Goal: Task Accomplishment & Management: Complete application form

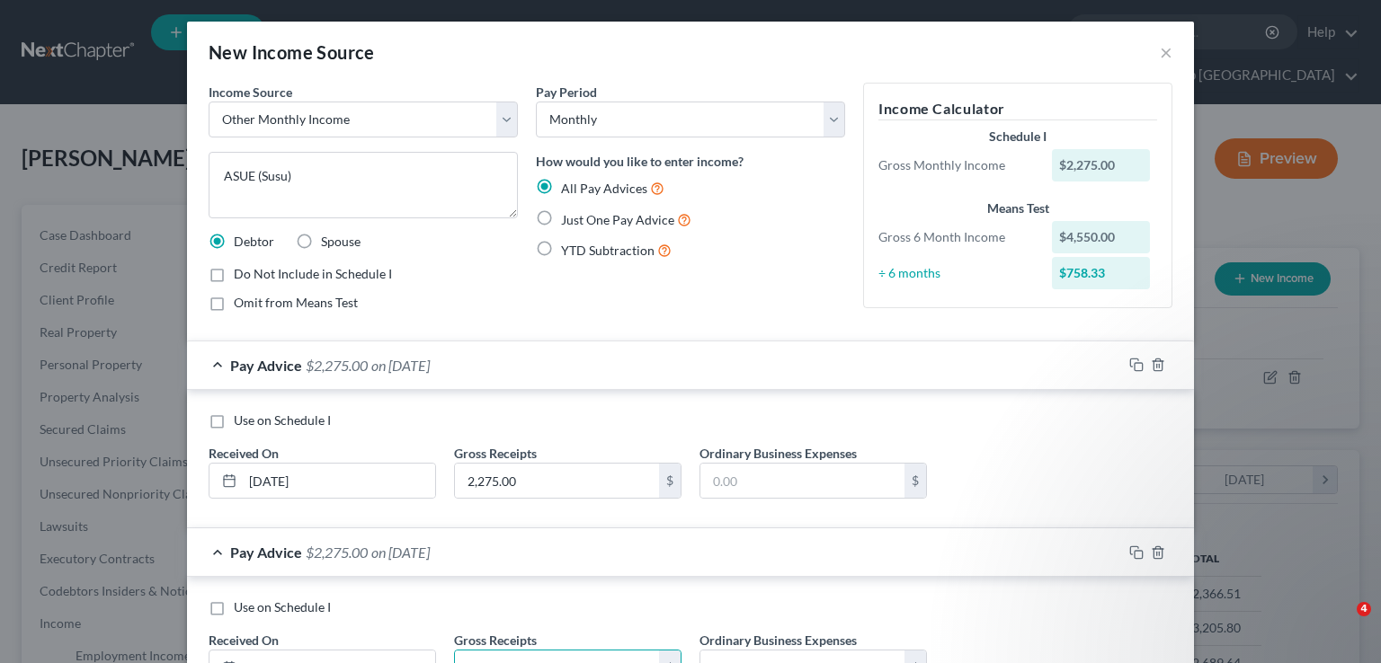
select select "13"
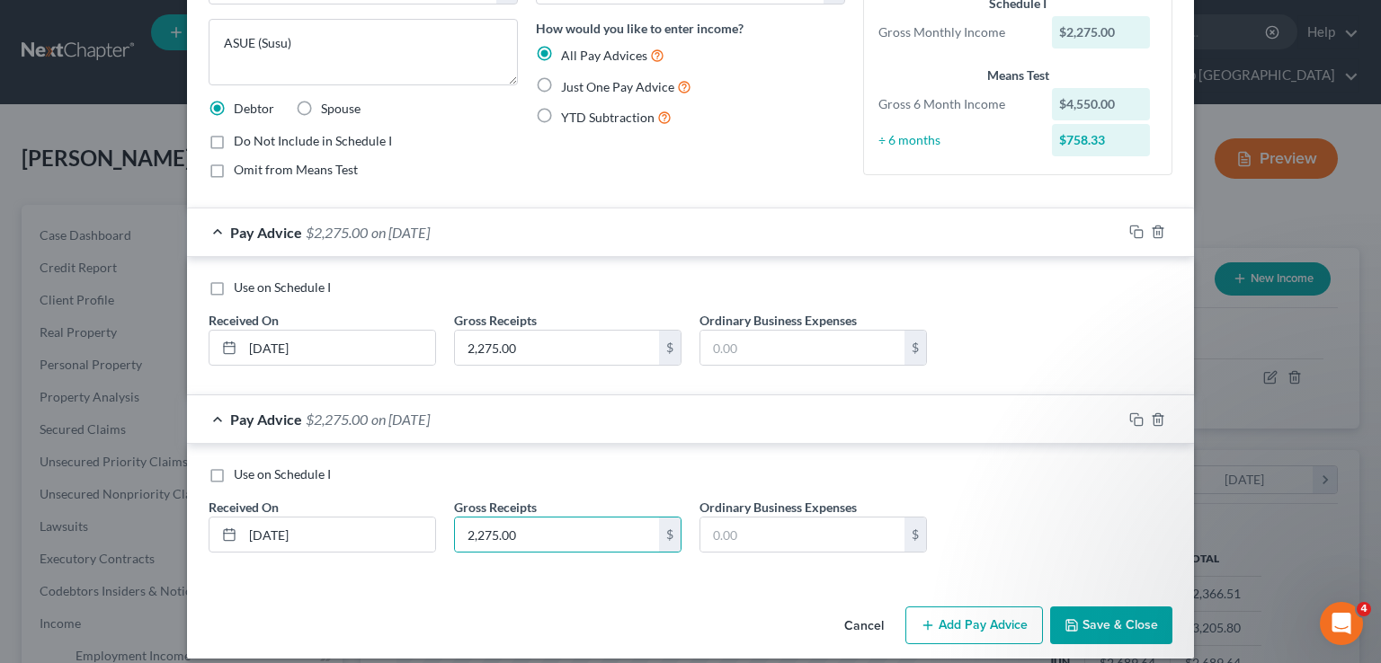
scroll to position [147, 0]
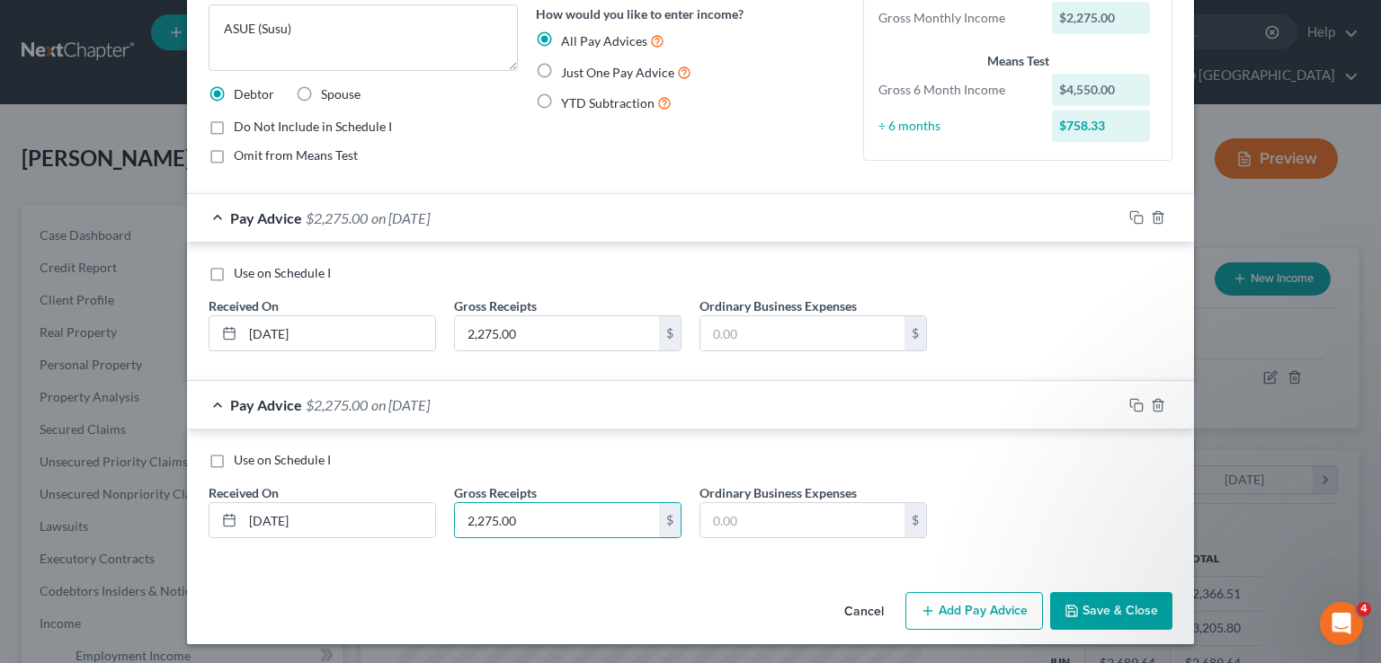
click at [1034, 430] on div "Use on Schedule I Received On * 8/11/2025 Gross Receipts 2,275.00 $ Ordinary Bu…" at bounding box center [690, 499] width 1007 height 138
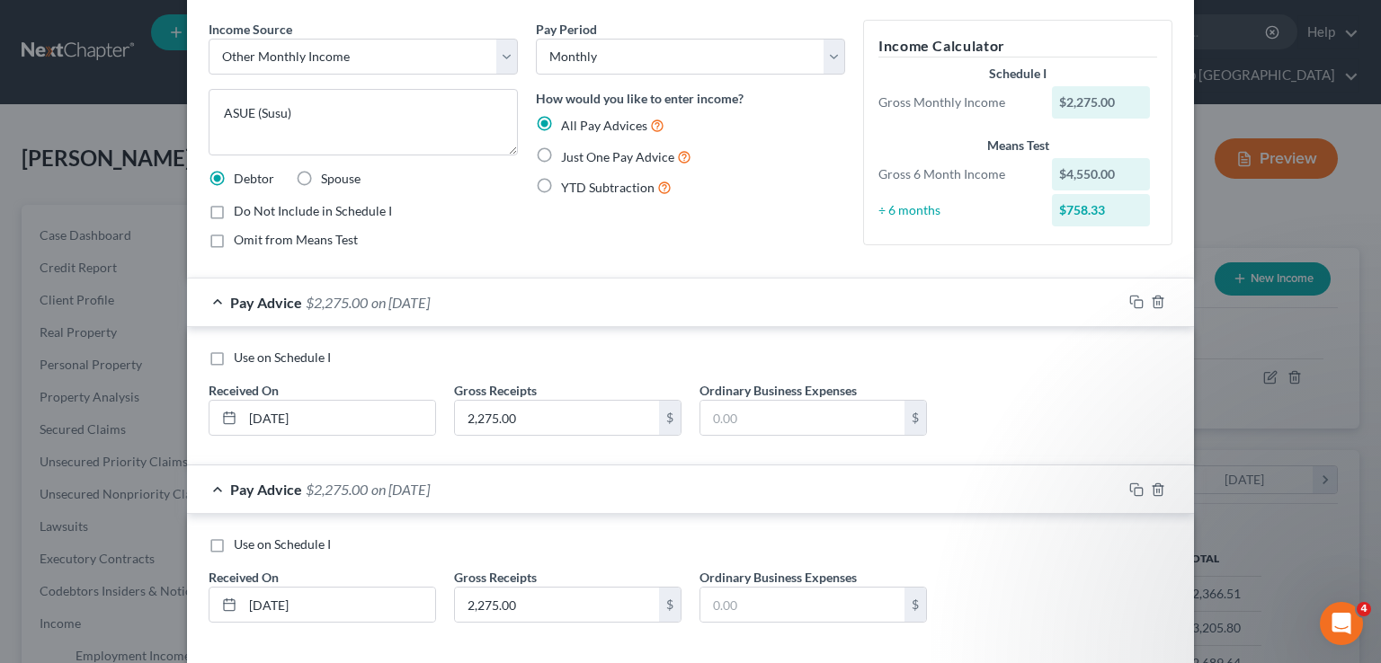
scroll to position [0, 0]
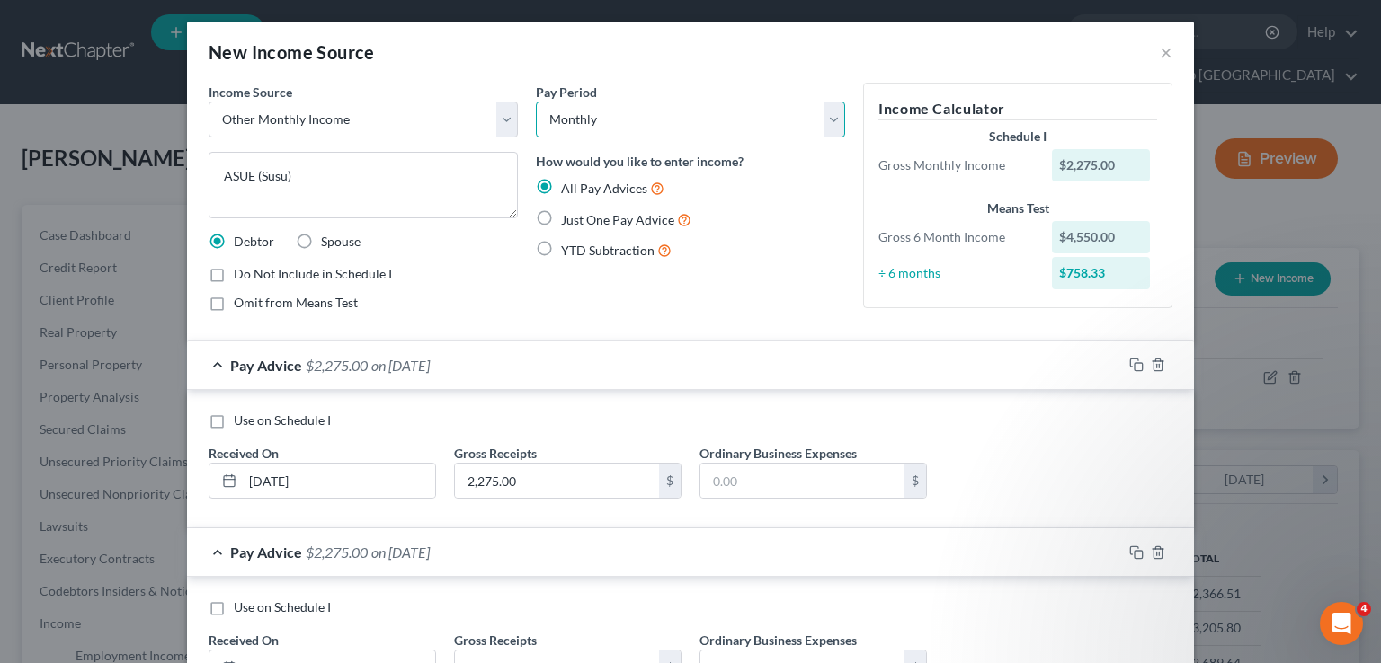
click at [711, 130] on select "Select Monthly Twice Monthly Every Other Week Weekly" at bounding box center [690, 120] width 309 height 36
click at [536, 102] on select "Select Monthly Twice Monthly Every Other Week Weekly" at bounding box center [690, 120] width 309 height 36
click at [698, 111] on select "Select Monthly Twice Monthly Every Other Week Weekly" at bounding box center [690, 120] width 309 height 36
select select "0"
click at [536, 102] on select "Select Monthly Twice Monthly Every Other Week Weekly" at bounding box center [690, 120] width 309 height 36
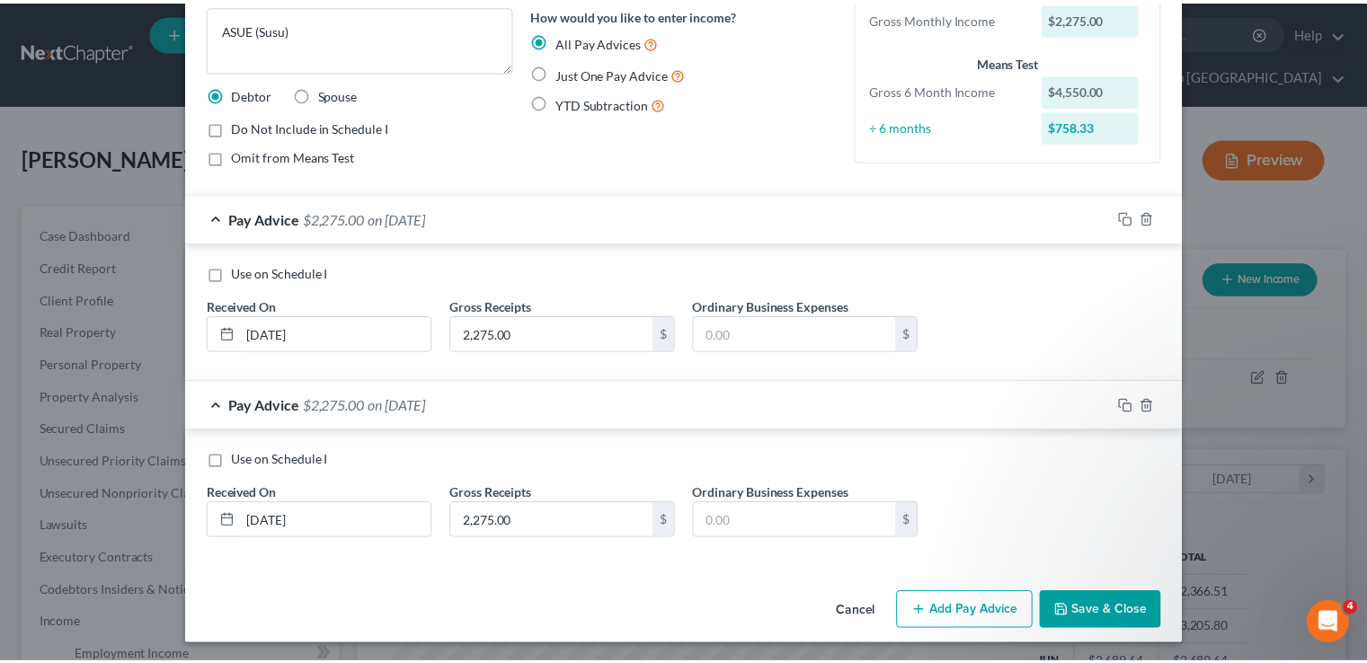
scroll to position [147, 0]
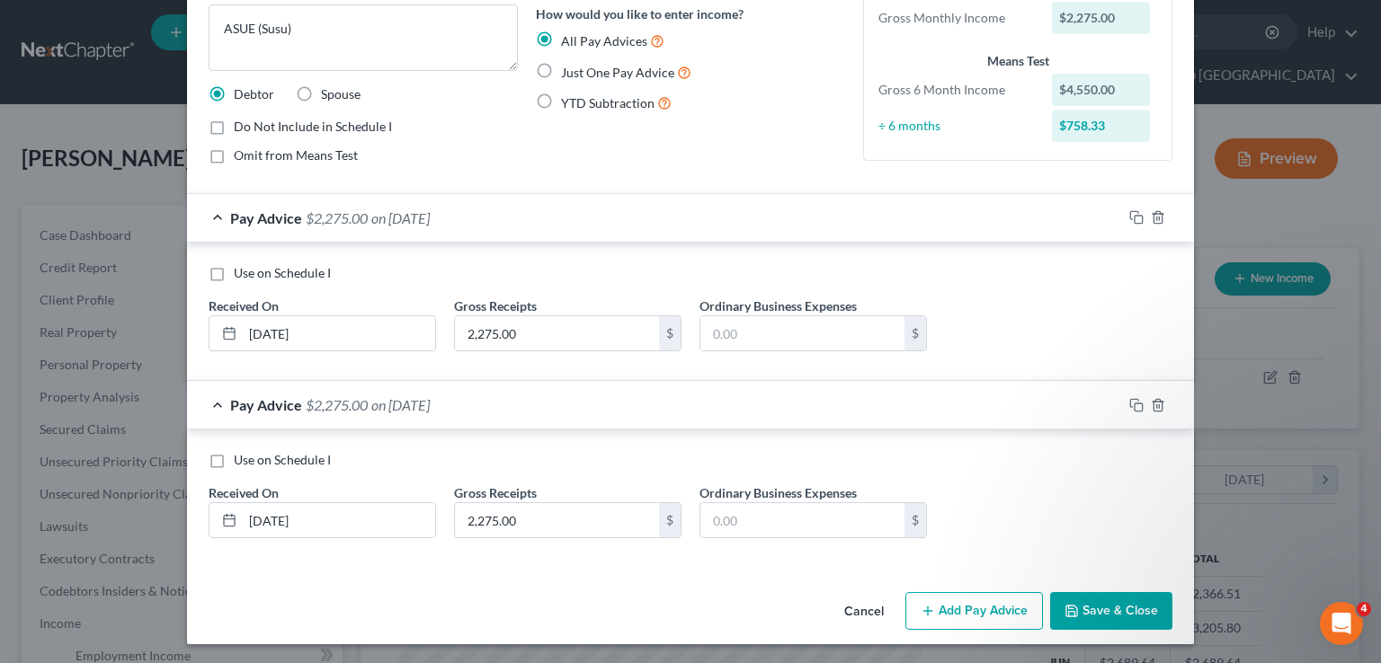
click at [1088, 612] on button "Save & Close" at bounding box center [1111, 611] width 122 height 38
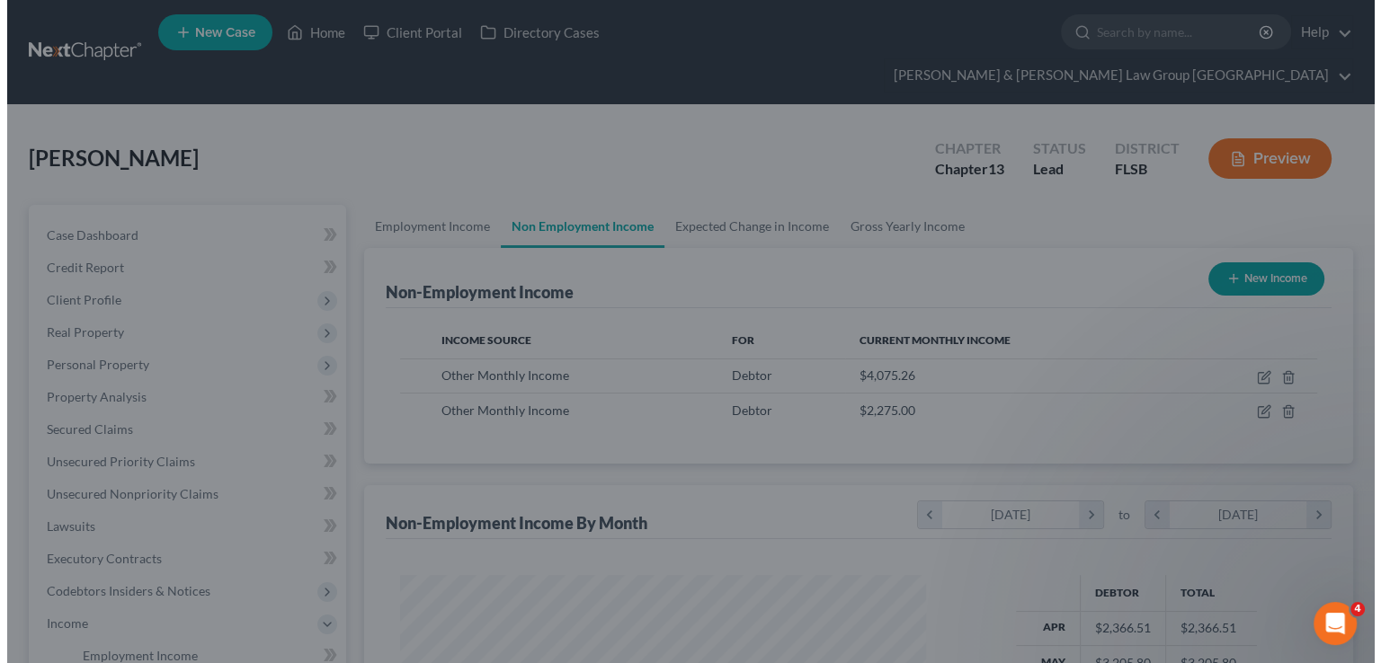
scroll to position [898560, 898324]
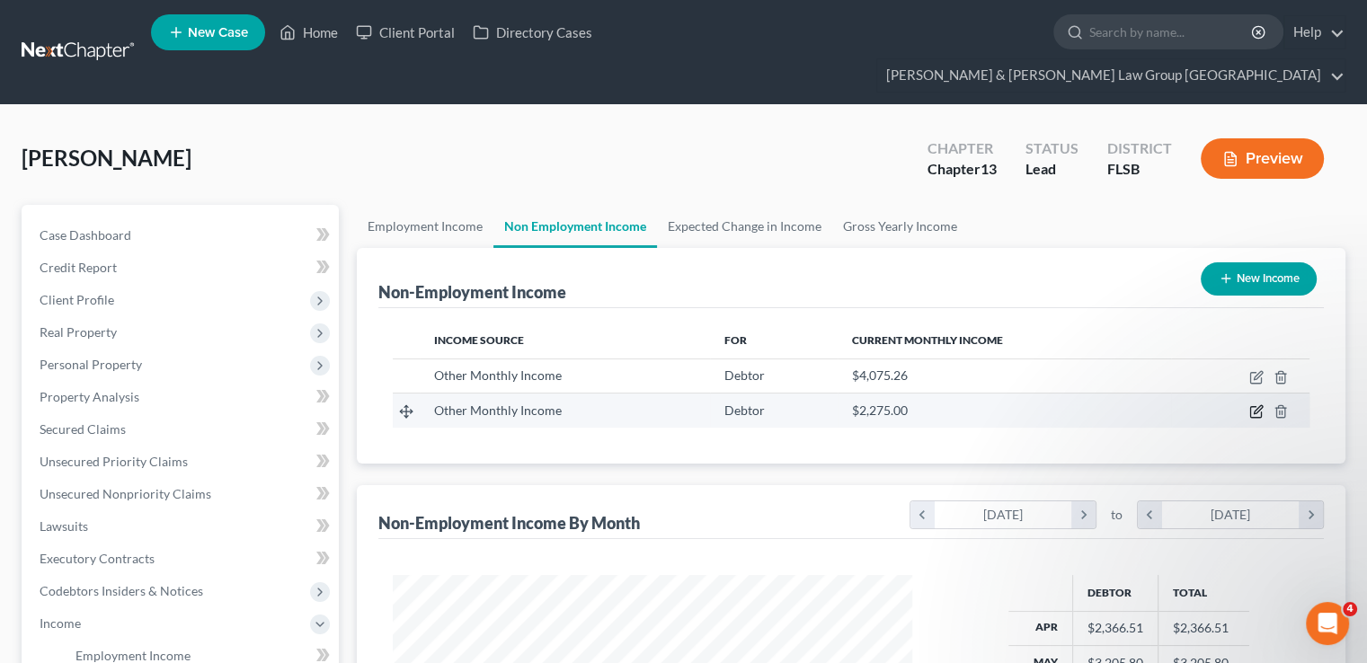
click at [1253, 404] on icon "button" at bounding box center [1256, 411] width 14 height 14
select select "13"
select select "0"
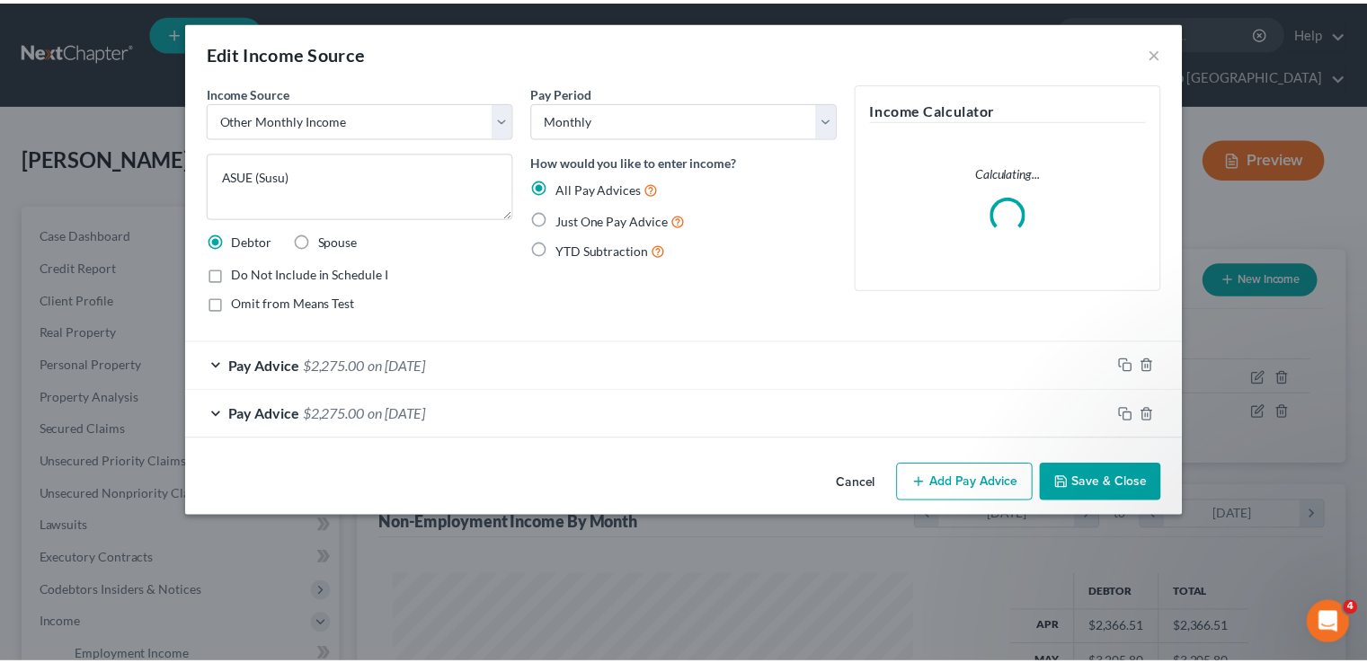
scroll to position [320, 561]
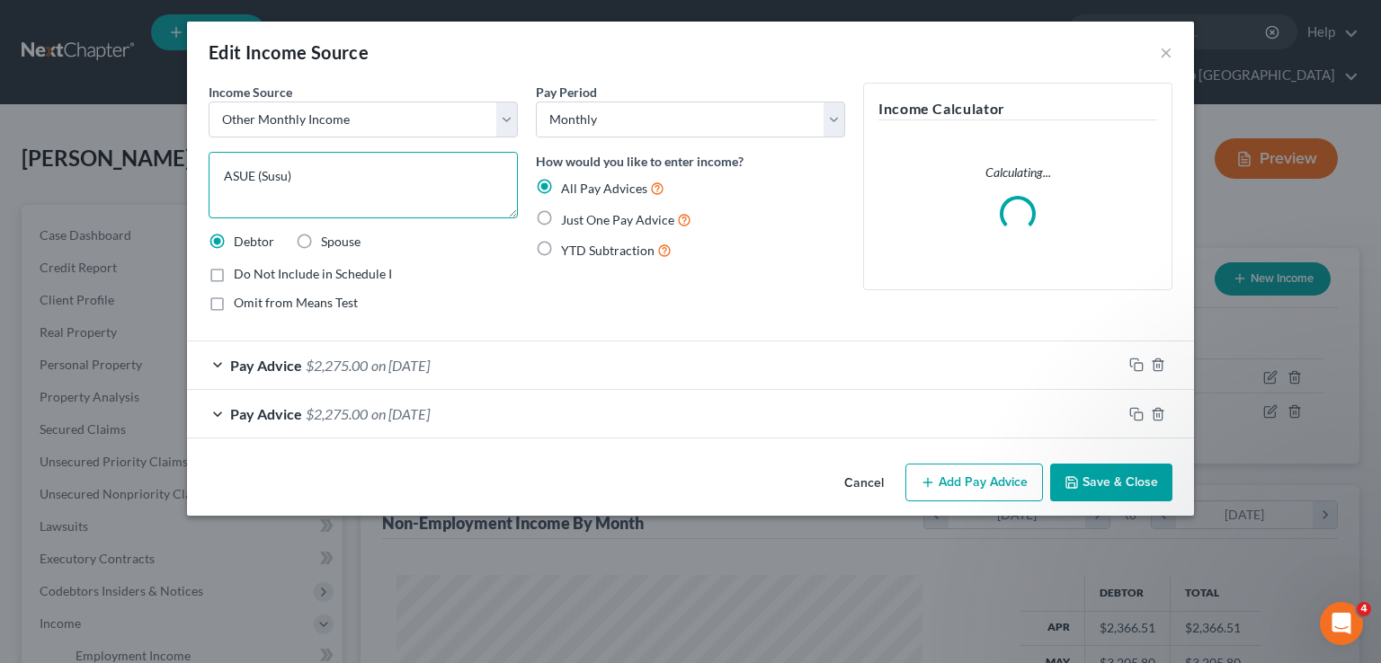
click at [446, 185] on textarea "ASUE (Susu)" at bounding box center [363, 185] width 309 height 67
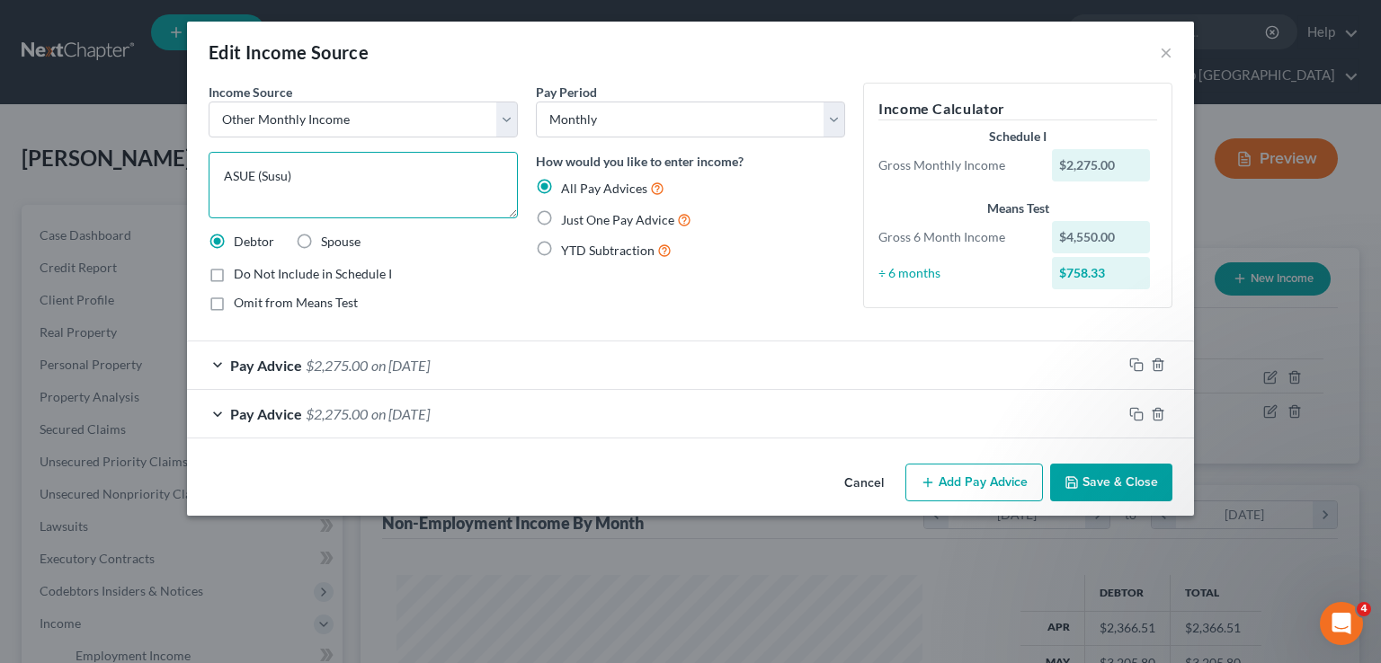
click at [255, 169] on textarea "ASUE (Susu)" at bounding box center [363, 185] width 309 height 67
type textarea "Asue (Susu)"
click at [1124, 491] on button "Save & Close" at bounding box center [1111, 483] width 122 height 38
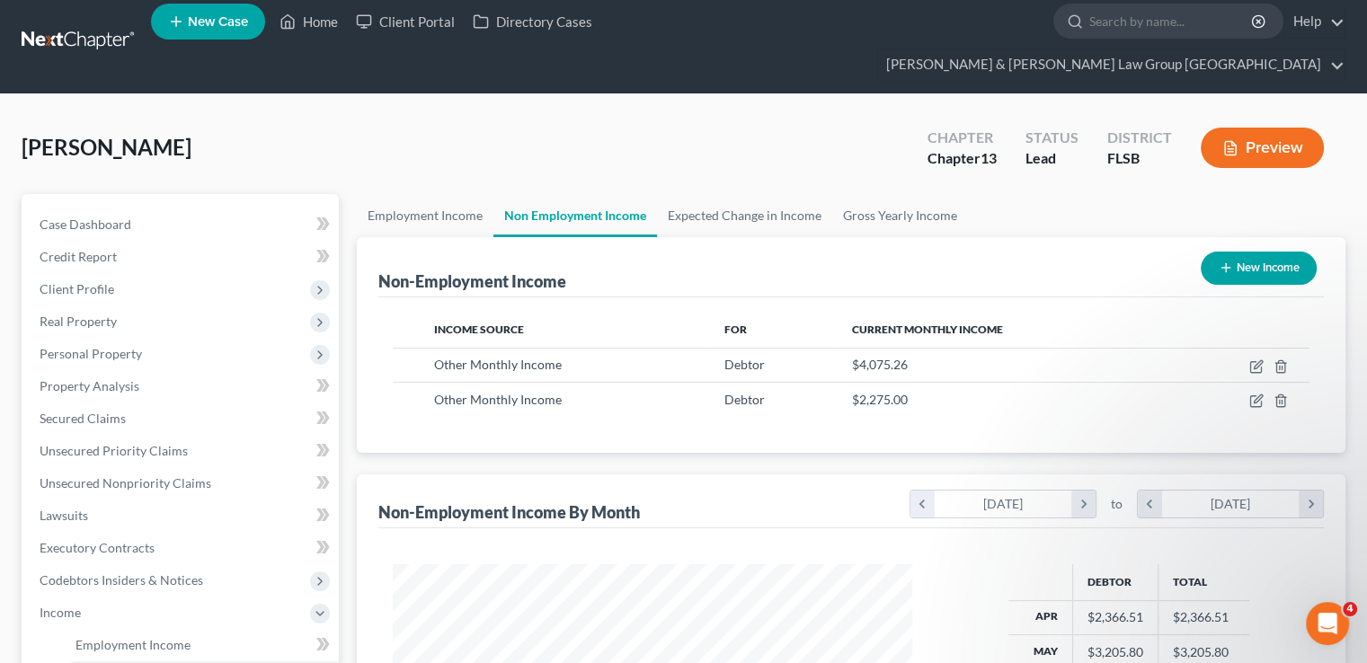
scroll to position [0, 0]
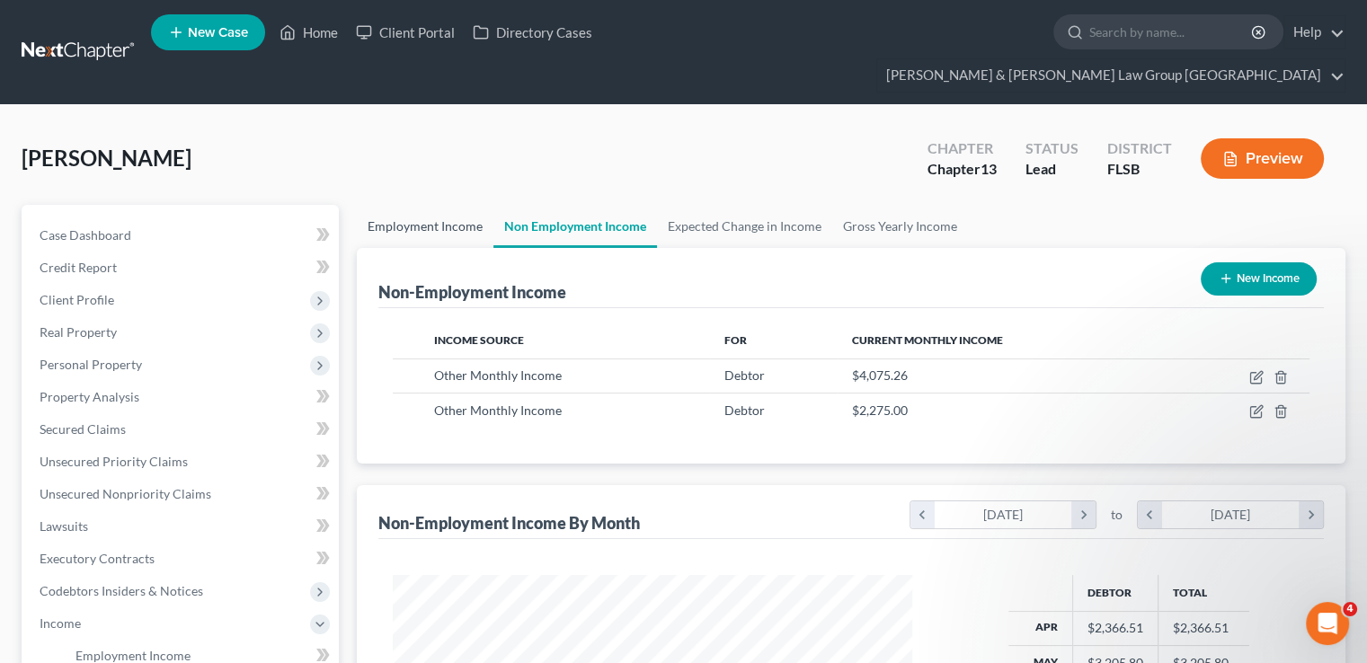
click at [406, 205] on link "Employment Income" at bounding box center [425, 226] width 137 height 43
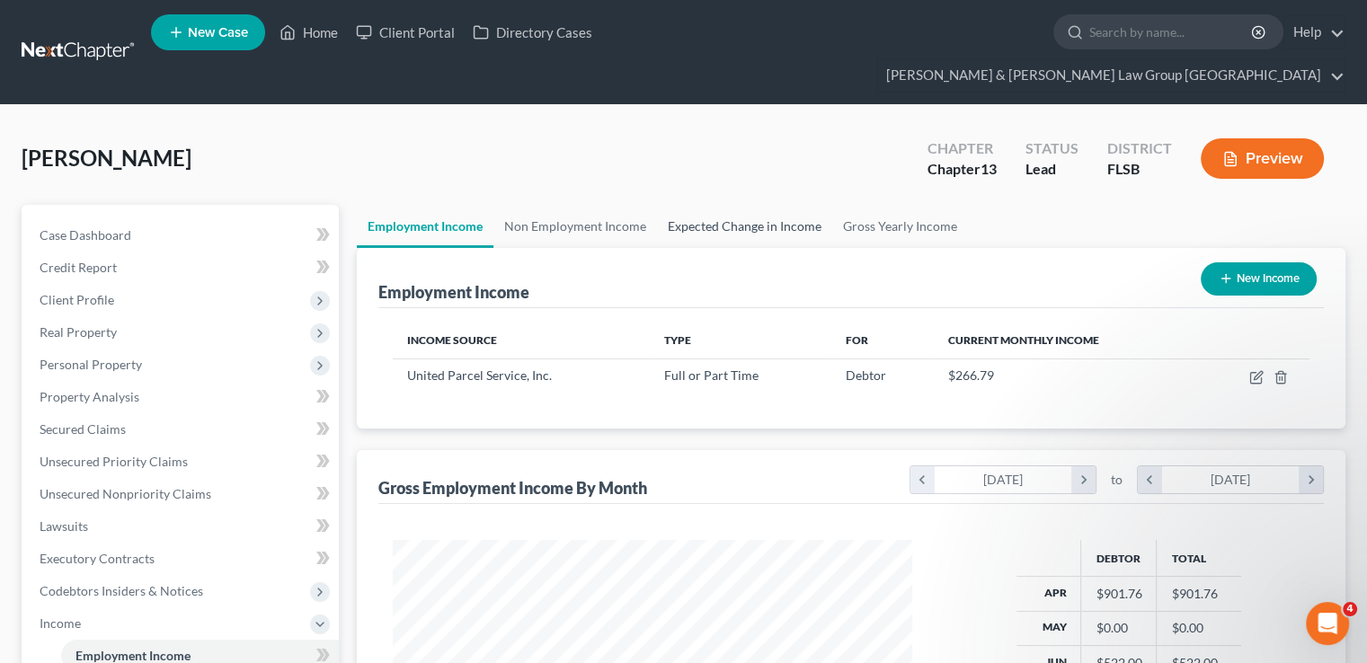
scroll to position [320, 555]
click at [703, 205] on link "Expected Change in Income" at bounding box center [744, 226] width 175 height 43
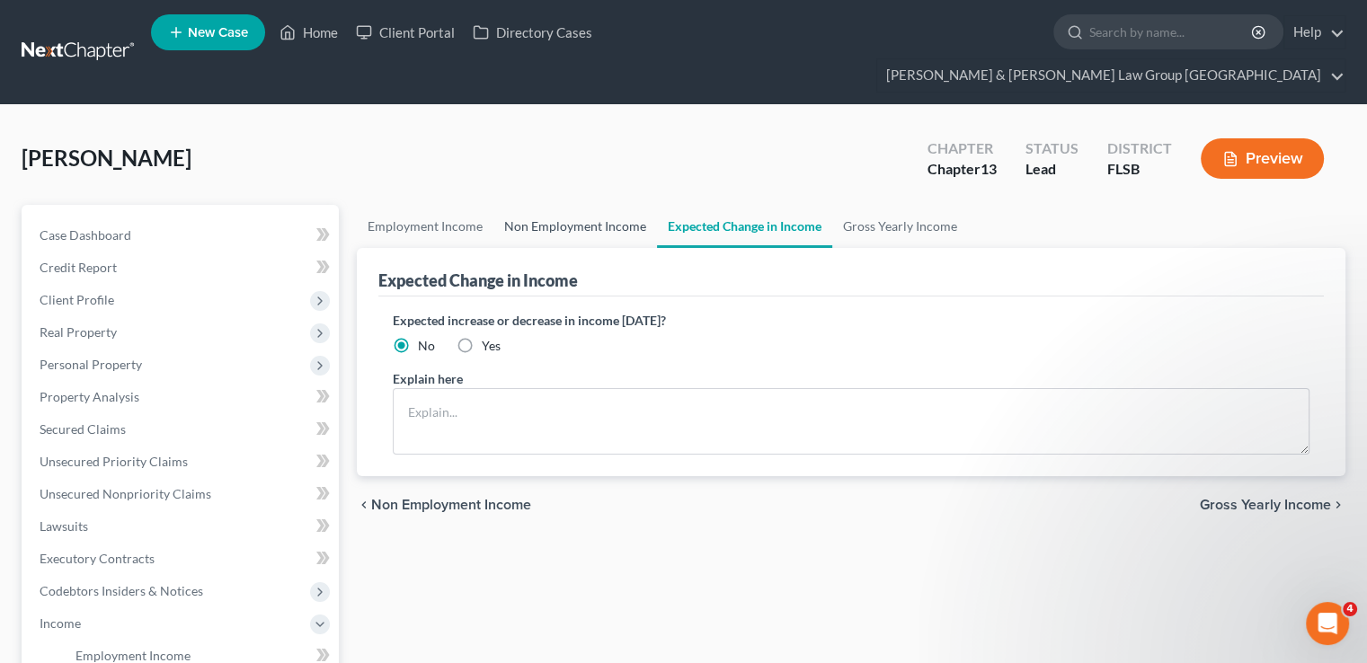
click at [619, 208] on link "Non Employment Income" at bounding box center [575, 226] width 164 height 43
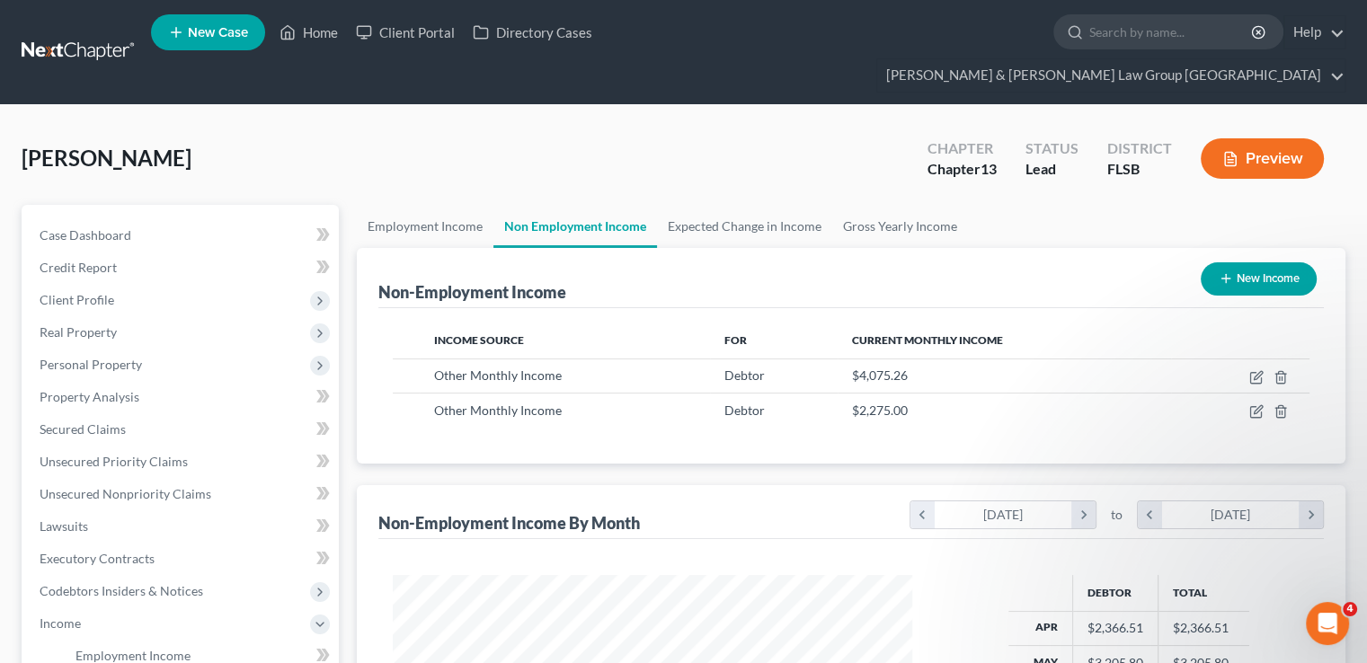
scroll to position [320, 555]
click at [484, 205] on link "Employment Income" at bounding box center [425, 226] width 137 height 43
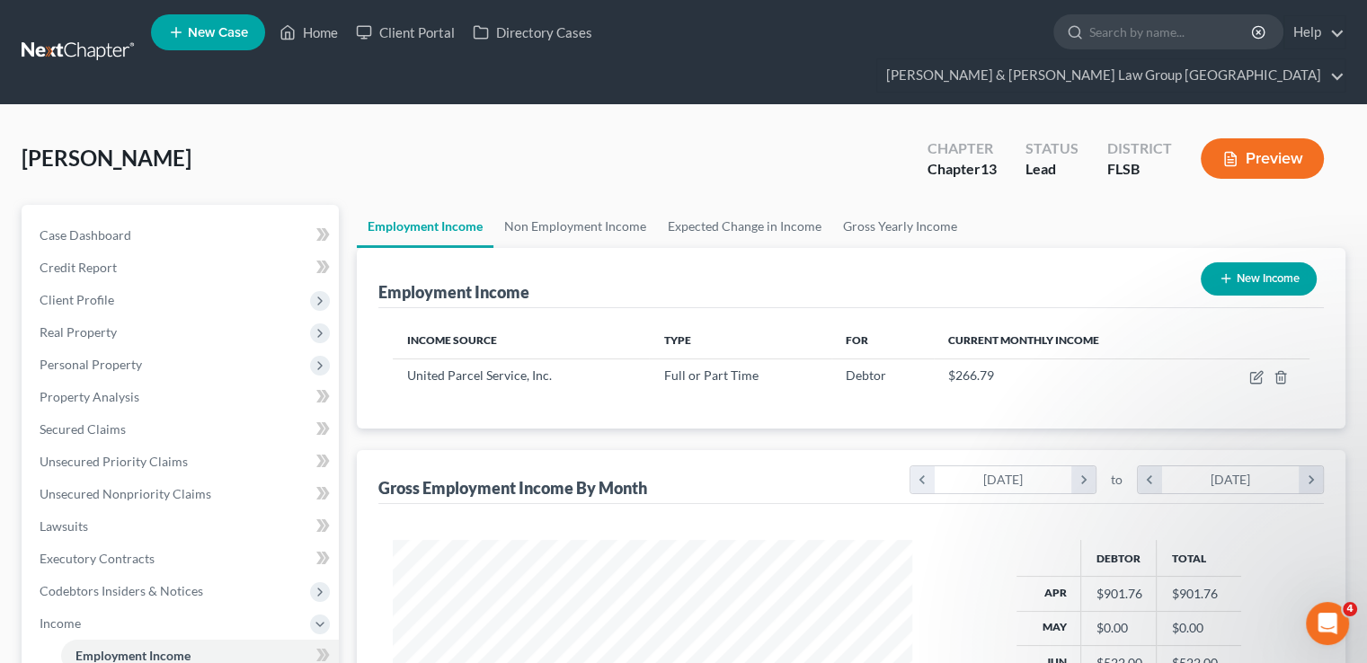
scroll to position [180, 0]
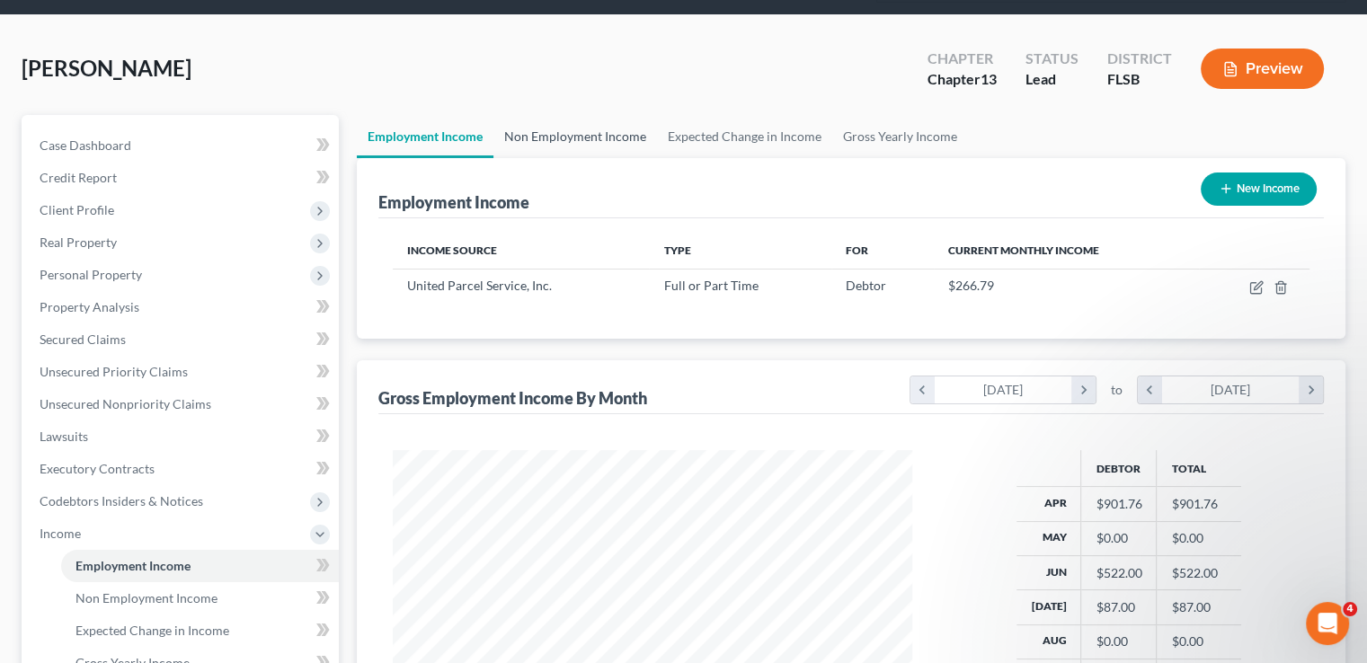
click at [579, 115] on link "Non Employment Income" at bounding box center [575, 136] width 164 height 43
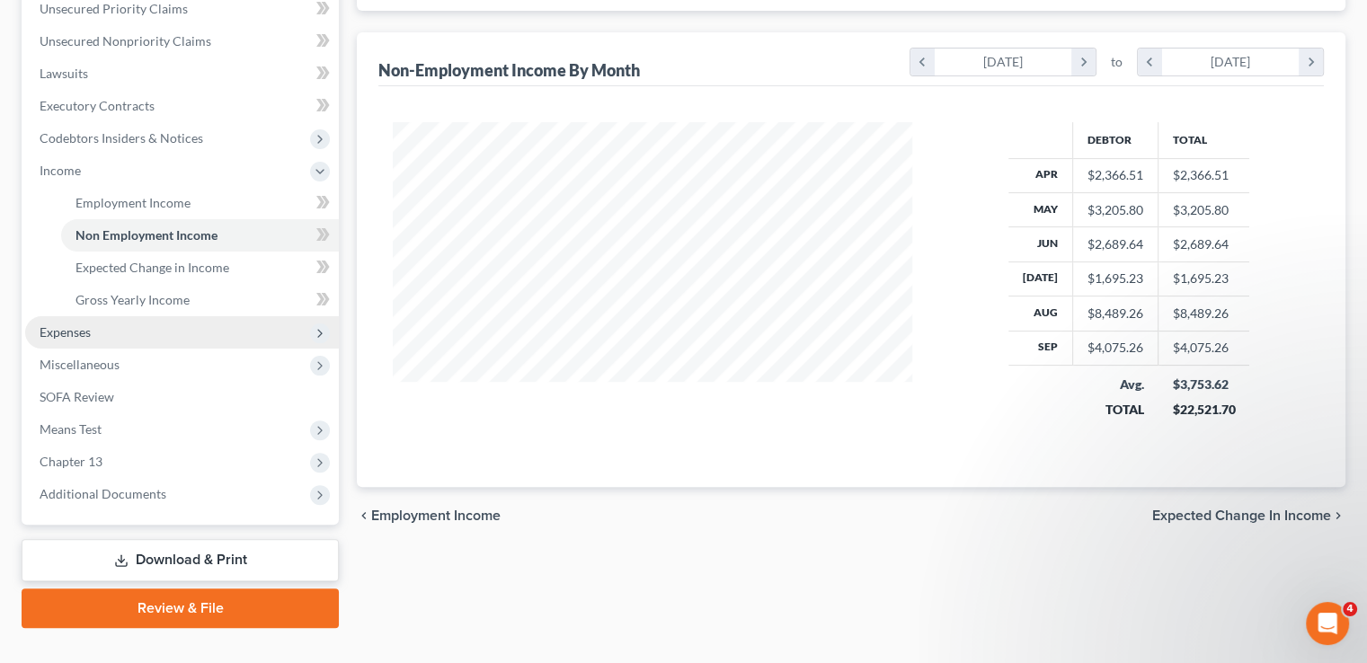
click at [75, 324] on span "Expenses" at bounding box center [65, 331] width 51 height 15
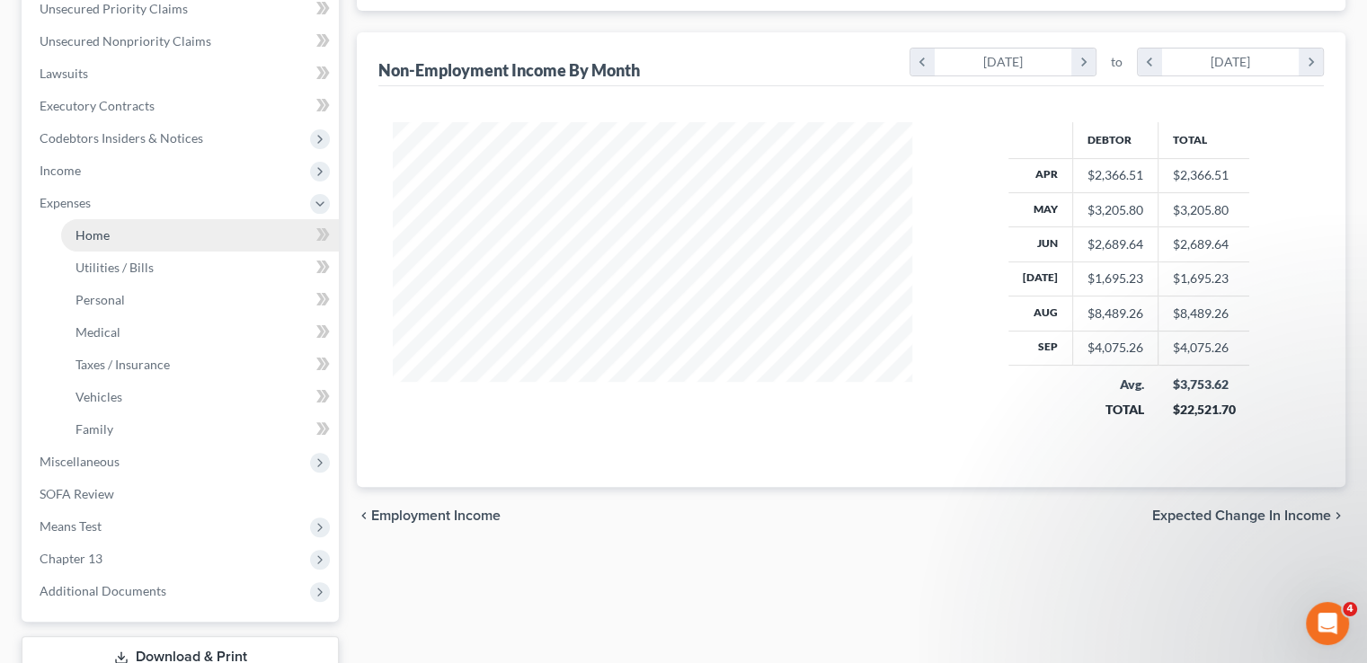
click at [127, 219] on link "Home" at bounding box center [200, 235] width 278 height 32
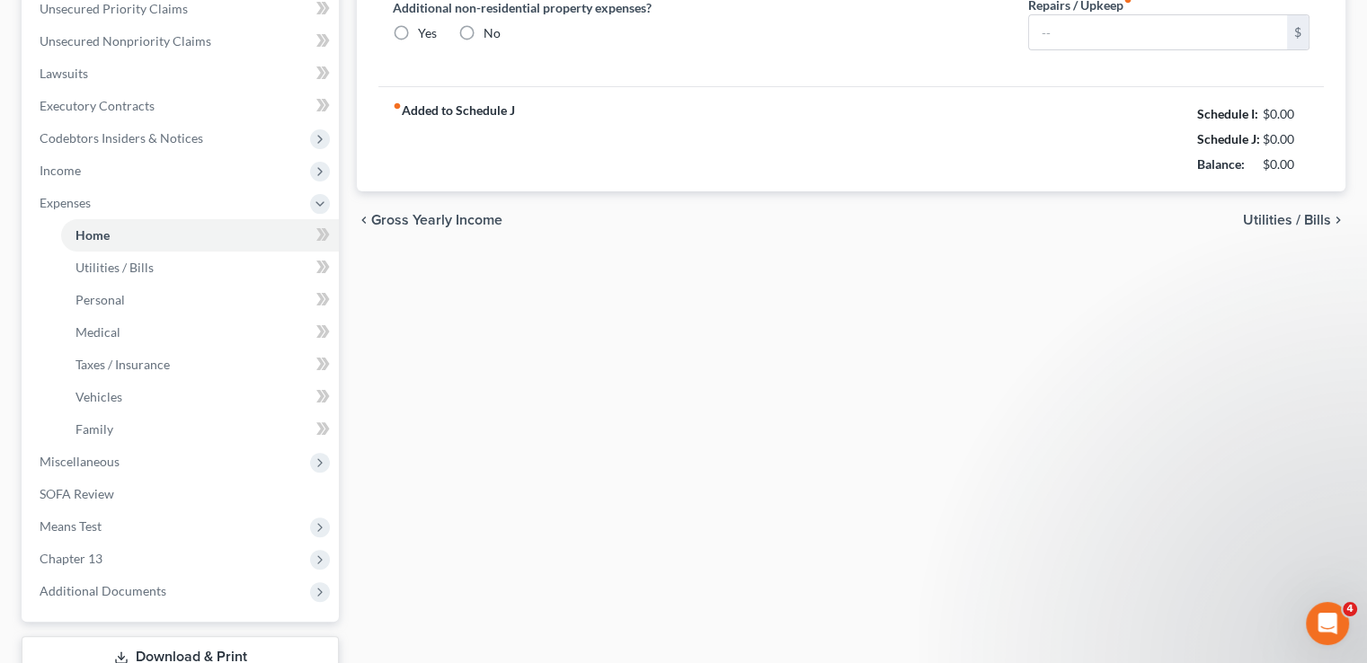
type input "1,277.88"
type input "0.00"
radio input "true"
type input "0.00"
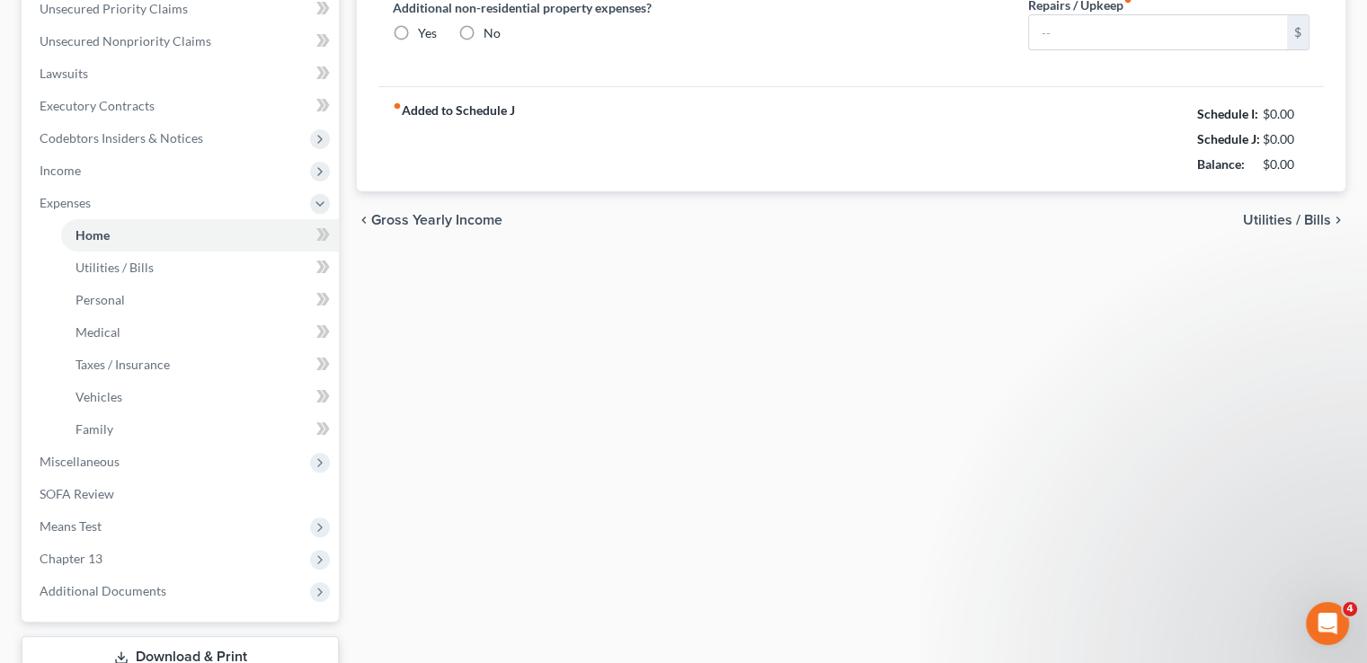
type input "442.37"
type input "0.00"
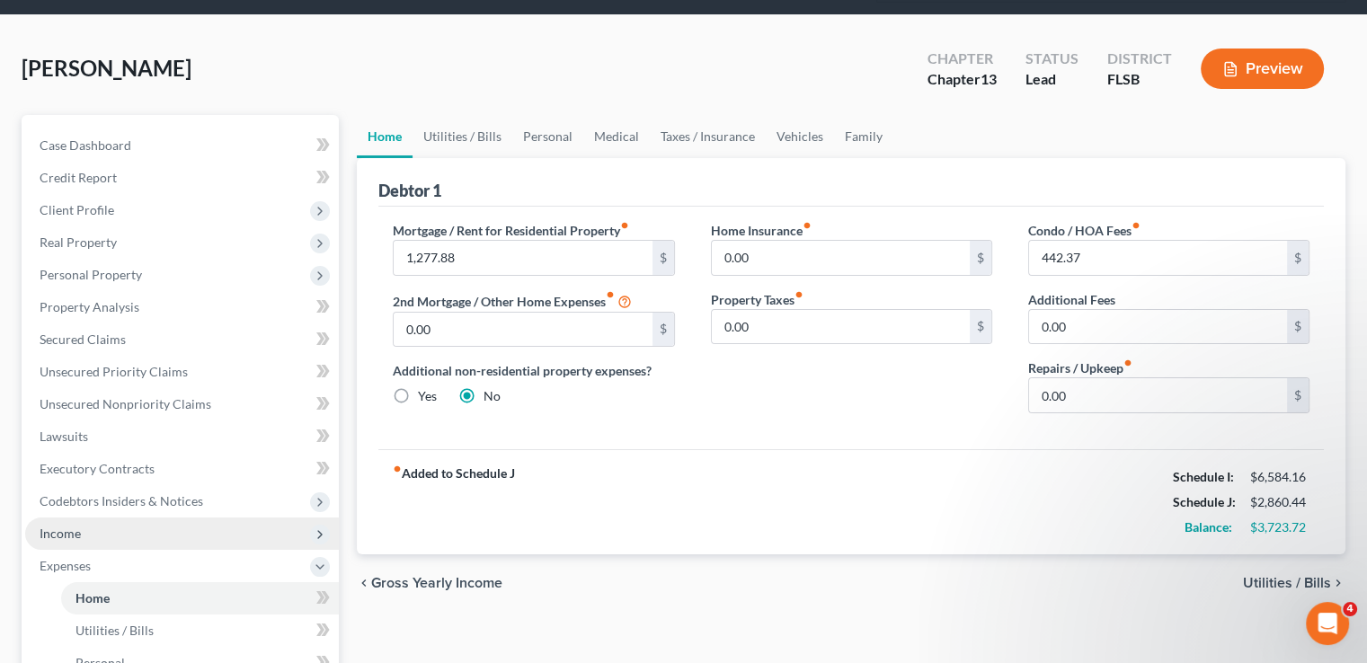
click at [123, 518] on span "Income" at bounding box center [182, 534] width 314 height 32
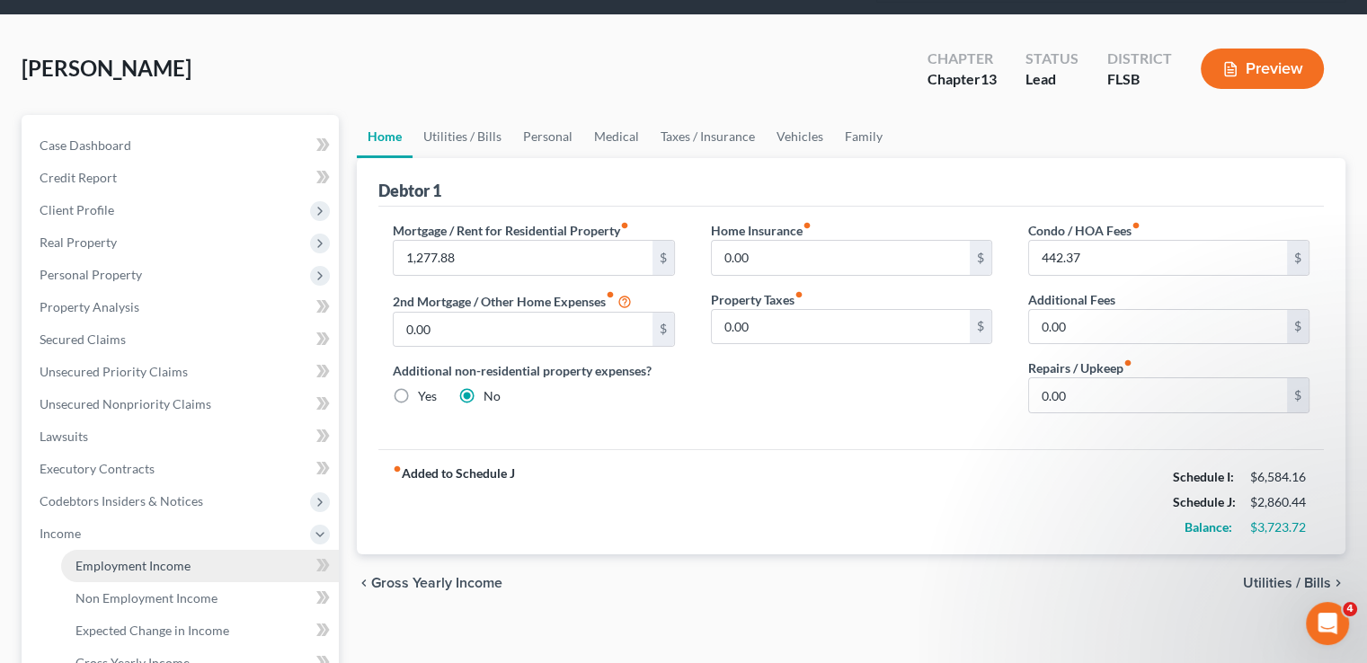
click at [128, 558] on span "Employment Income" at bounding box center [133, 565] width 115 height 15
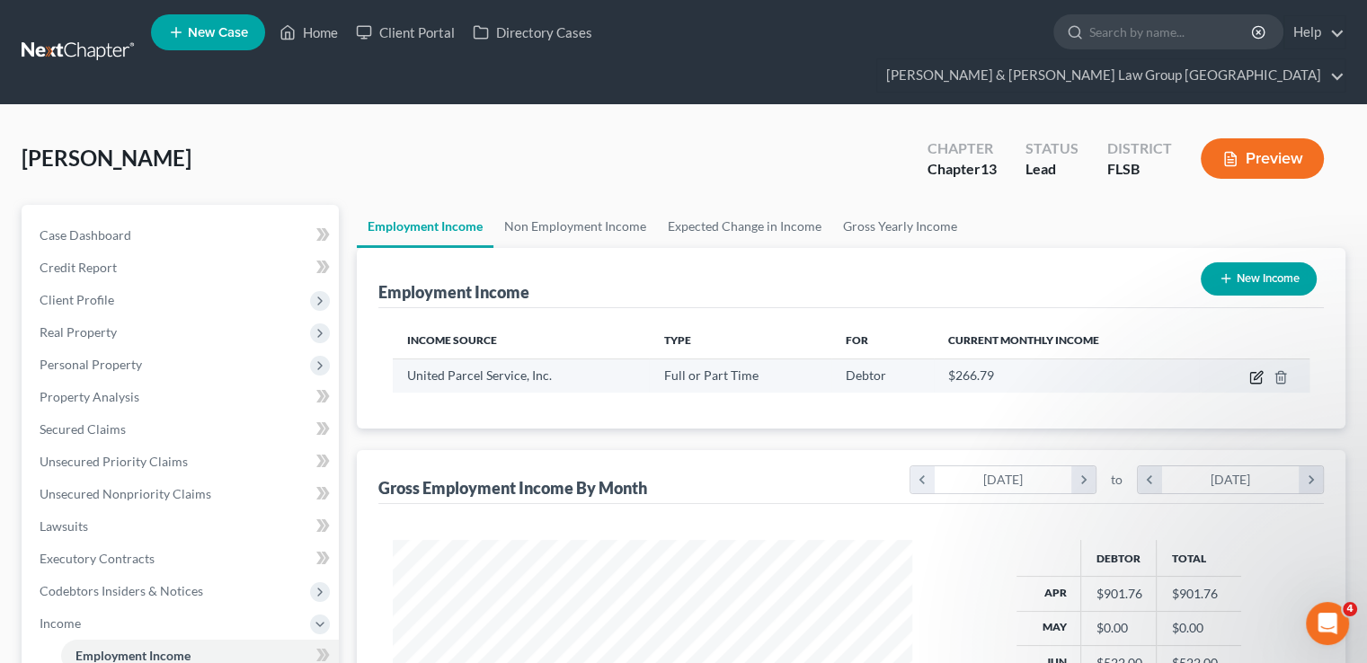
click at [1255, 370] on icon "button" at bounding box center [1256, 377] width 14 height 14
select select "0"
select select "10"
select select "2"
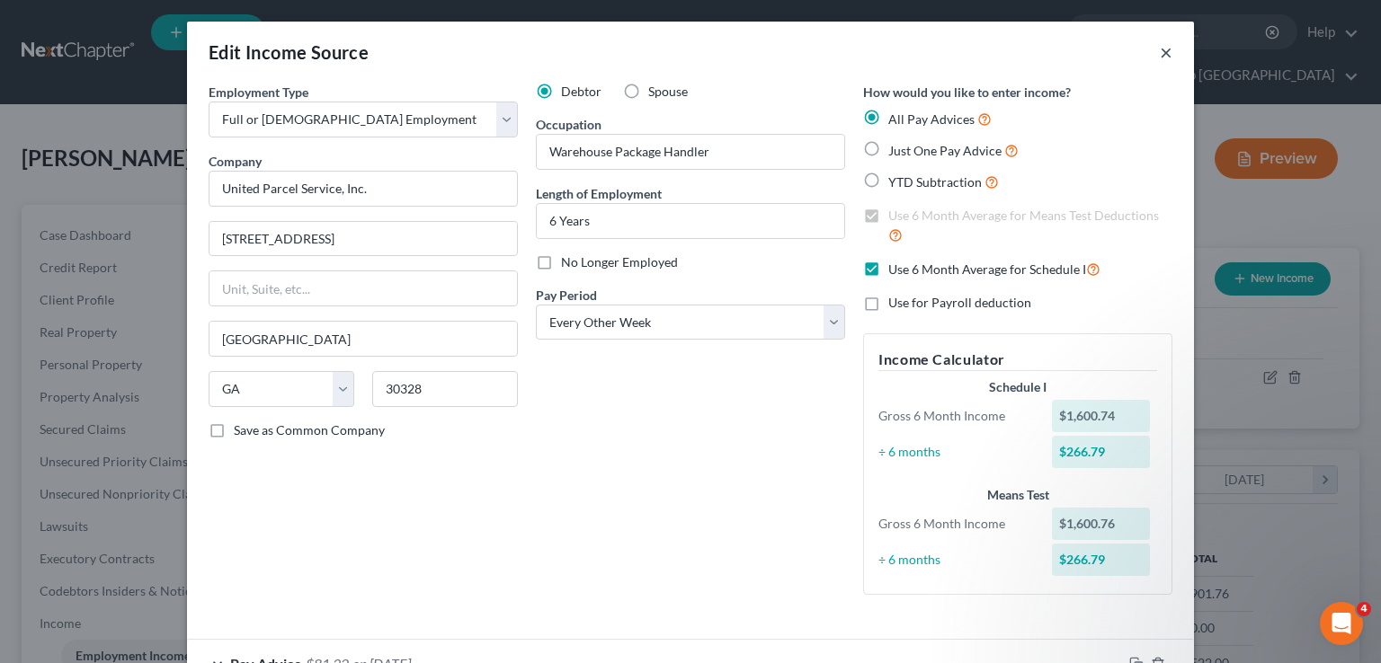
click at [1160, 55] on button "×" at bounding box center [1166, 52] width 13 height 22
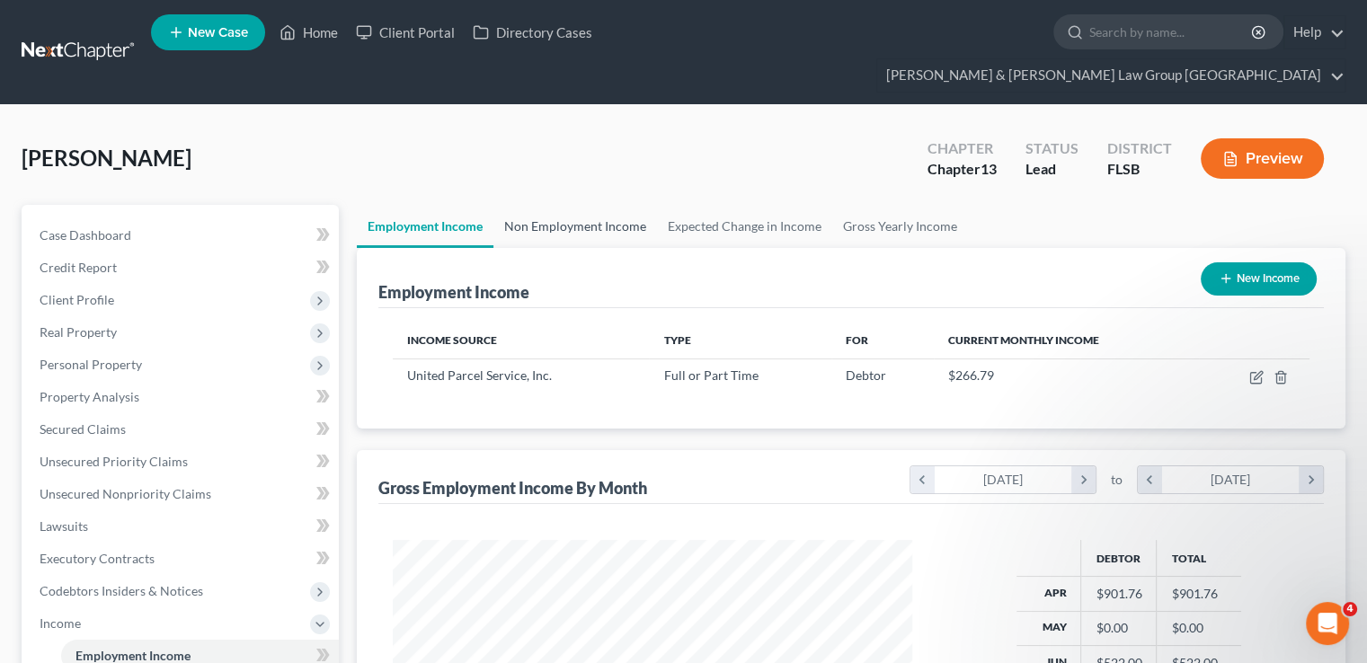
click at [539, 205] on link "Non Employment Income" at bounding box center [575, 226] width 164 height 43
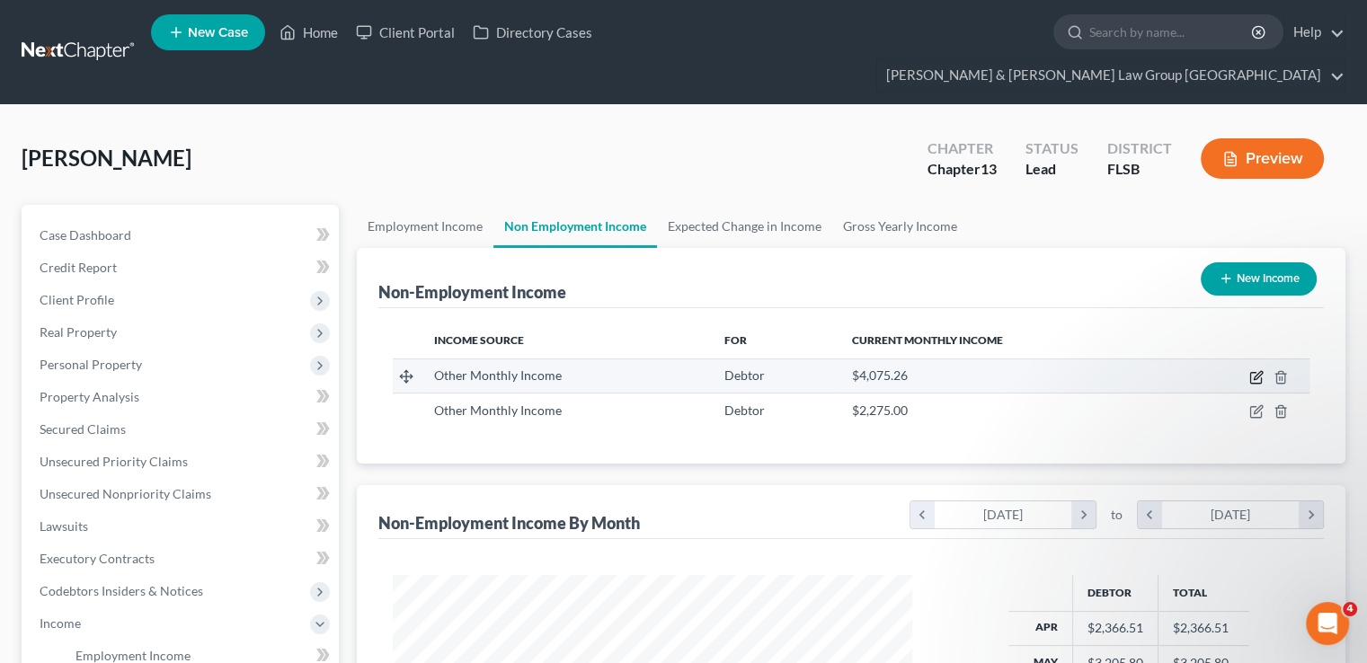
click at [1257, 370] on icon "button" at bounding box center [1256, 377] width 14 height 14
select select "13"
select select "0"
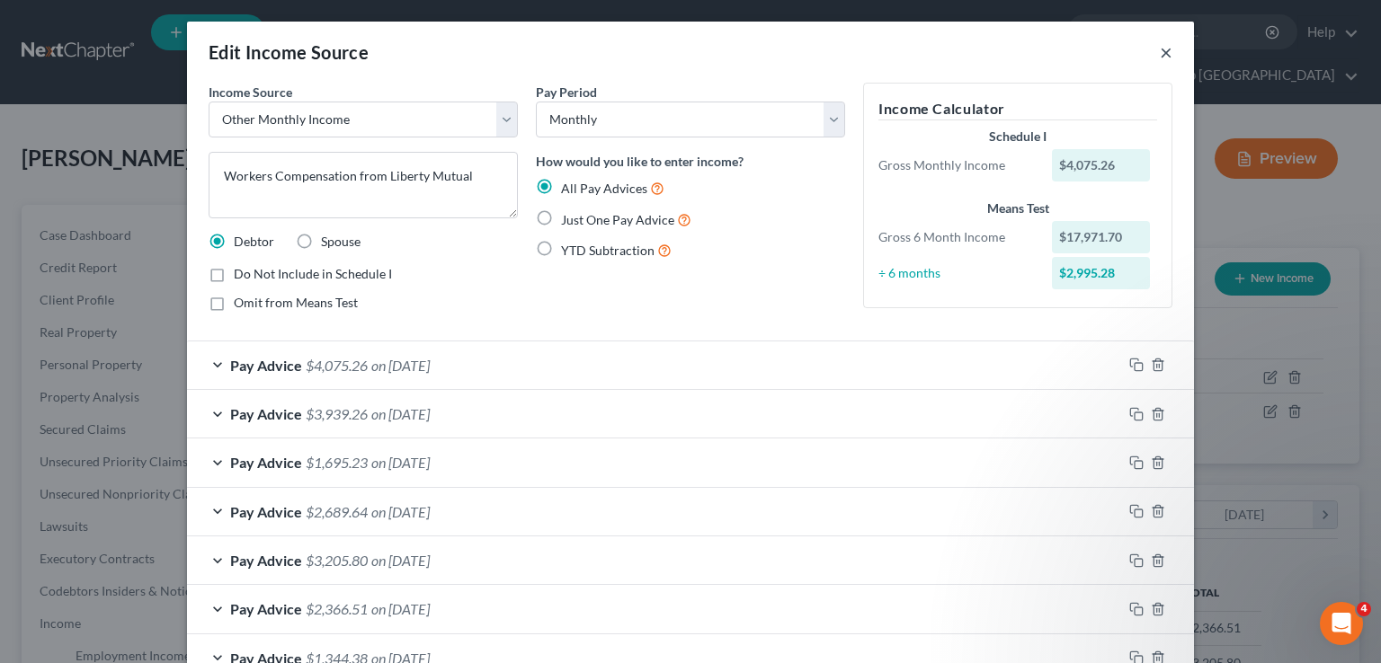
click at [1160, 62] on button "×" at bounding box center [1166, 52] width 13 height 22
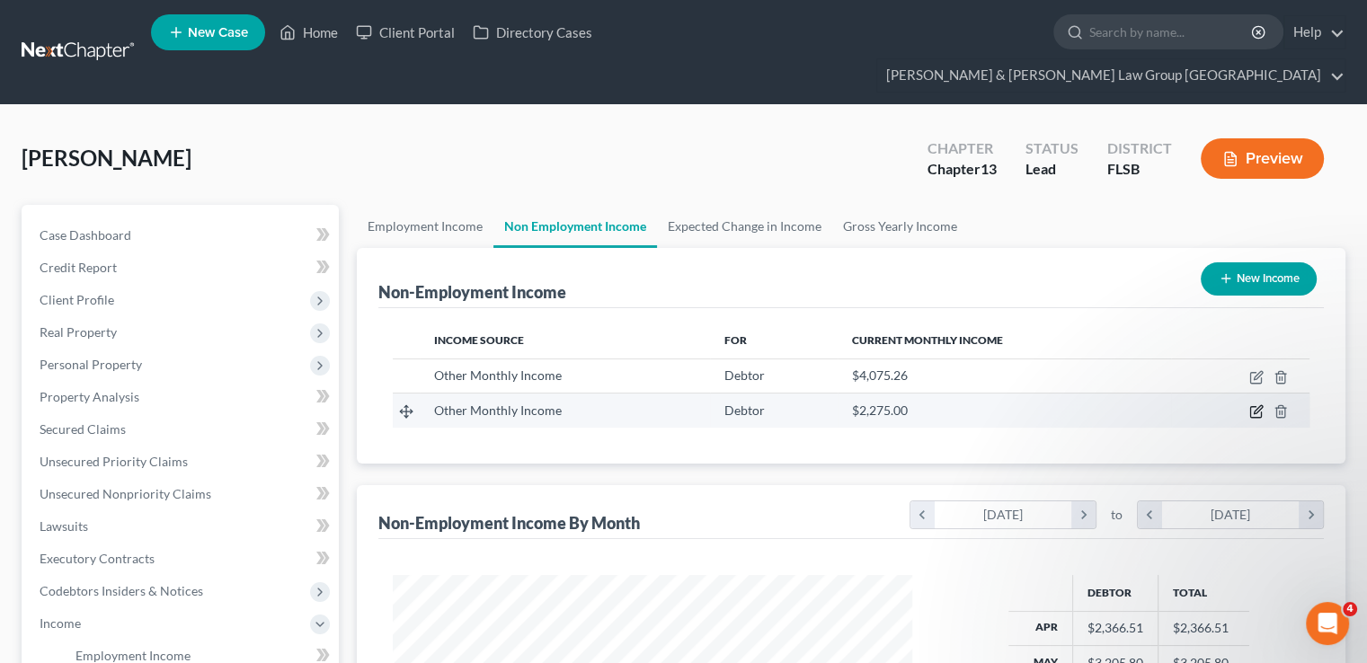
click at [1256, 404] on icon "button" at bounding box center [1256, 411] width 14 height 14
select select "13"
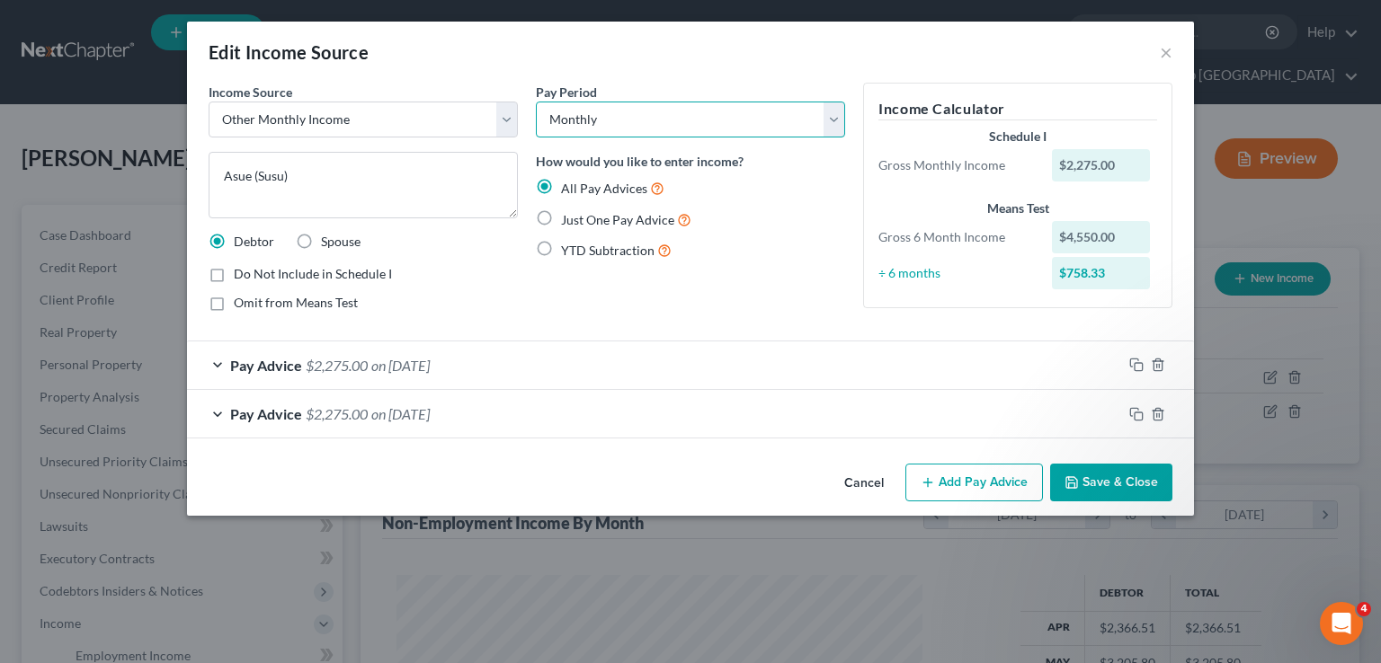
click at [741, 120] on select "Select Monthly Twice Monthly Every Other Week Weekly" at bounding box center [690, 120] width 309 height 36
select select "2"
click at [536, 102] on select "Select Monthly Twice Monthly Every Other Week Weekly" at bounding box center [690, 120] width 309 height 36
click at [1098, 472] on button "Save & Close" at bounding box center [1111, 483] width 122 height 38
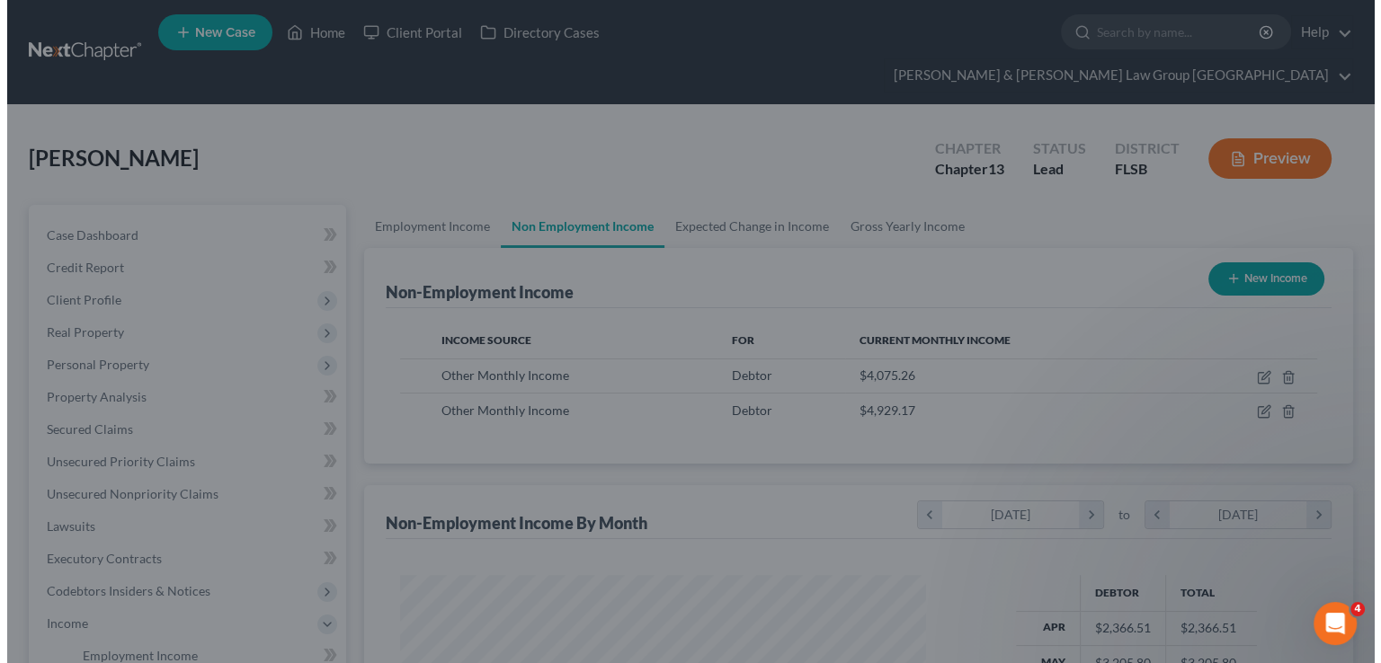
scroll to position [898560, 898324]
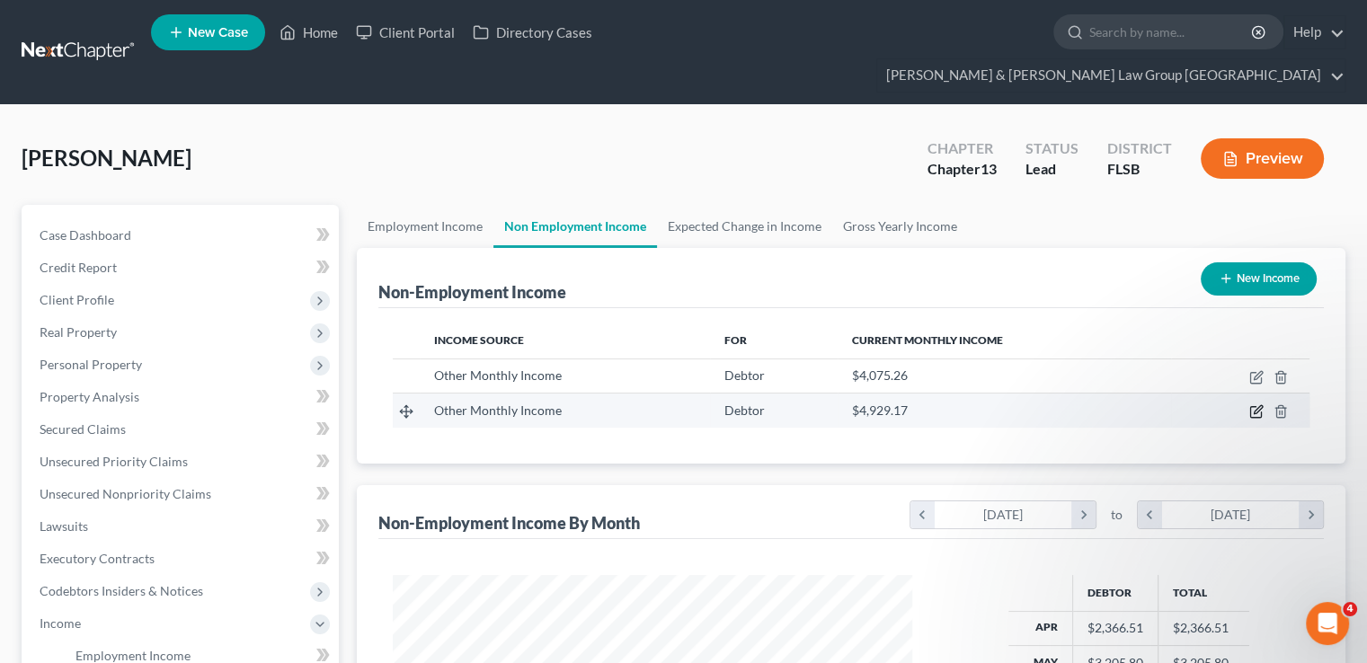
click at [1255, 404] on icon "button" at bounding box center [1256, 411] width 14 height 14
select select "13"
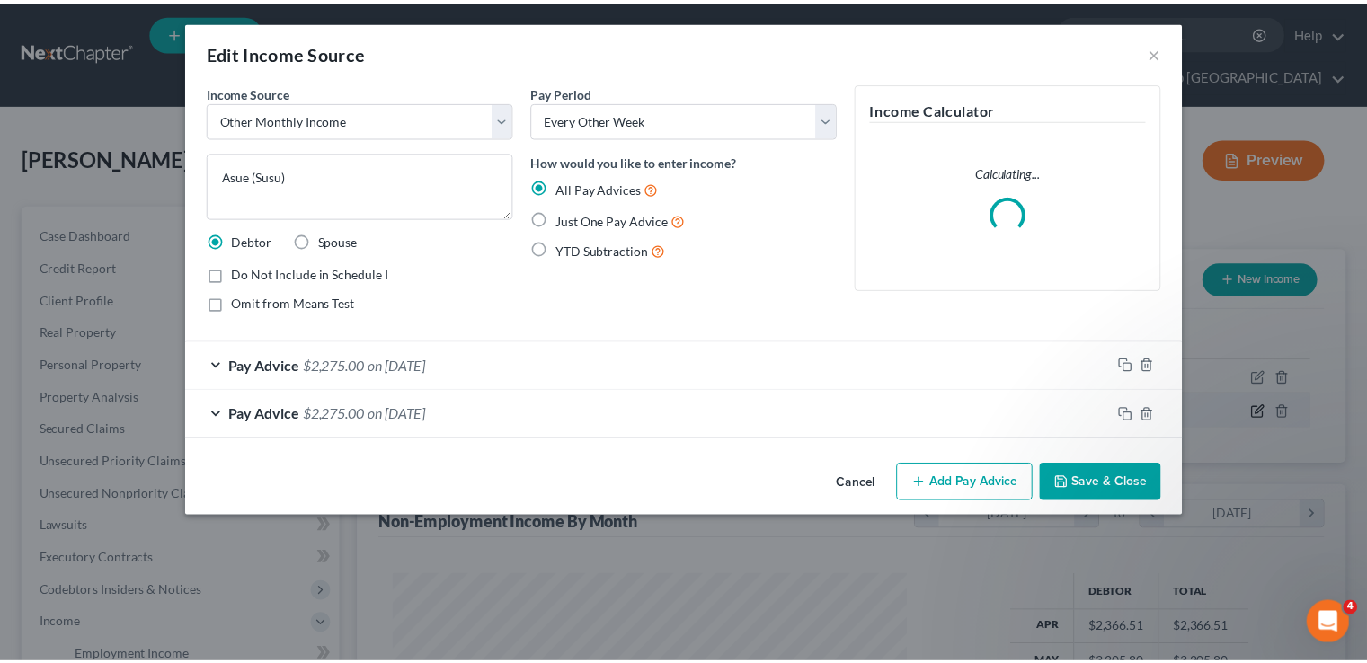
scroll to position [320, 561]
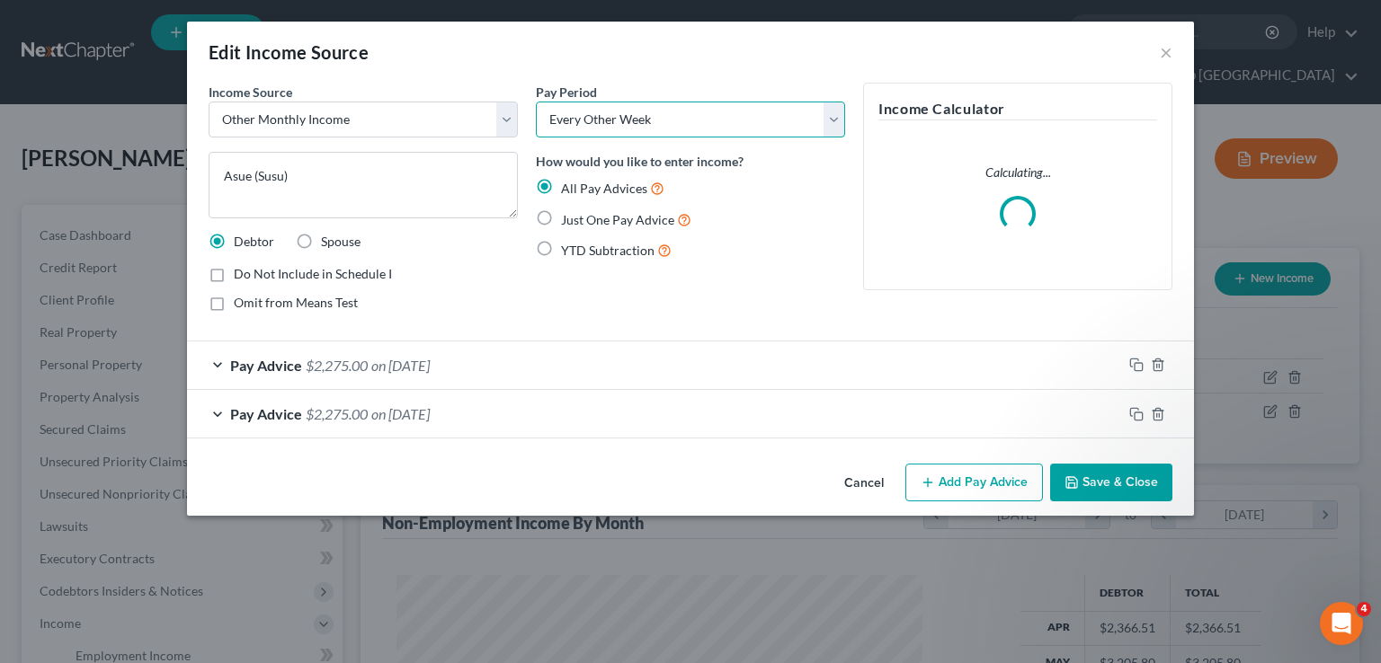
click at [738, 113] on select "Select Monthly Twice Monthly Every Other Week Weekly" at bounding box center [690, 120] width 309 height 36
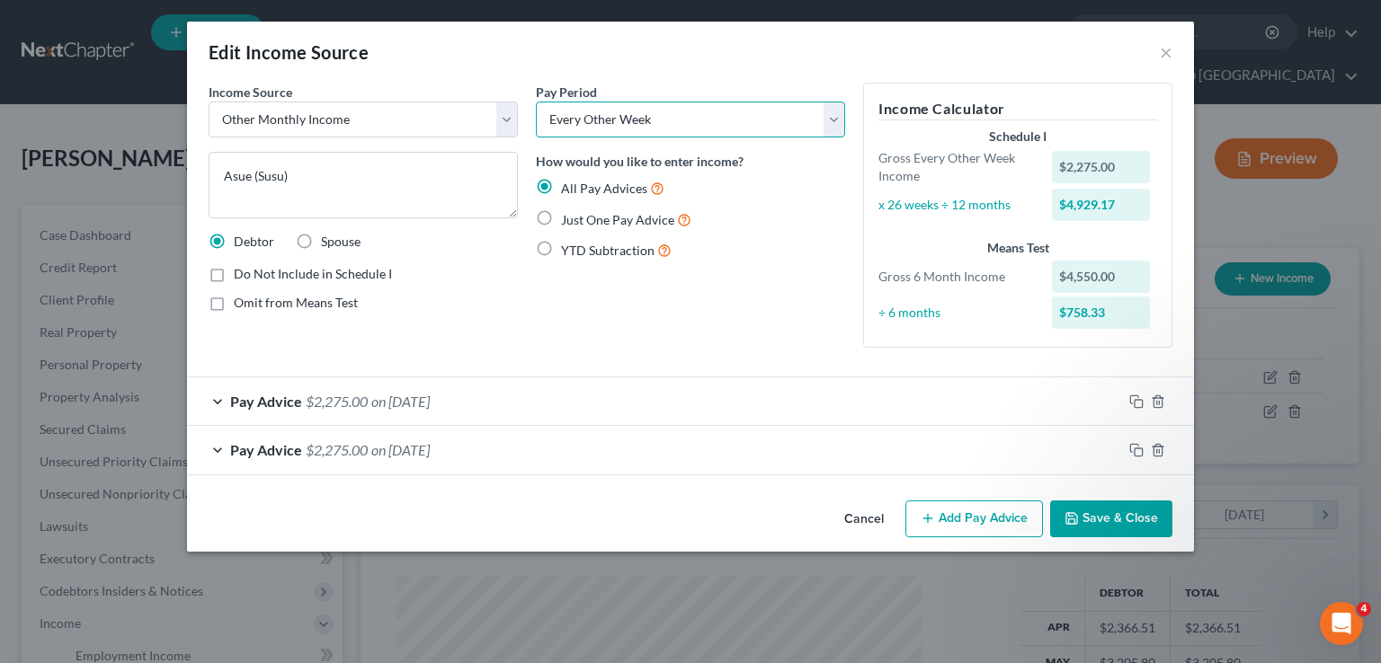
select select "0"
click at [536, 102] on select "Select Monthly Twice Monthly Every Other Week Weekly" at bounding box center [690, 120] width 309 height 36
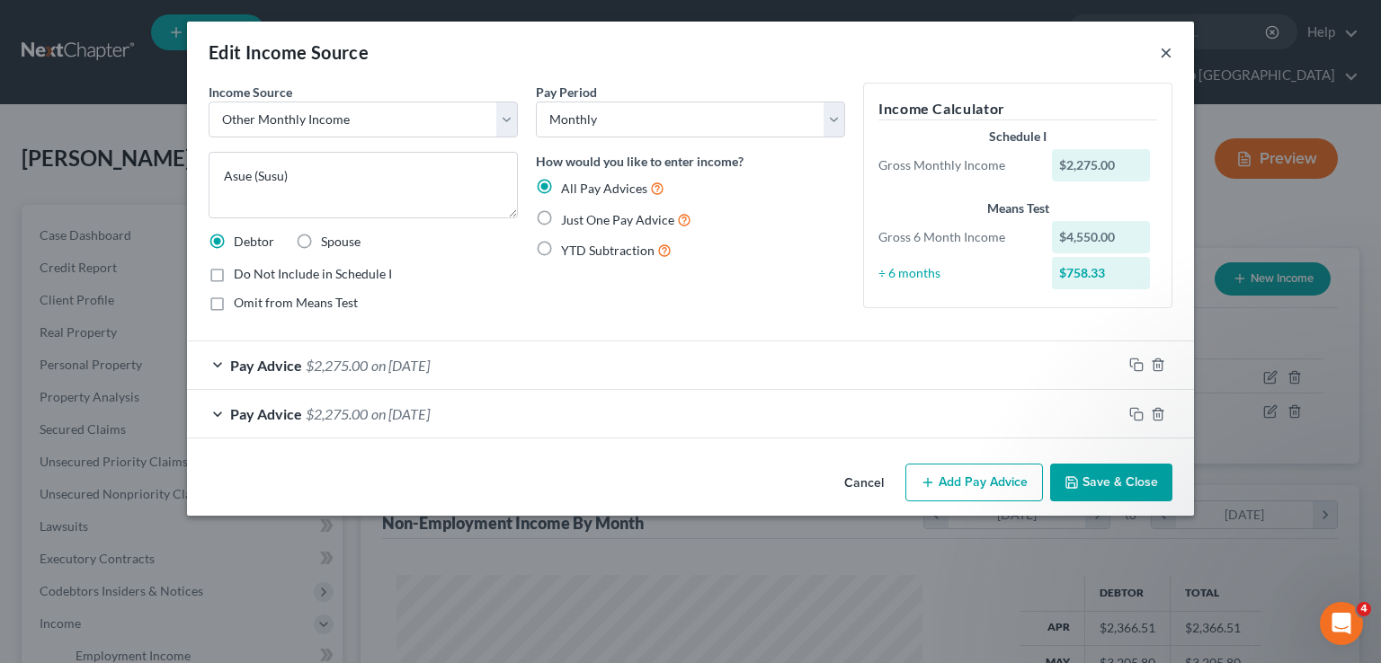
click at [1162, 54] on button "×" at bounding box center [1166, 52] width 13 height 22
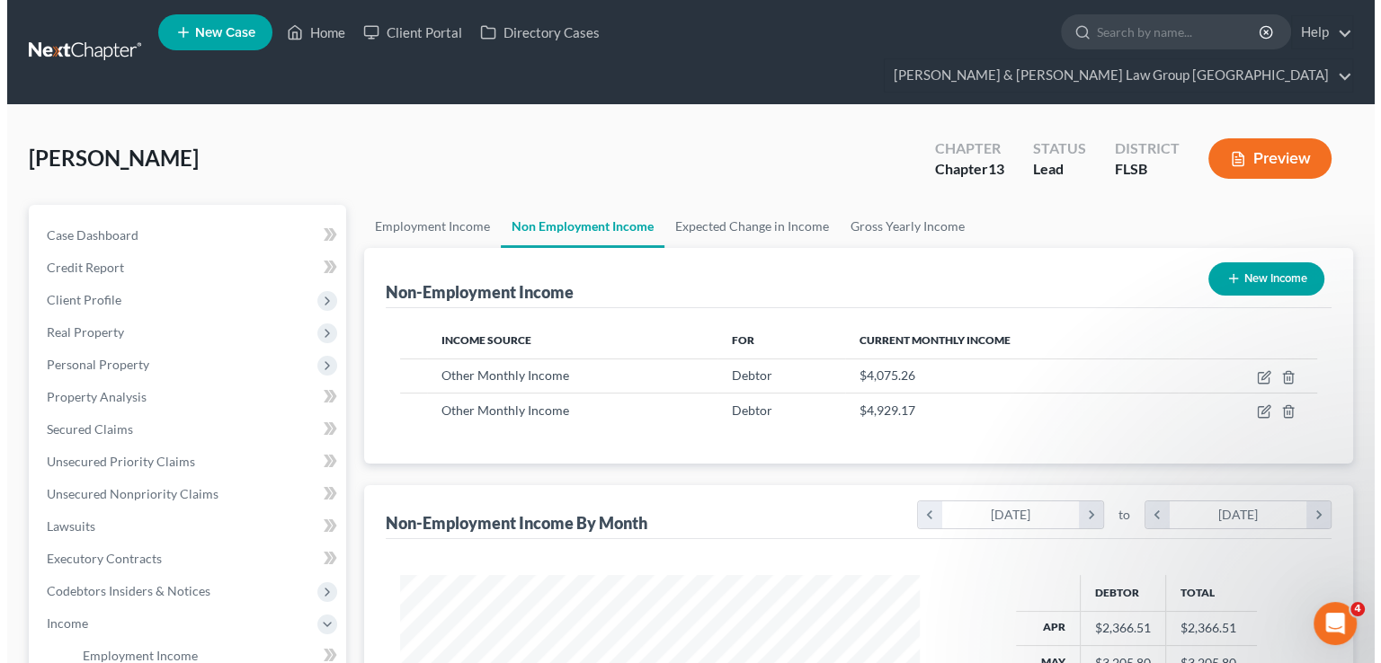
scroll to position [898560, 898324]
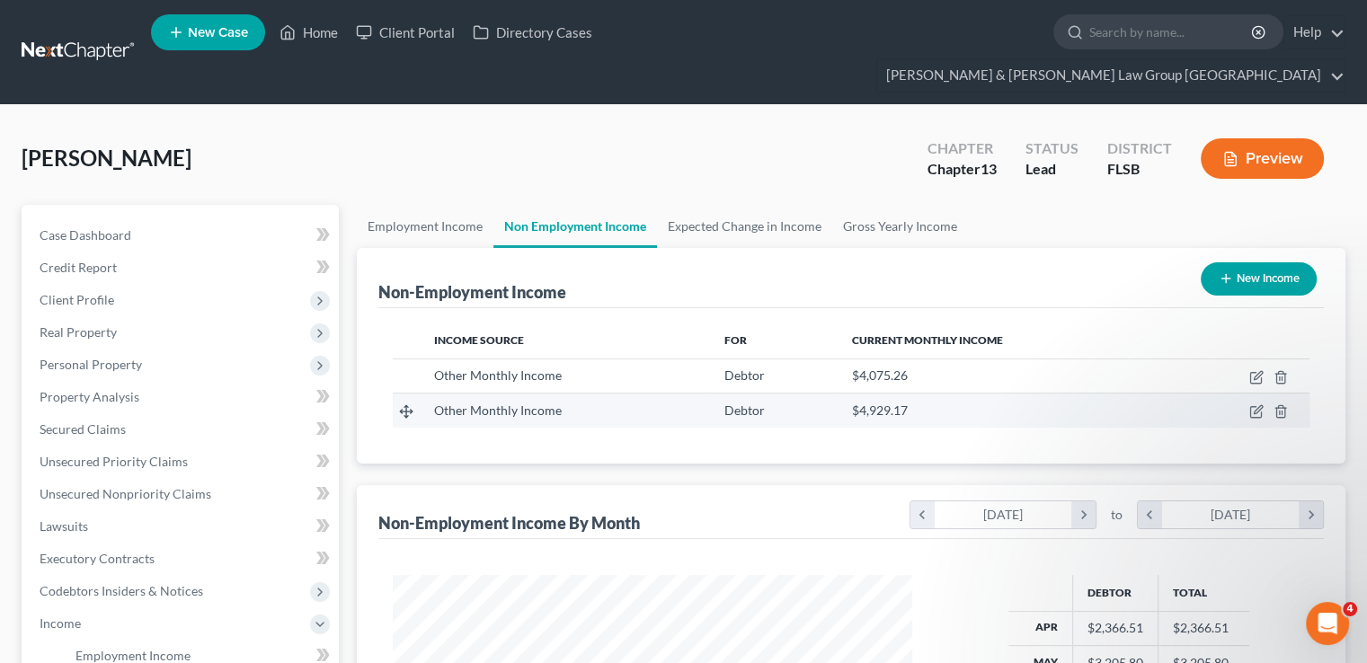
click at [1253, 394] on td at bounding box center [1240, 411] width 138 height 34
click at [1253, 404] on icon "button" at bounding box center [1256, 411] width 14 height 14
select select "13"
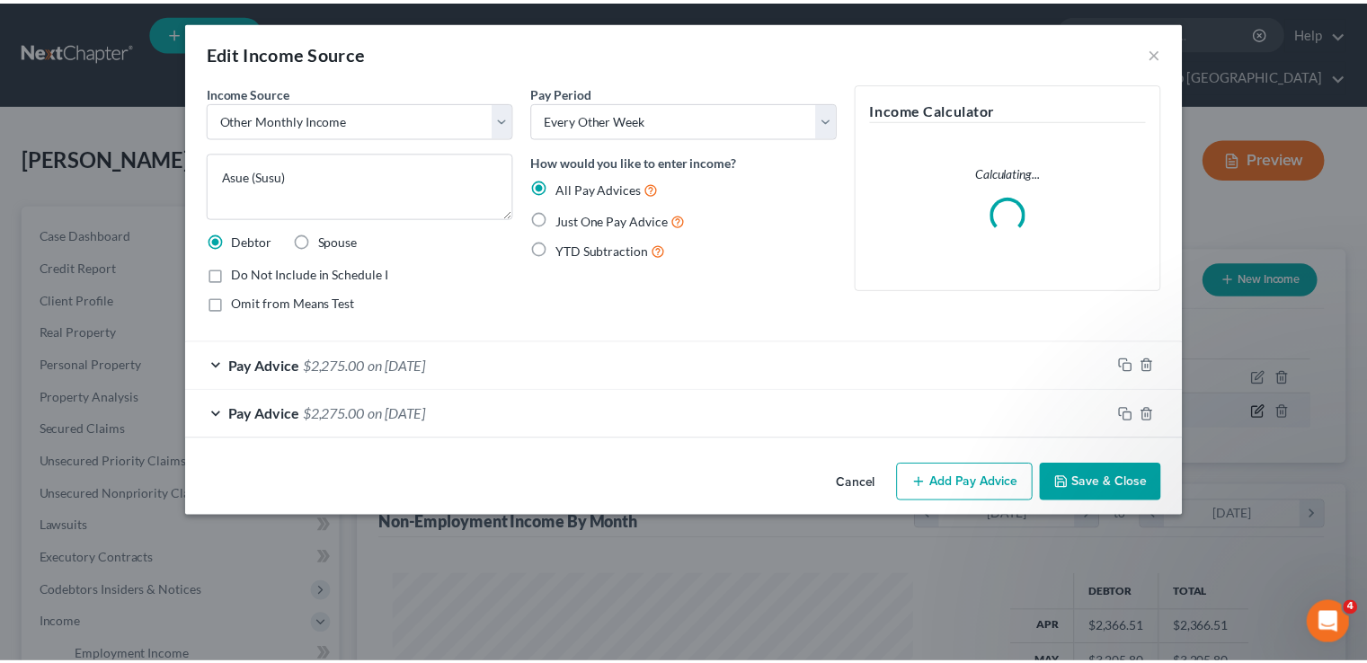
scroll to position [320, 561]
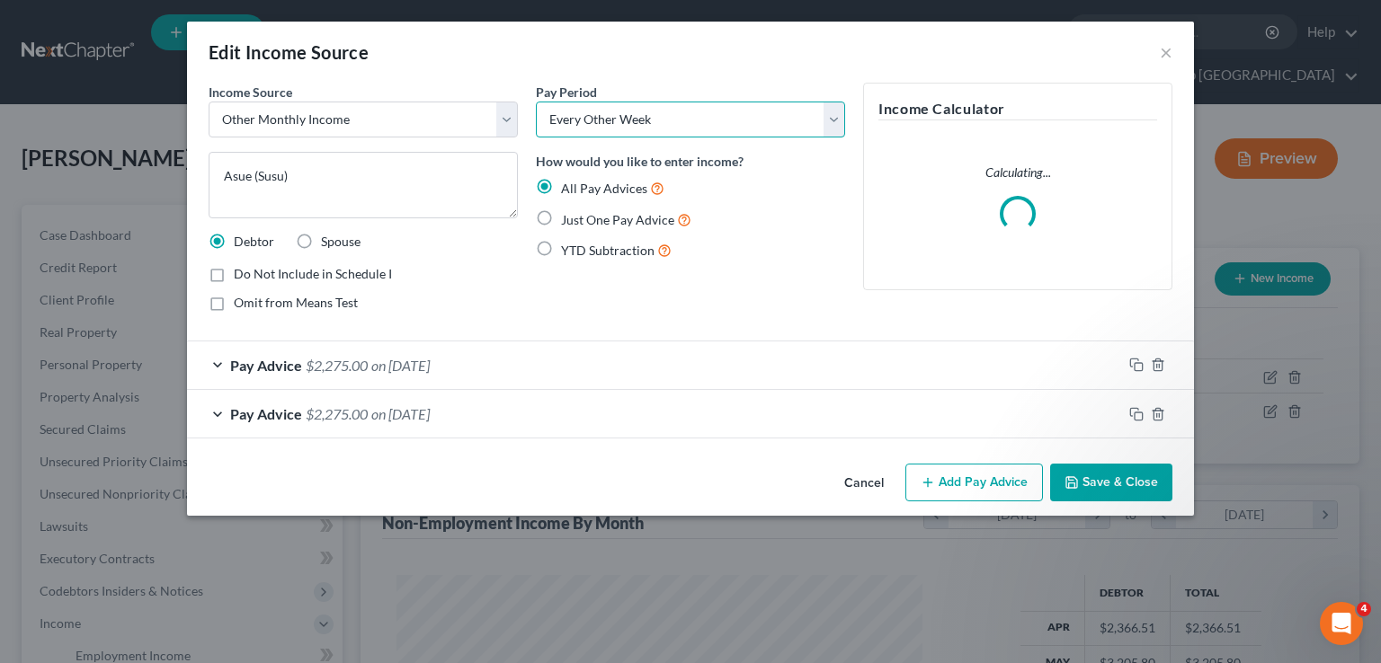
click at [725, 119] on select "Select Monthly Twice Monthly Every Other Week Weekly" at bounding box center [690, 120] width 309 height 36
select select "0"
click at [536, 102] on select "Select Monthly Twice Monthly Every Other Week Weekly" at bounding box center [690, 120] width 309 height 36
click at [1088, 480] on button "Save & Close" at bounding box center [1111, 483] width 122 height 38
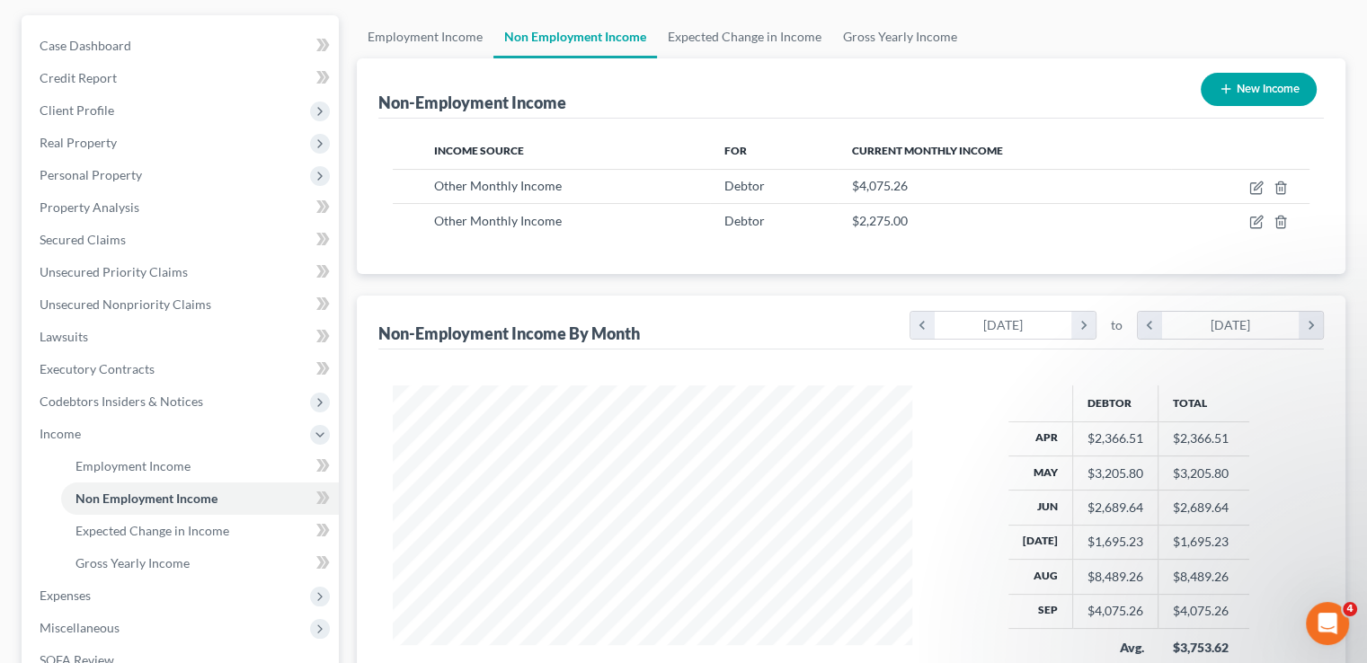
scroll to position [180, 0]
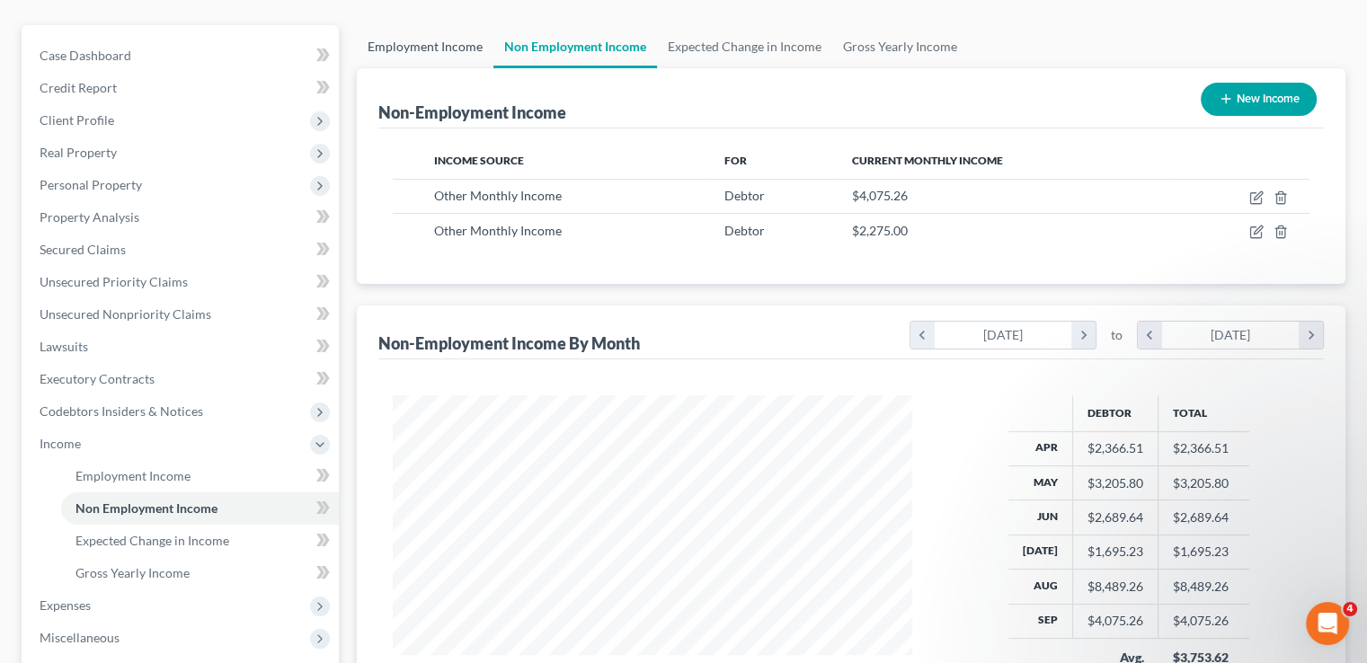
click at [446, 25] on link "Employment Income" at bounding box center [425, 46] width 137 height 43
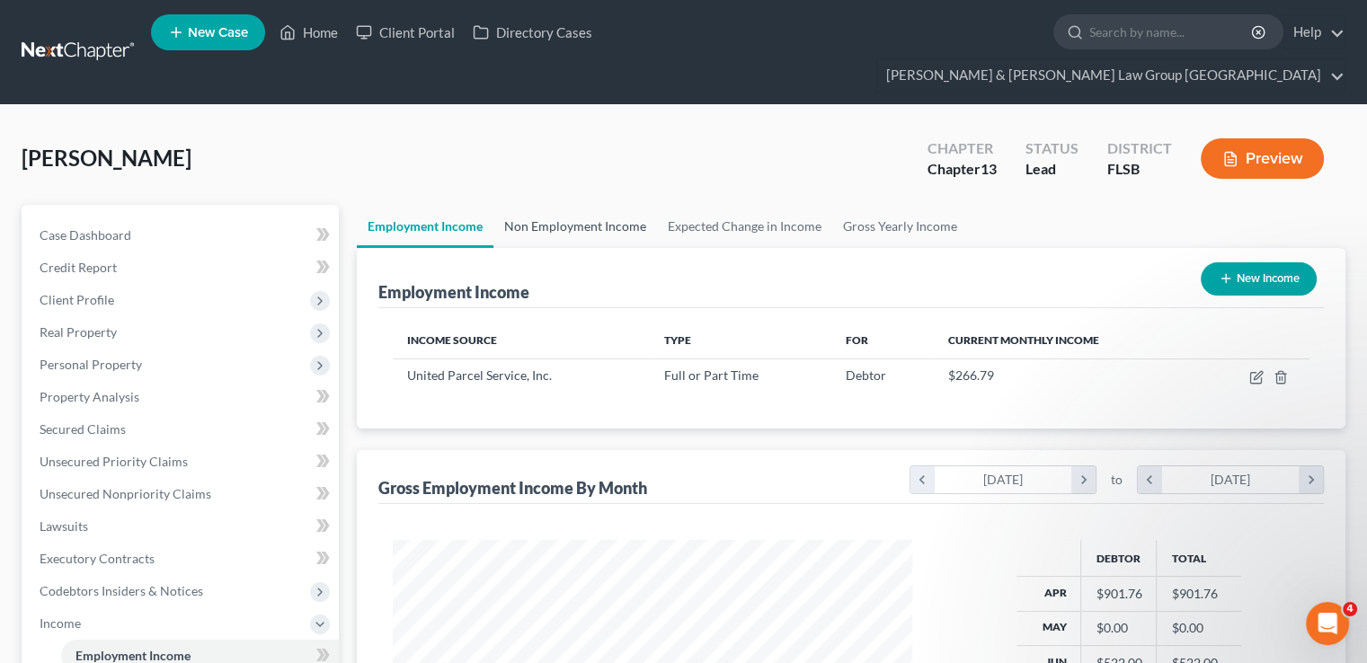
scroll to position [320, 555]
click at [534, 205] on link "Non Employment Income" at bounding box center [575, 226] width 164 height 43
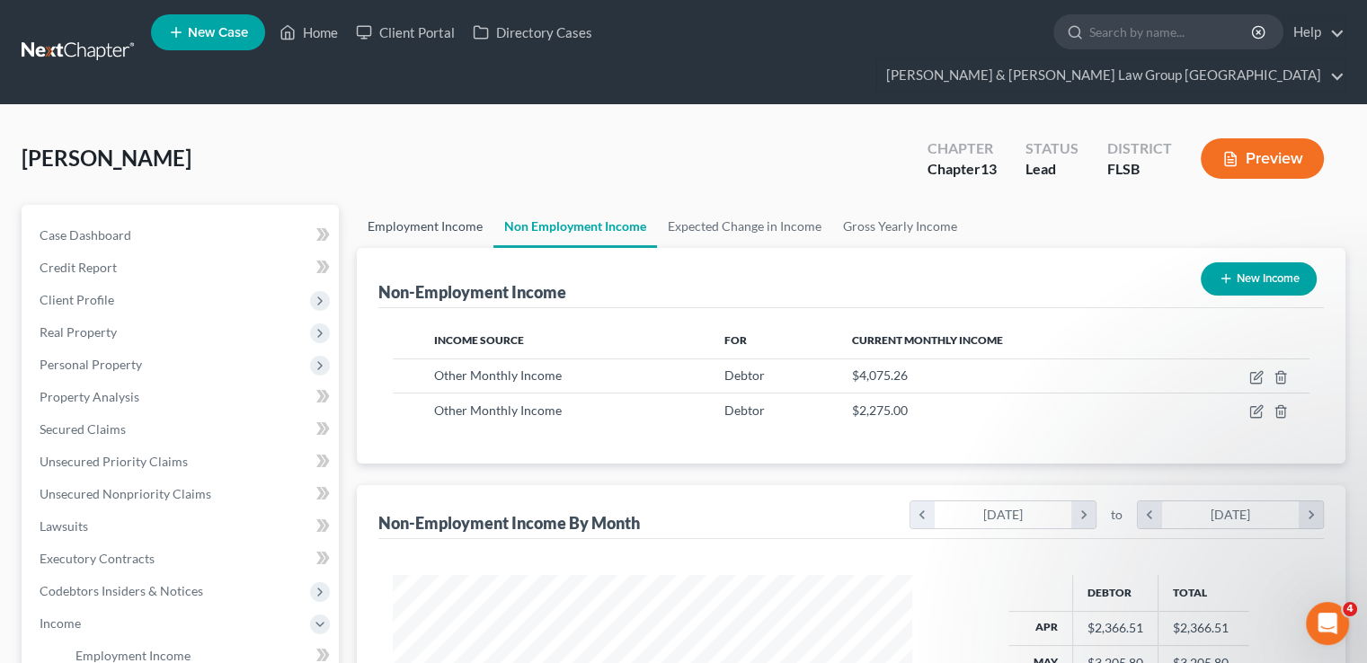
scroll to position [320, 555]
click at [440, 205] on link "Employment Income" at bounding box center [425, 226] width 137 height 43
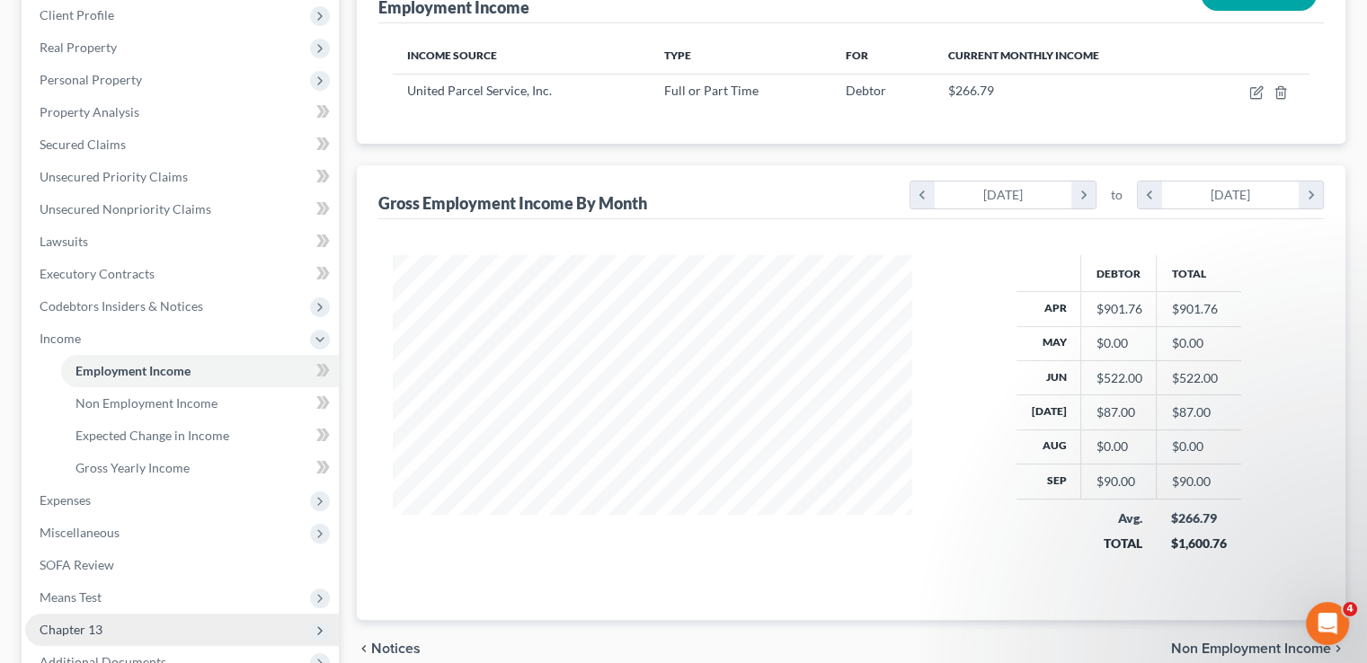
scroll to position [449, 0]
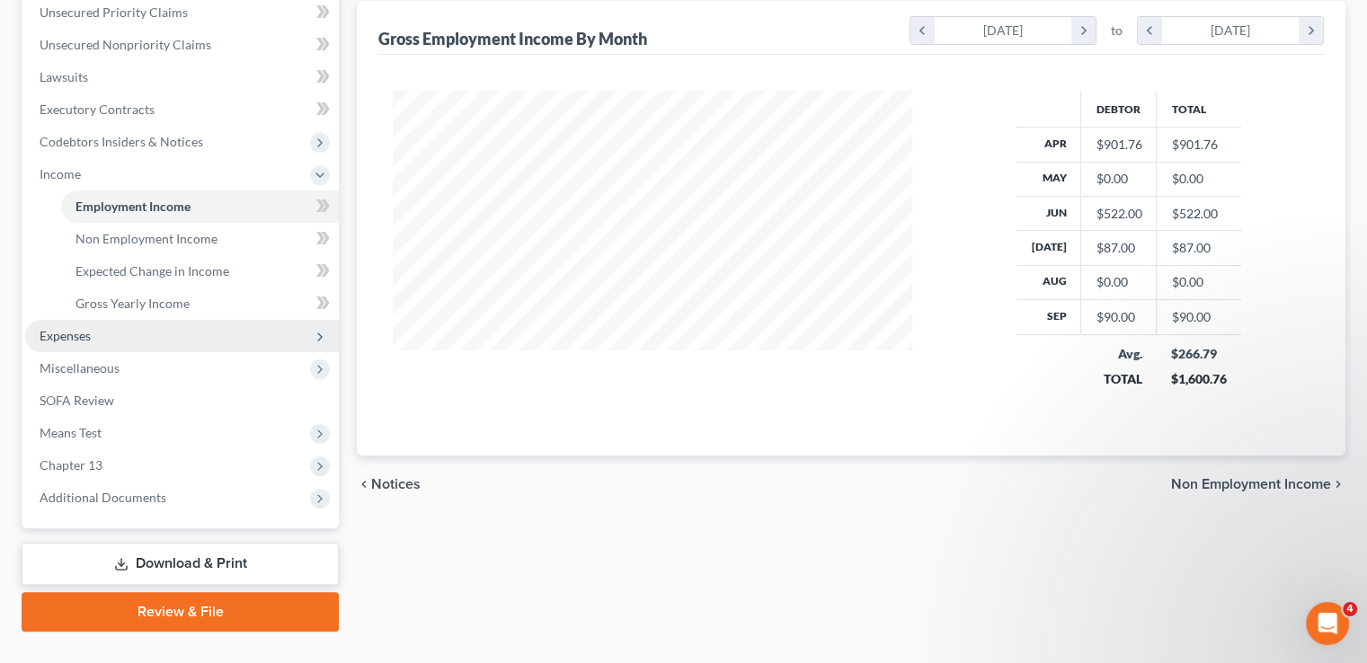
click at [97, 320] on span "Expenses" at bounding box center [182, 336] width 314 height 32
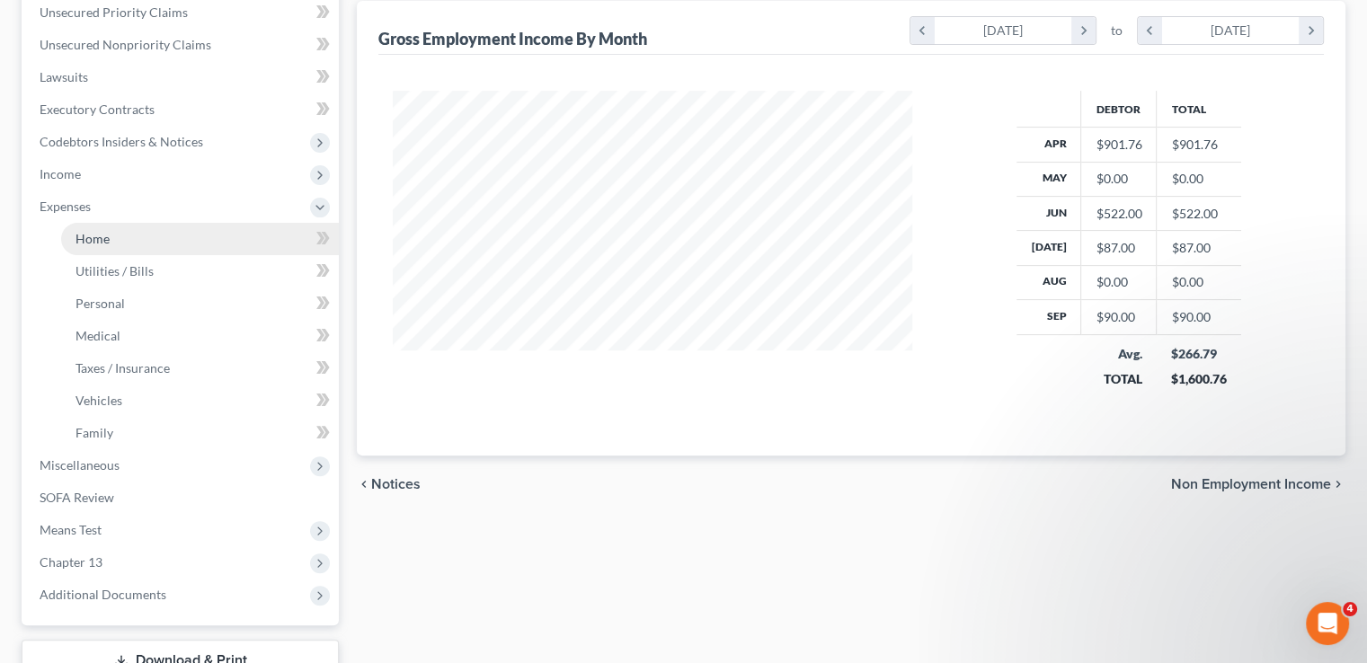
click at [120, 223] on link "Home" at bounding box center [200, 239] width 278 height 32
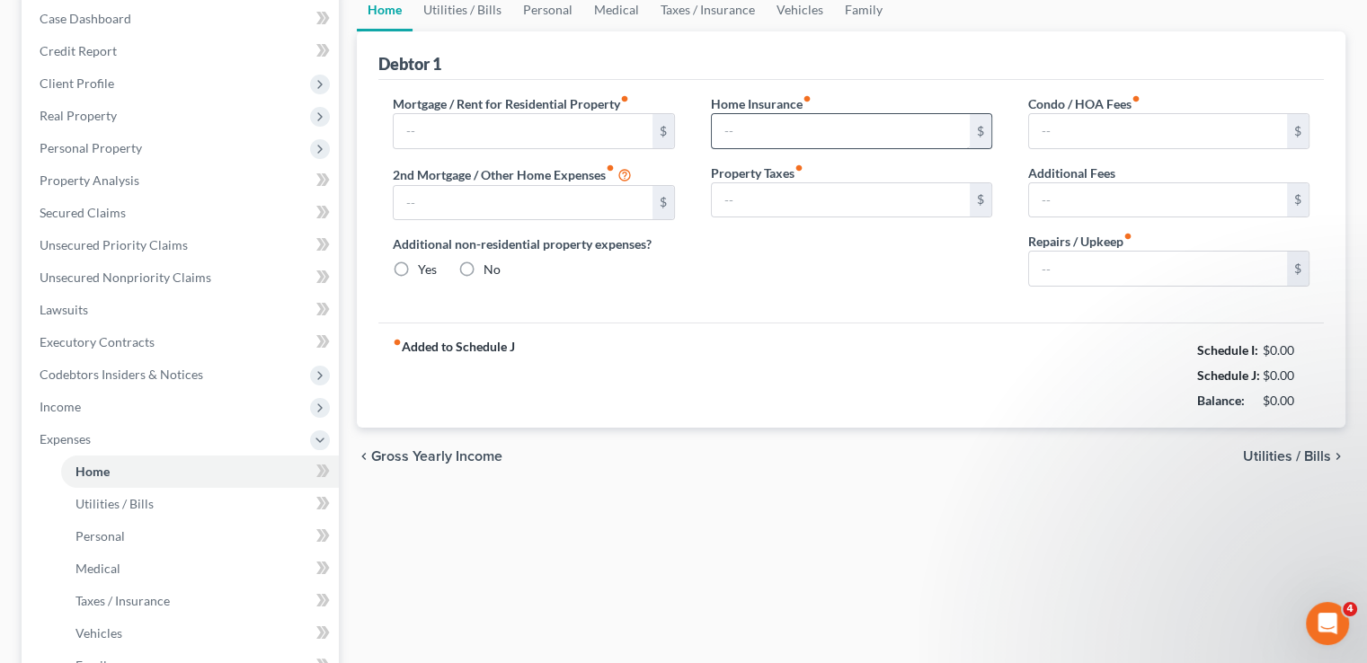
type input "1,277.88"
type input "0.00"
radio input "true"
type input "0.00"
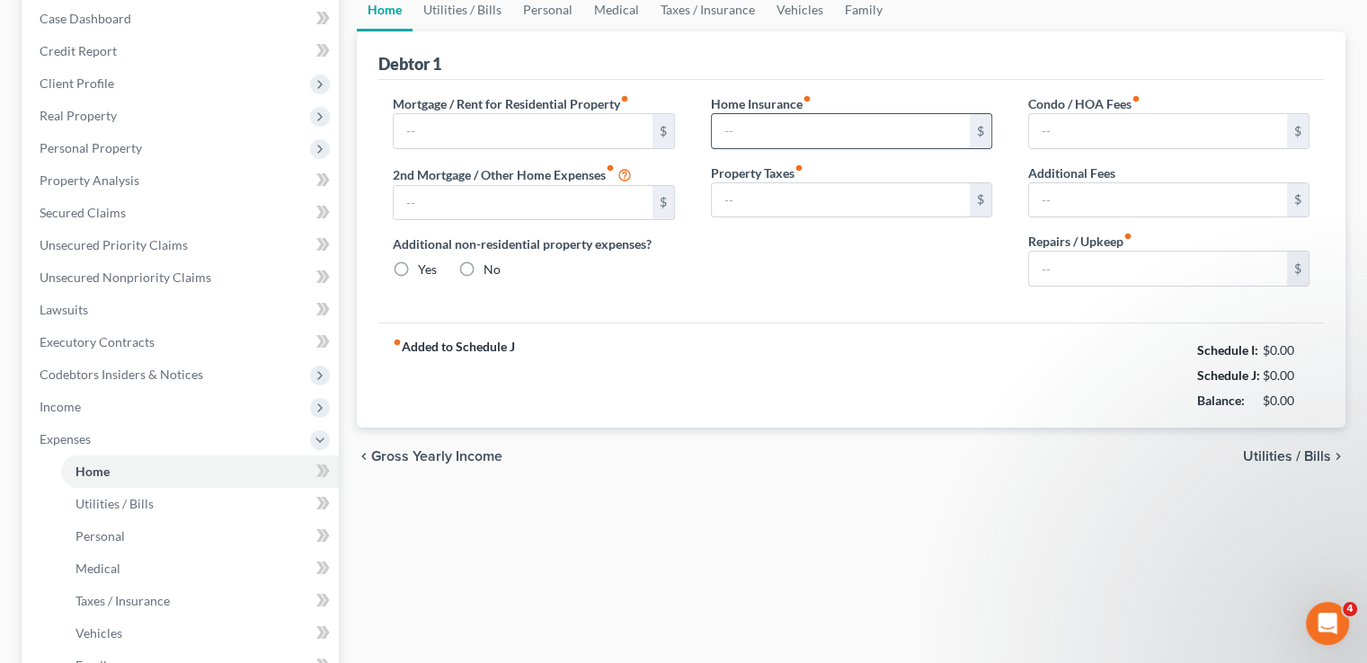
type input "442.37"
type input "0.00"
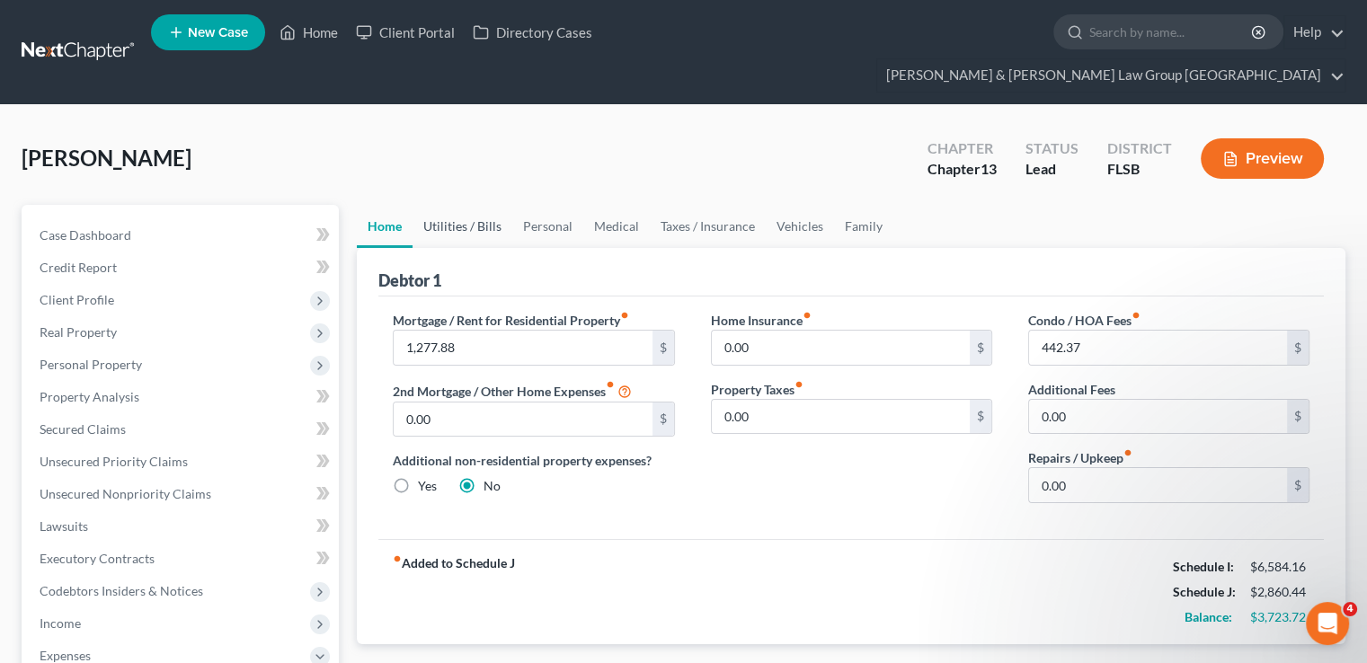
click at [454, 205] on link "Utilities / Bills" at bounding box center [463, 226] width 100 height 43
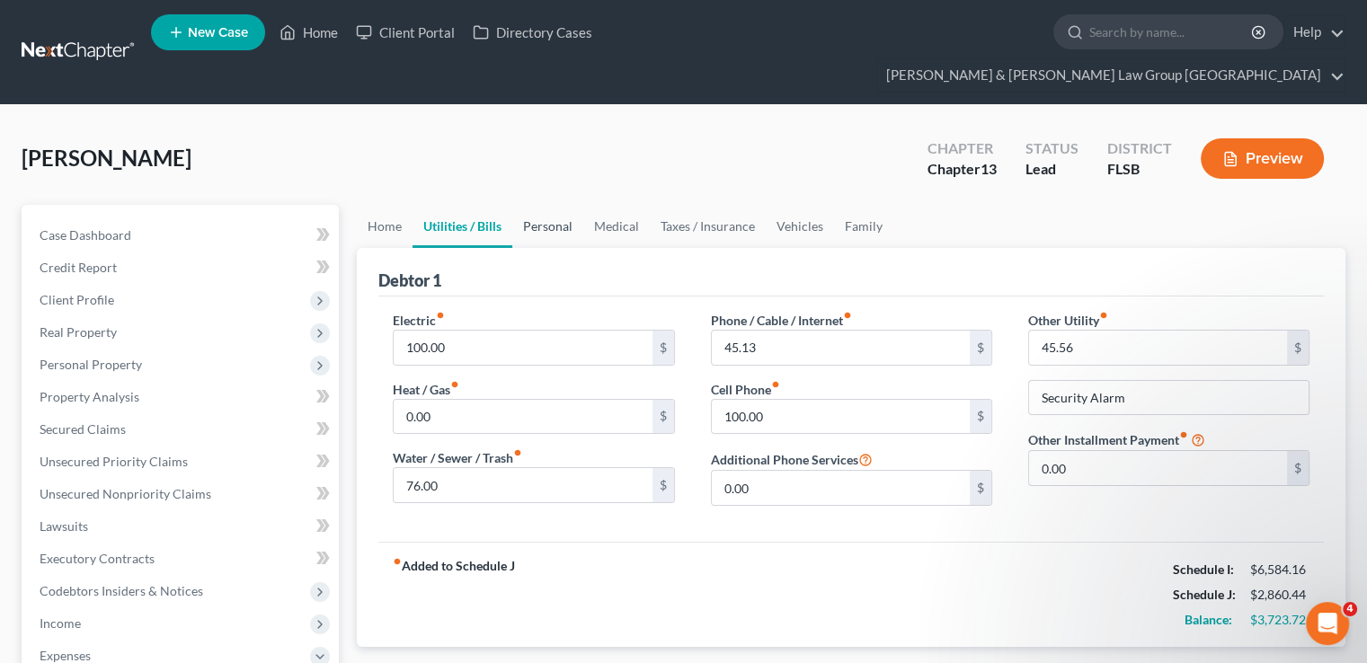
click at [529, 205] on link "Personal" at bounding box center [547, 226] width 71 height 43
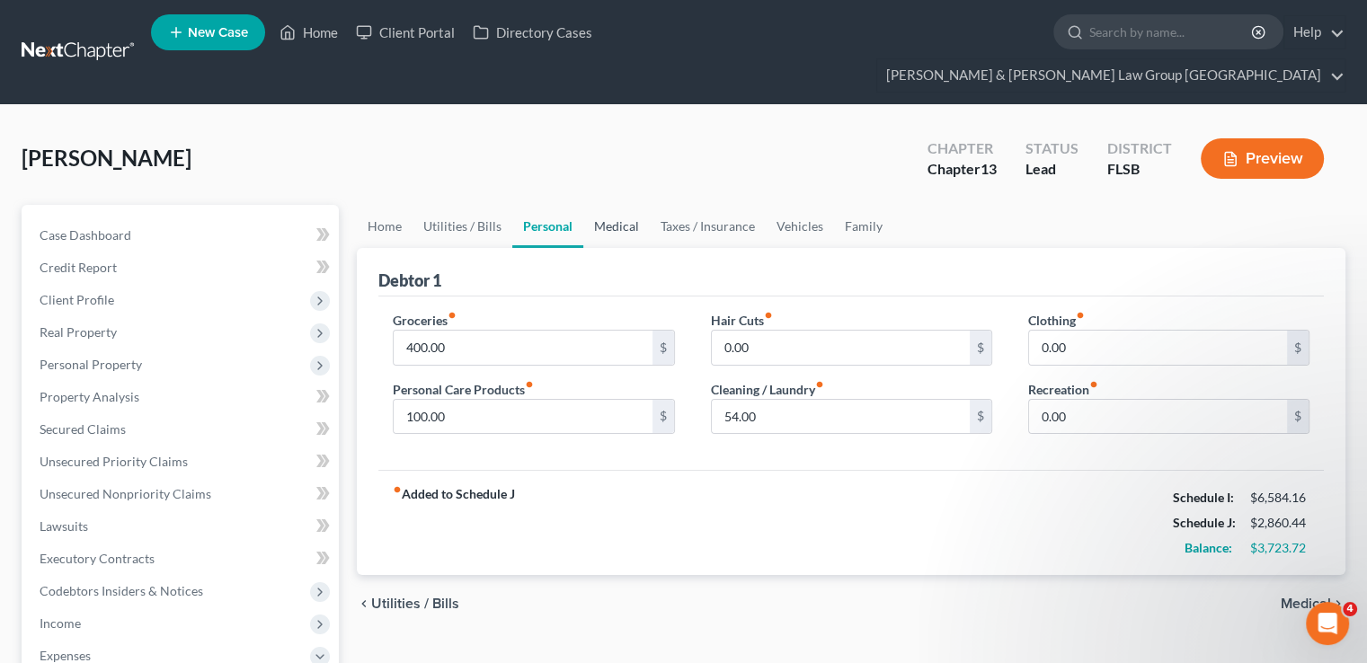
click at [632, 205] on link "Medical" at bounding box center [616, 226] width 67 height 43
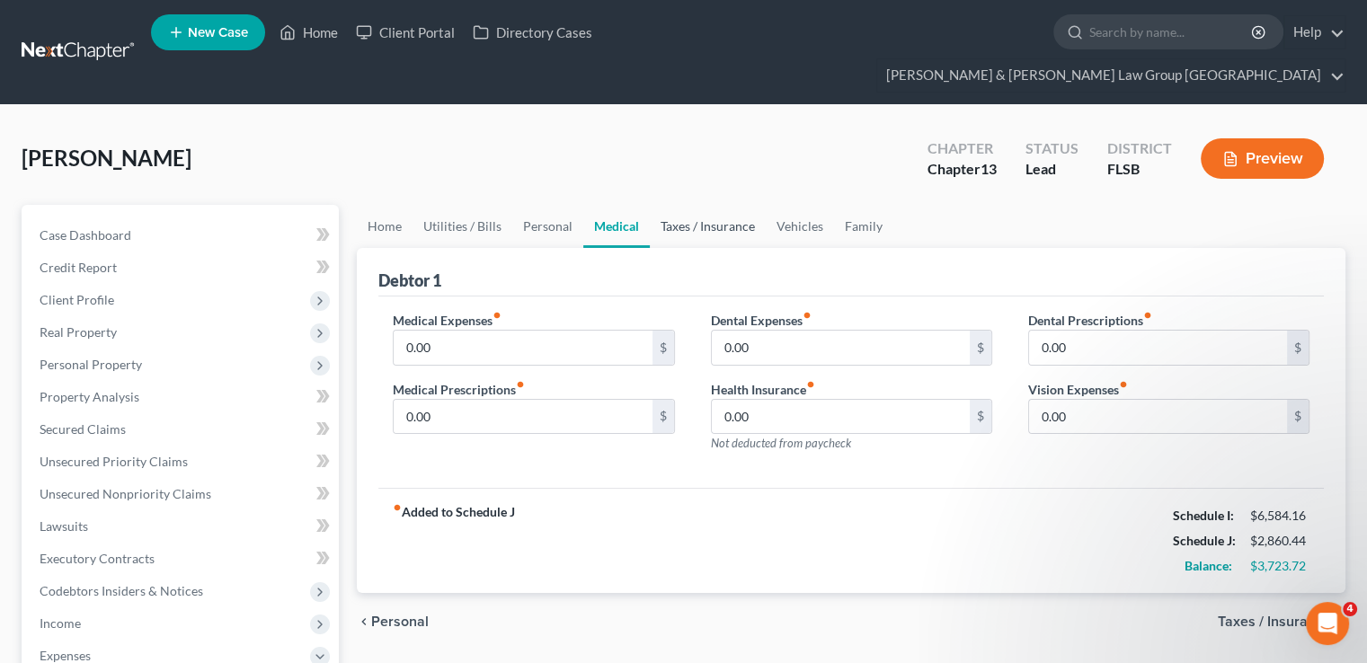
click at [708, 205] on link "Taxes / Insurance" at bounding box center [708, 226] width 116 height 43
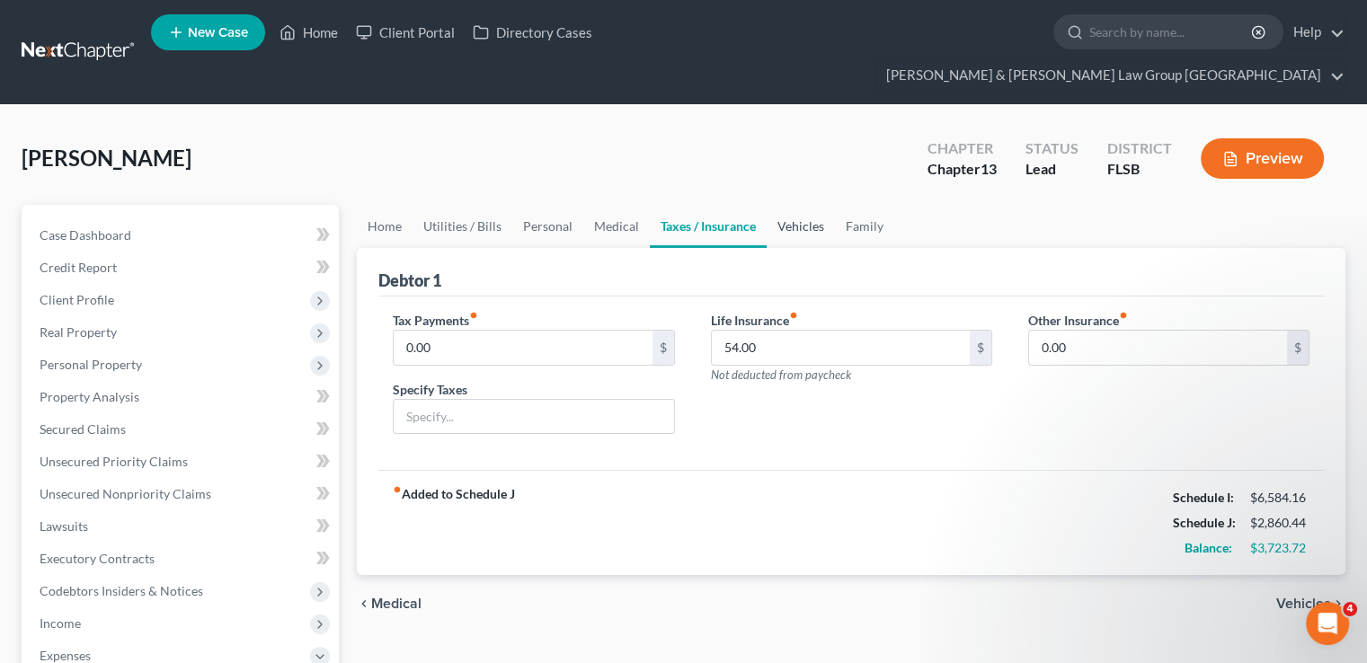
click at [785, 205] on link "Vehicles" at bounding box center [801, 226] width 68 height 43
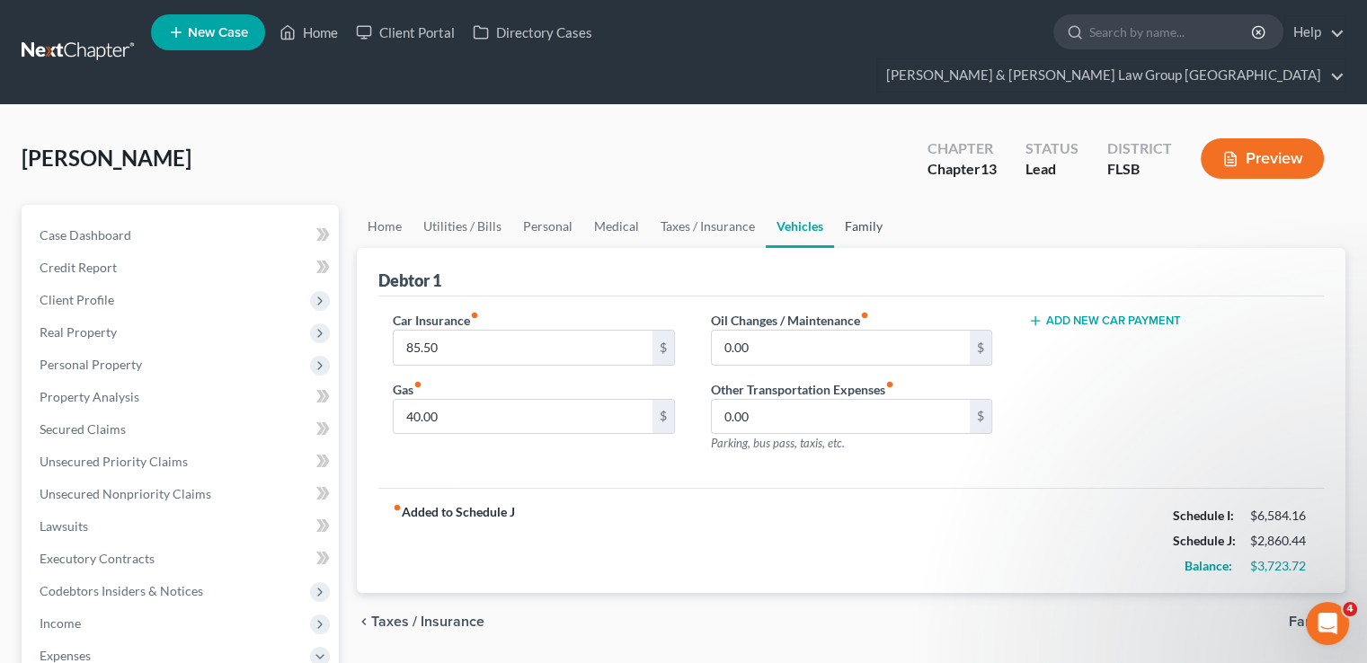
click at [863, 205] on link "Family" at bounding box center [863, 226] width 59 height 43
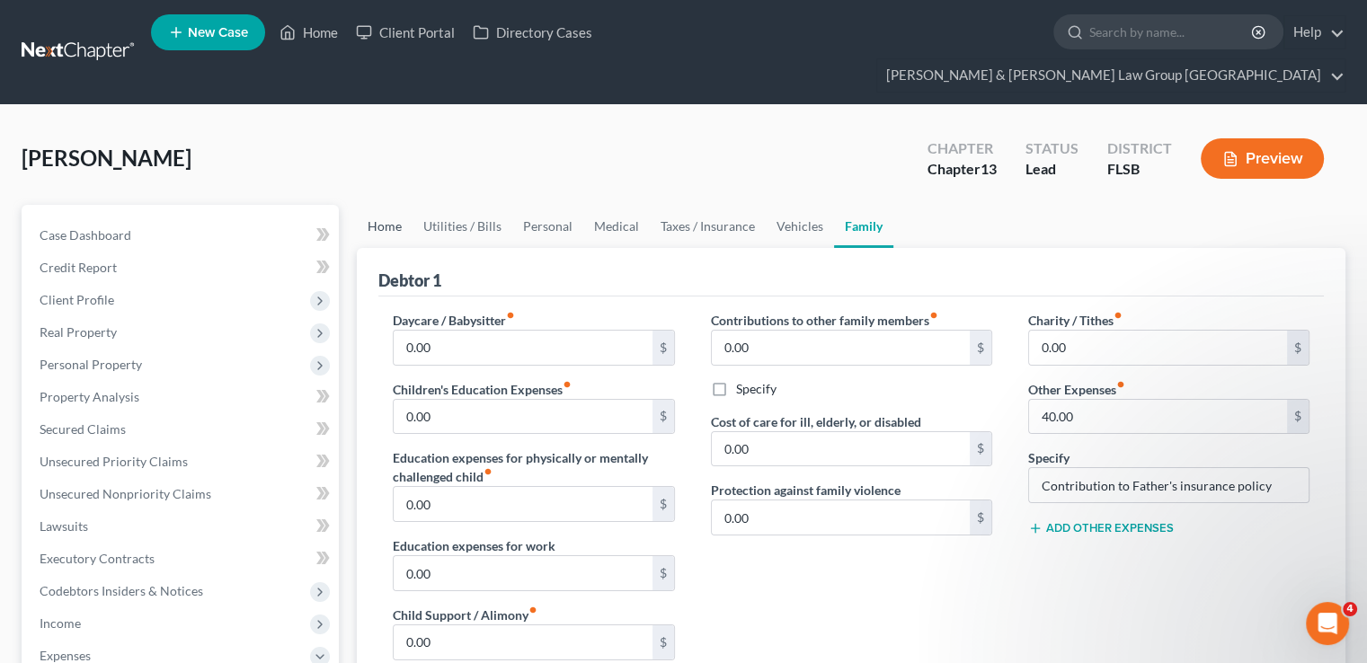
click at [411, 205] on link "Home" at bounding box center [385, 226] width 56 height 43
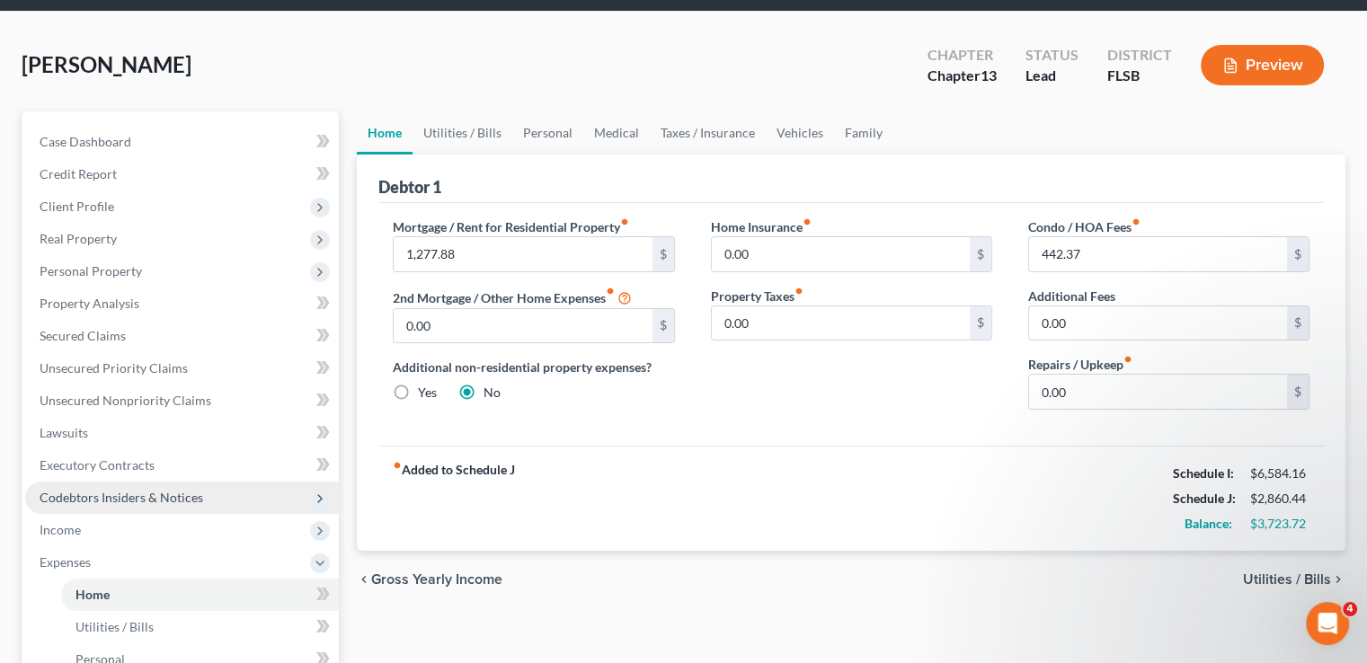
scroll to position [270, 0]
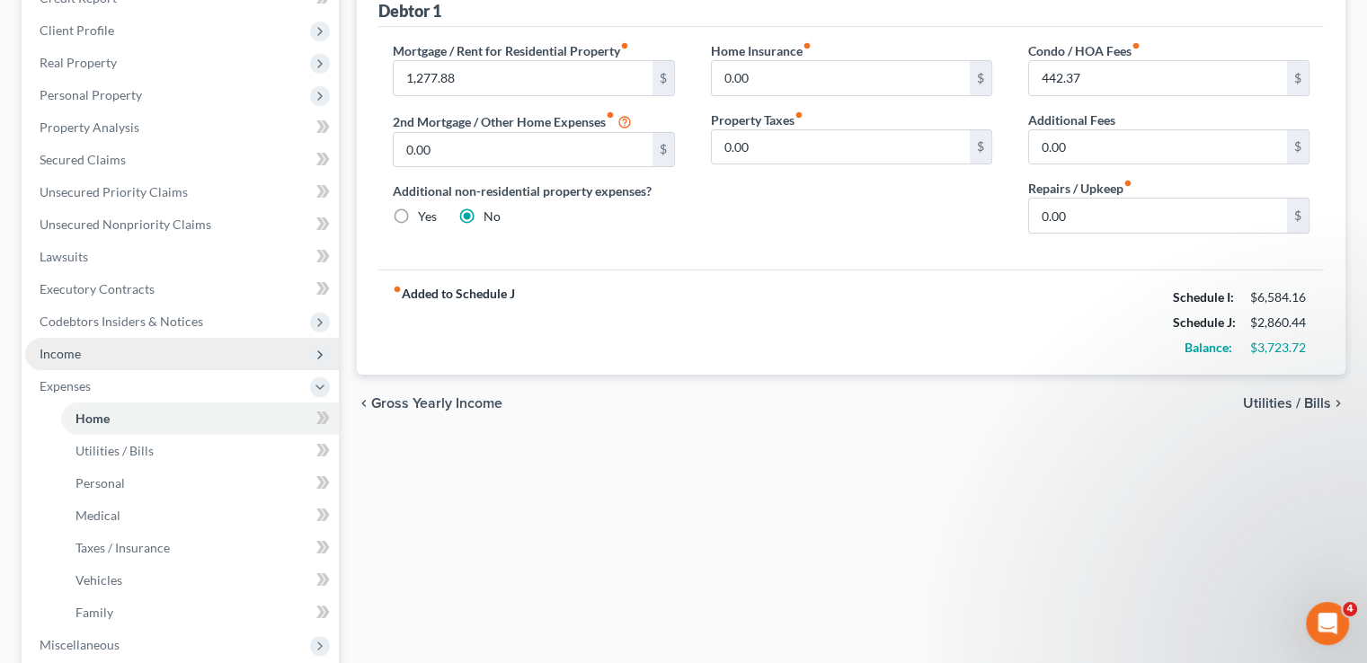
click at [142, 338] on span "Income" at bounding box center [182, 354] width 314 height 32
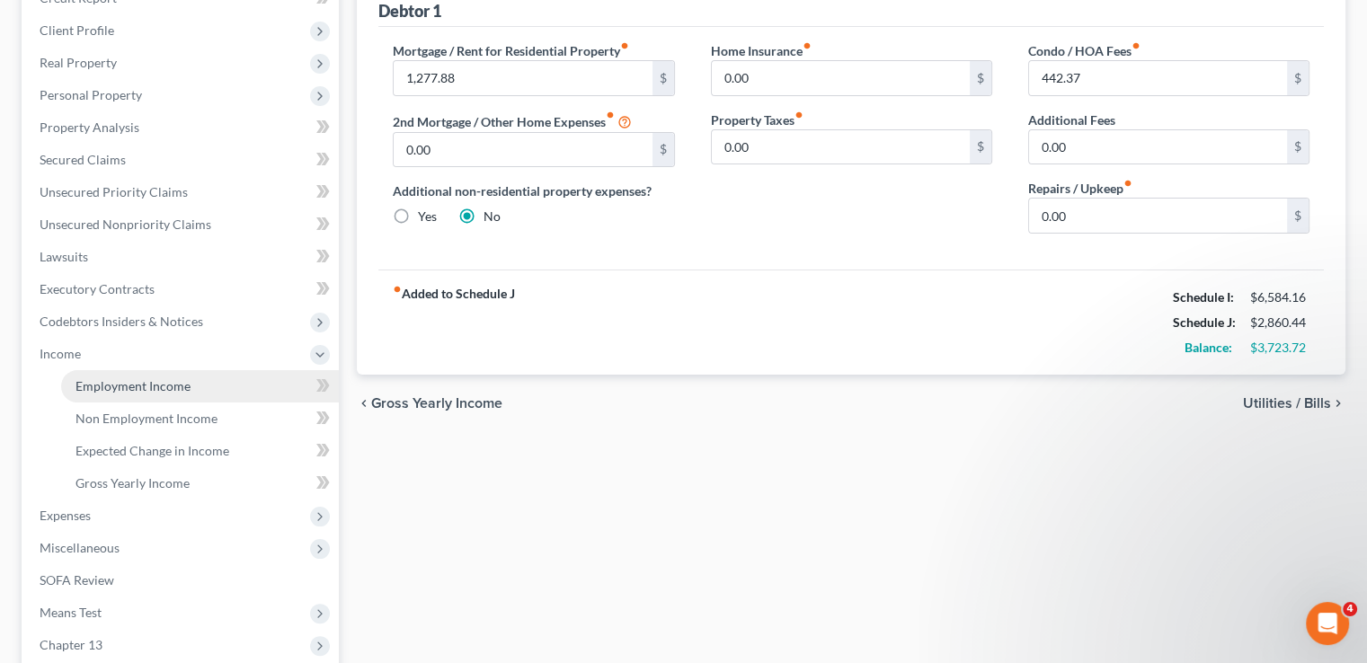
click at [147, 378] on span "Employment Income" at bounding box center [133, 385] width 115 height 15
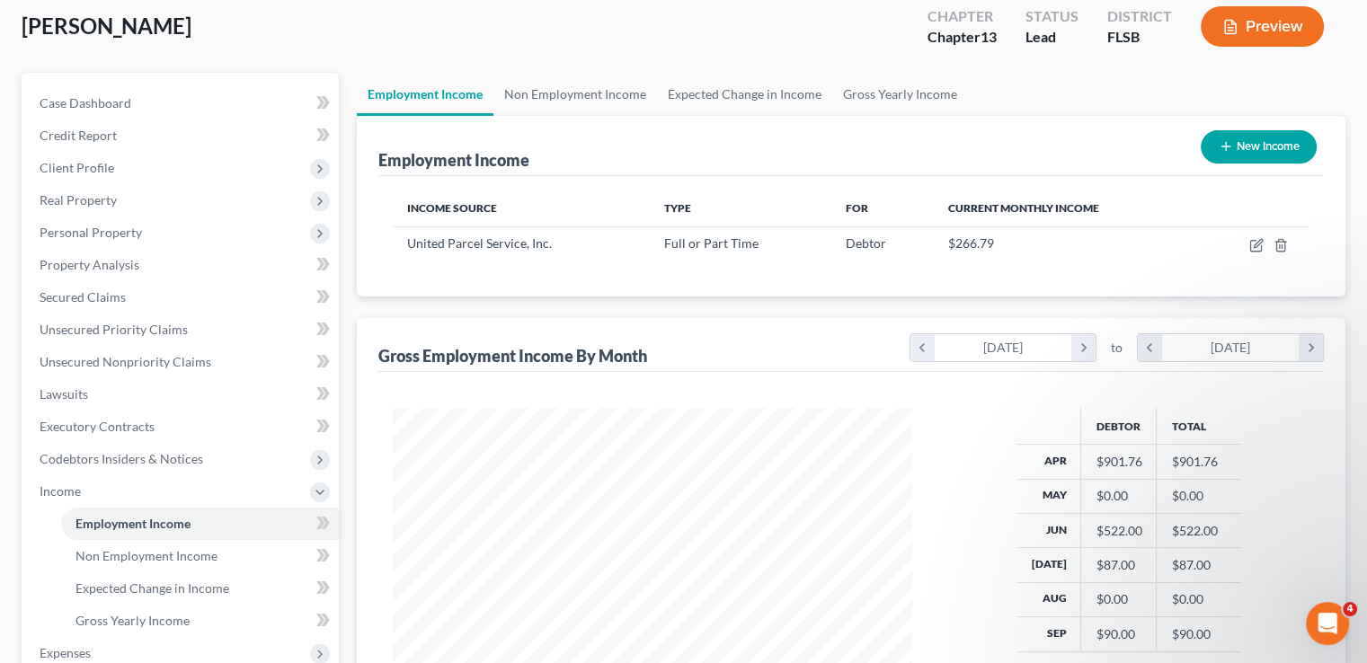
scroll to position [90, 0]
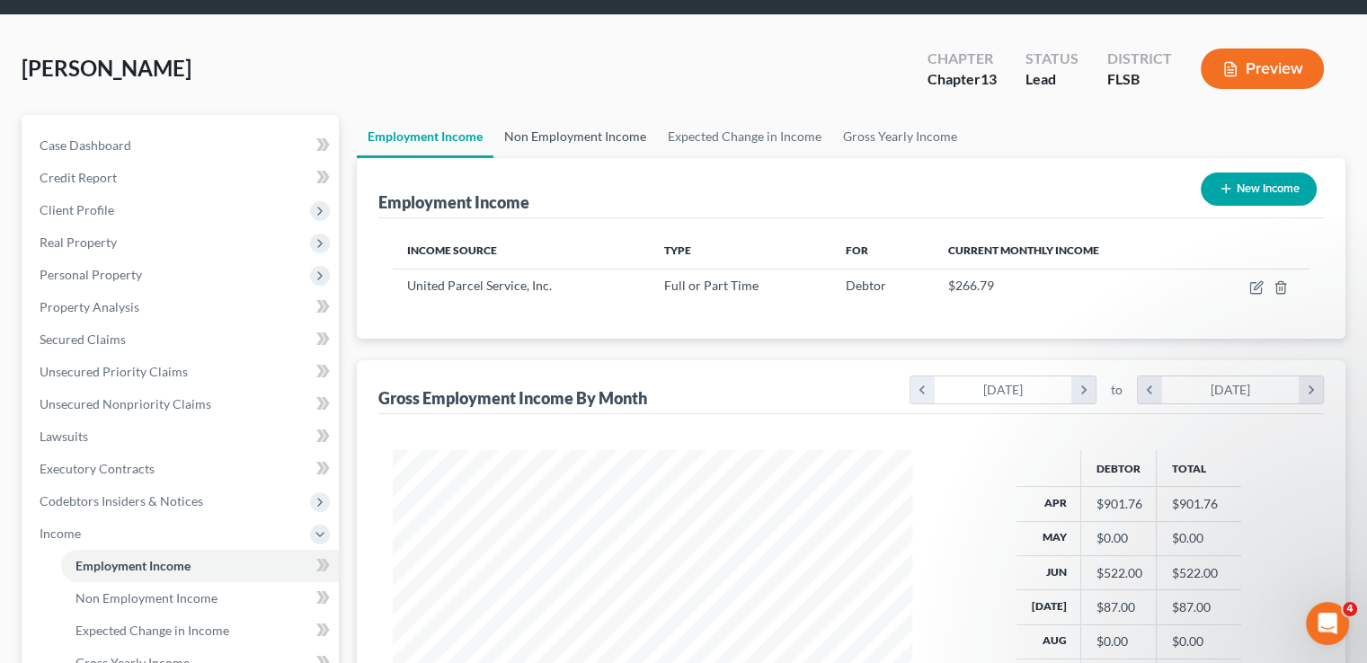
click at [597, 115] on link "Non Employment Income" at bounding box center [575, 136] width 164 height 43
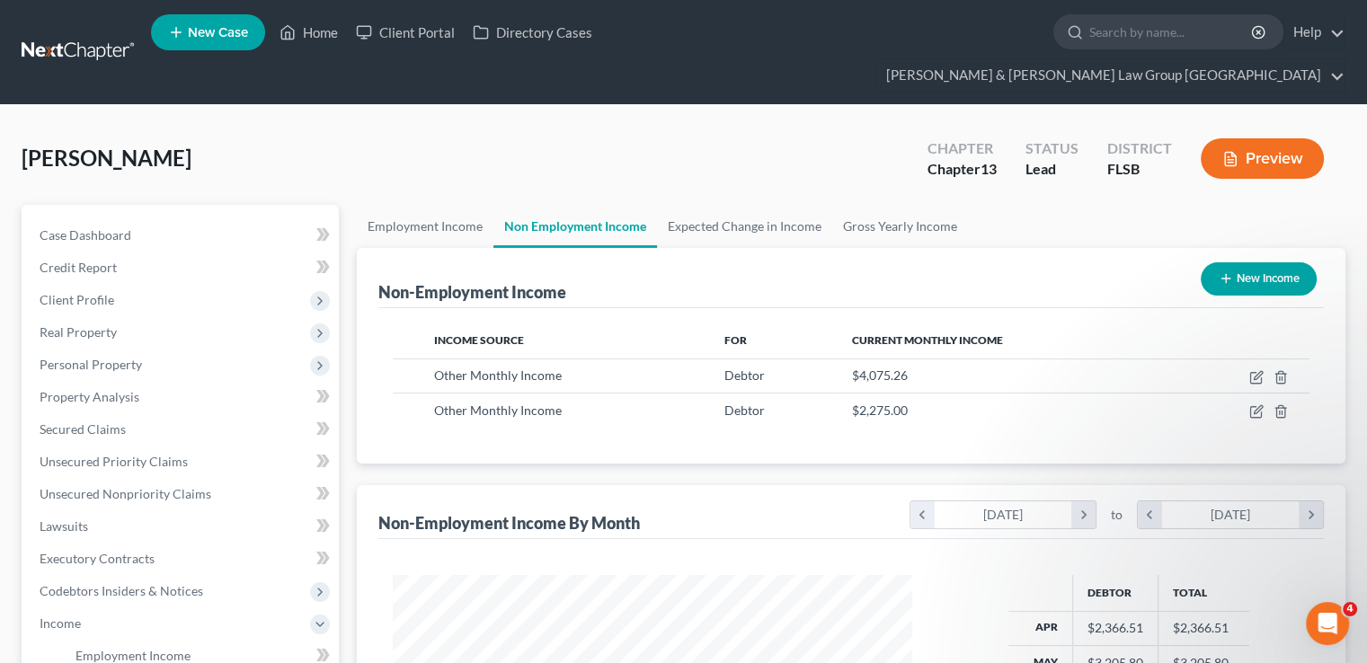
scroll to position [898560, 898324]
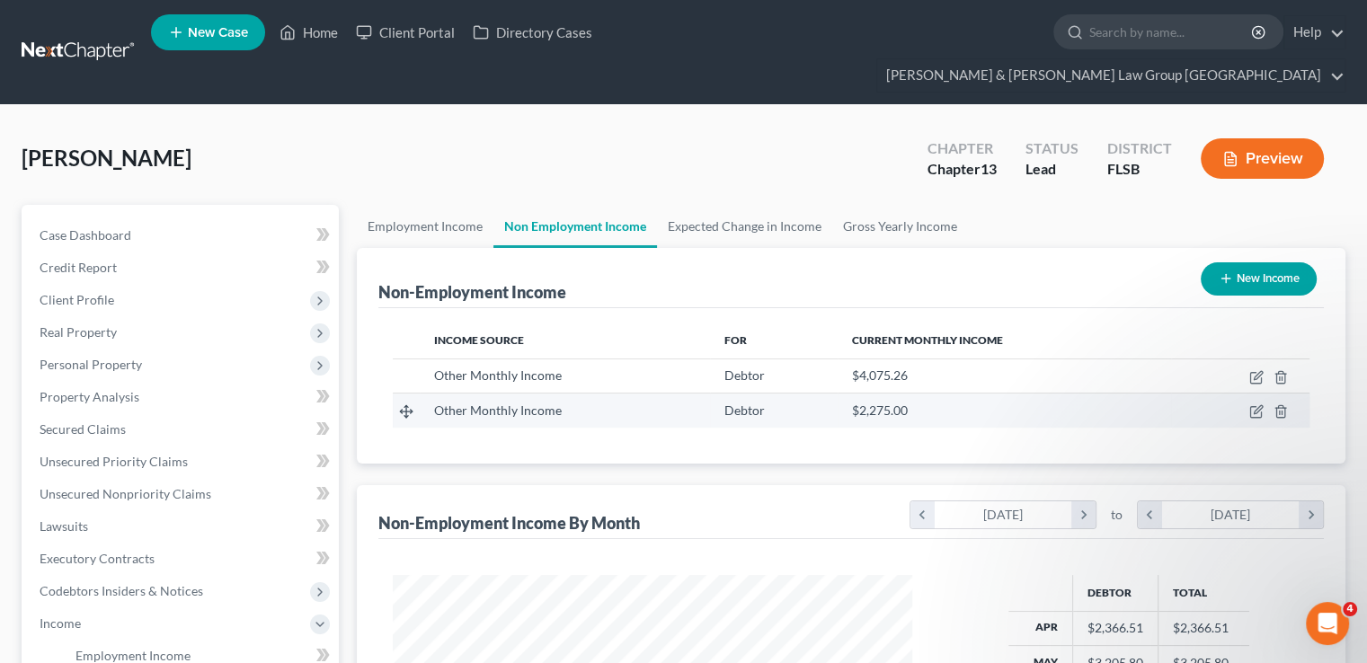
click at [1262, 394] on td at bounding box center [1240, 411] width 138 height 34
click at [1252, 404] on icon "button" at bounding box center [1256, 411] width 14 height 14
select select "13"
select select "0"
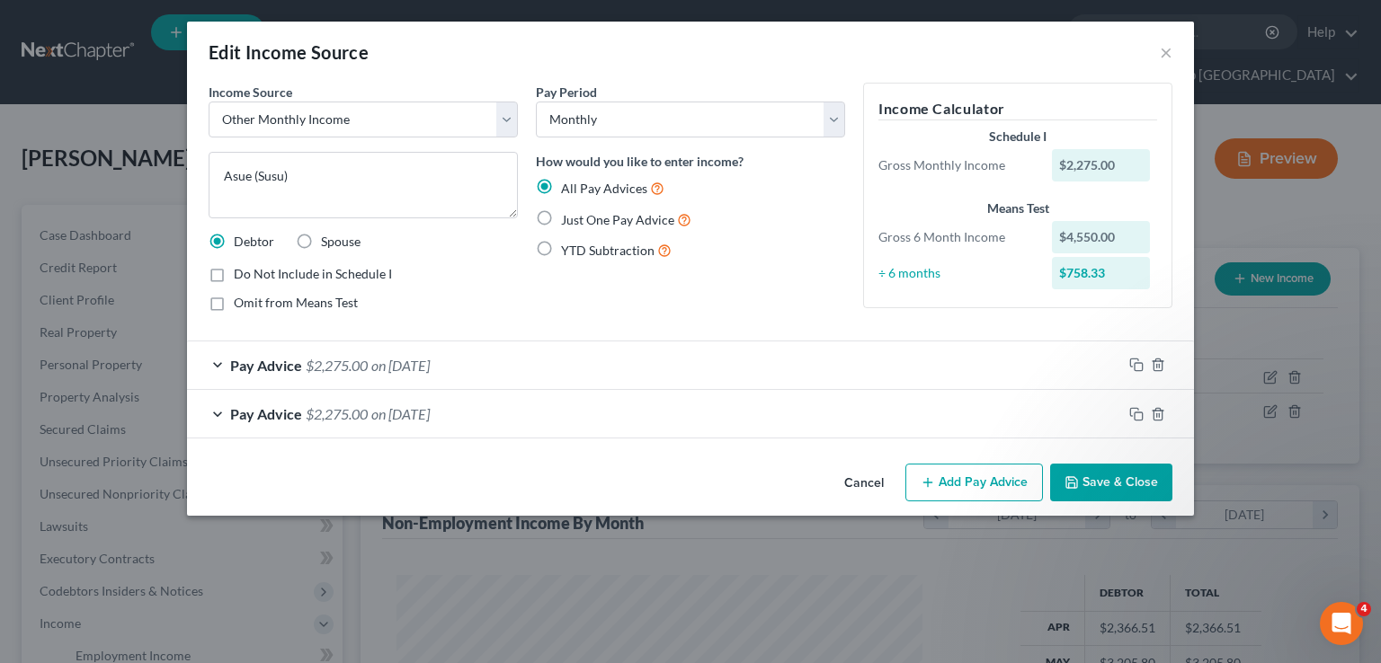
click at [635, 209] on label "Just One Pay Advice" at bounding box center [626, 219] width 130 height 21
click at [580, 209] on input "Just One Pay Advice" at bounding box center [574, 215] width 12 height 12
radio input "true"
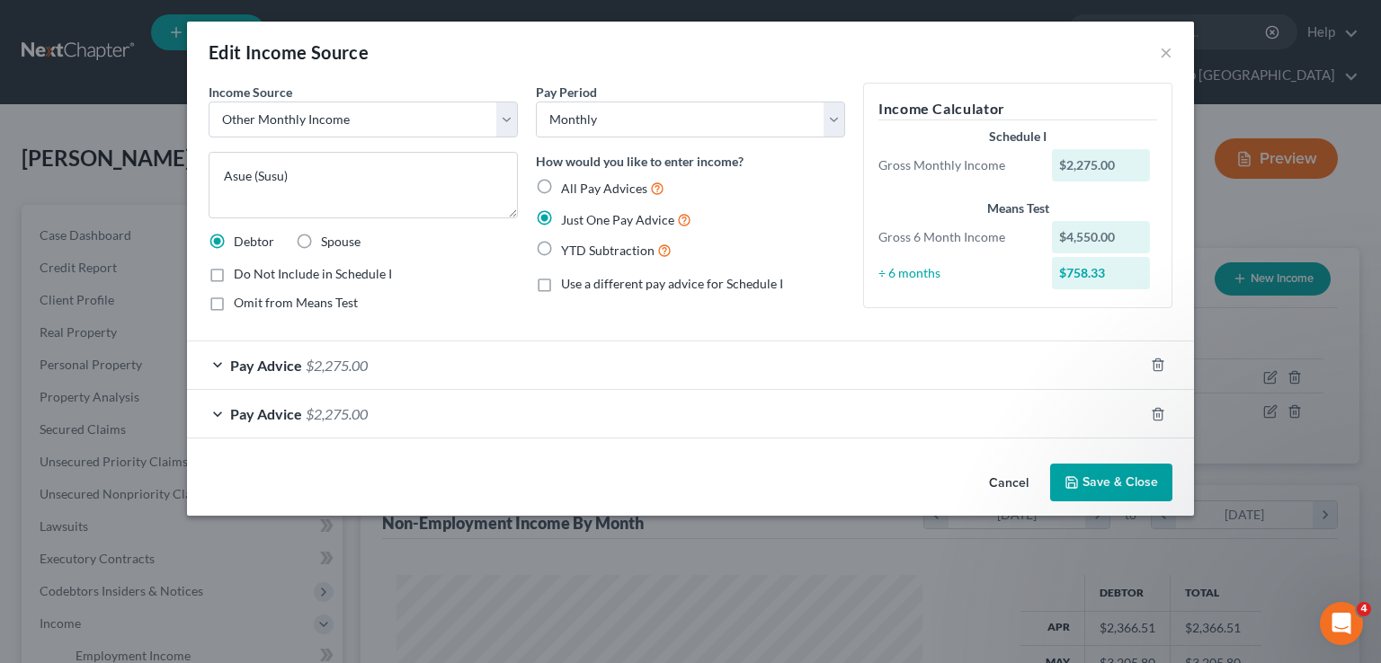
click at [1092, 490] on button "Save & Close" at bounding box center [1111, 483] width 122 height 38
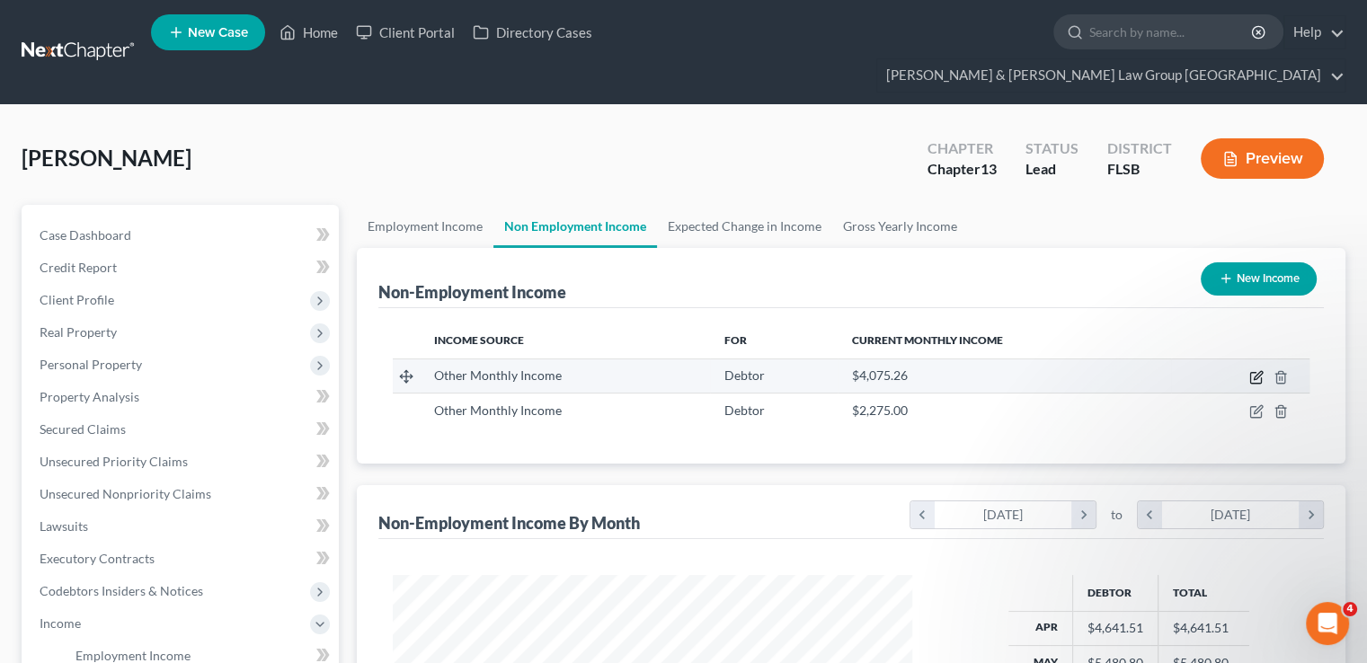
click at [1253, 370] on icon "button" at bounding box center [1256, 377] width 14 height 14
select select "13"
select select "0"
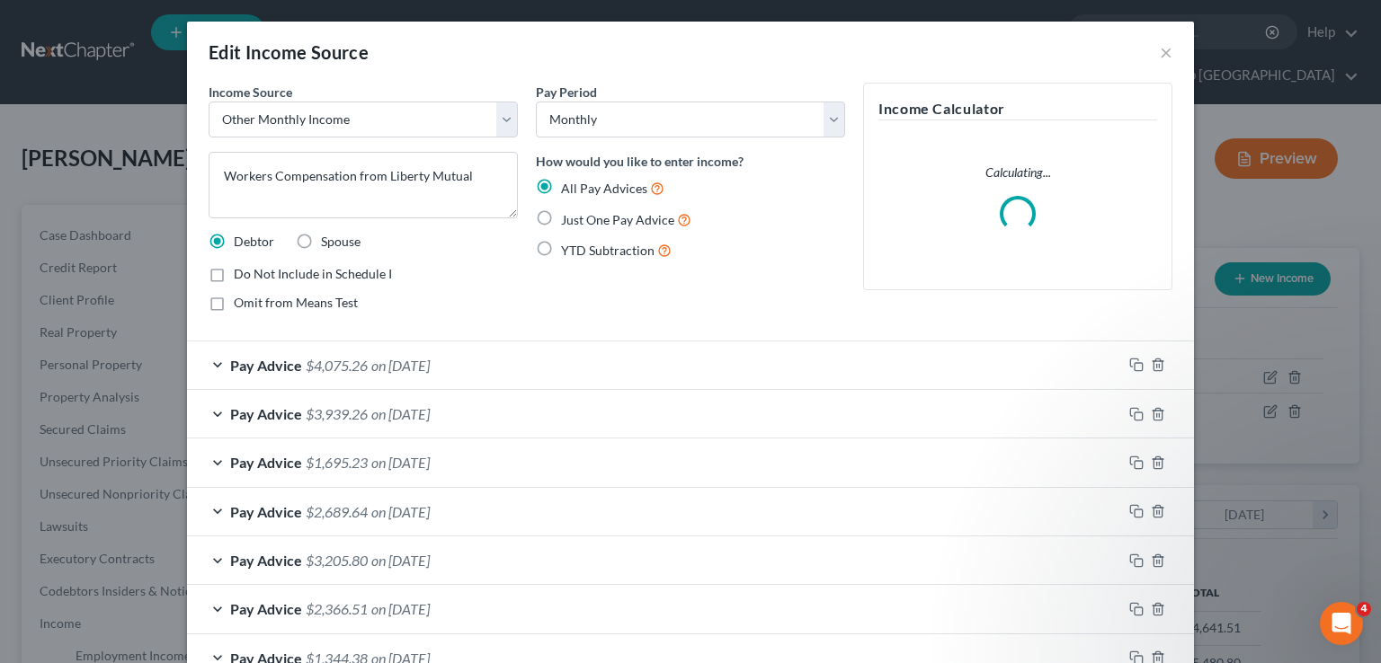
click at [636, 221] on span "Just One Pay Advice" at bounding box center [617, 219] width 113 height 15
click at [580, 221] on input "Just One Pay Advice" at bounding box center [574, 215] width 12 height 12
radio input "true"
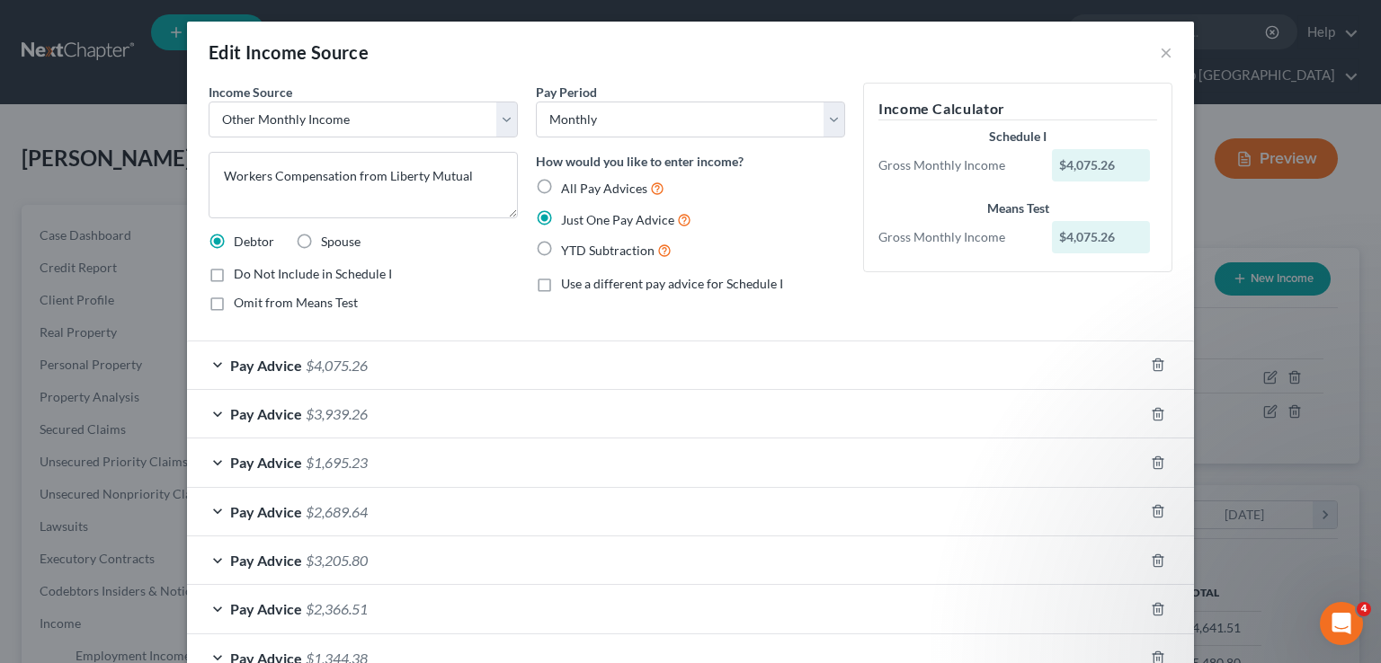
click at [600, 192] on span "All Pay Advices" at bounding box center [604, 188] width 86 height 15
click at [580, 190] on input "All Pay Advices" at bounding box center [574, 184] width 12 height 12
radio input "true"
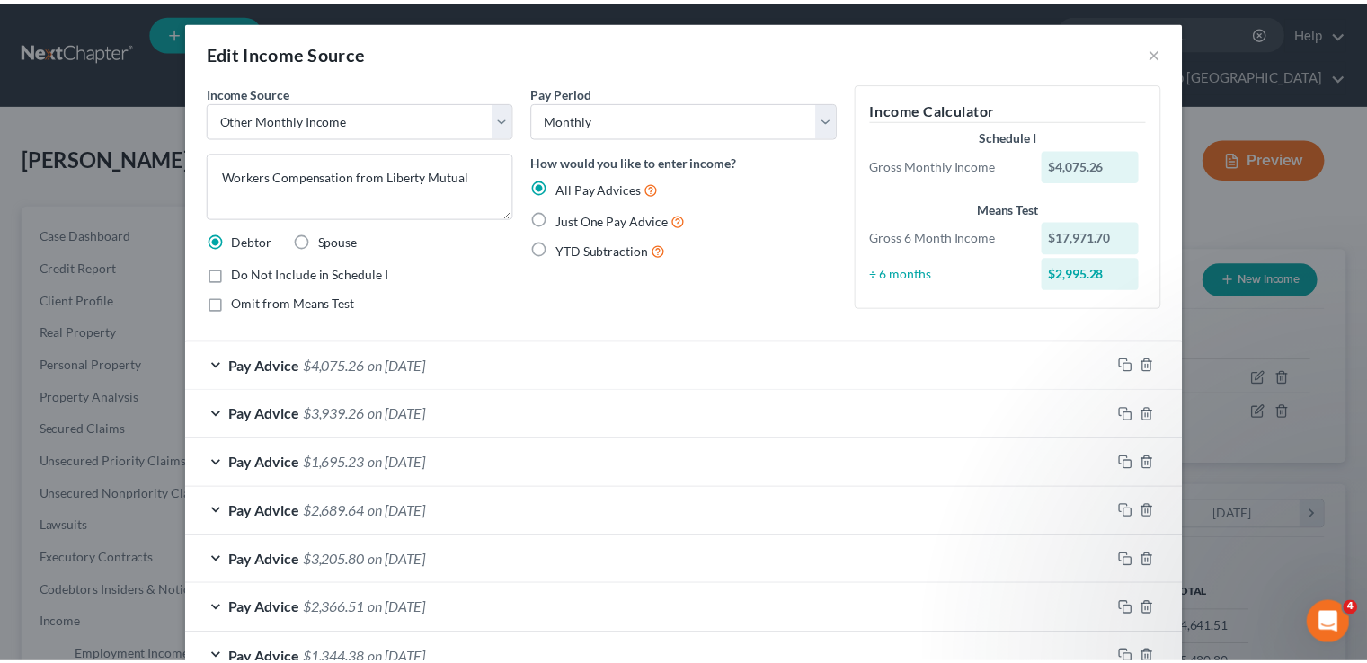
scroll to position [116, 0]
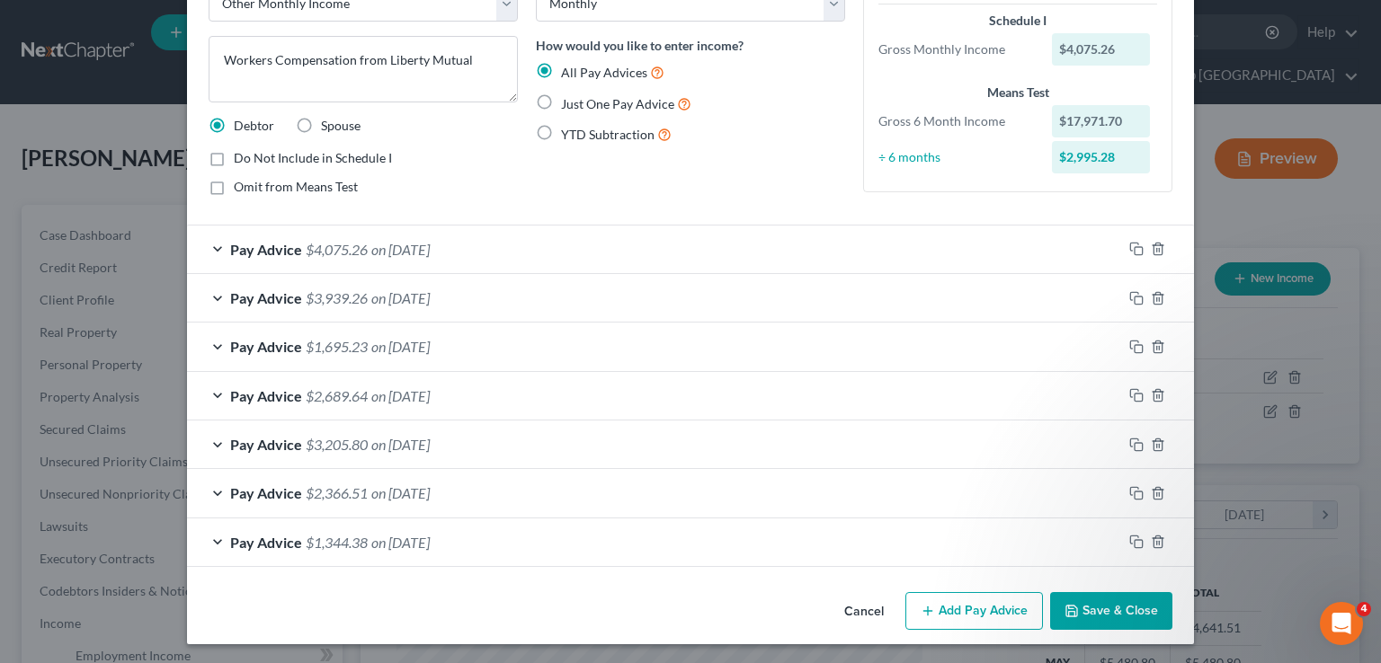
click at [1101, 616] on button "Save & Close" at bounding box center [1111, 611] width 122 height 38
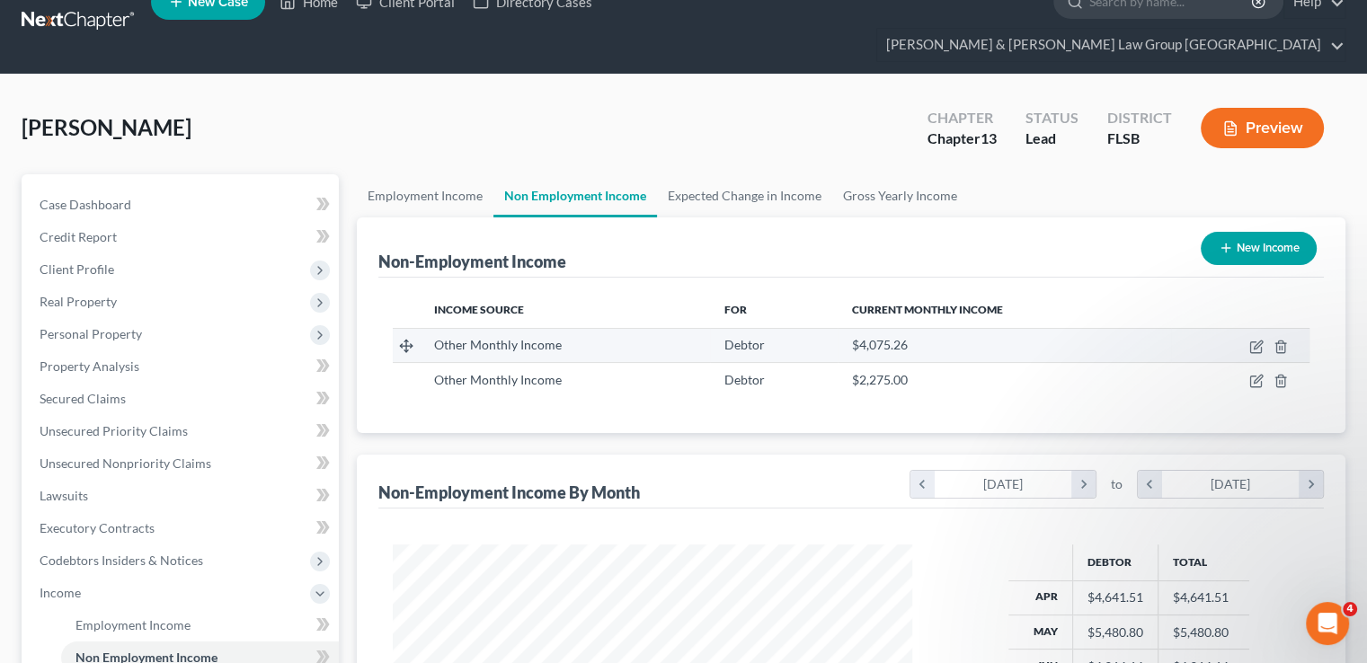
scroll to position [0, 0]
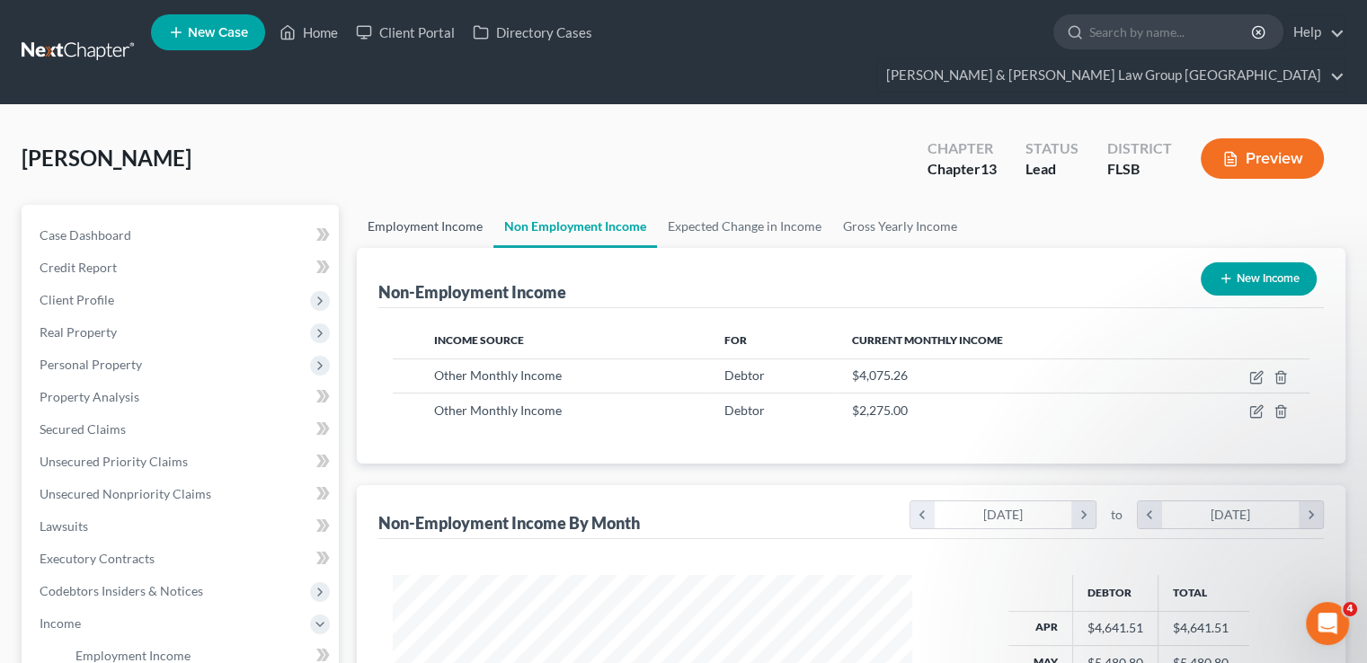
click at [451, 205] on link "Employment Income" at bounding box center [425, 226] width 137 height 43
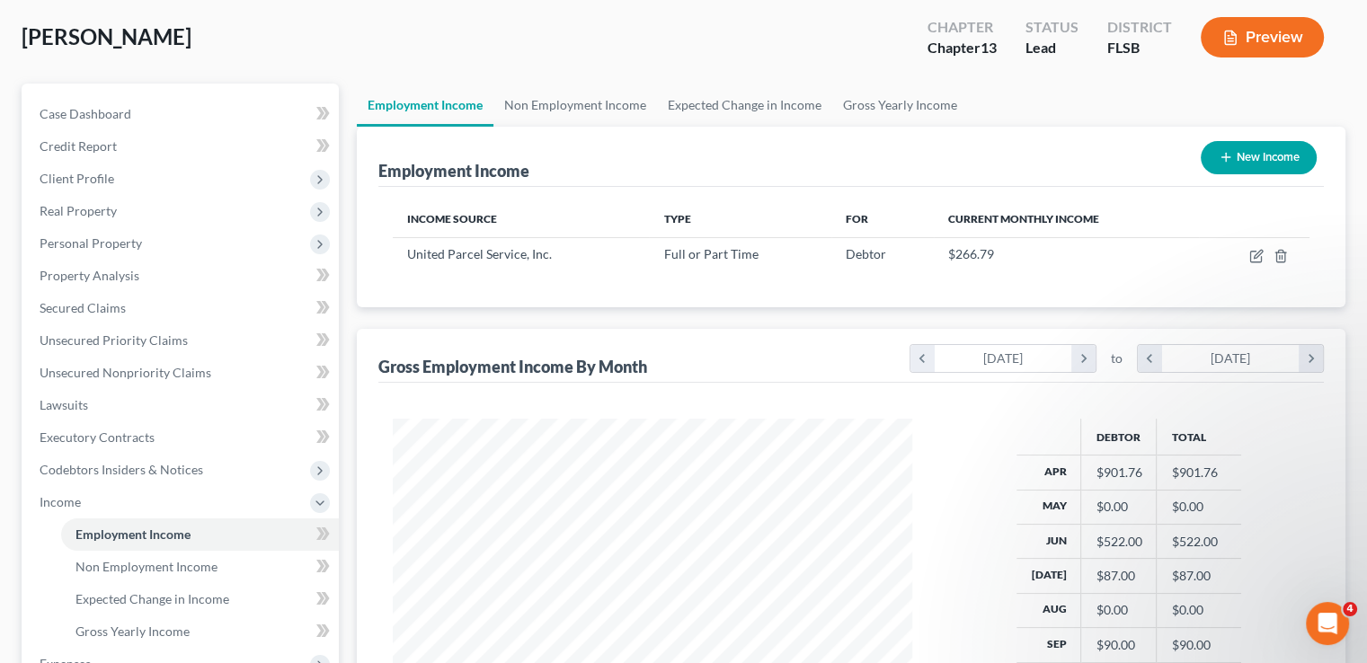
scroll to position [360, 0]
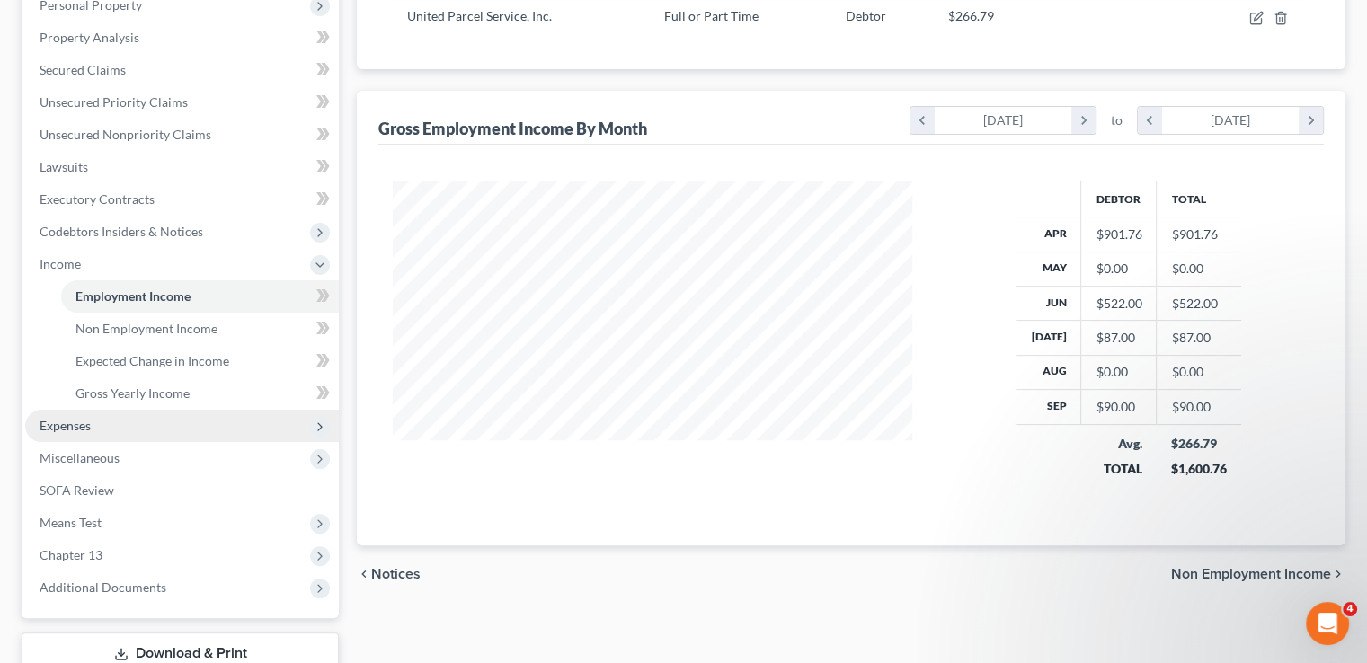
click at [169, 410] on span "Expenses" at bounding box center [182, 426] width 314 height 32
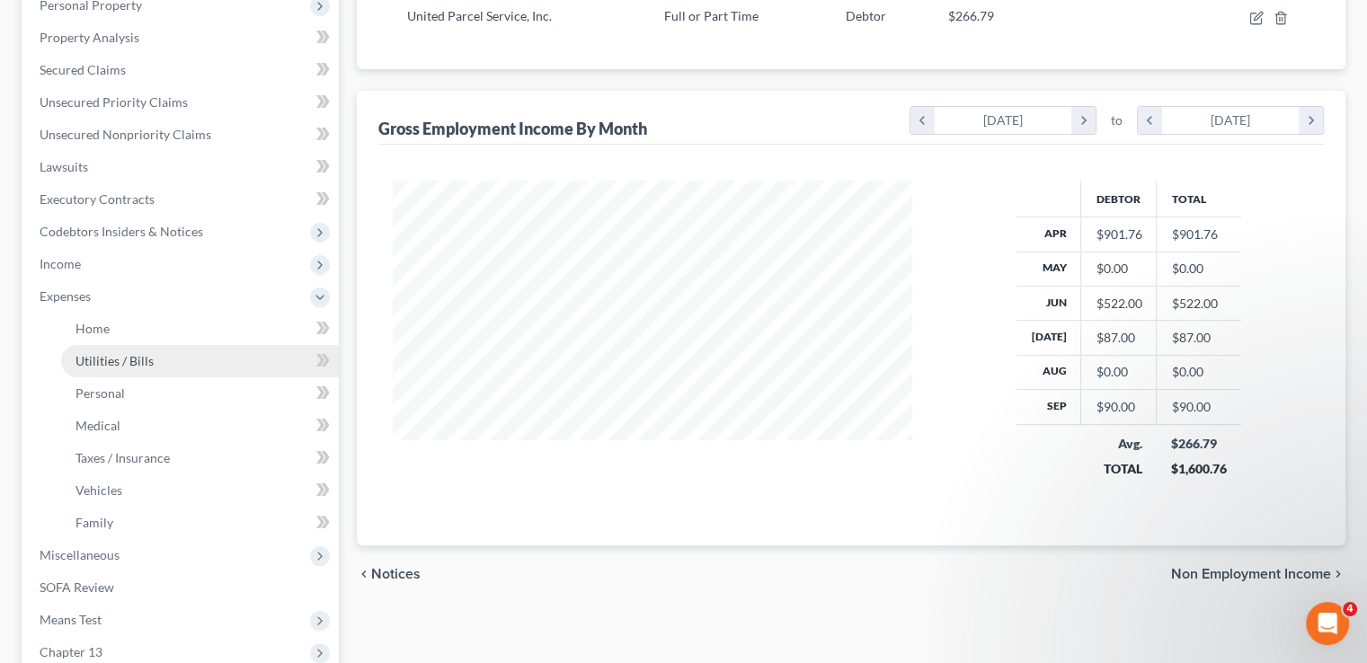
click at [165, 345] on link "Utilities / Bills" at bounding box center [200, 361] width 278 height 32
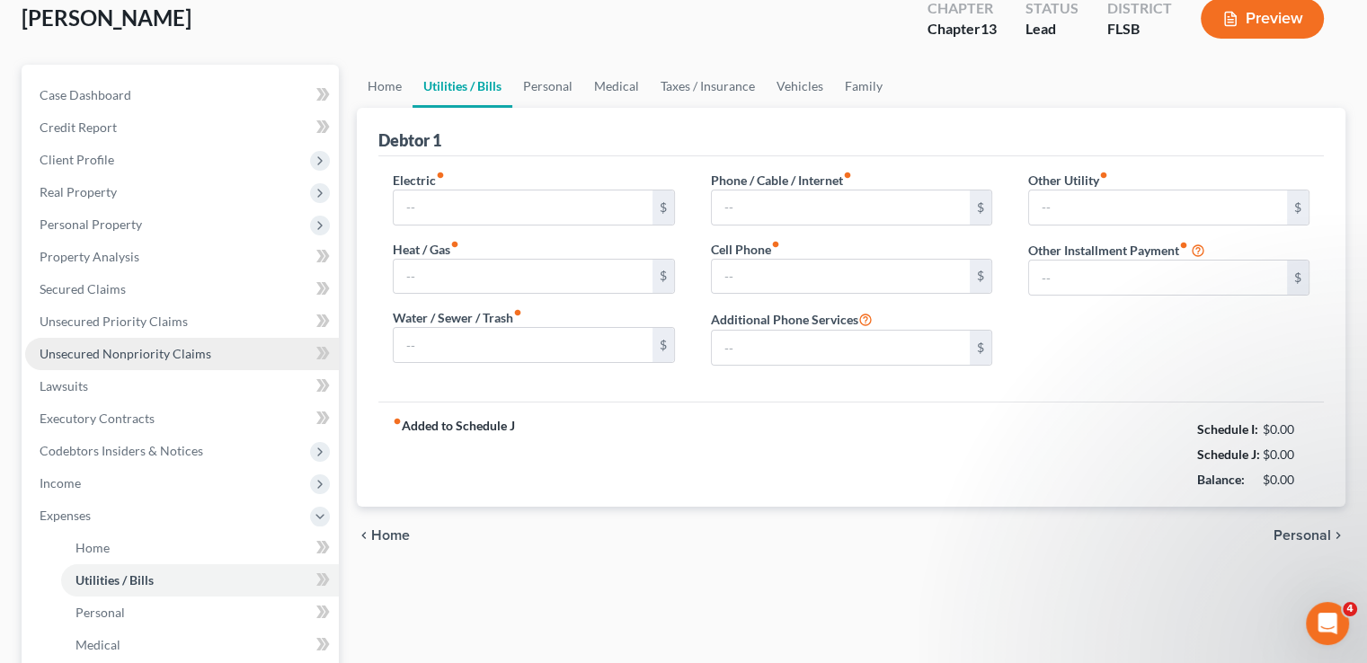
type input "100.00"
type input "0.00"
type input "76.00"
type input "45.13"
type input "100.00"
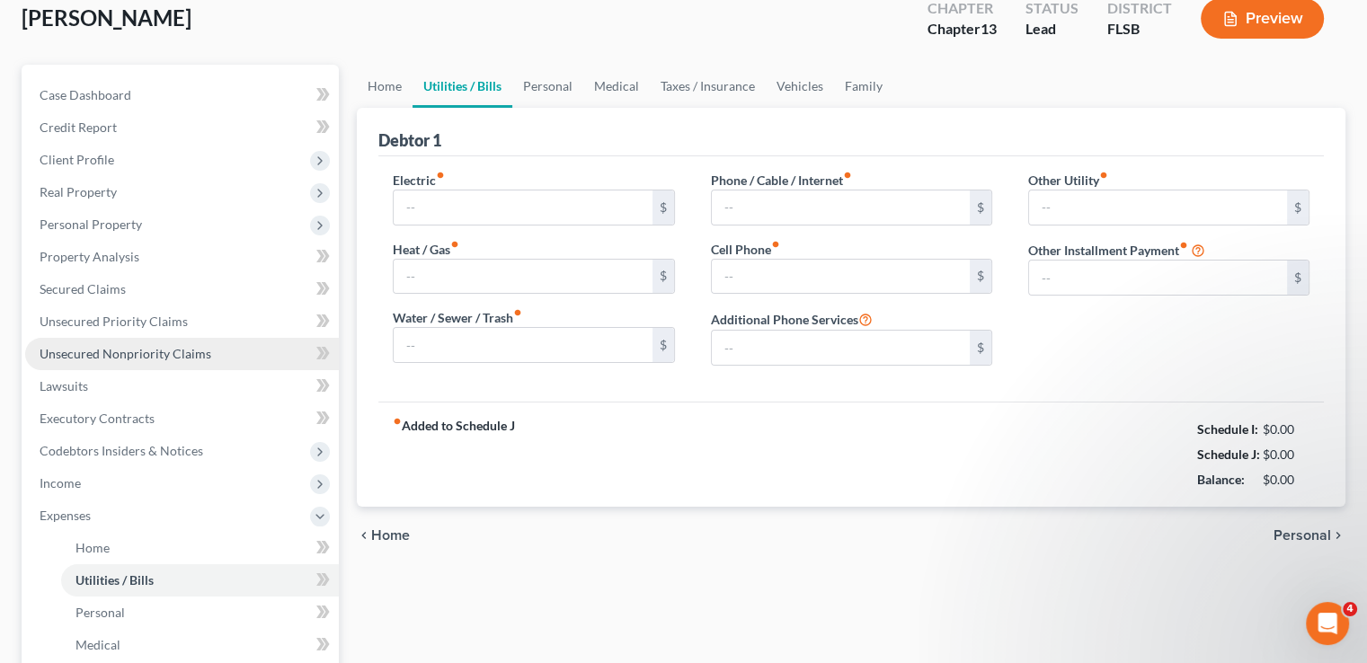
type input "0.00"
type input "45.56"
type input "Security Alarm"
type input "0.00"
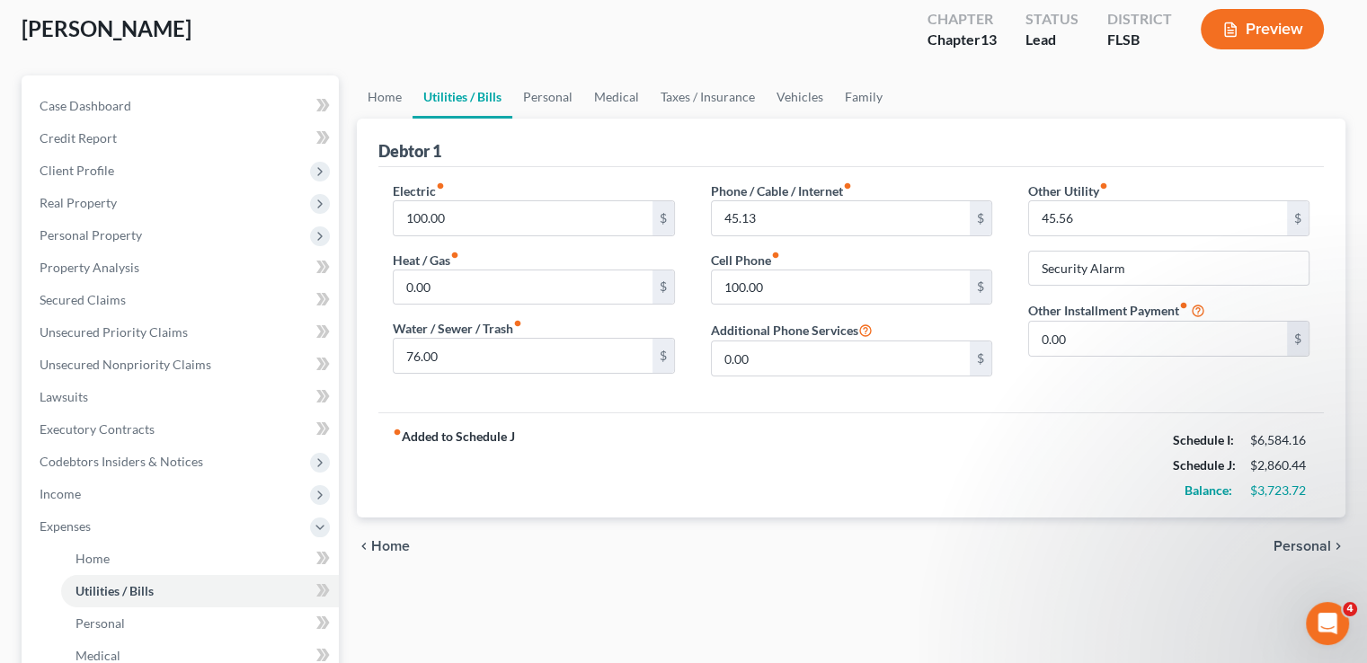
scroll to position [90, 0]
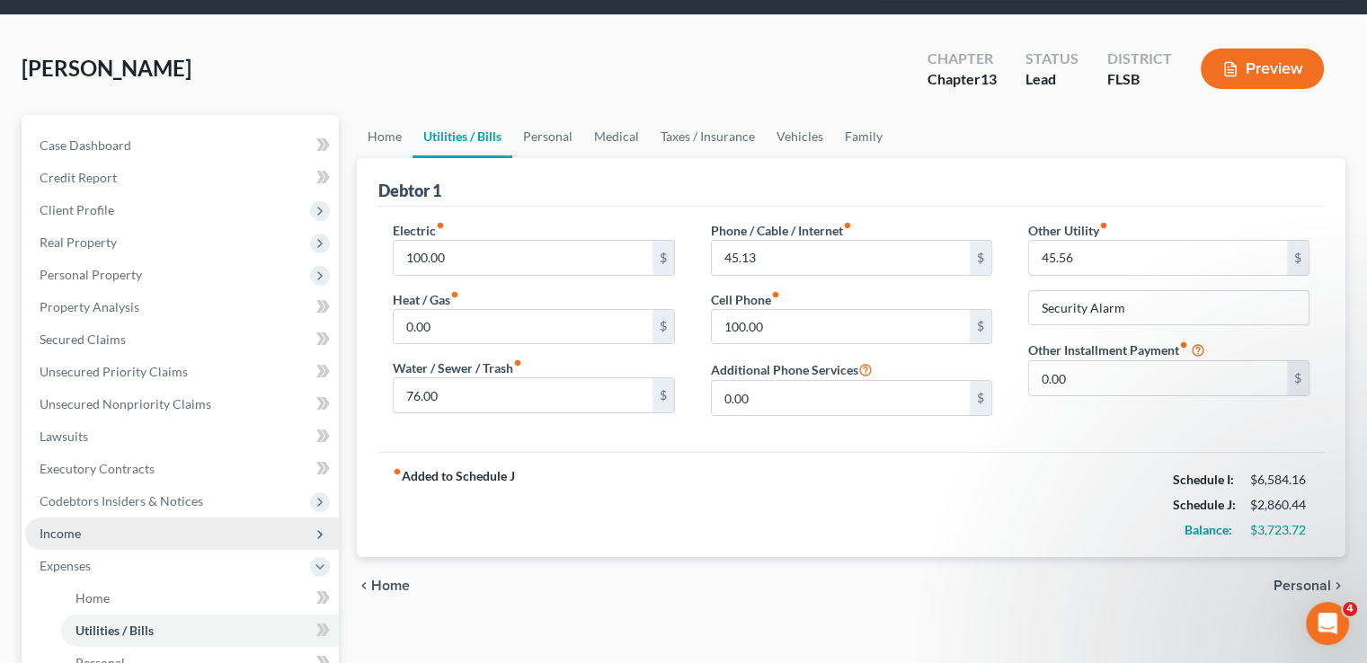
click at [124, 518] on span "Income" at bounding box center [182, 534] width 314 height 32
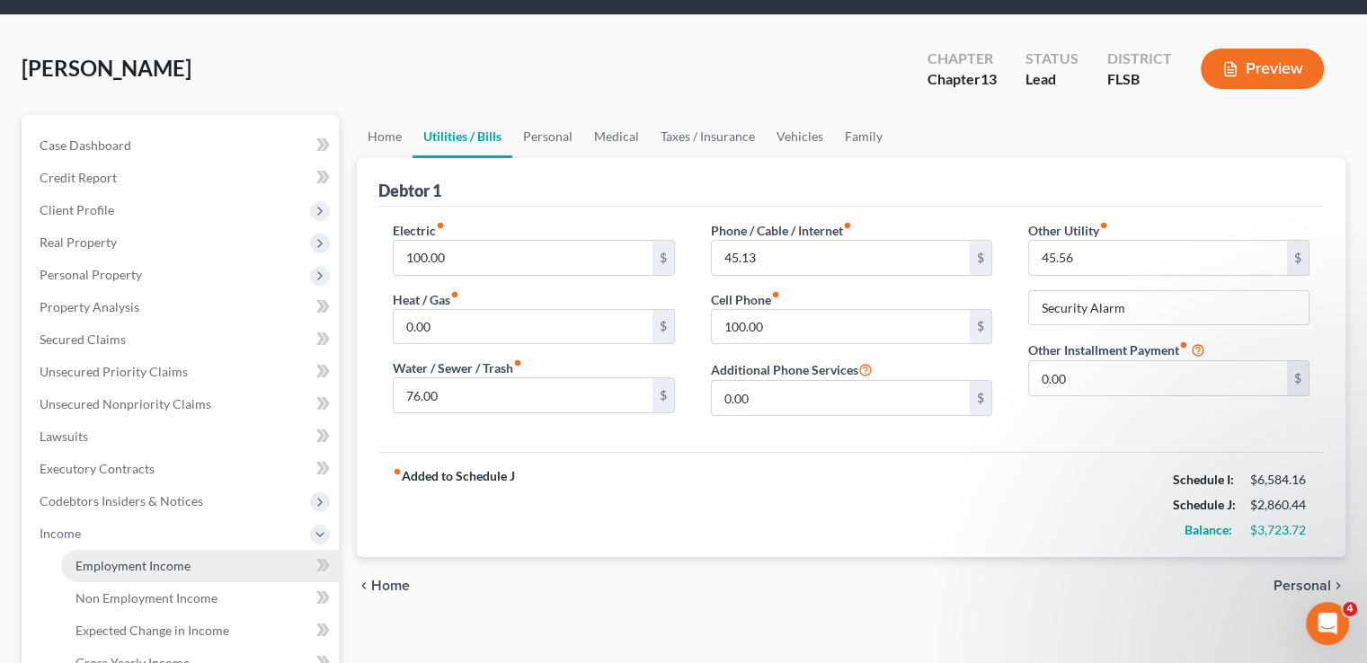
click at [125, 558] on span "Employment Income" at bounding box center [133, 565] width 115 height 15
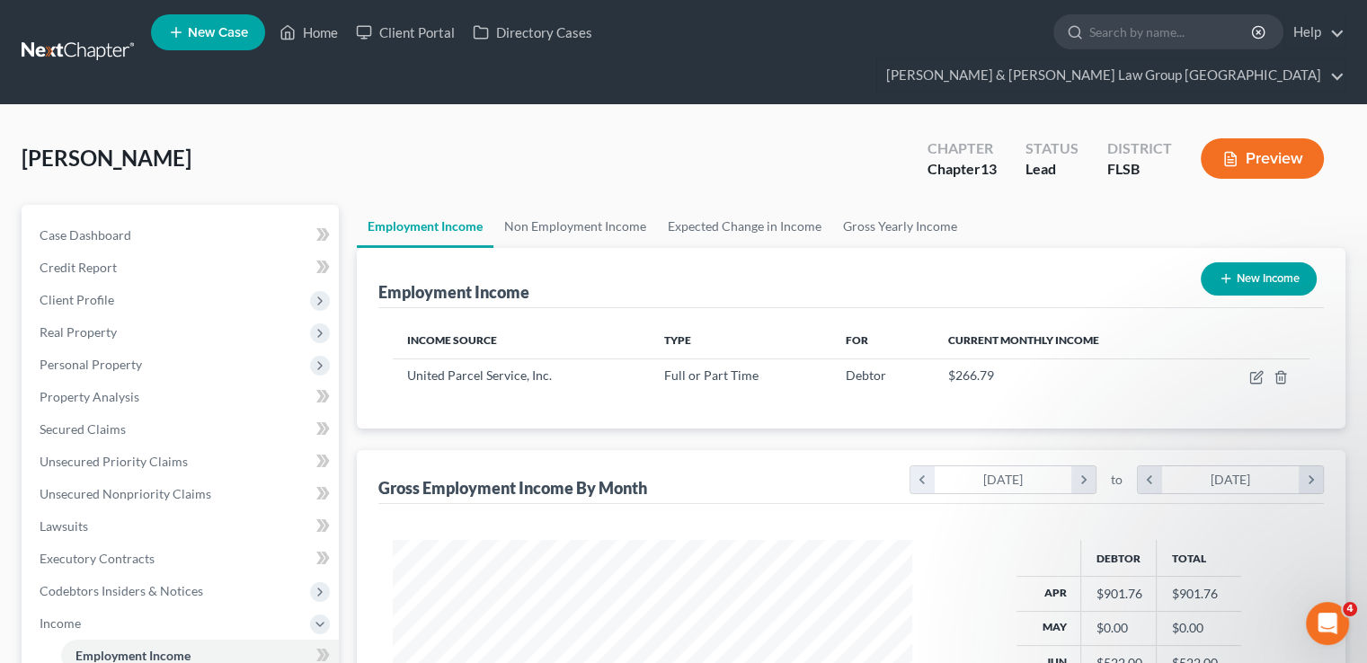
scroll to position [320, 555]
click at [727, 205] on link "Expected Change in Income" at bounding box center [744, 226] width 175 height 43
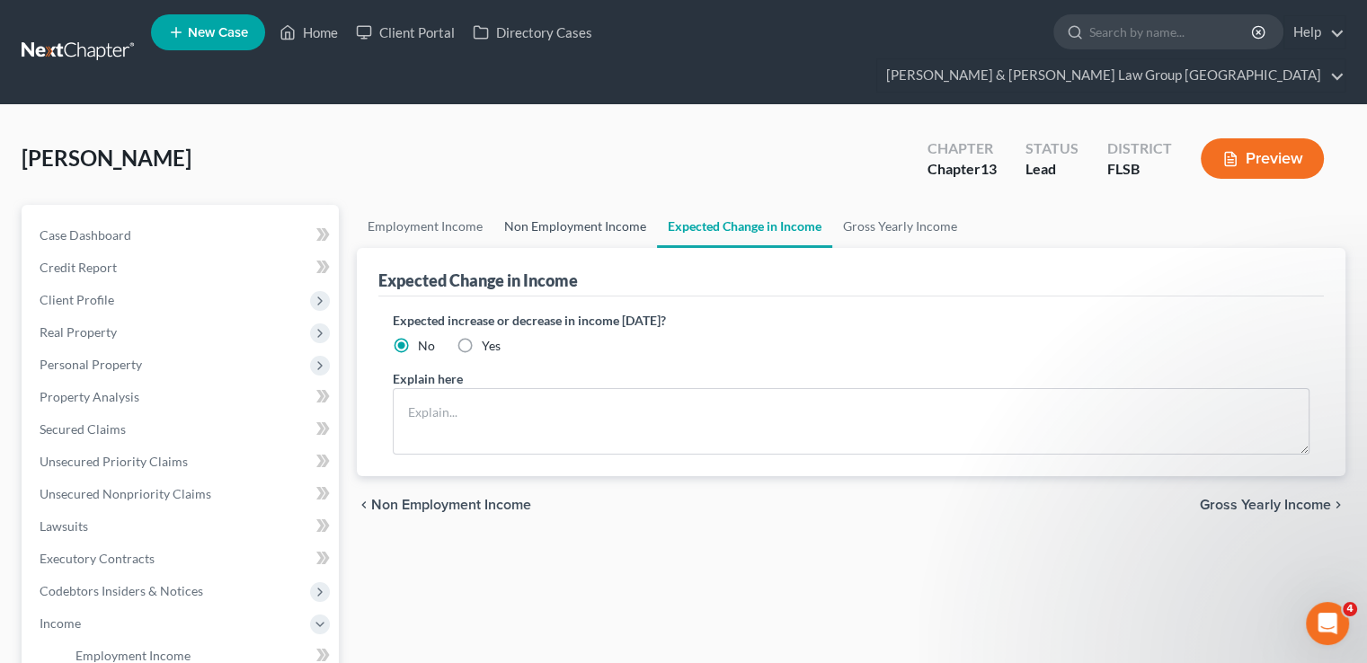
click at [558, 205] on link "Non Employment Income" at bounding box center [575, 226] width 164 height 43
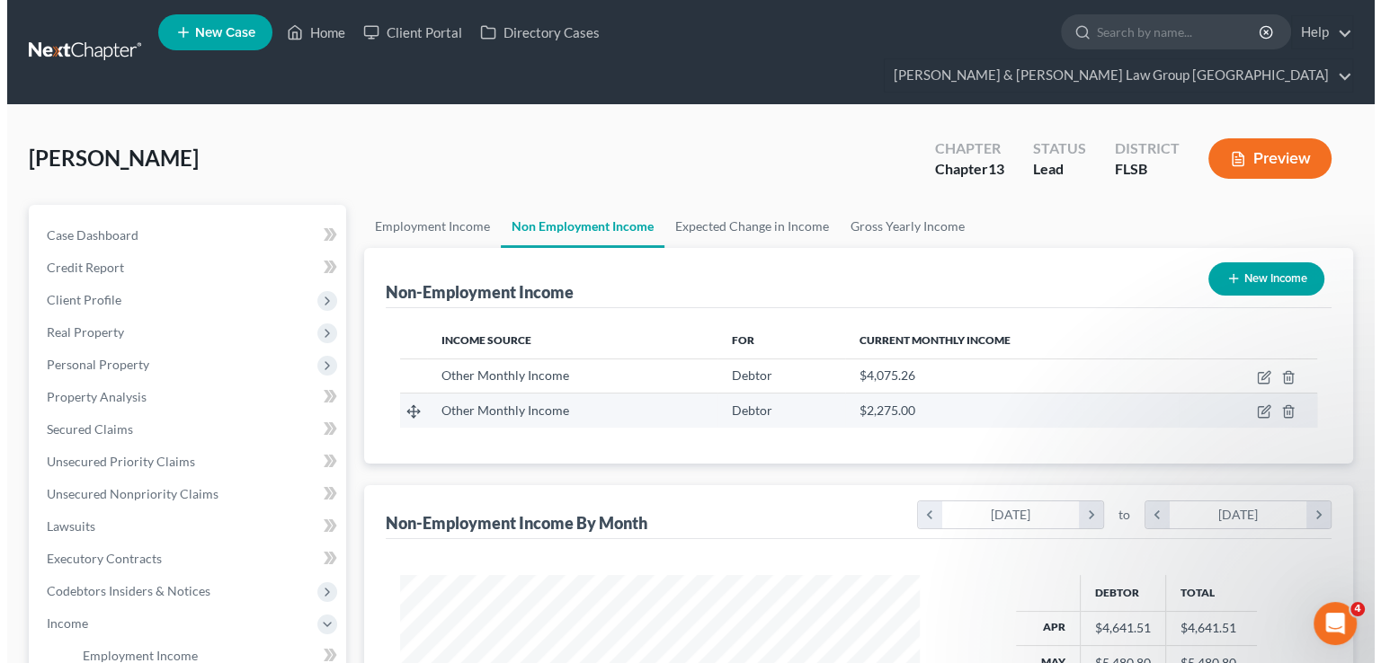
scroll to position [320, 555]
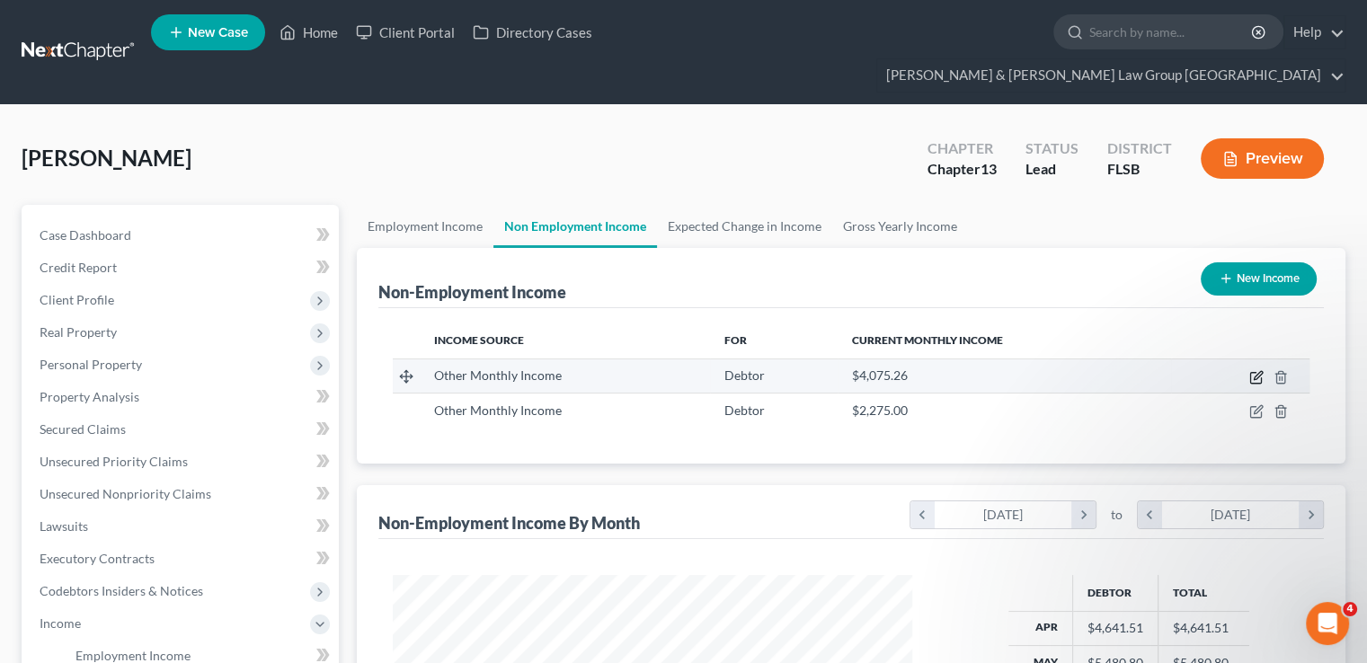
click at [1253, 370] on icon "button" at bounding box center [1256, 377] width 14 height 14
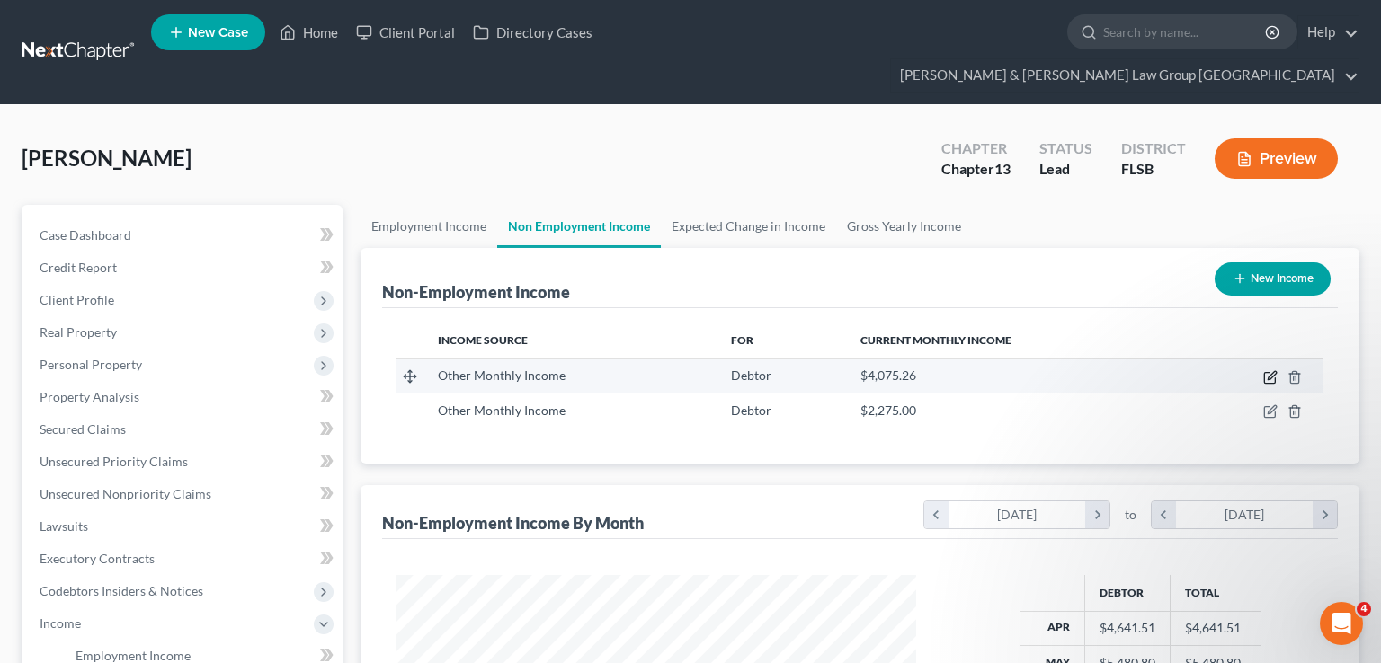
select select "13"
select select "0"
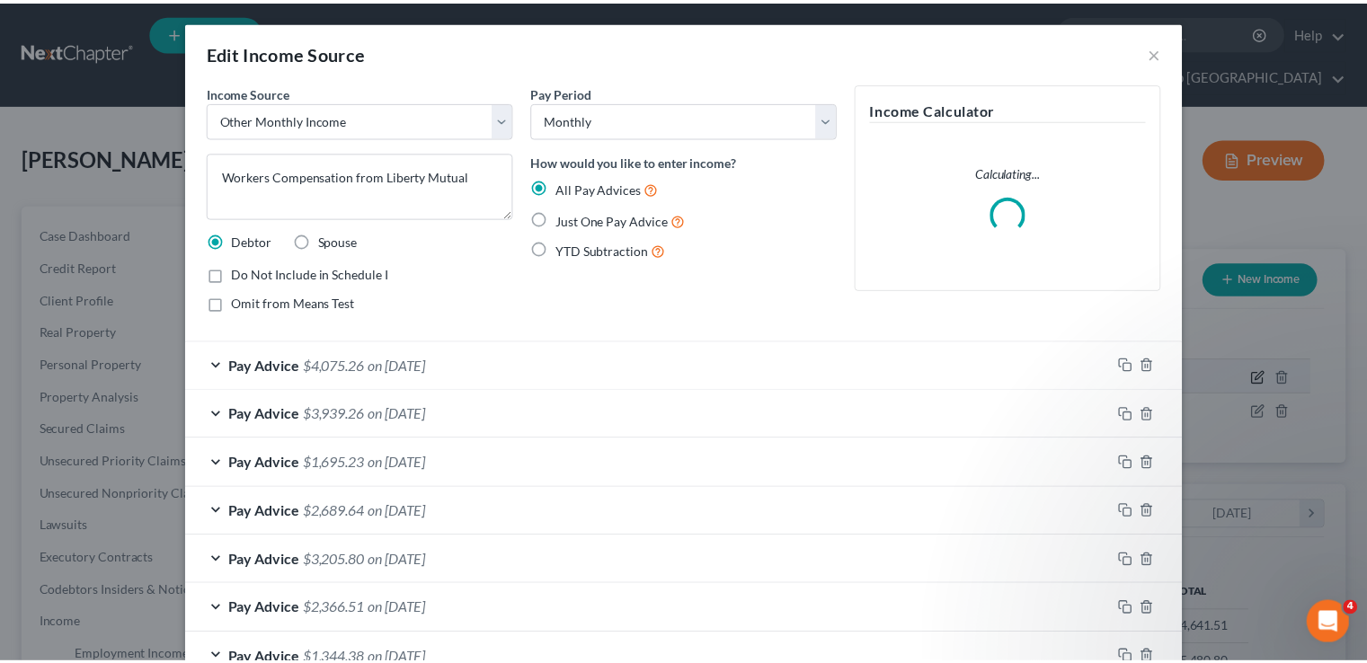
scroll to position [320, 561]
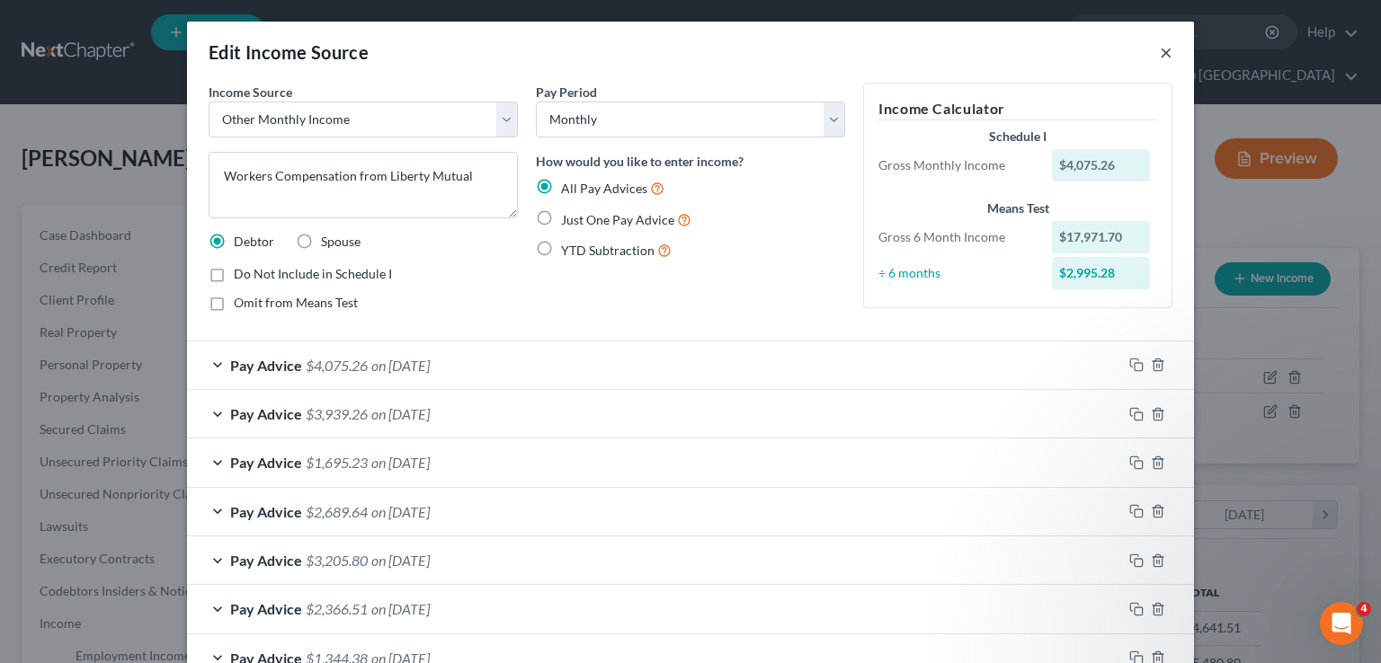
click at [1161, 54] on button "×" at bounding box center [1166, 52] width 13 height 22
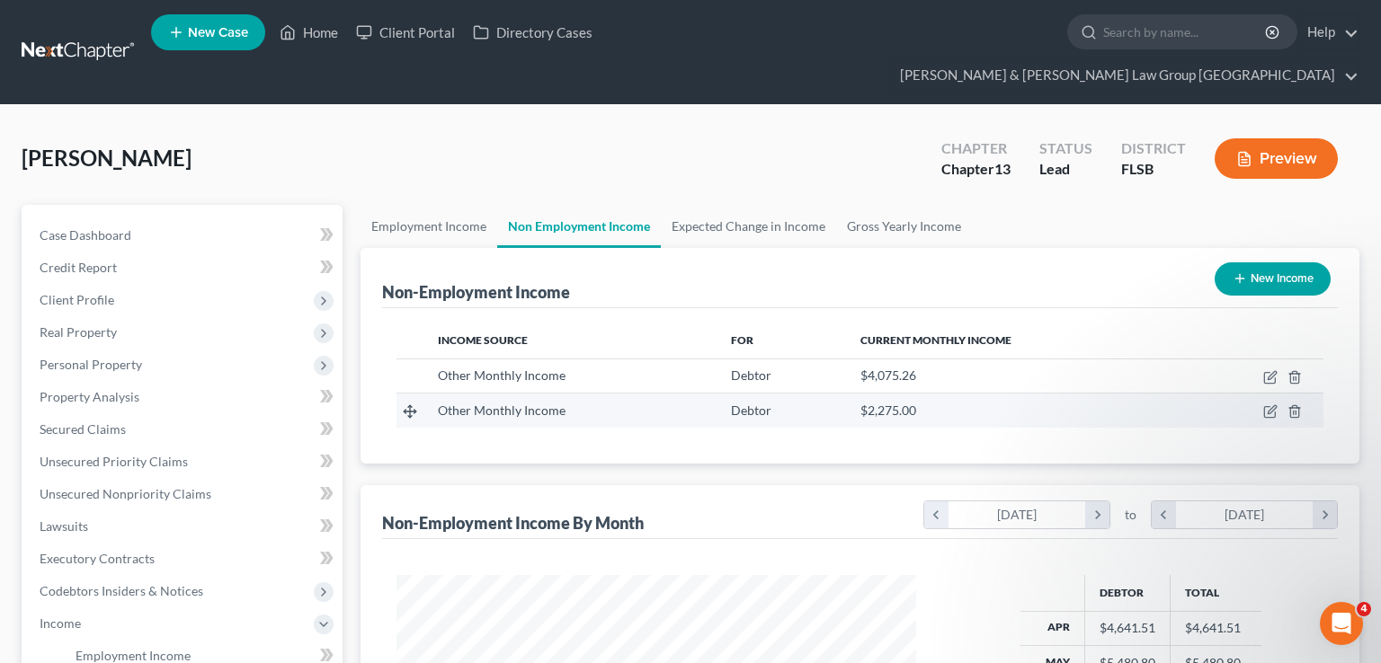
scroll to position [898560, 898324]
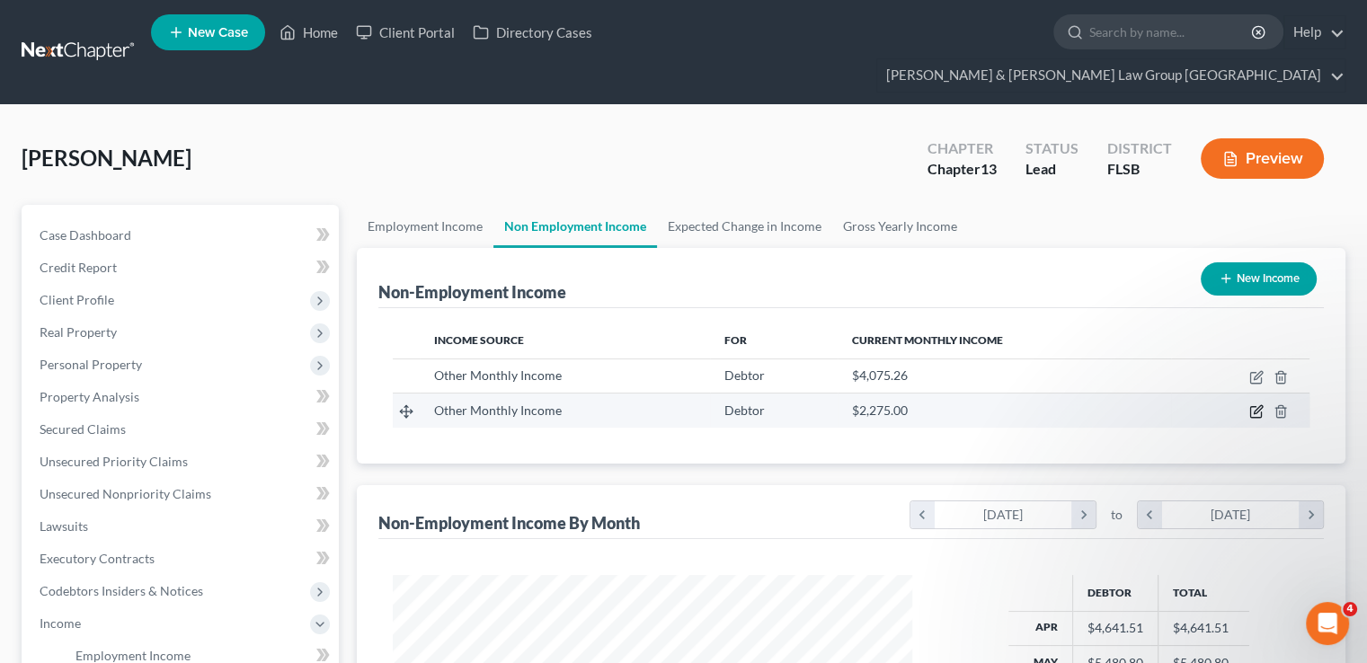
click at [1252, 404] on icon "button" at bounding box center [1256, 411] width 14 height 14
select select "13"
select select "0"
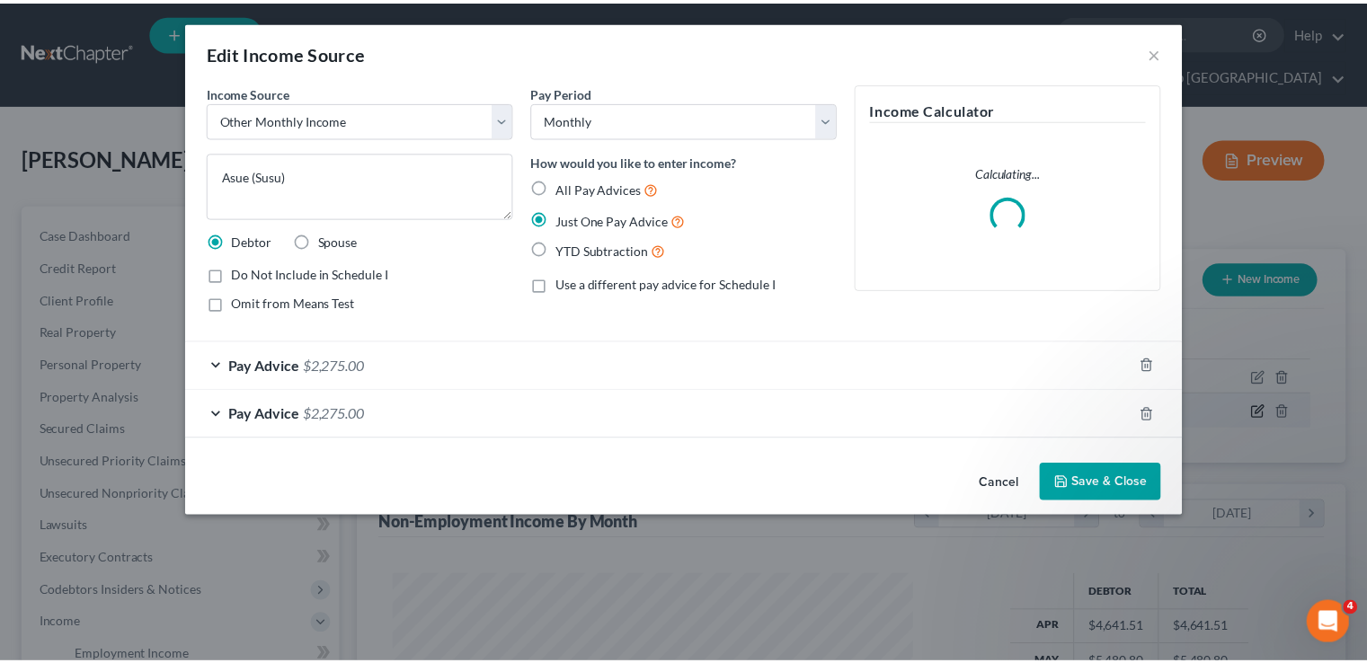
scroll to position [320, 561]
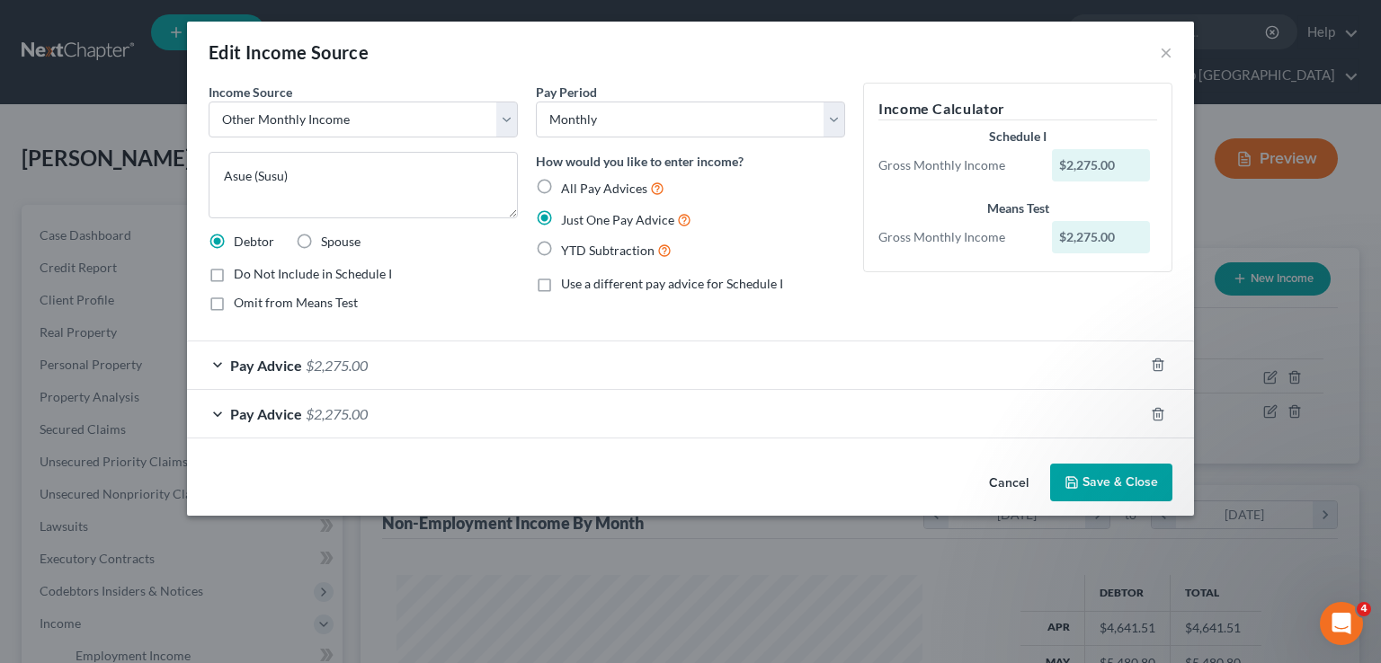
click at [582, 188] on span "All Pay Advices" at bounding box center [604, 188] width 86 height 15
click at [580, 188] on input "All Pay Advices" at bounding box center [574, 184] width 12 height 12
radio input "true"
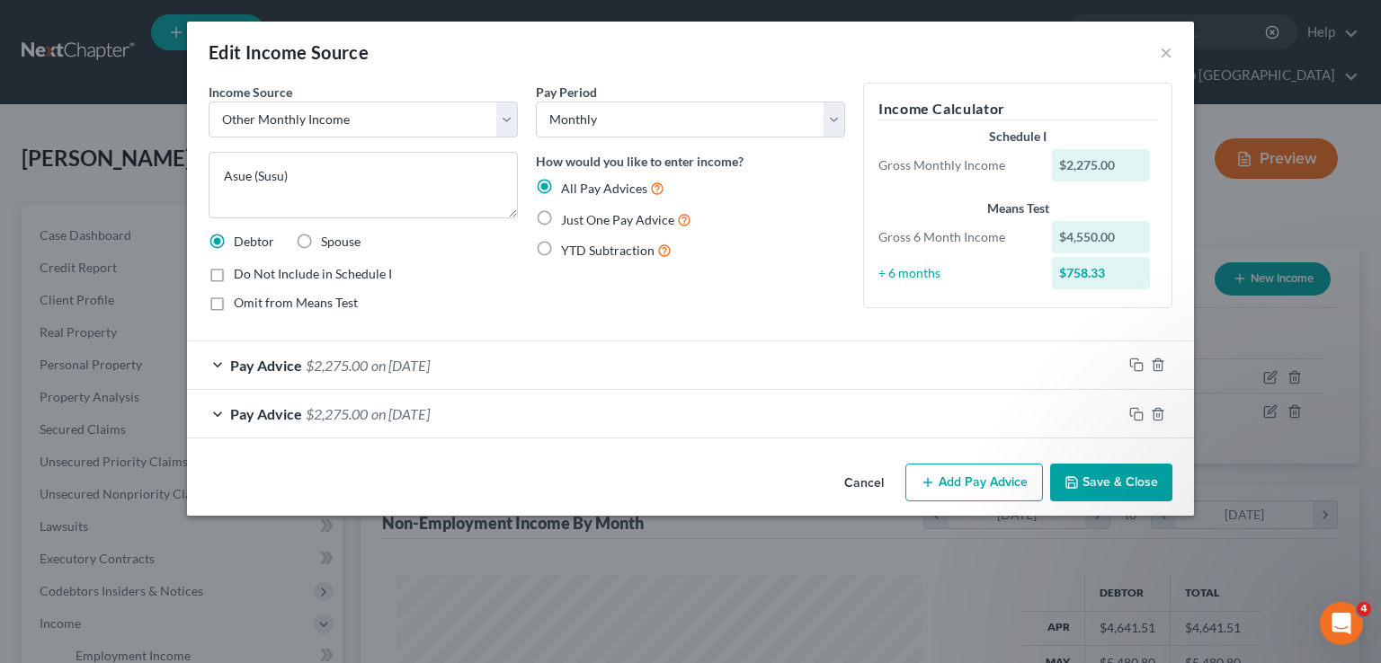
click at [1089, 472] on button "Save & Close" at bounding box center [1111, 483] width 122 height 38
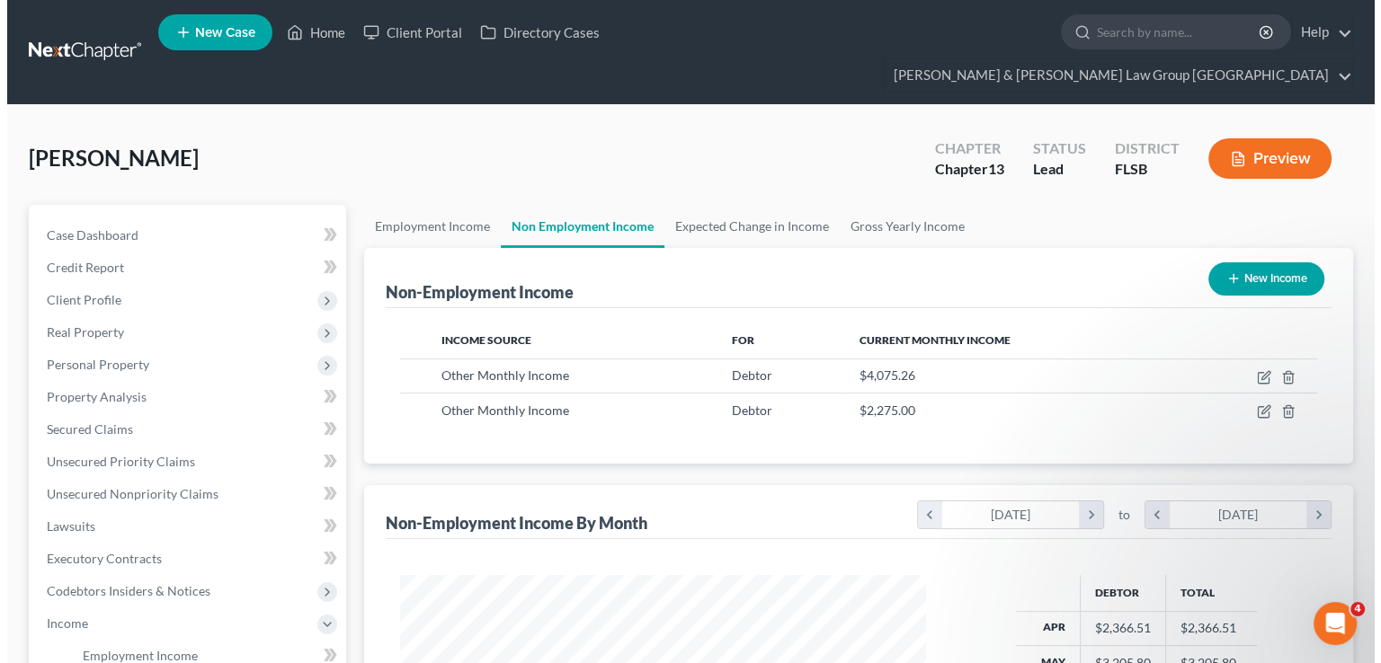
scroll to position [898560, 898324]
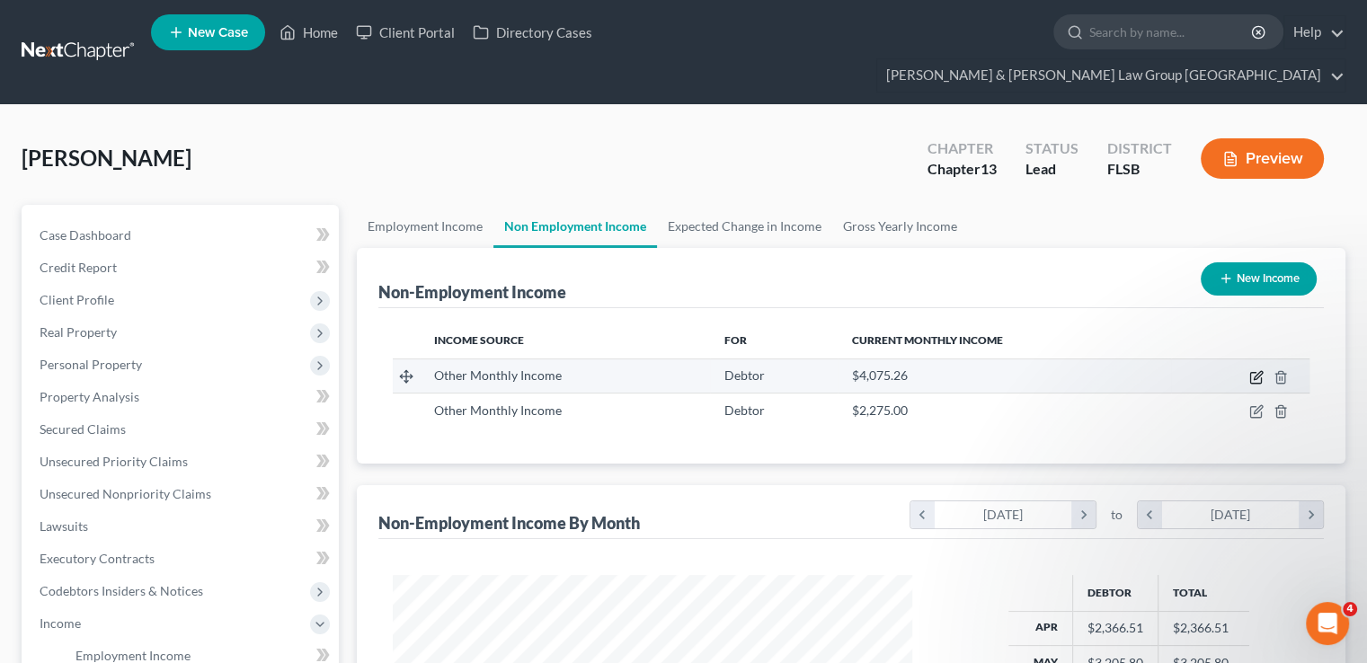
click at [1258, 371] on icon "button" at bounding box center [1258, 375] width 8 height 8
select select "13"
select select "0"
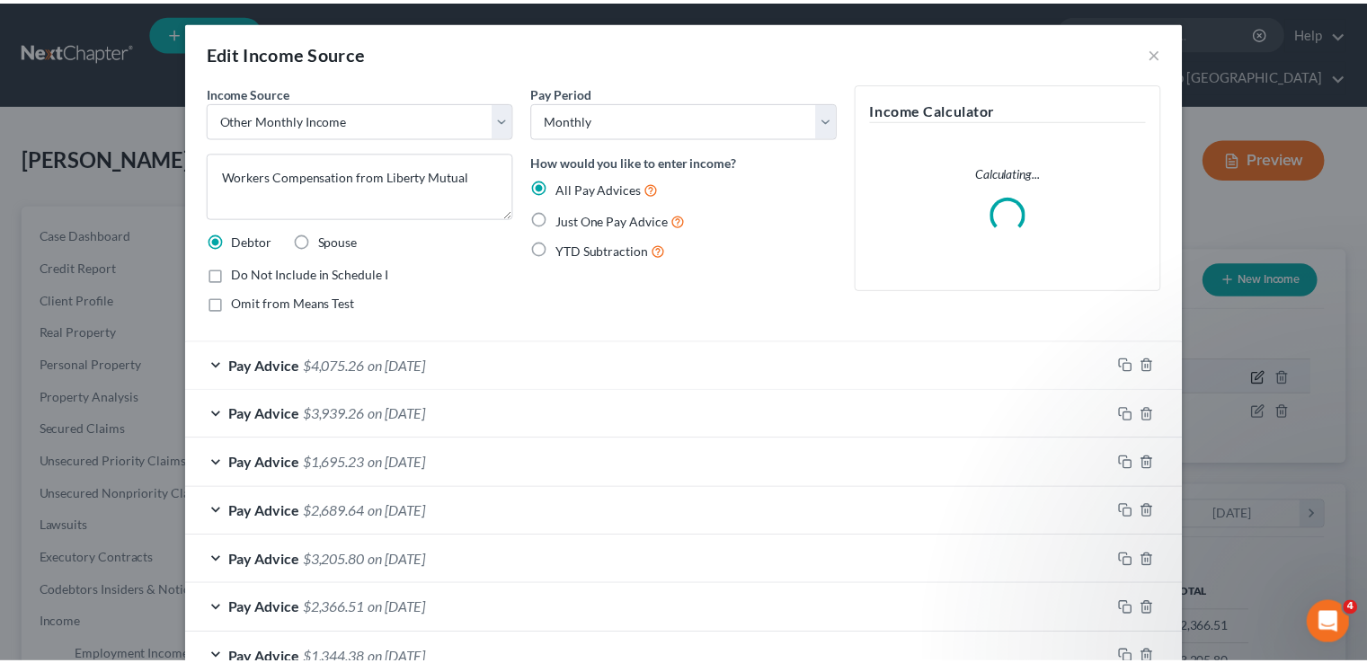
scroll to position [320, 561]
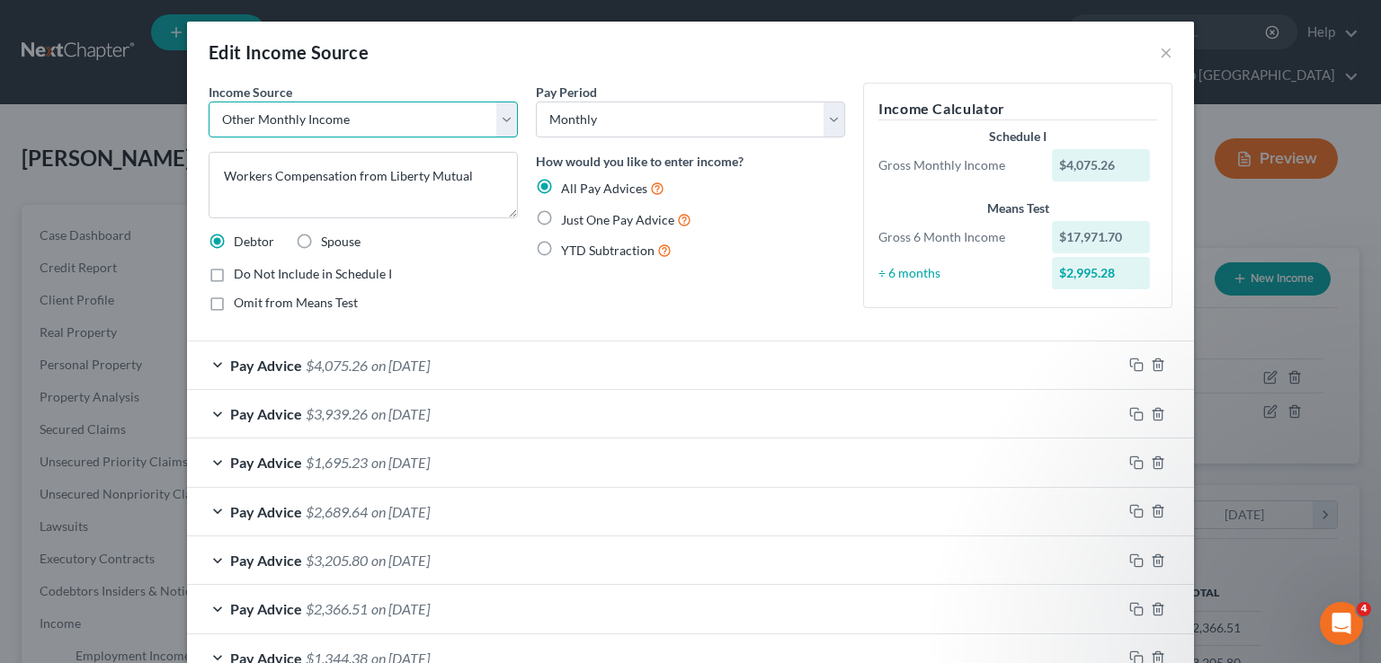
click at [507, 102] on select "Select Unemployment Disability (from employer) Pension Retirement Social Securi…" at bounding box center [363, 120] width 309 height 36
drag, startPoint x: 515, startPoint y: 76, endPoint x: 508, endPoint y: 112, distance: 37.5
click at [515, 76] on div "Edit Income Source ×" at bounding box center [690, 52] width 1007 height 61
click at [508, 369] on div "Pay Advice $4,075.26 on 09/16/2025" at bounding box center [654, 366] width 935 height 48
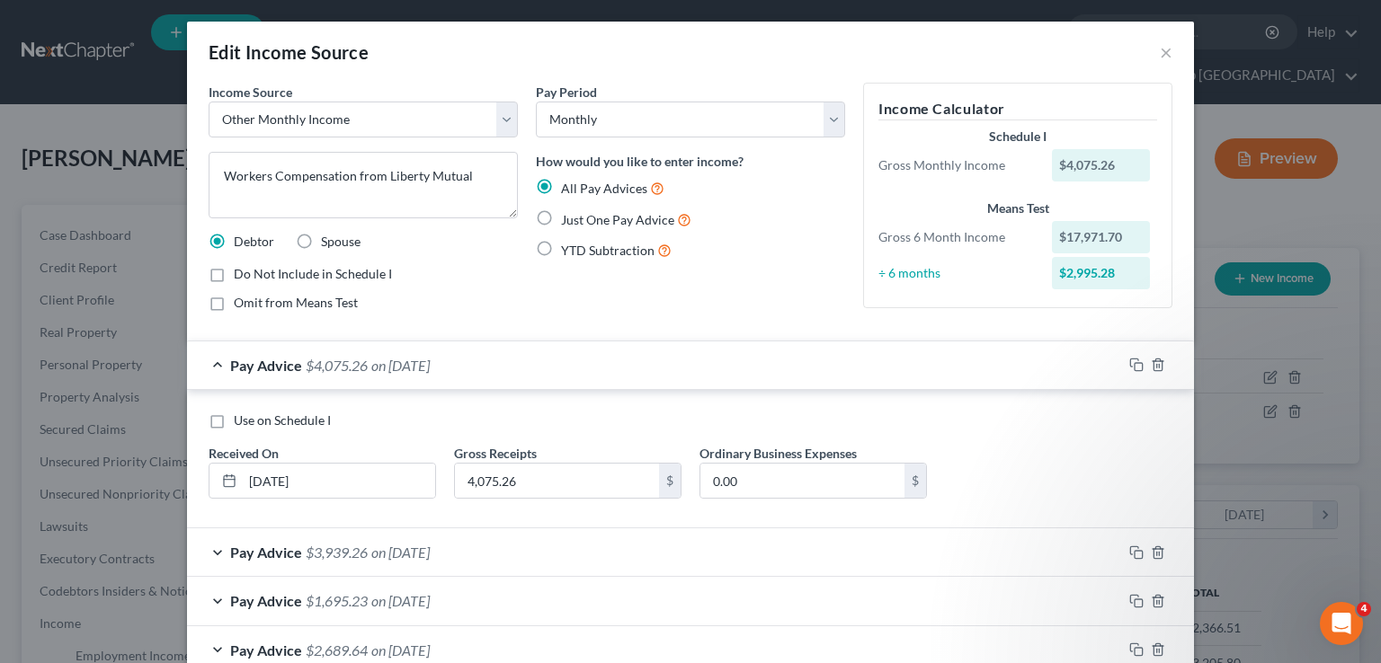
click at [509, 369] on div "Pay Advice $4,075.26 on 09/16/2025" at bounding box center [654, 366] width 935 height 48
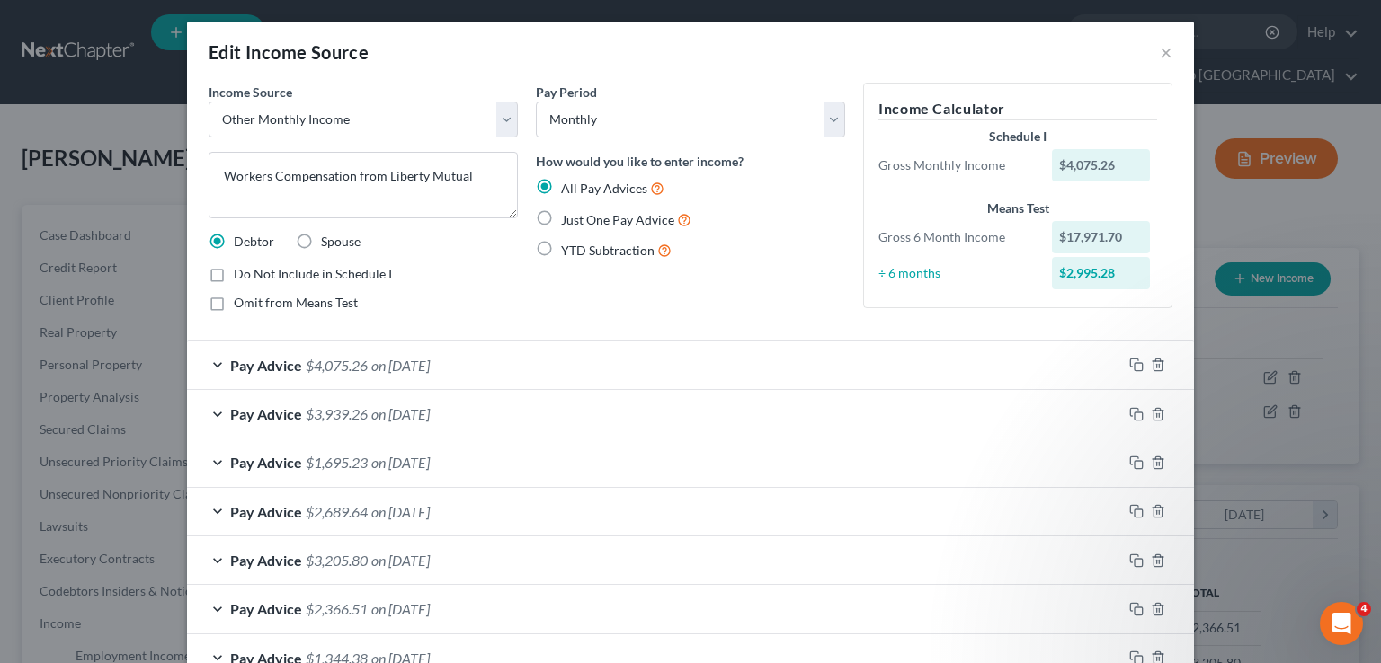
click at [627, 262] on div "Pay Period Select Monthly Twice Monthly Every Other Week Weekly How would you l…" at bounding box center [690, 205] width 327 height 244
click at [733, 191] on div "All Pay Advices" at bounding box center [690, 188] width 309 height 21
click at [1166, 56] on div "Edit Income Source ×" at bounding box center [690, 52] width 1007 height 61
click at [1155, 37] on div "Edit Income Source ×" at bounding box center [690, 52] width 1007 height 61
click at [1160, 58] on button "×" at bounding box center [1166, 52] width 13 height 22
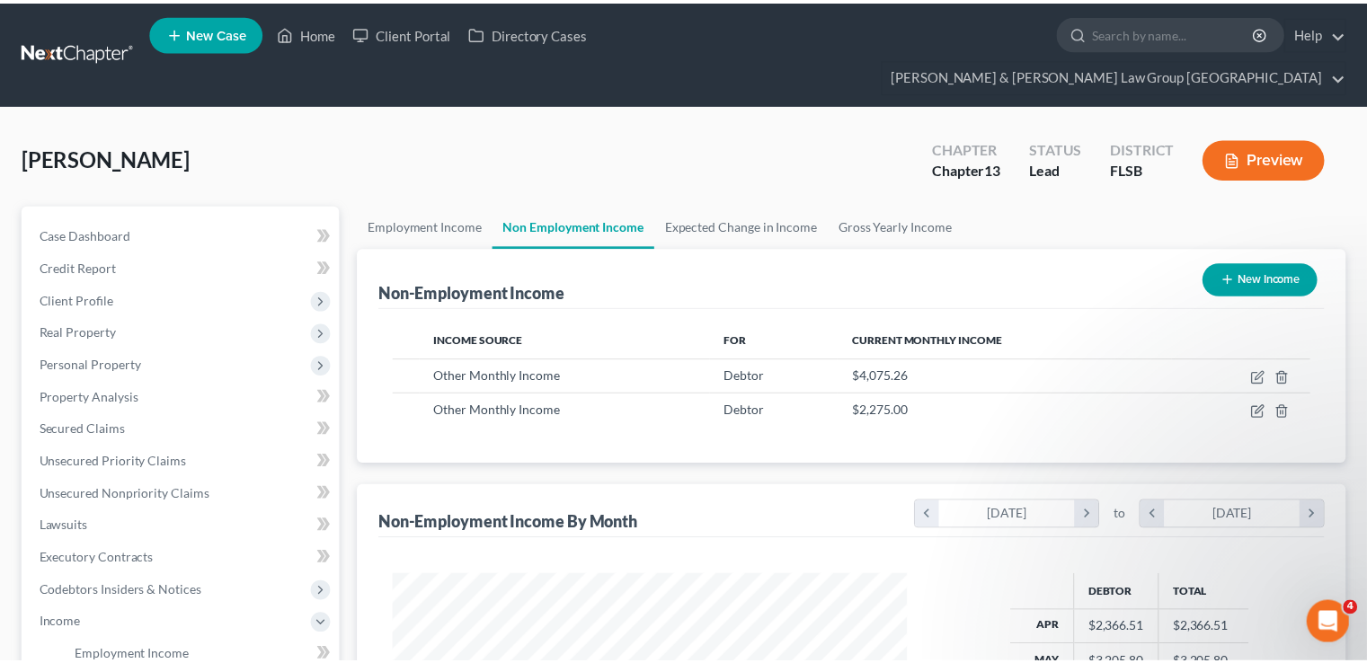
scroll to position [898560, 898324]
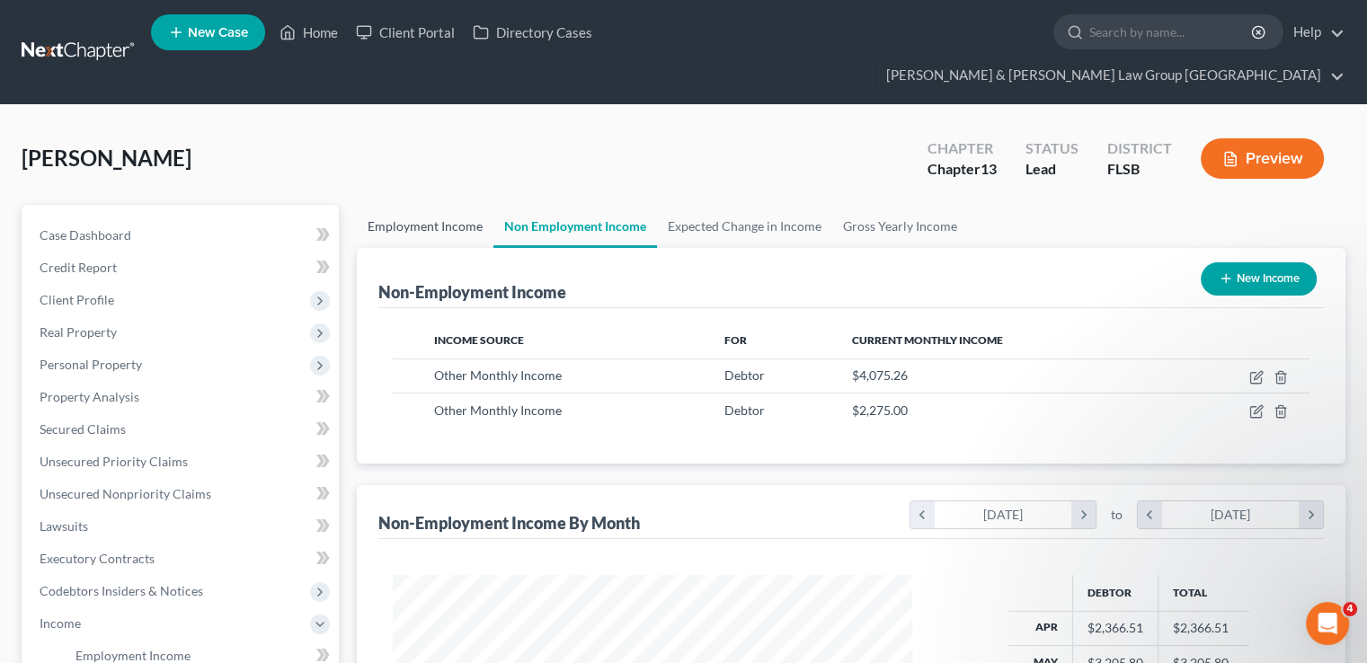
click at [453, 205] on link "Employment Income" at bounding box center [425, 226] width 137 height 43
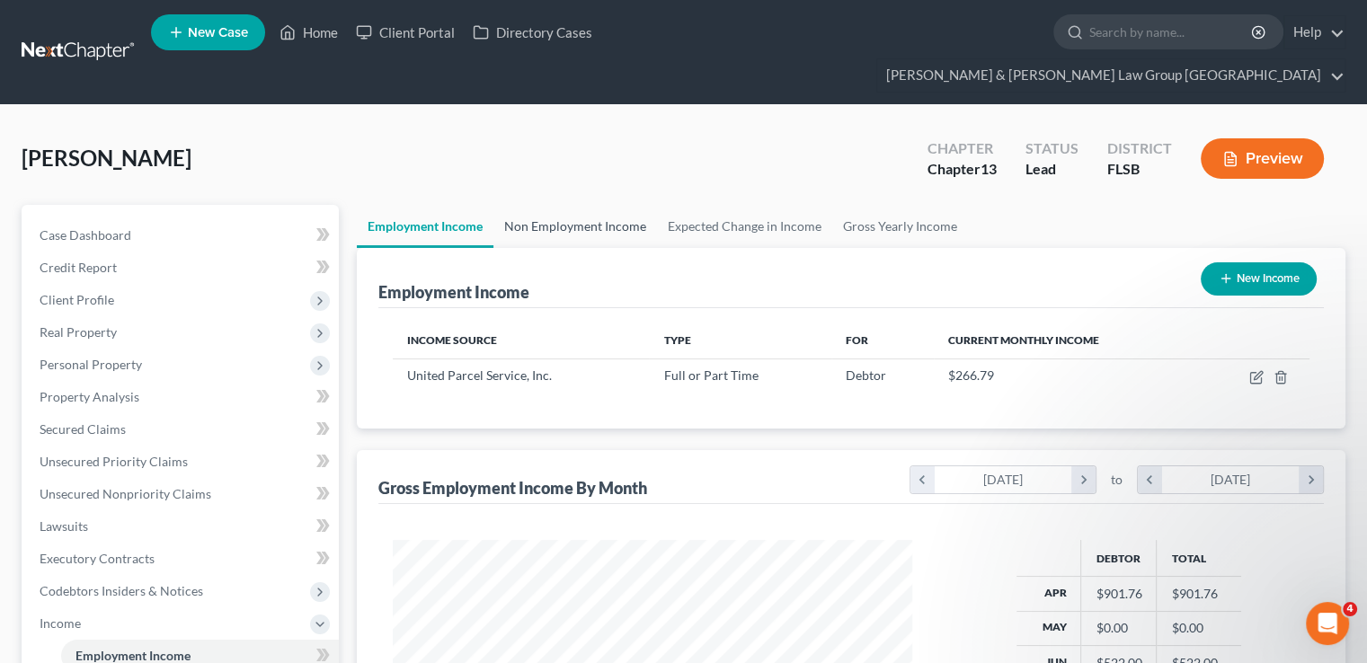
scroll to position [320, 555]
click at [605, 205] on link "Non Employment Income" at bounding box center [575, 226] width 164 height 43
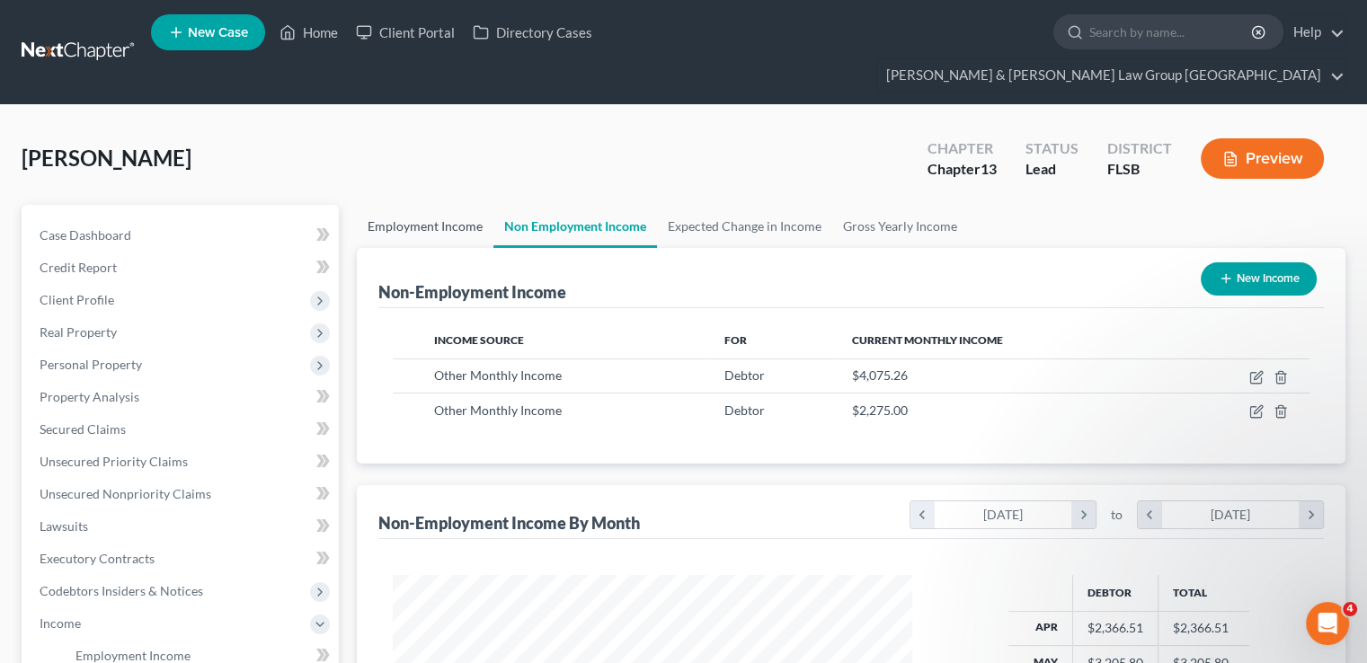
scroll to position [320, 555]
click at [471, 205] on link "Employment Income" at bounding box center [425, 226] width 137 height 43
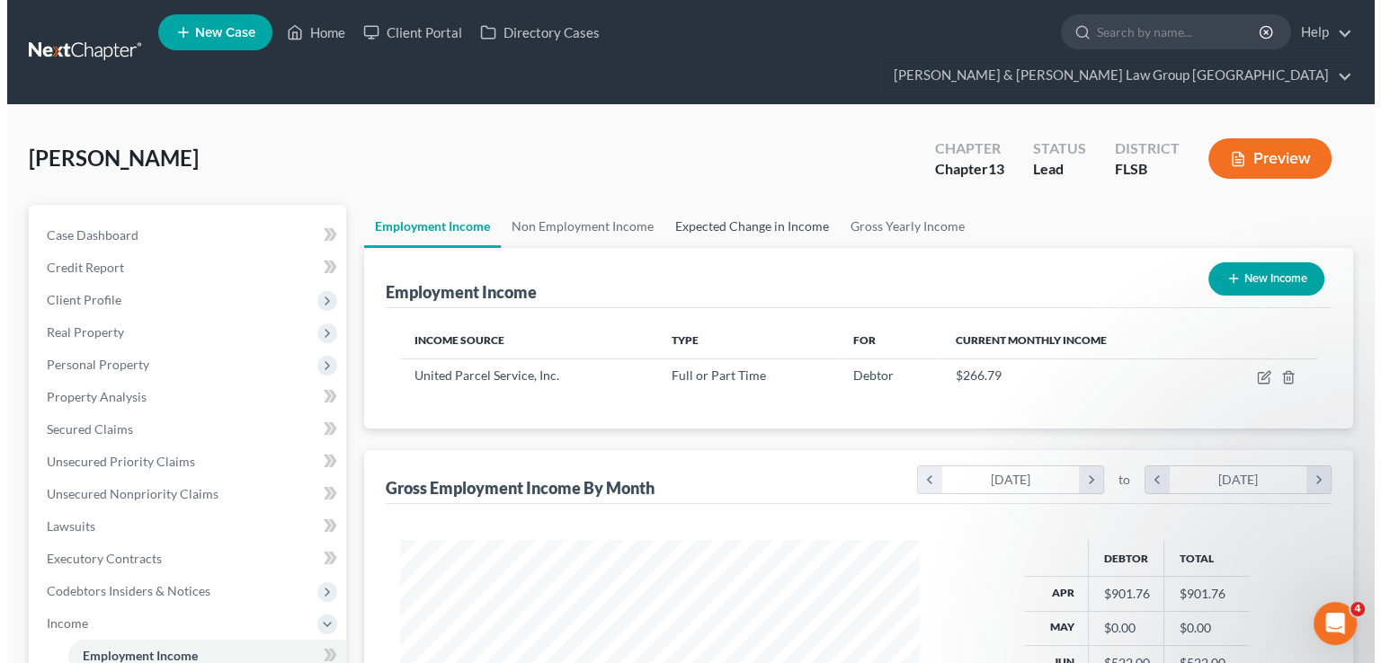
scroll to position [320, 555]
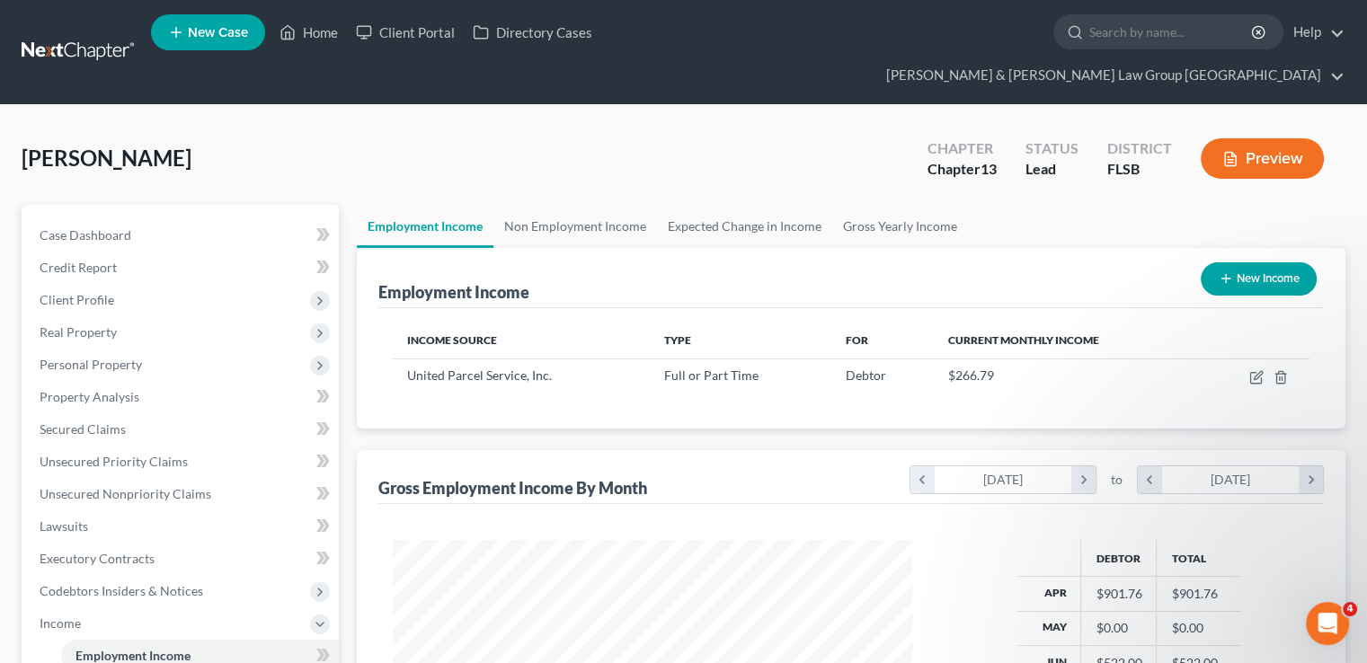
click at [1219, 271] on icon "button" at bounding box center [1226, 278] width 14 height 14
select select "0"
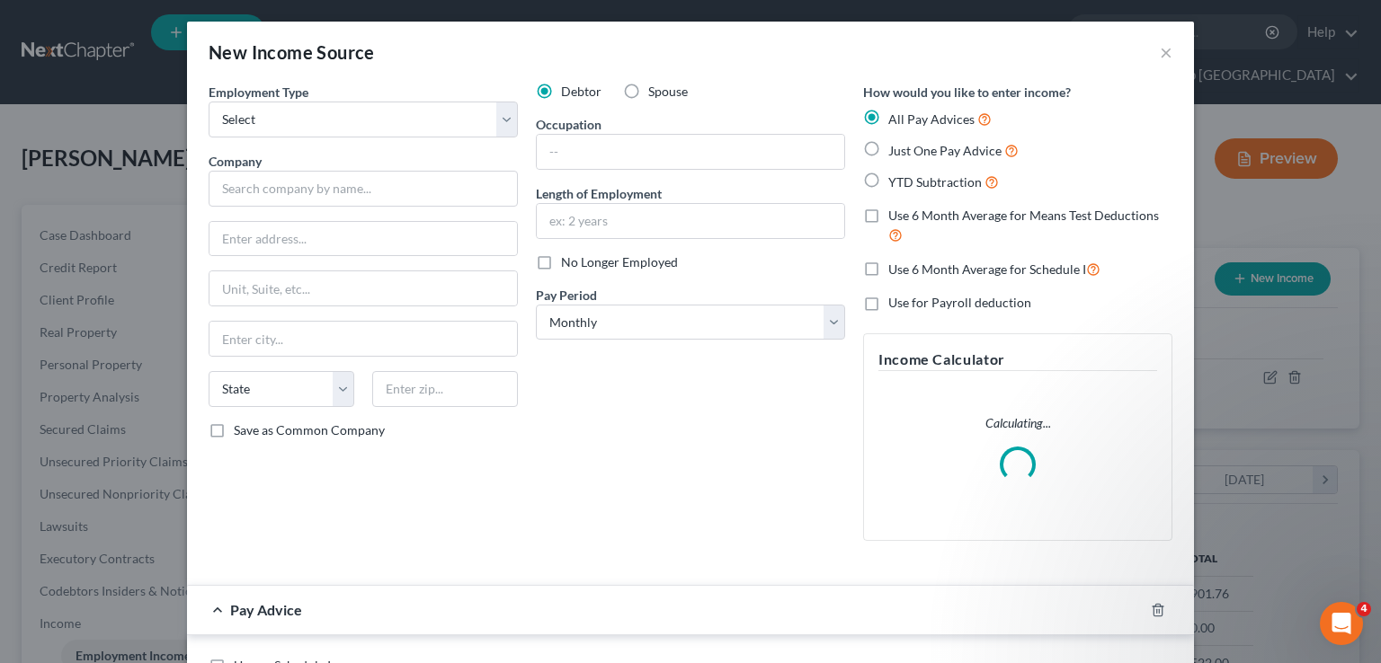
scroll to position [320, 561]
click at [267, 111] on select "Select Full or Part Time Employment Self Employment" at bounding box center [363, 120] width 309 height 36
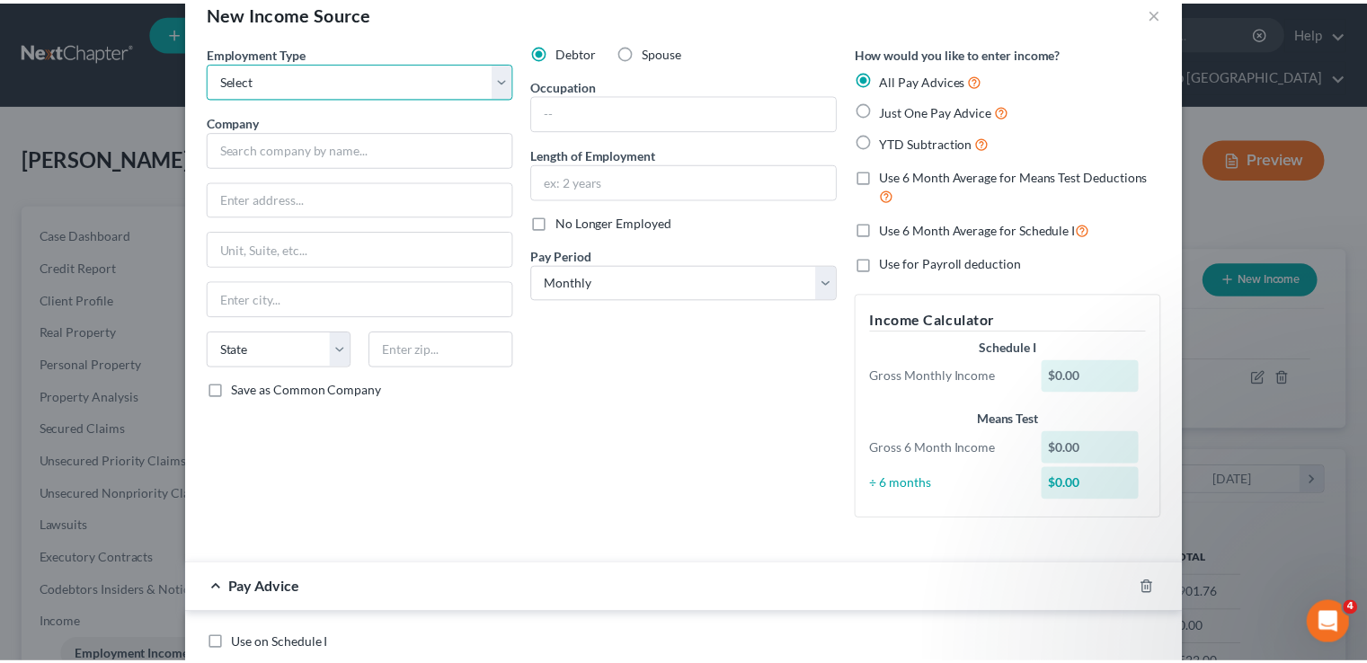
scroll to position [0, 0]
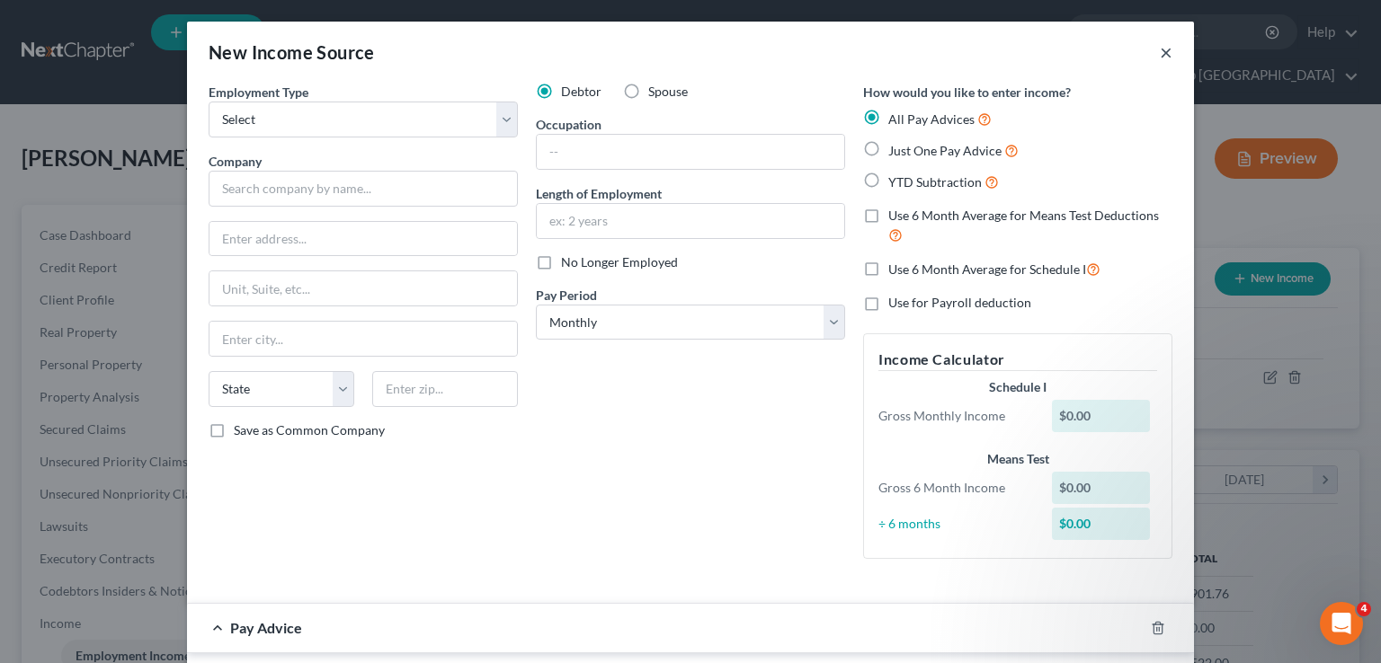
click at [1160, 59] on button "×" at bounding box center [1166, 52] width 13 height 22
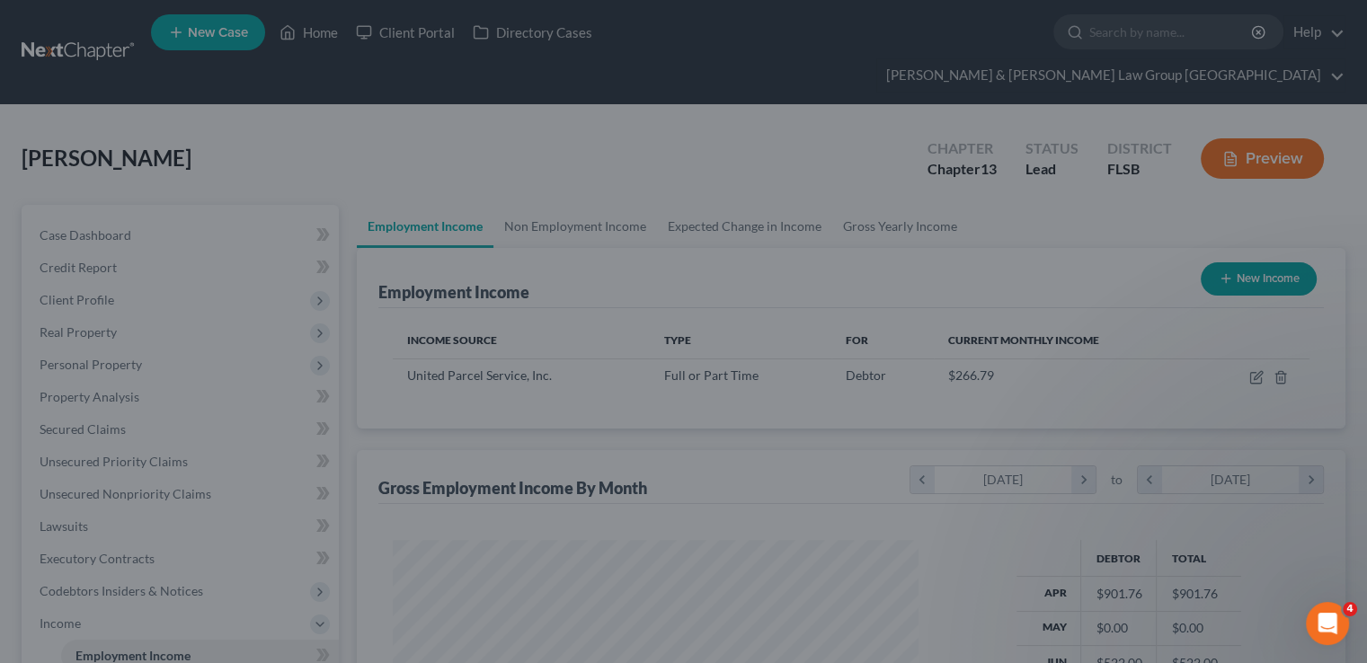
scroll to position [898560, 898324]
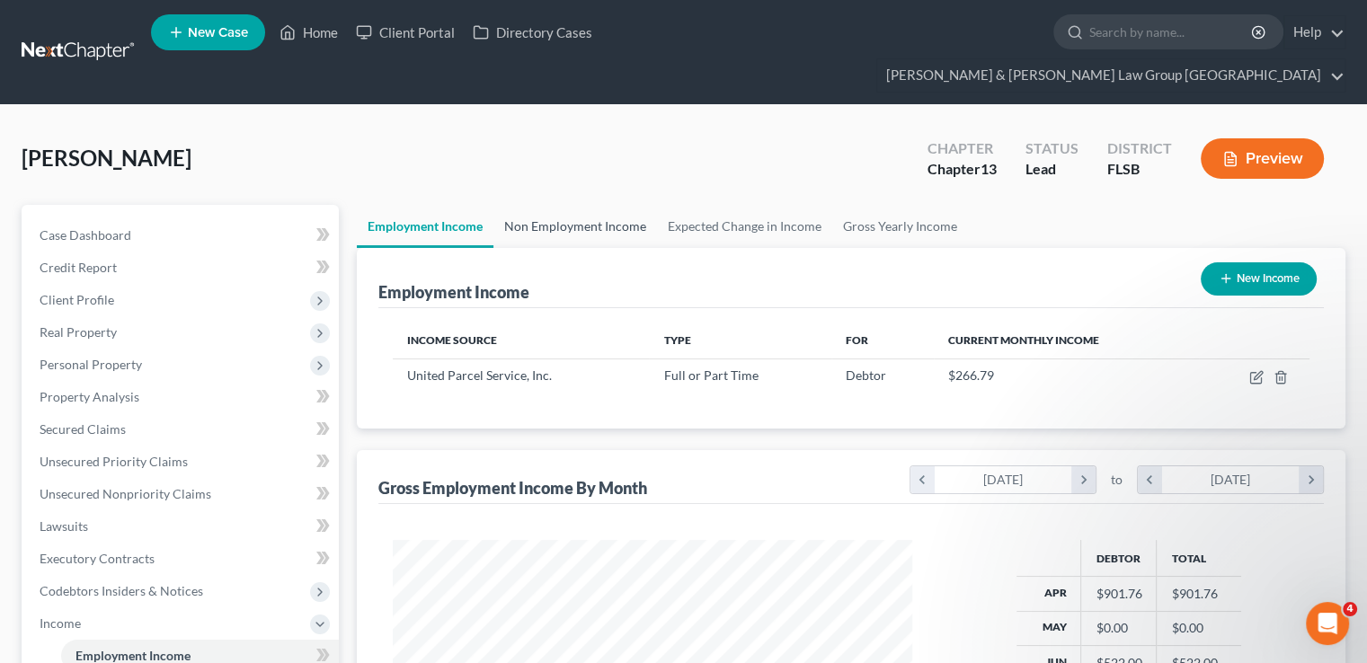
click at [564, 205] on link "Non Employment Income" at bounding box center [575, 226] width 164 height 43
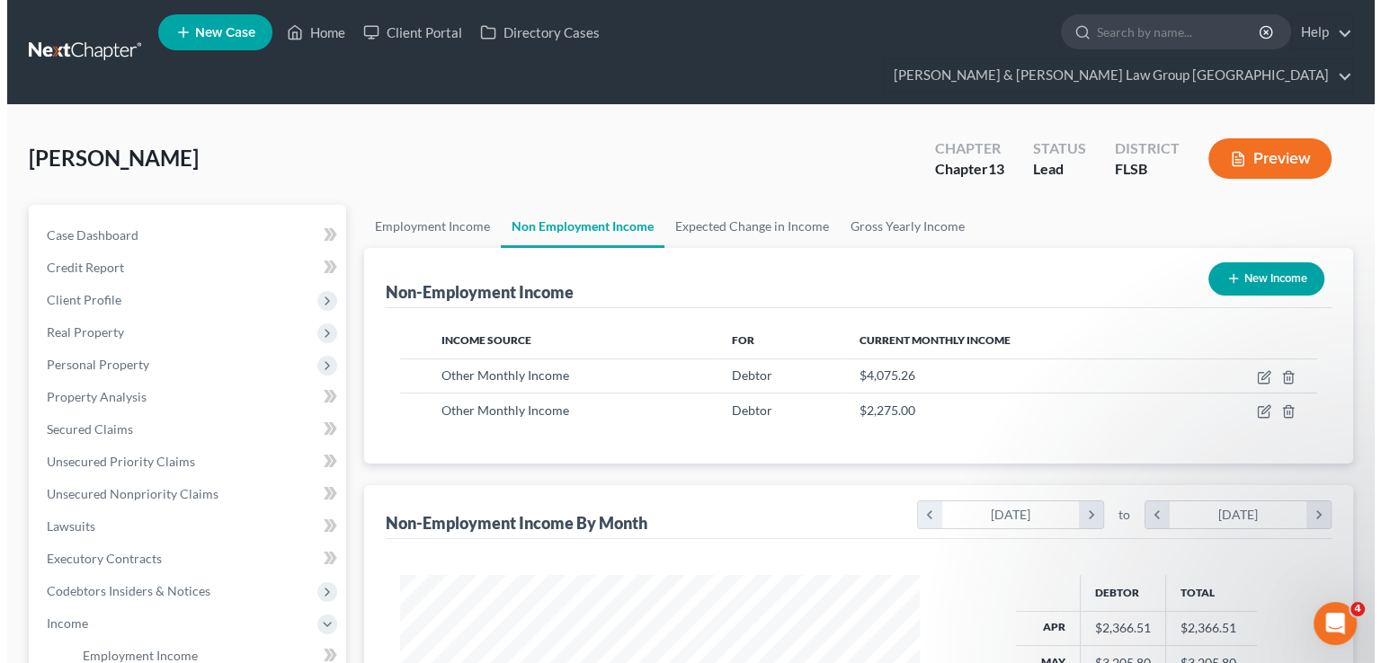
scroll to position [320, 555]
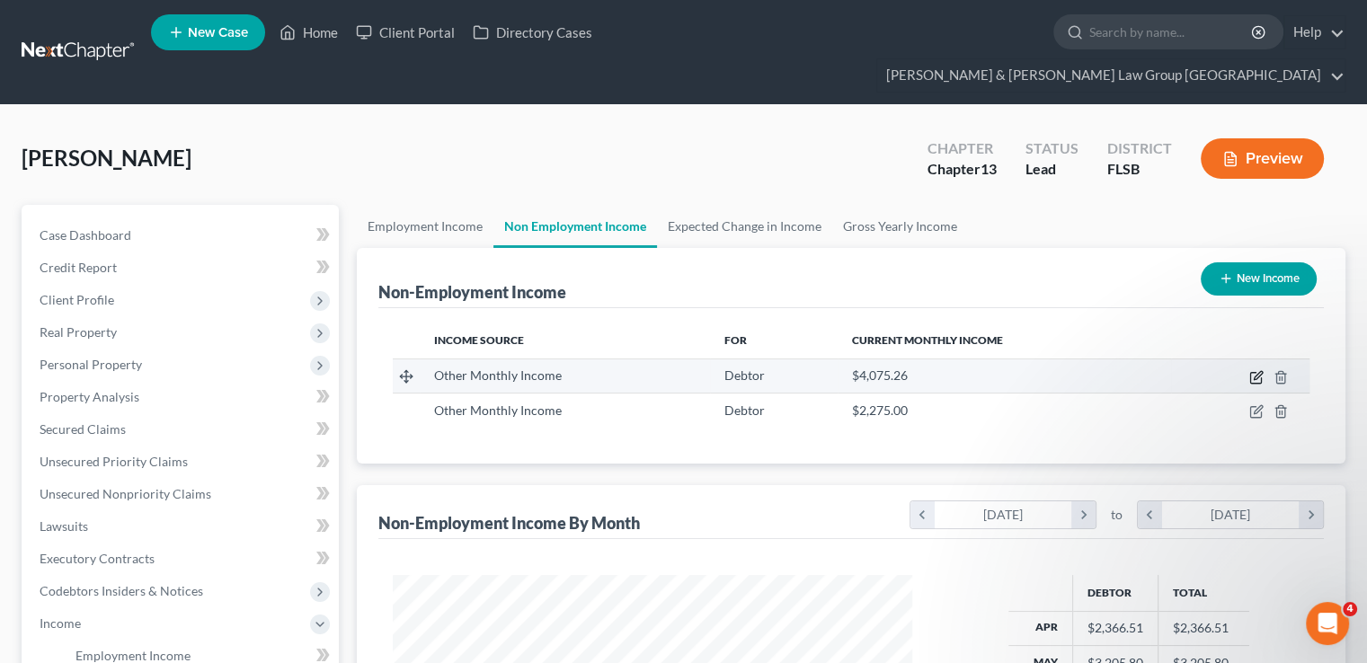
click at [1251, 370] on icon "button" at bounding box center [1256, 377] width 14 height 14
select select "13"
select select "0"
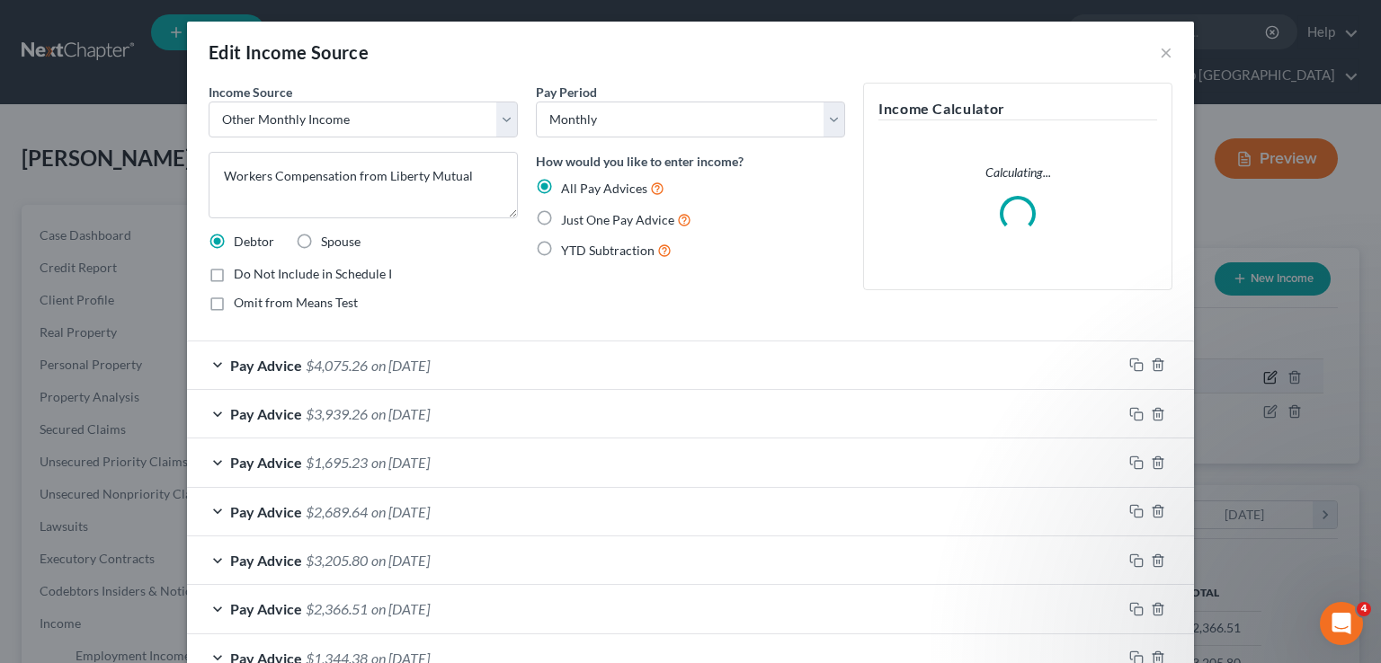
scroll to position [320, 561]
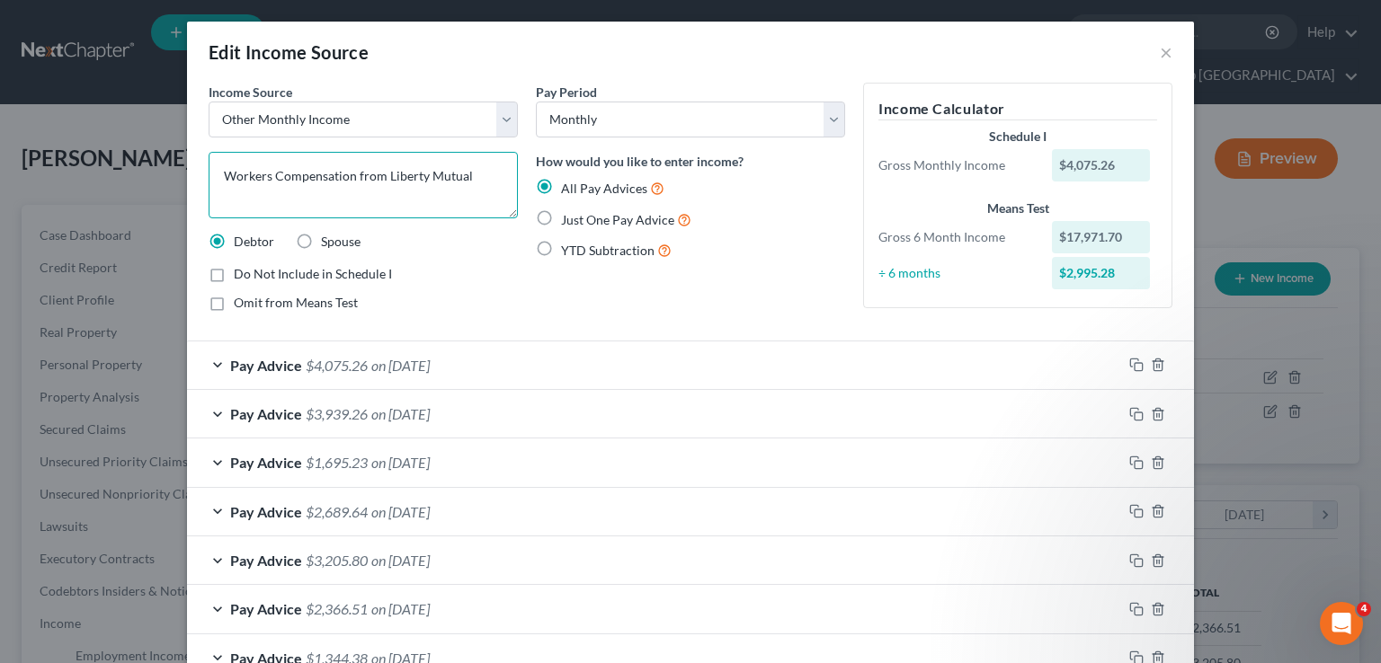
click at [261, 176] on textarea "Workers Compensation from Liberty Mutual" at bounding box center [363, 185] width 309 height 67
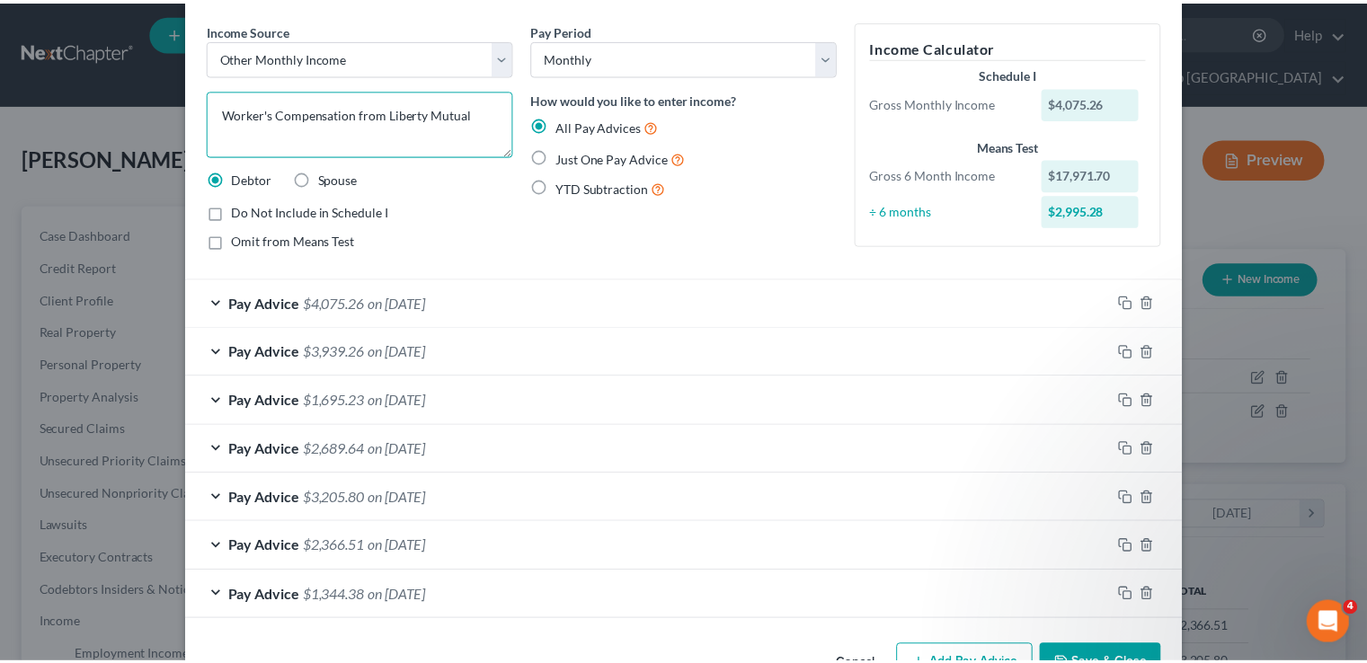
scroll to position [116, 0]
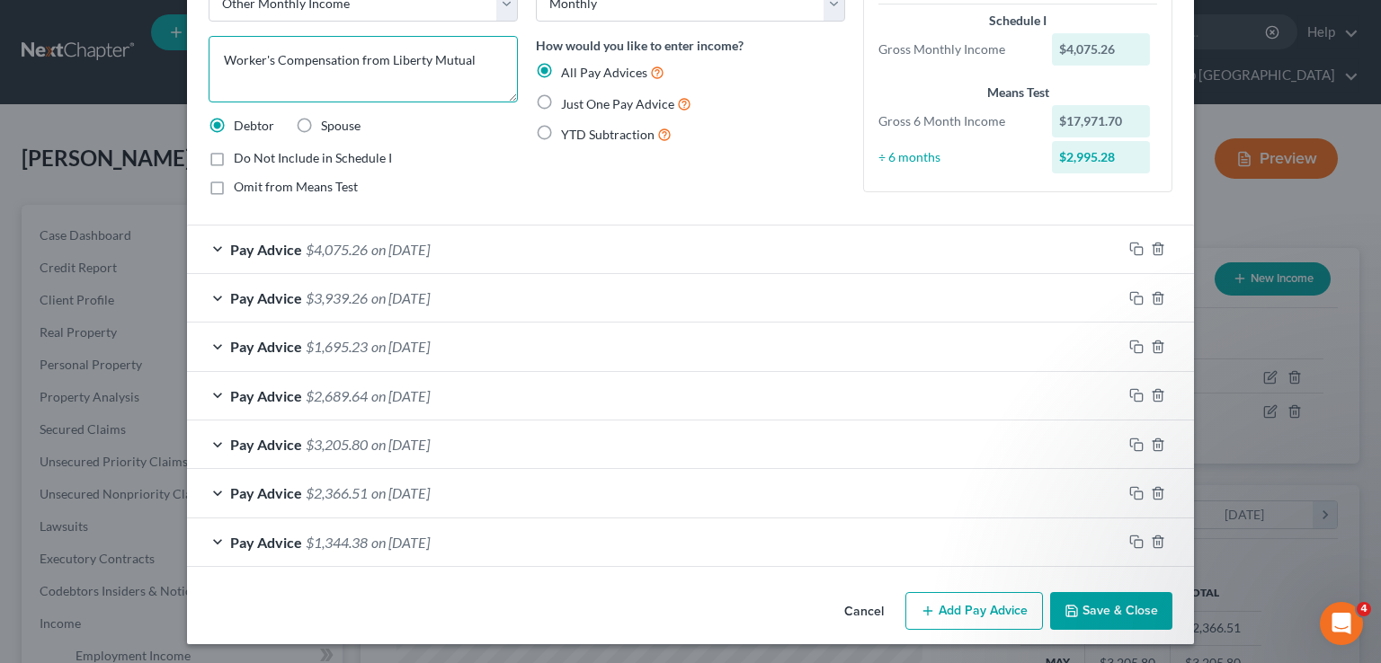
type textarea "Worker's Compensation from Liberty Mutual"
click at [1071, 604] on icon "button" at bounding box center [1071, 611] width 14 height 14
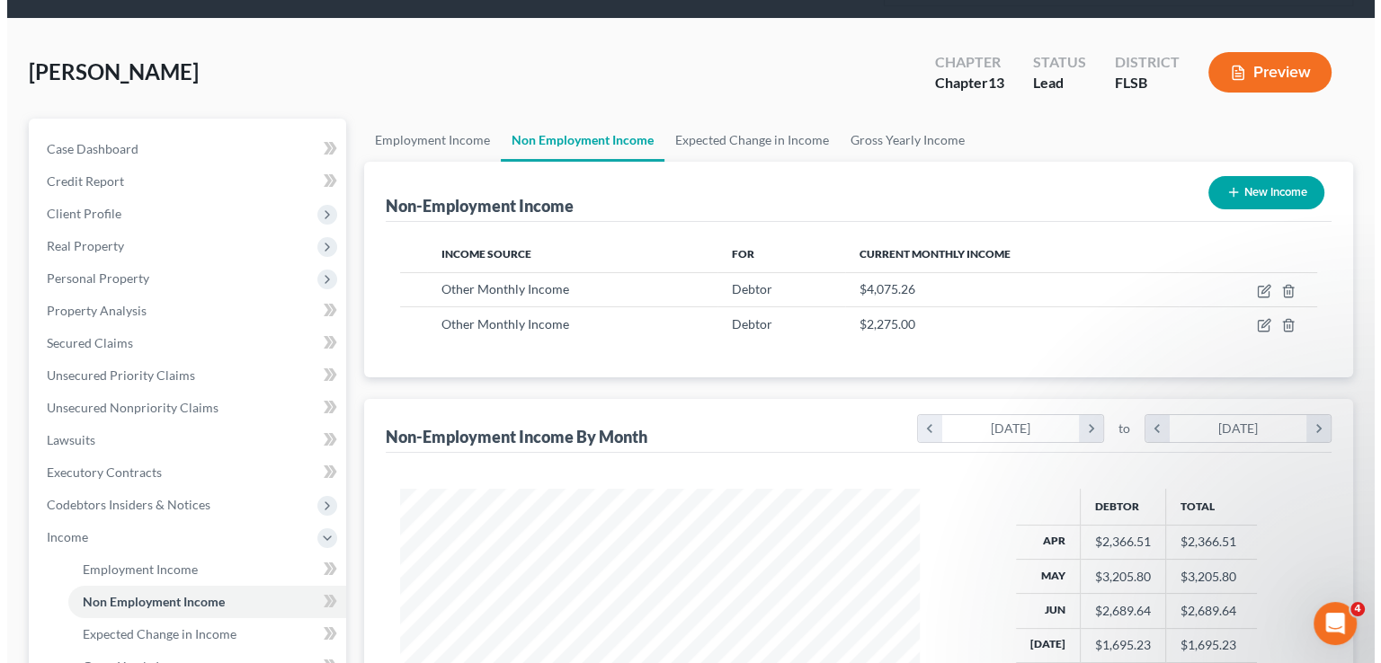
scroll to position [4, 0]
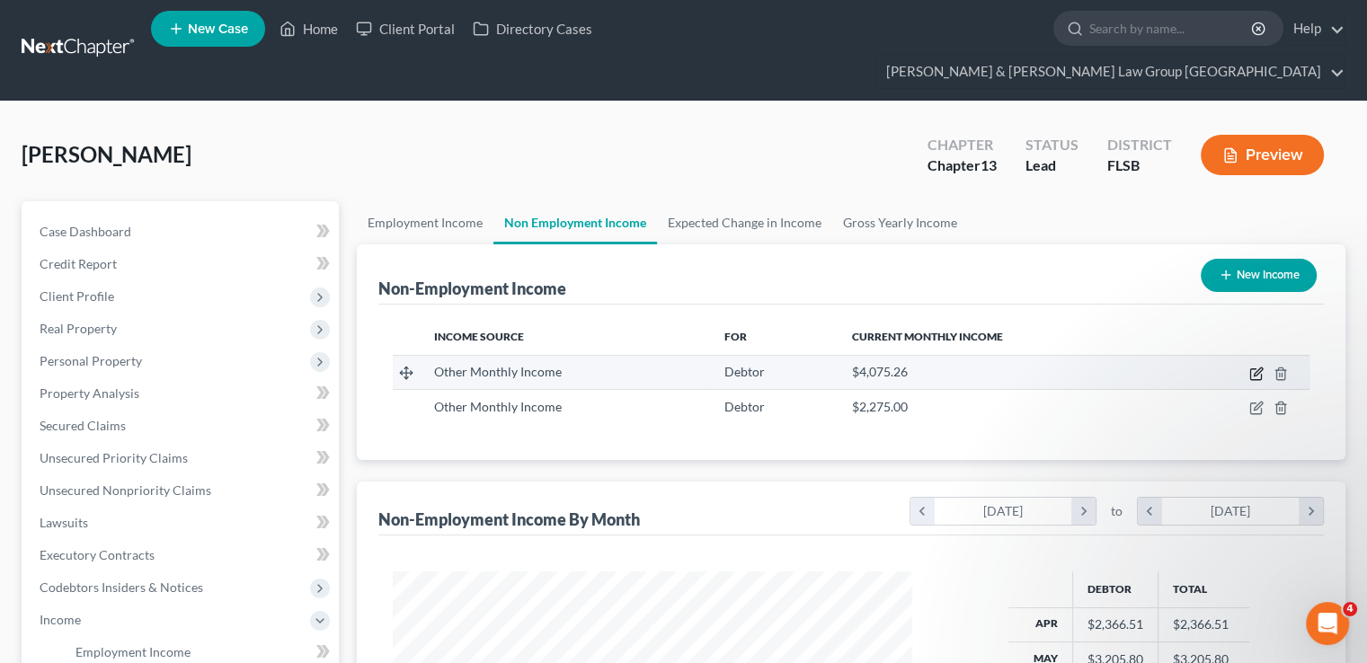
click at [1254, 367] on icon "button" at bounding box center [1256, 374] width 14 height 14
select select "13"
select select "0"
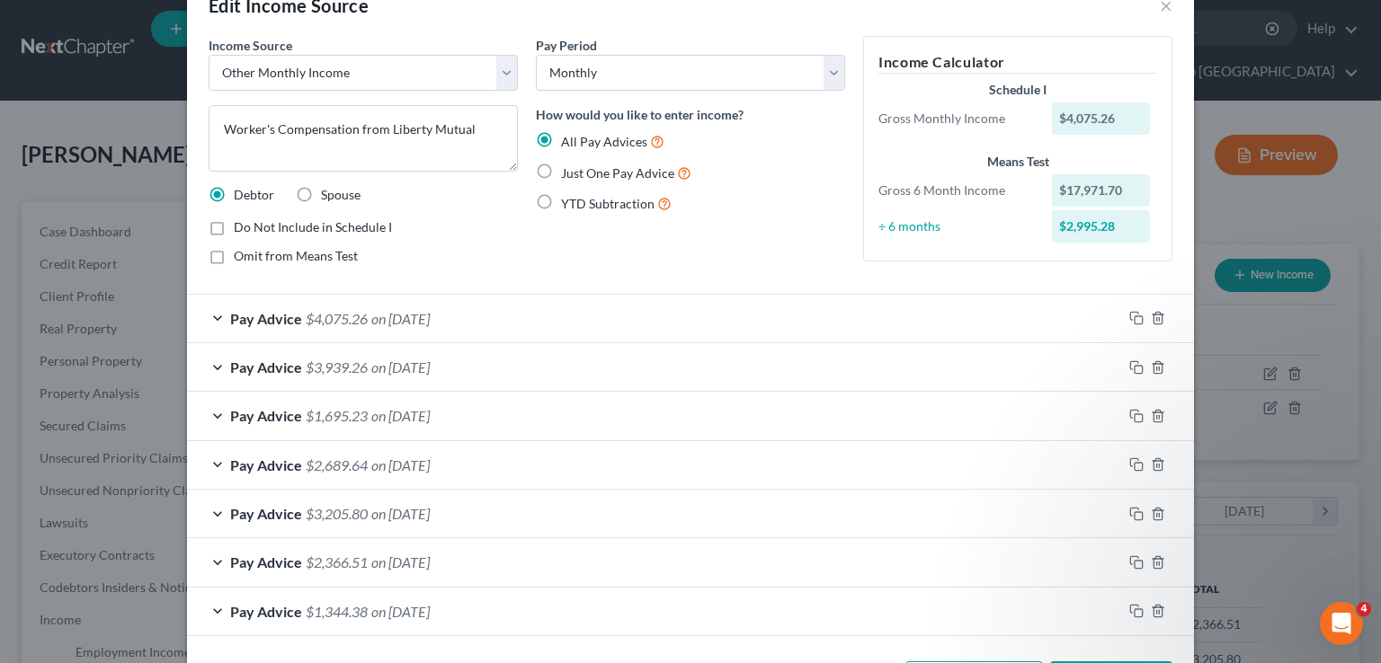
scroll to position [116, 0]
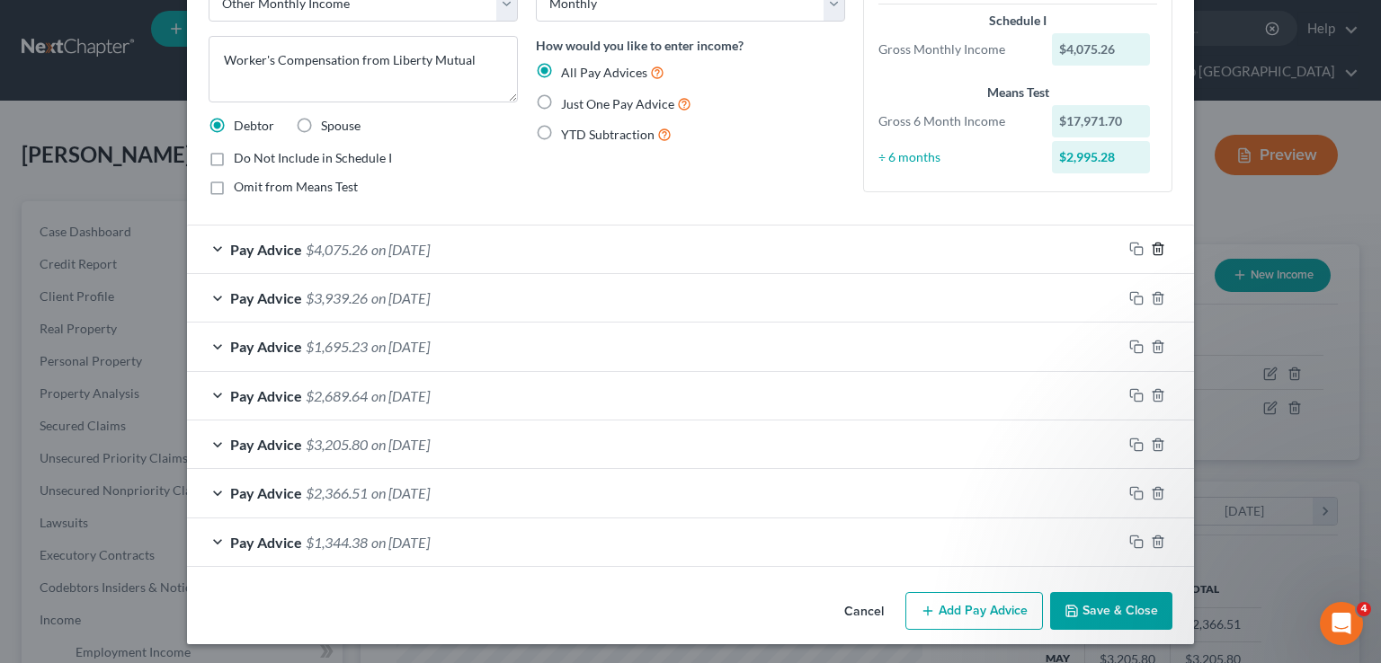
click at [1153, 249] on icon "button" at bounding box center [1157, 250] width 8 height 12
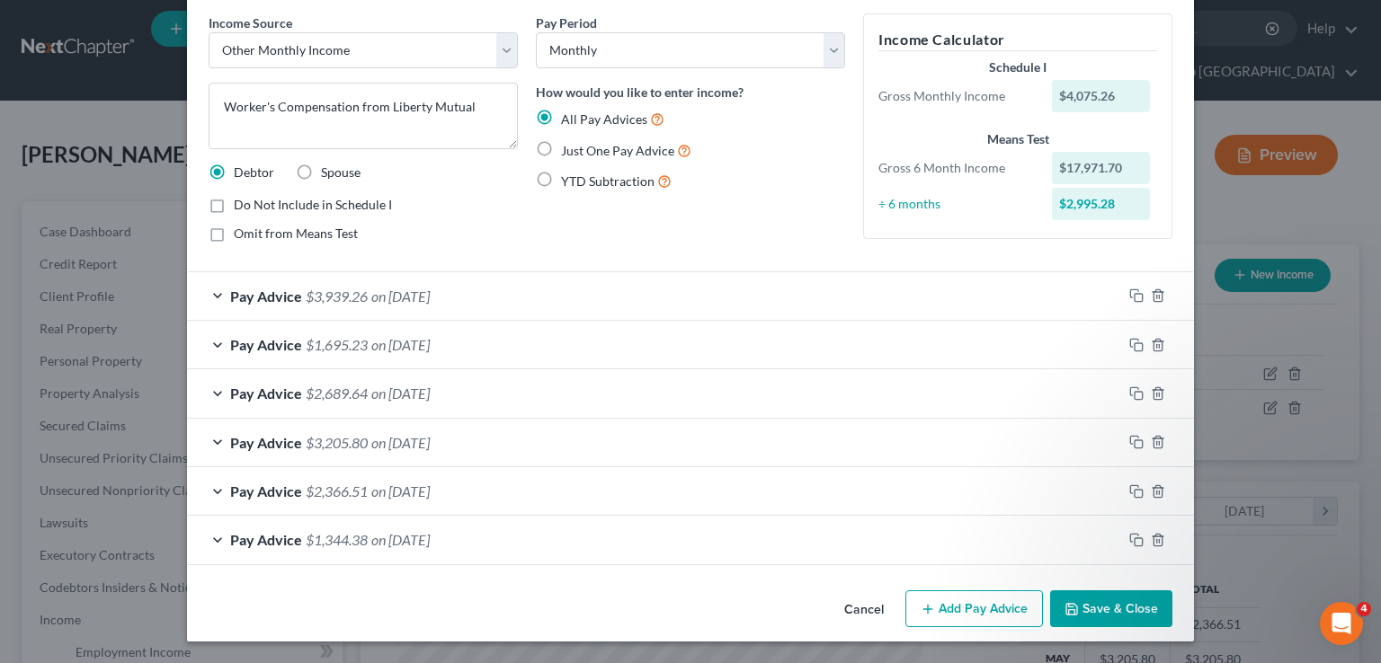
scroll to position [67, 0]
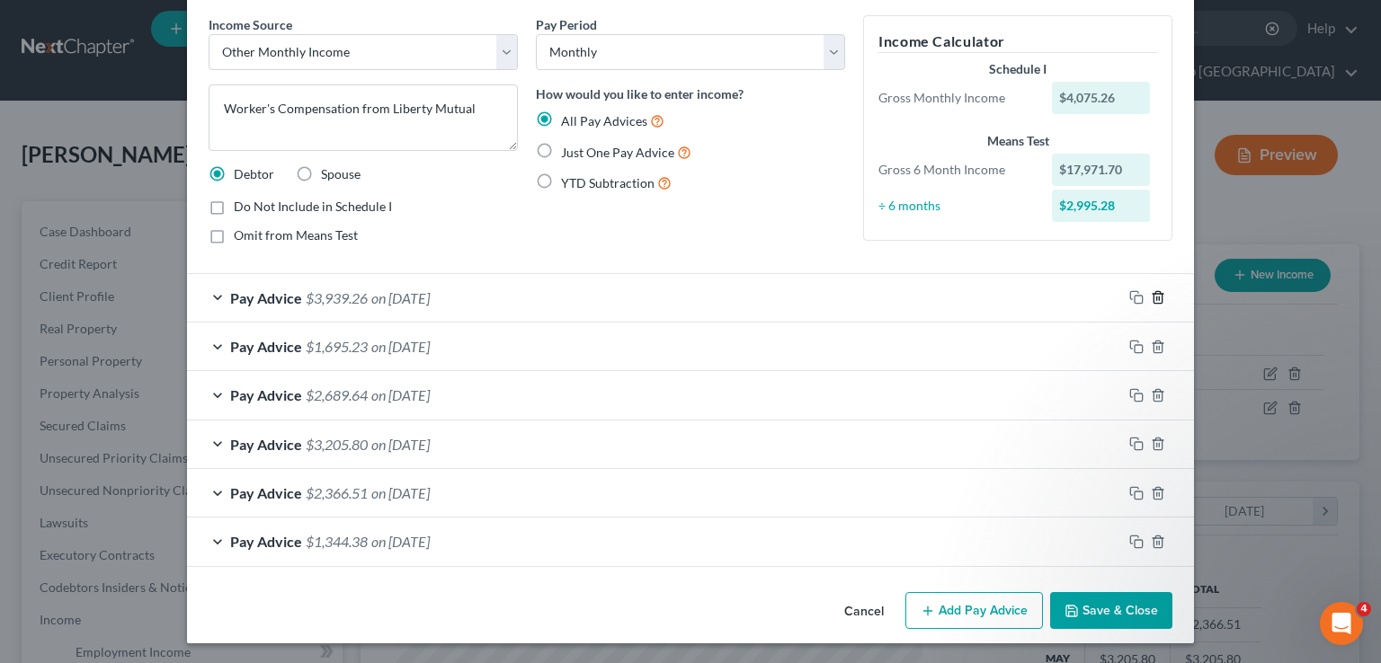
click at [1151, 296] on icon "button" at bounding box center [1158, 297] width 14 height 14
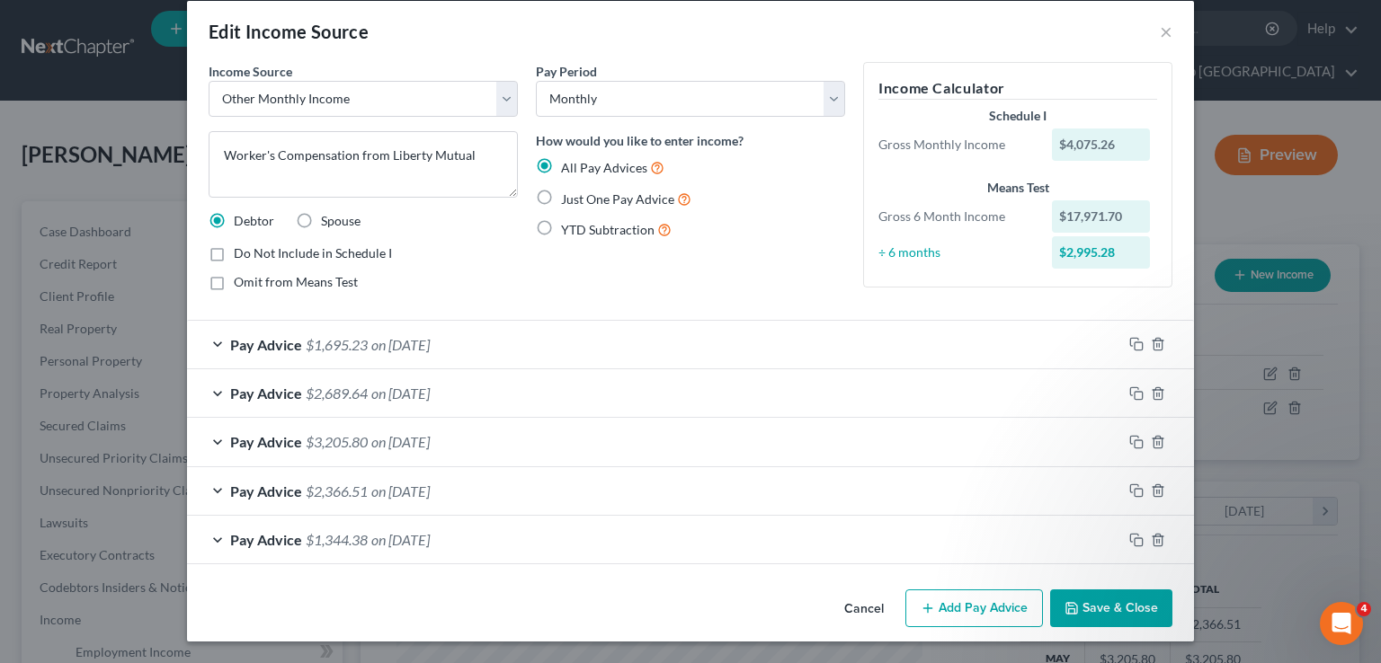
scroll to position [19, 0]
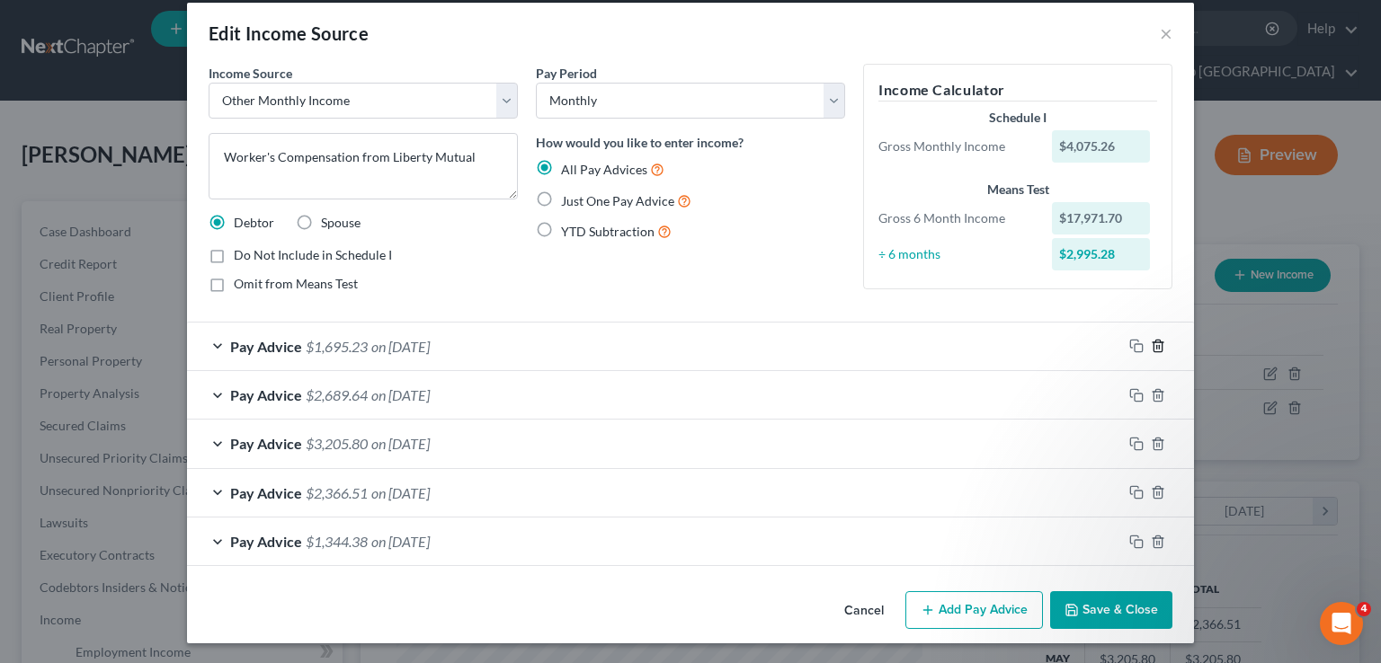
click at [1152, 343] on icon "button" at bounding box center [1158, 346] width 14 height 14
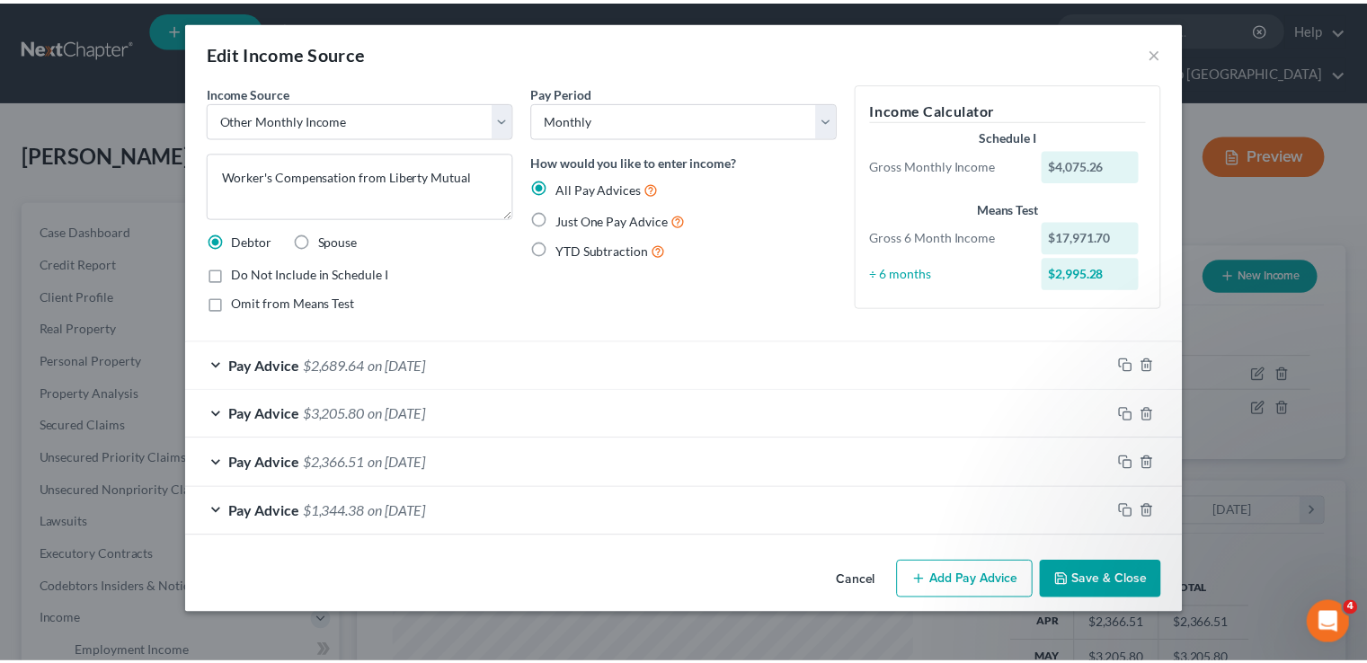
scroll to position [0, 0]
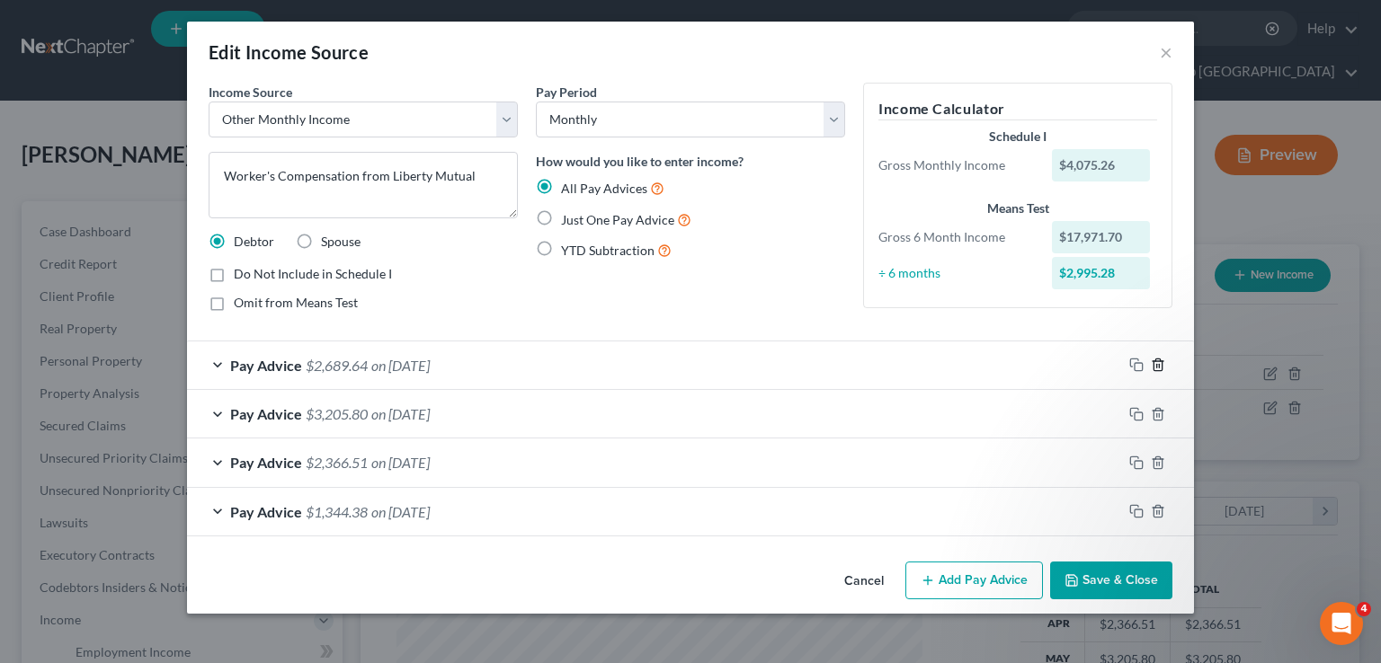
click at [1151, 366] on icon "button" at bounding box center [1158, 365] width 14 height 14
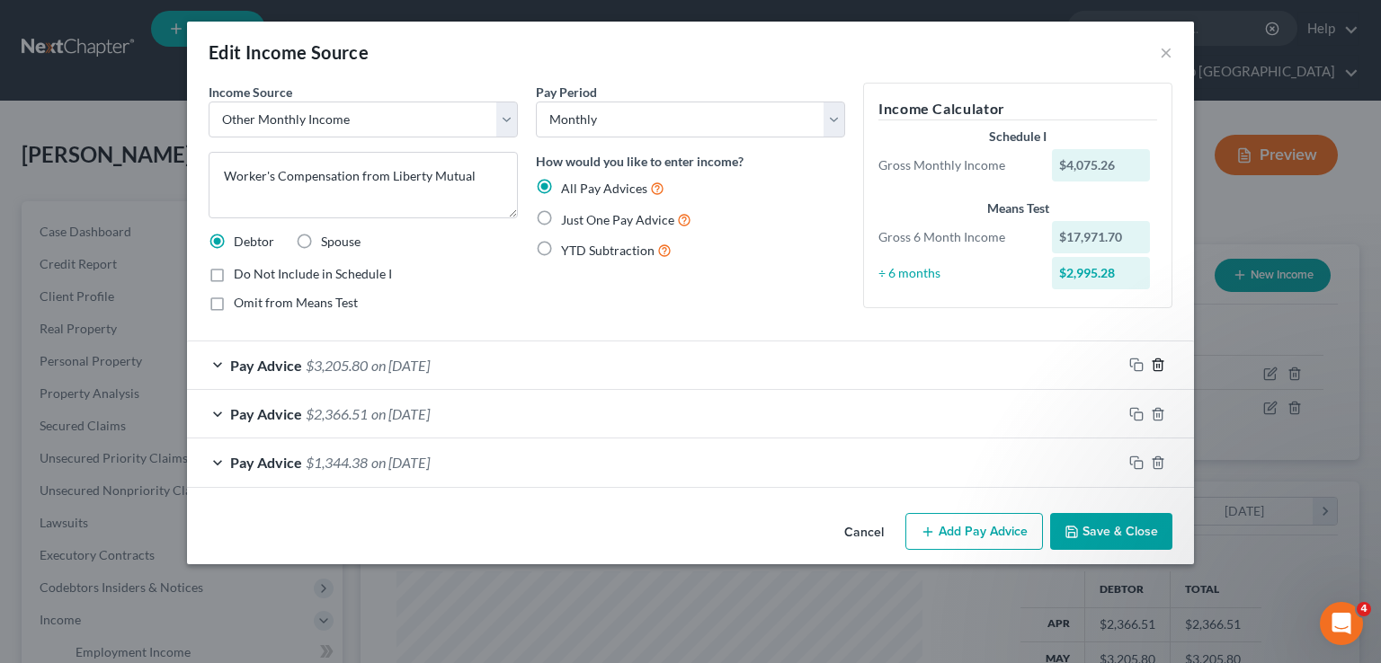
click at [1155, 364] on icon "button" at bounding box center [1158, 365] width 14 height 14
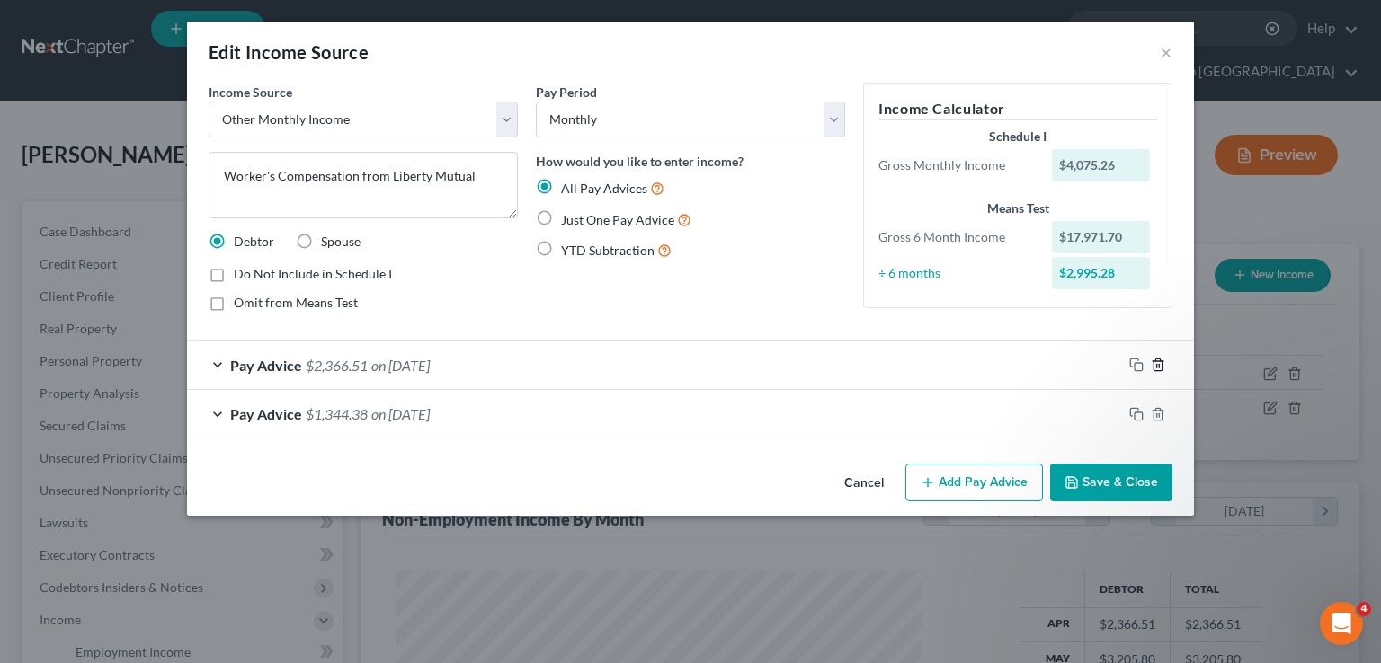
click at [1156, 360] on icon "button" at bounding box center [1157, 366] width 8 height 12
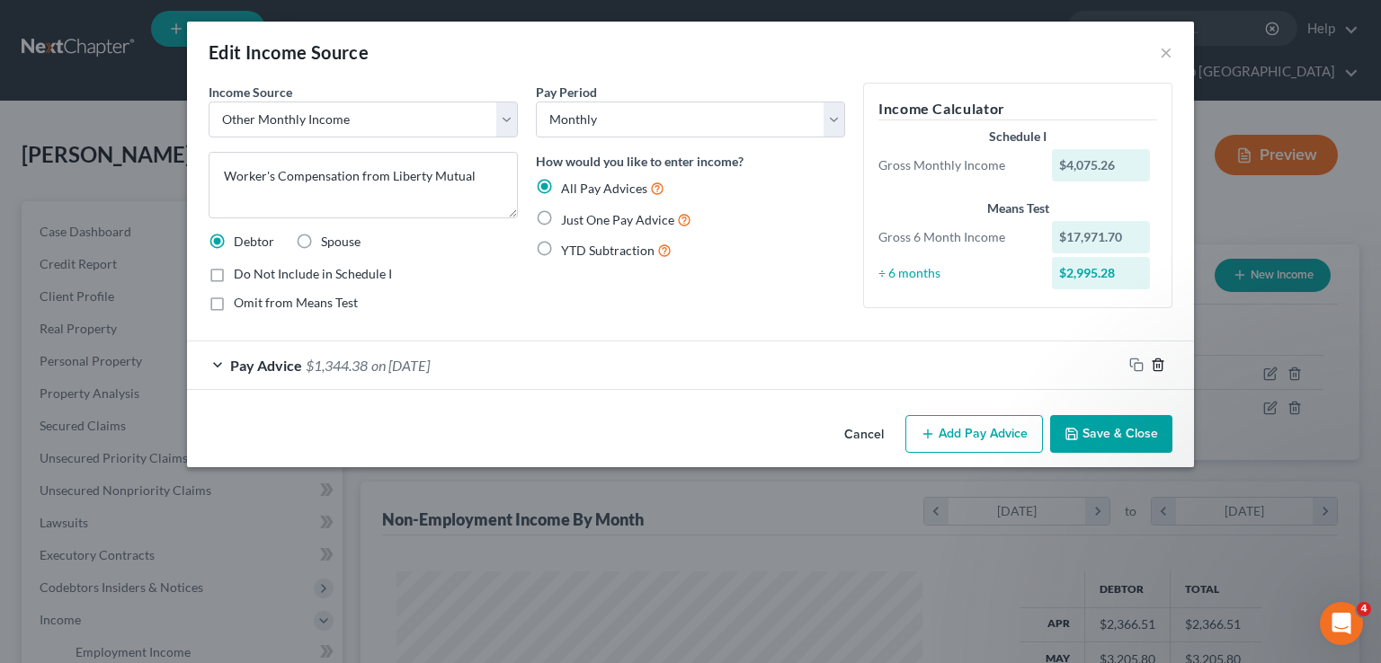
click at [1156, 368] on icon "button" at bounding box center [1158, 365] width 14 height 14
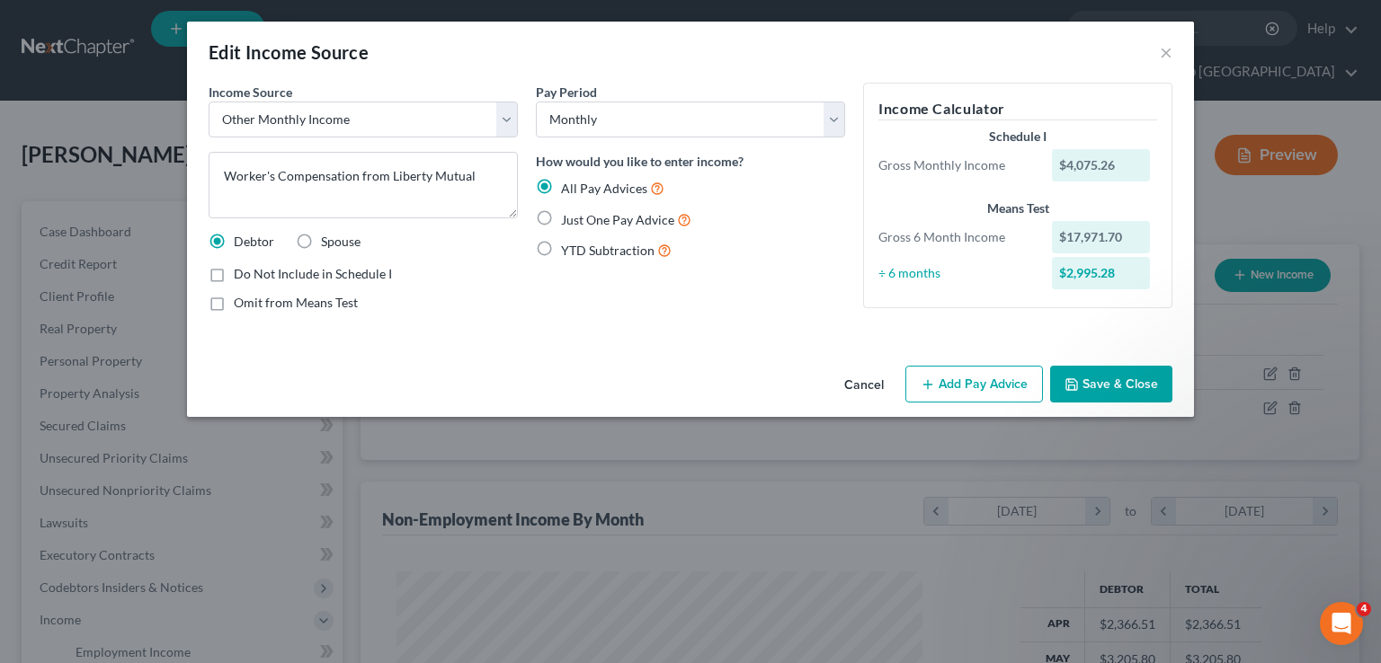
click at [977, 387] on button "Add Pay Advice" at bounding box center [974, 385] width 138 height 38
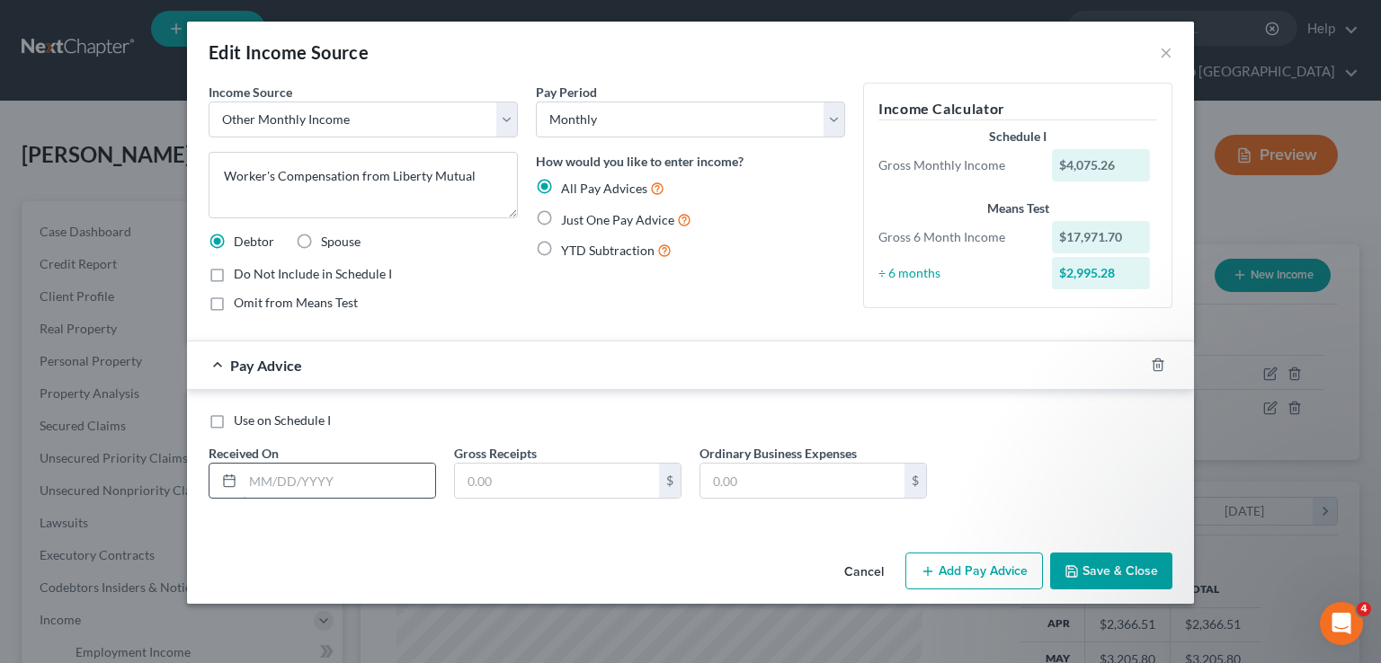
drag, startPoint x: 333, startPoint y: 479, endPoint x: 327, endPoint y: 462, distance: 18.2
click at [333, 479] on input "text" at bounding box center [339, 481] width 192 height 34
type input "9/16/2025"
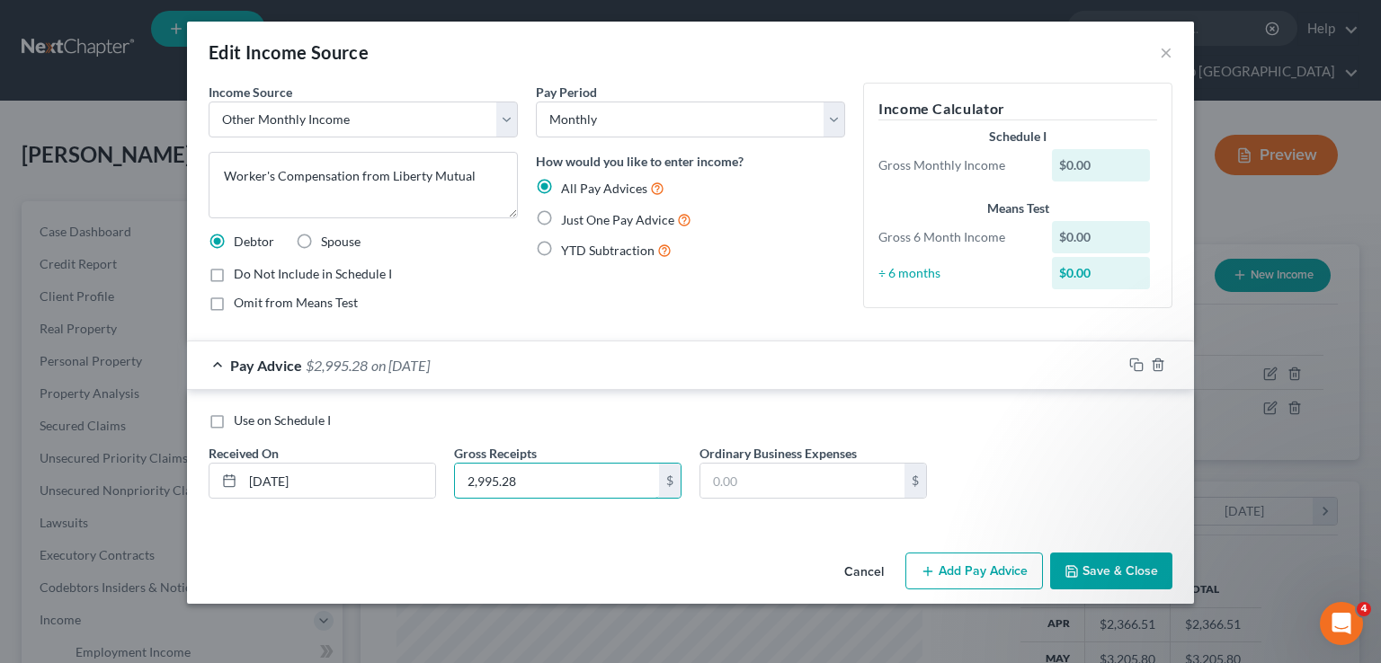
type input "2,995.28"
click at [569, 212] on span "Just One Pay Advice" at bounding box center [617, 219] width 113 height 15
click at [569, 212] on input "Just One Pay Advice" at bounding box center [574, 215] width 12 height 12
radio input "true"
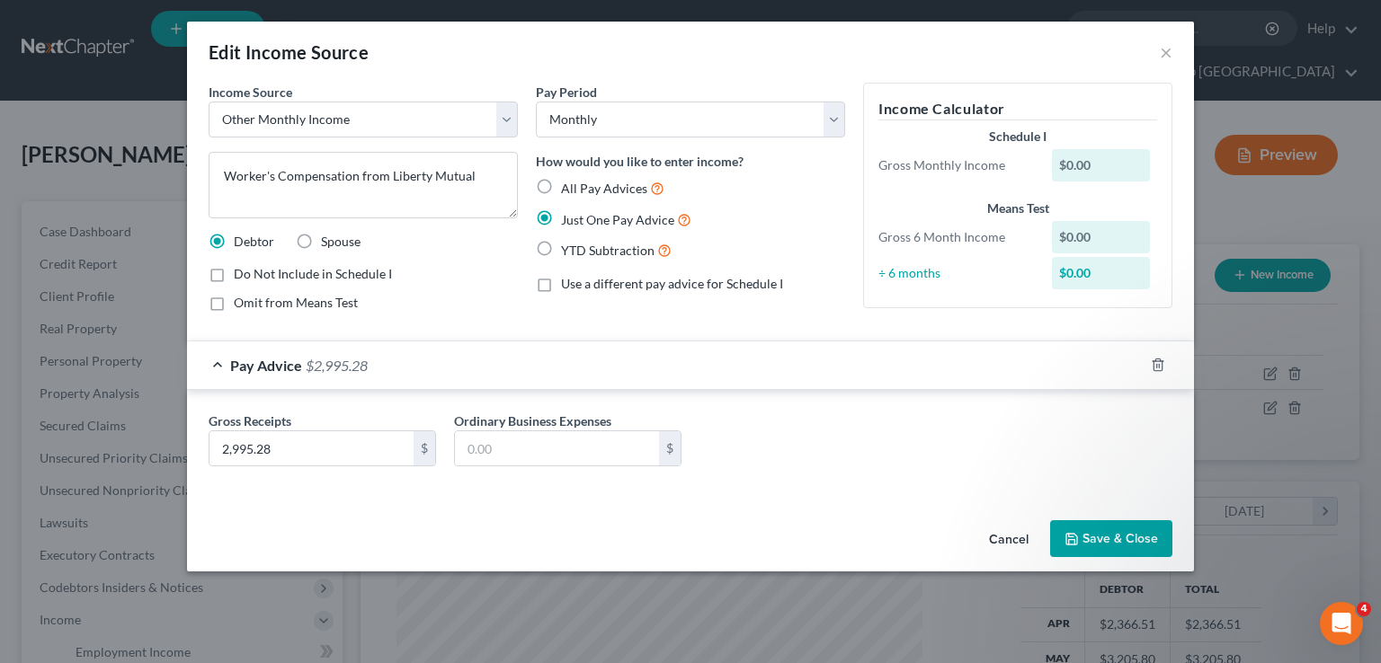
click at [571, 220] on span "Just One Pay Advice" at bounding box center [617, 219] width 113 height 15
click at [571, 220] on input "Just One Pay Advice" at bounding box center [574, 215] width 12 height 12
click at [1132, 516] on div "Cancel Save & Close" at bounding box center [690, 542] width 1007 height 59
click at [1126, 533] on button "Save & Close" at bounding box center [1111, 539] width 122 height 38
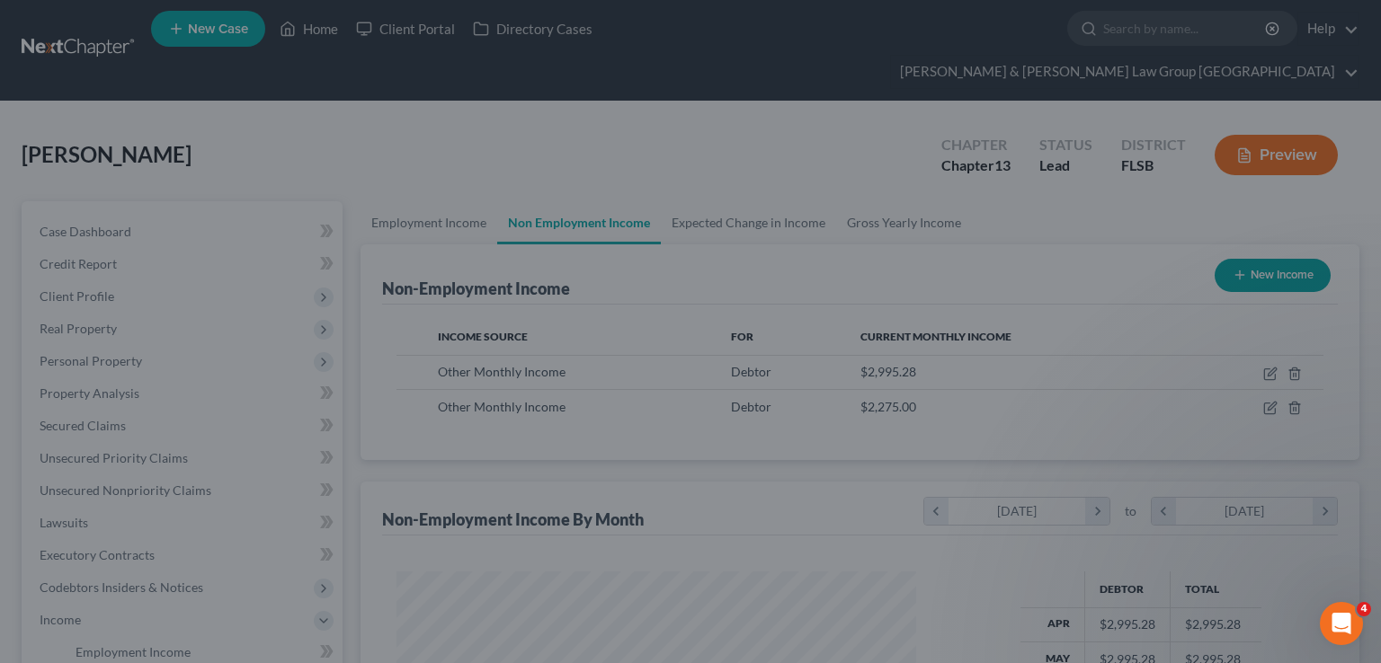
scroll to position [898560, 898324]
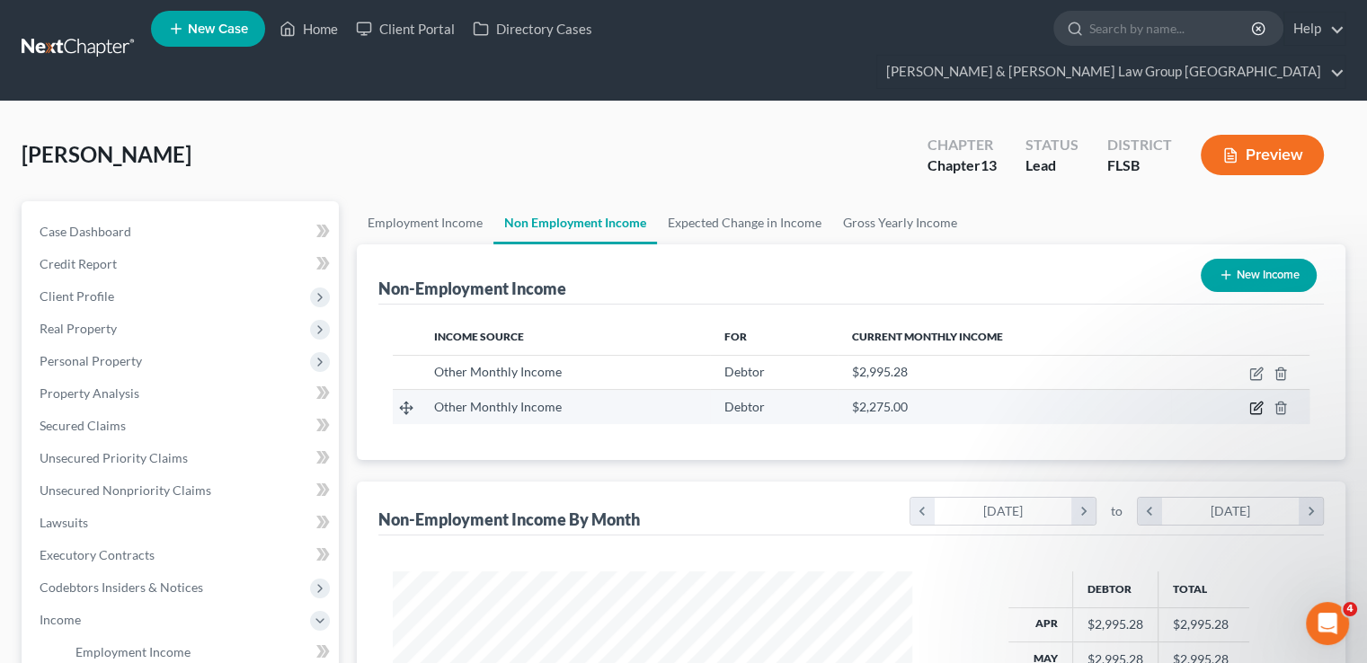
click at [1251, 401] on icon "button" at bounding box center [1256, 408] width 14 height 14
select select "13"
select select "0"
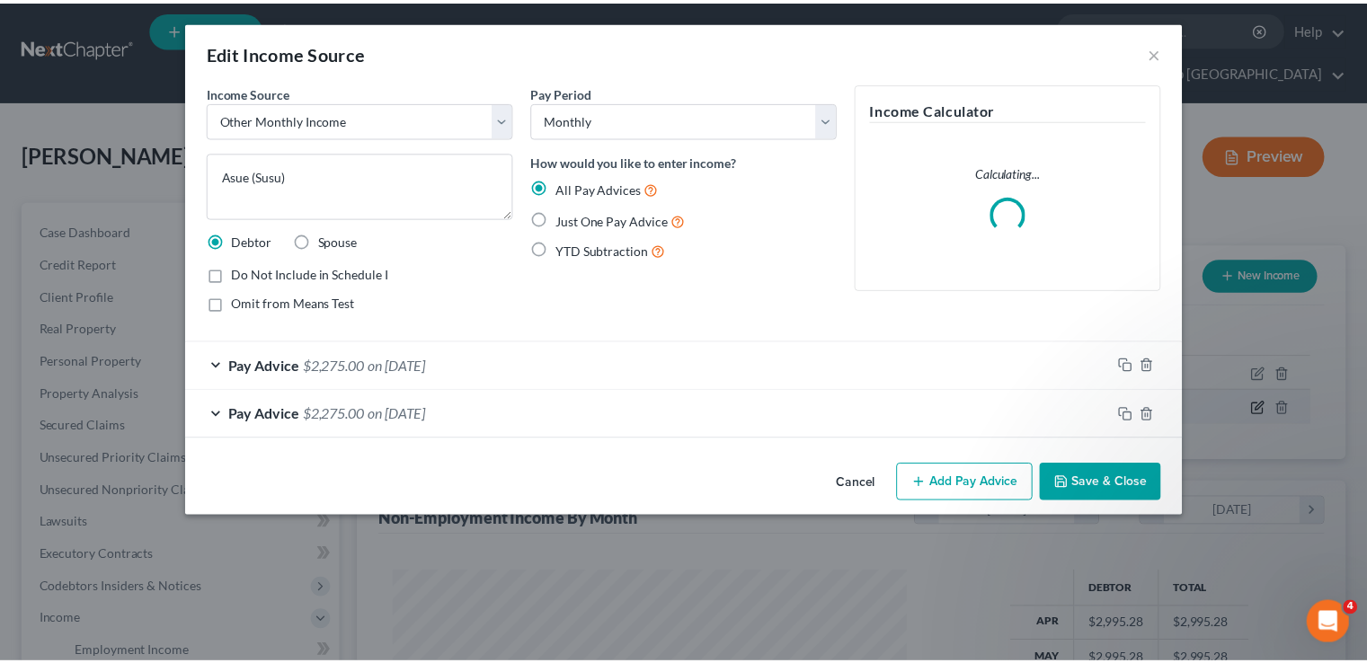
scroll to position [320, 561]
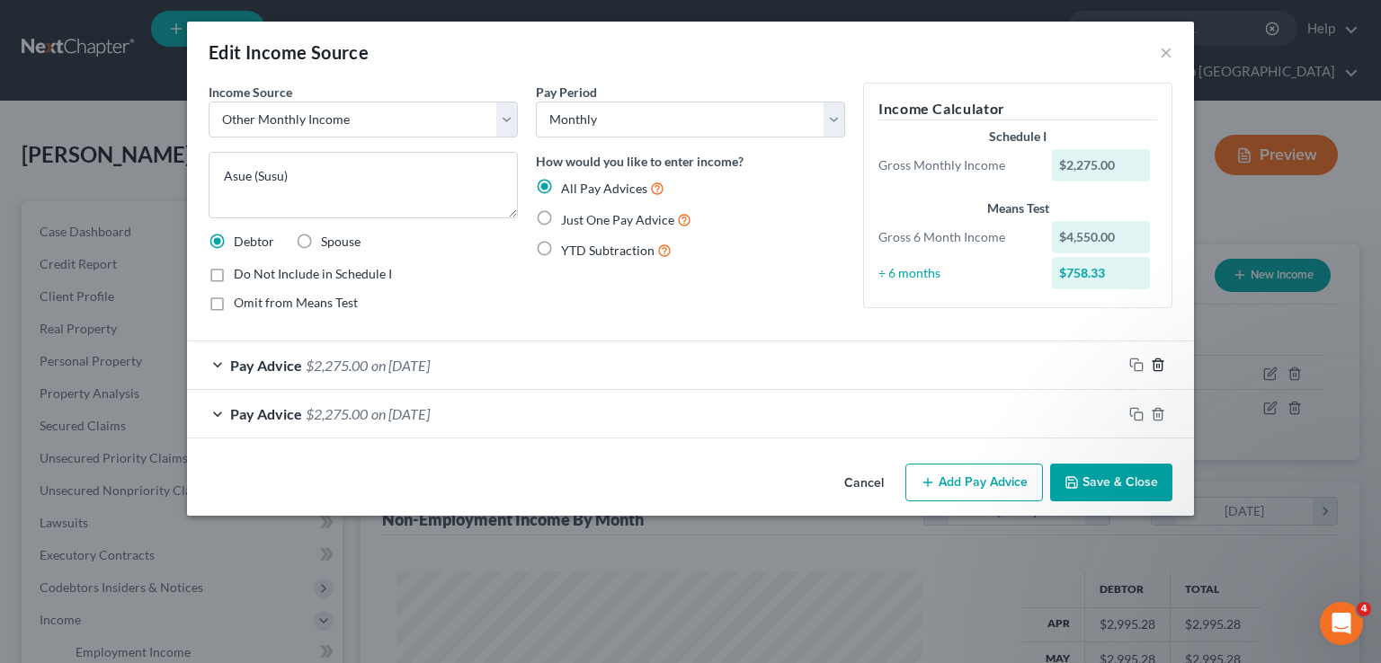
click at [1158, 368] on icon "button" at bounding box center [1158, 365] width 14 height 14
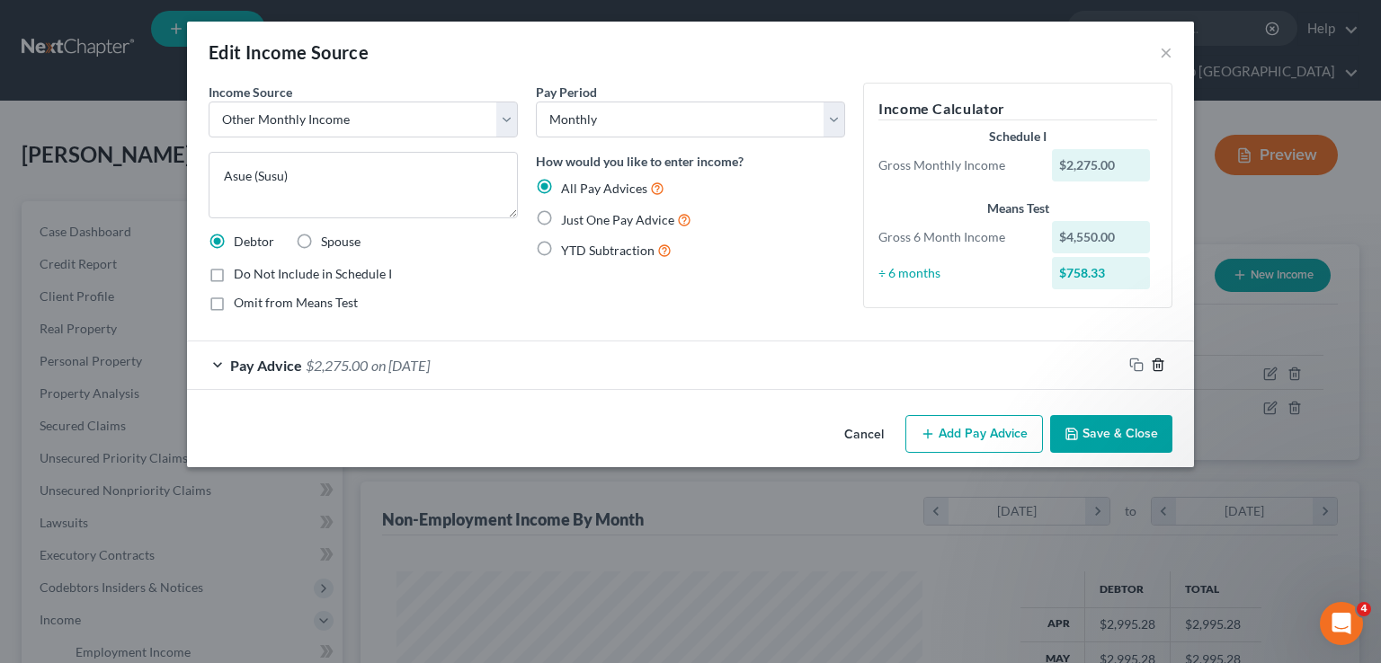
drag, startPoint x: 1158, startPoint y: 368, endPoint x: 988, endPoint y: 394, distance: 171.9
click at [1158, 369] on icon "button" at bounding box center [1158, 365] width 14 height 14
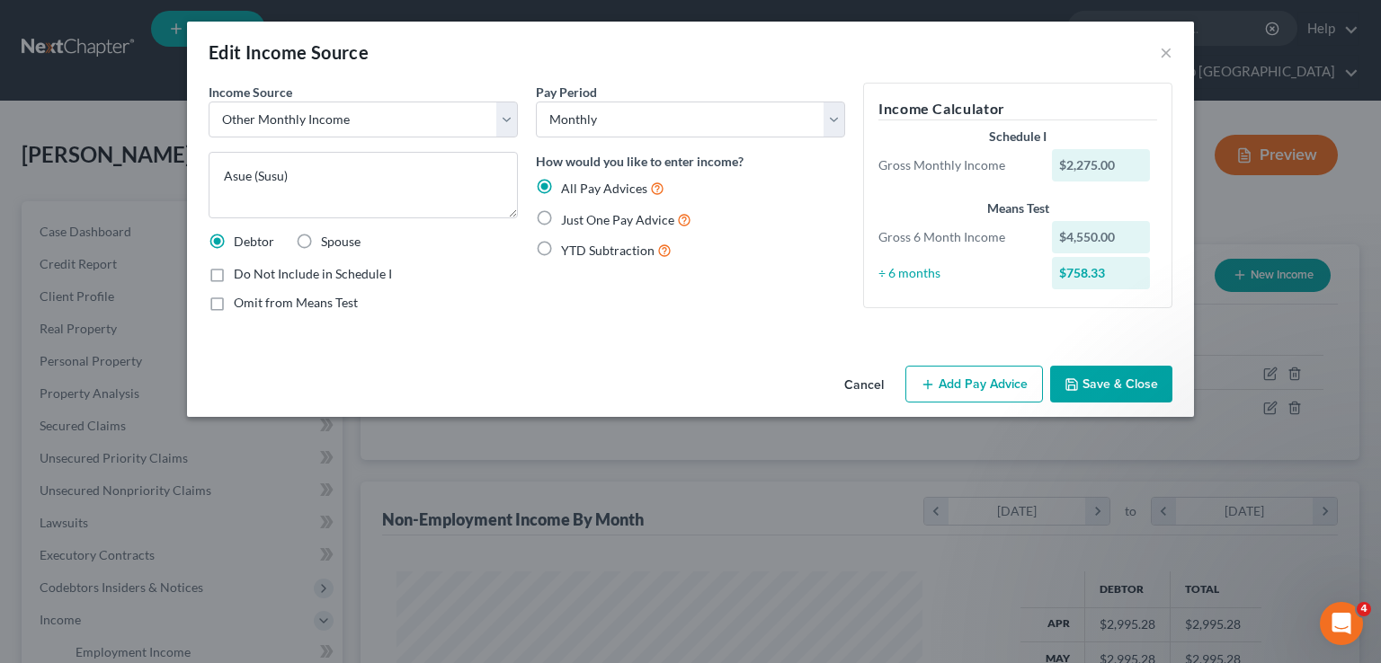
click at [938, 381] on button "Add Pay Advice" at bounding box center [974, 385] width 138 height 38
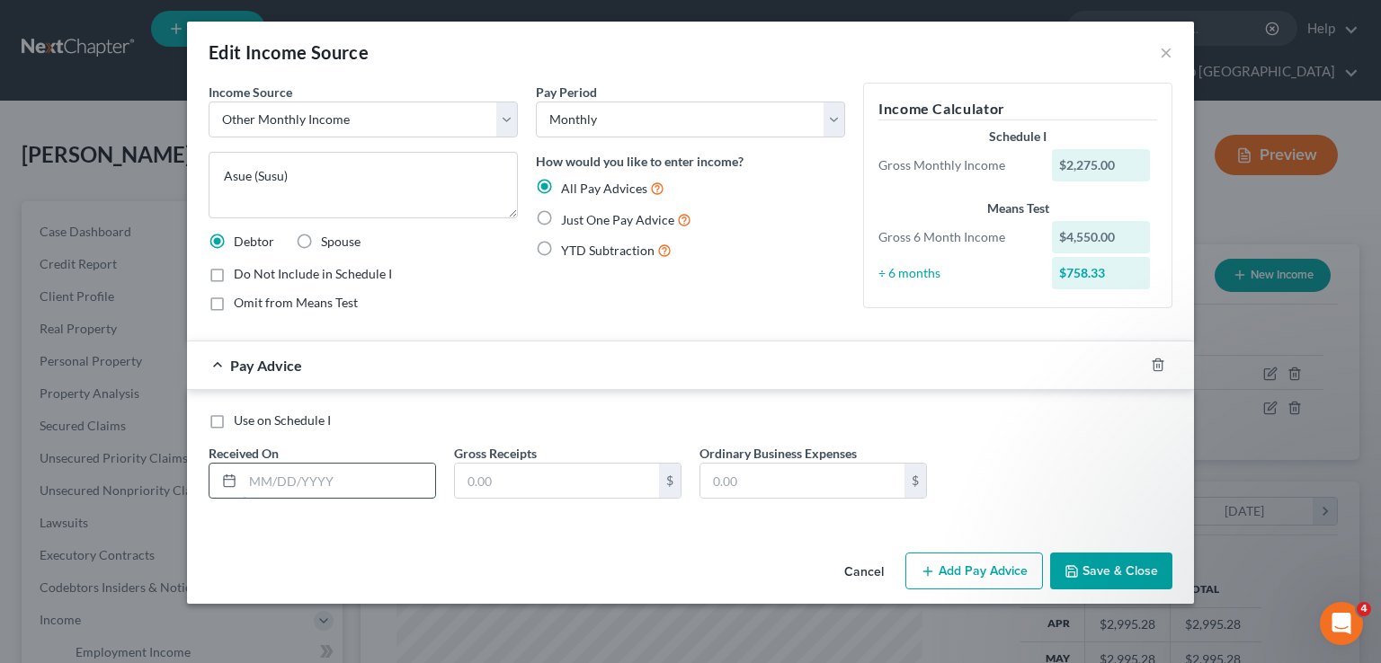
drag, startPoint x: 259, startPoint y: 488, endPoint x: 303, endPoint y: 479, distance: 45.0
click at [259, 488] on input "text" at bounding box center [339, 481] width 192 height 34
type input "8/11/2025"
click at [472, 480] on input "text" at bounding box center [557, 481] width 204 height 34
type input "758.33"
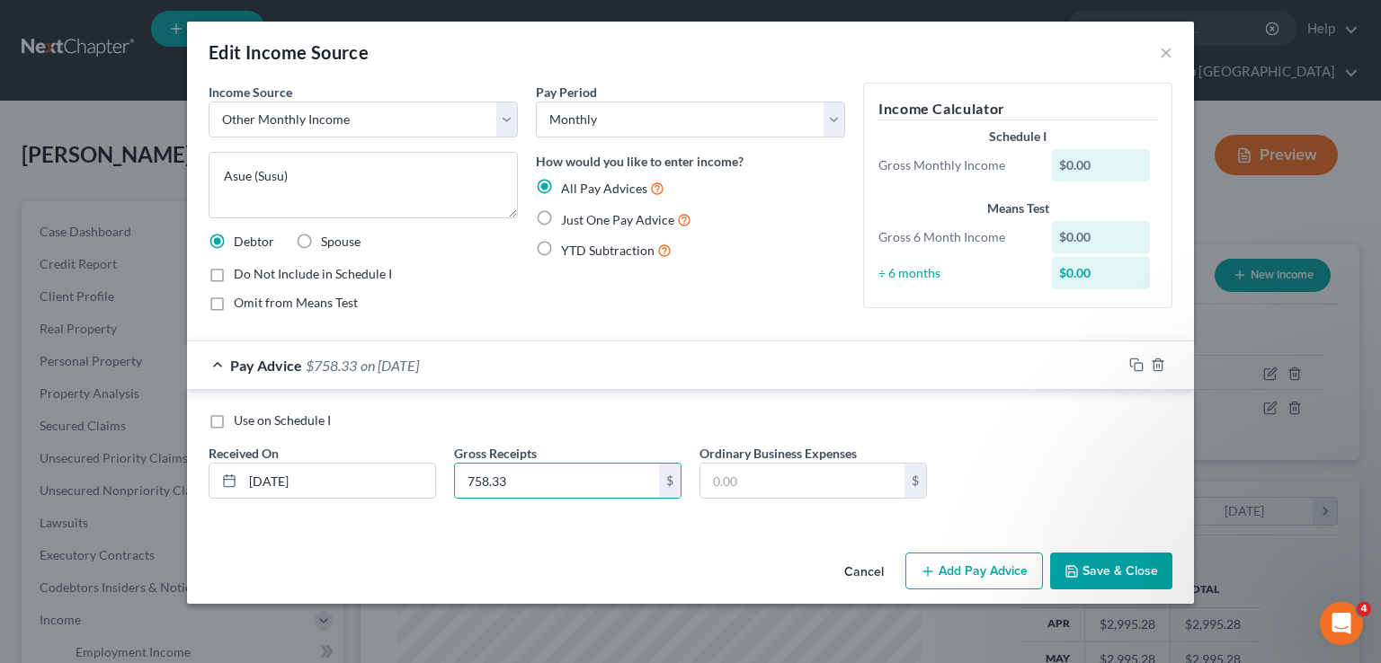
click at [639, 220] on span "Just One Pay Advice" at bounding box center [617, 219] width 113 height 15
click at [580, 220] on input "Just One Pay Advice" at bounding box center [574, 215] width 12 height 12
radio input "true"
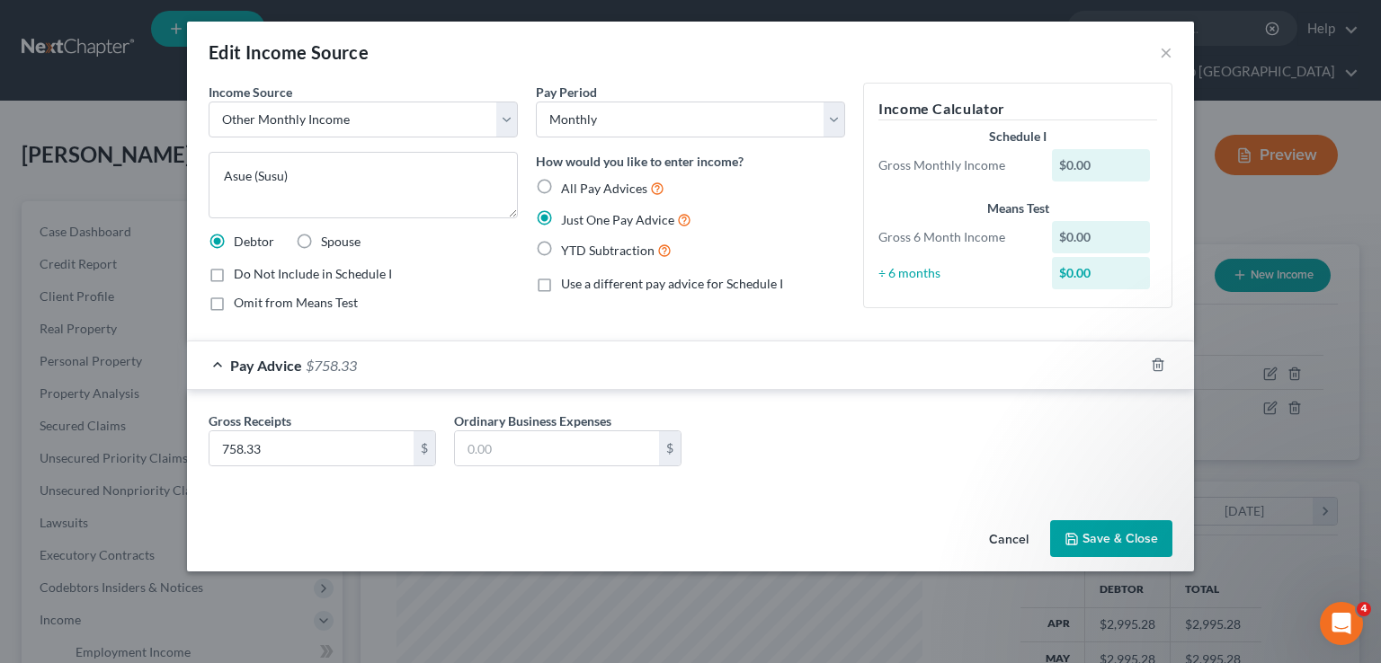
click at [1105, 534] on button "Save & Close" at bounding box center [1111, 539] width 122 height 38
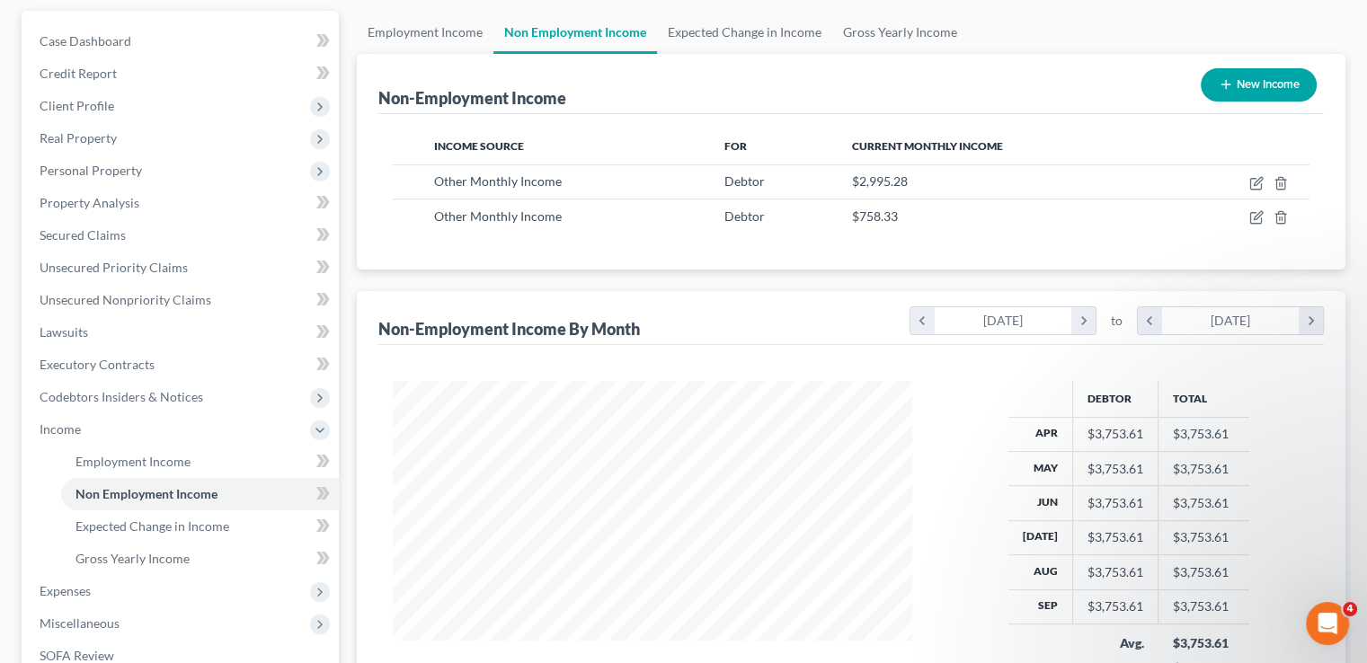
scroll to position [183, 0]
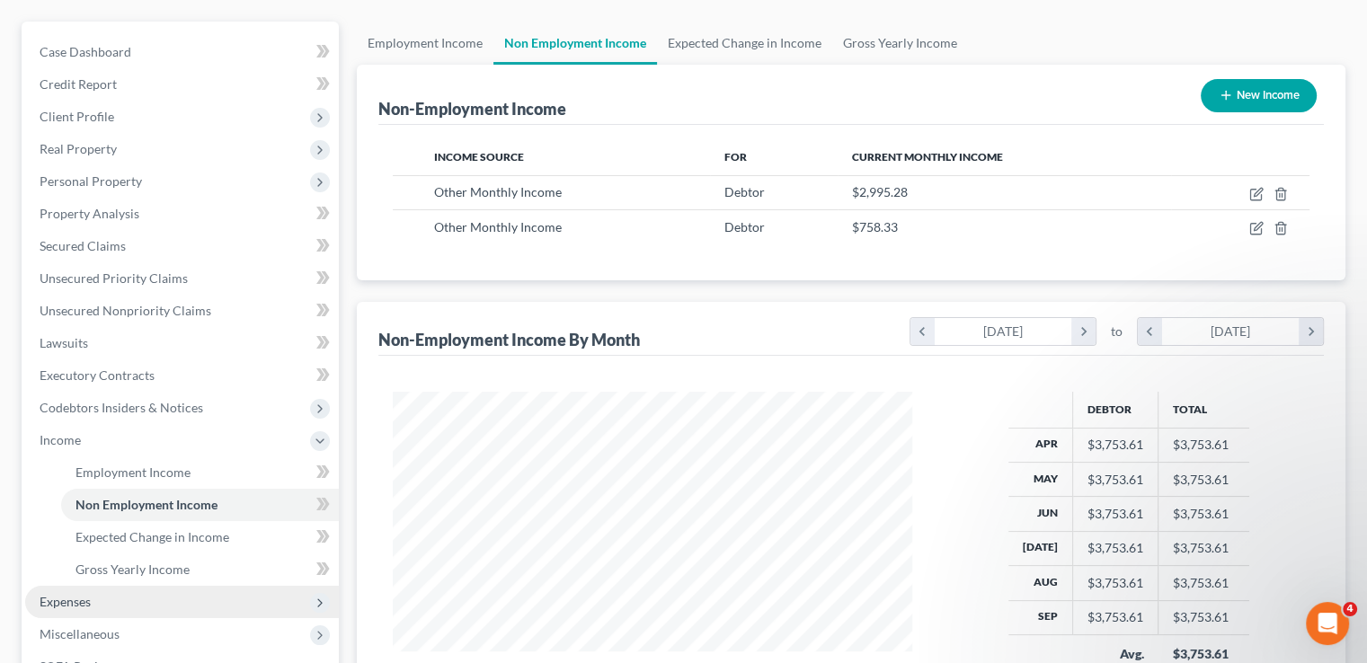
click at [152, 586] on span "Expenses" at bounding box center [182, 602] width 314 height 32
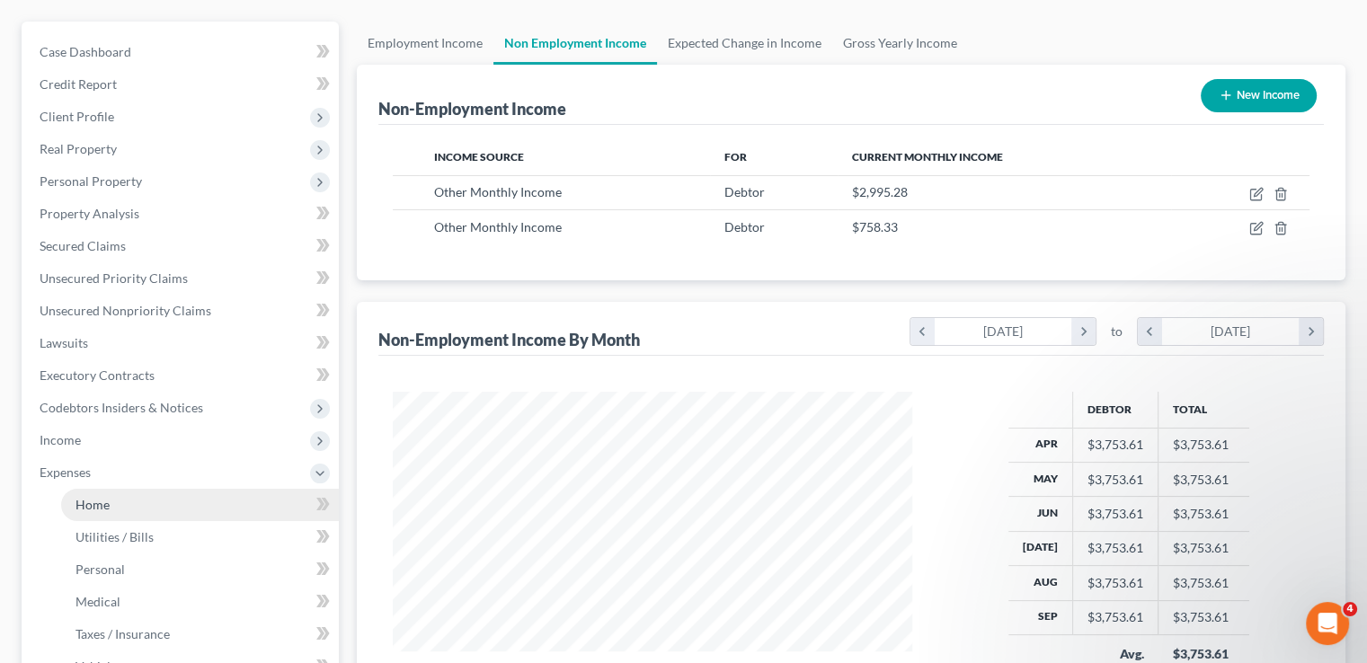
click at [144, 489] on link "Home" at bounding box center [200, 505] width 278 height 32
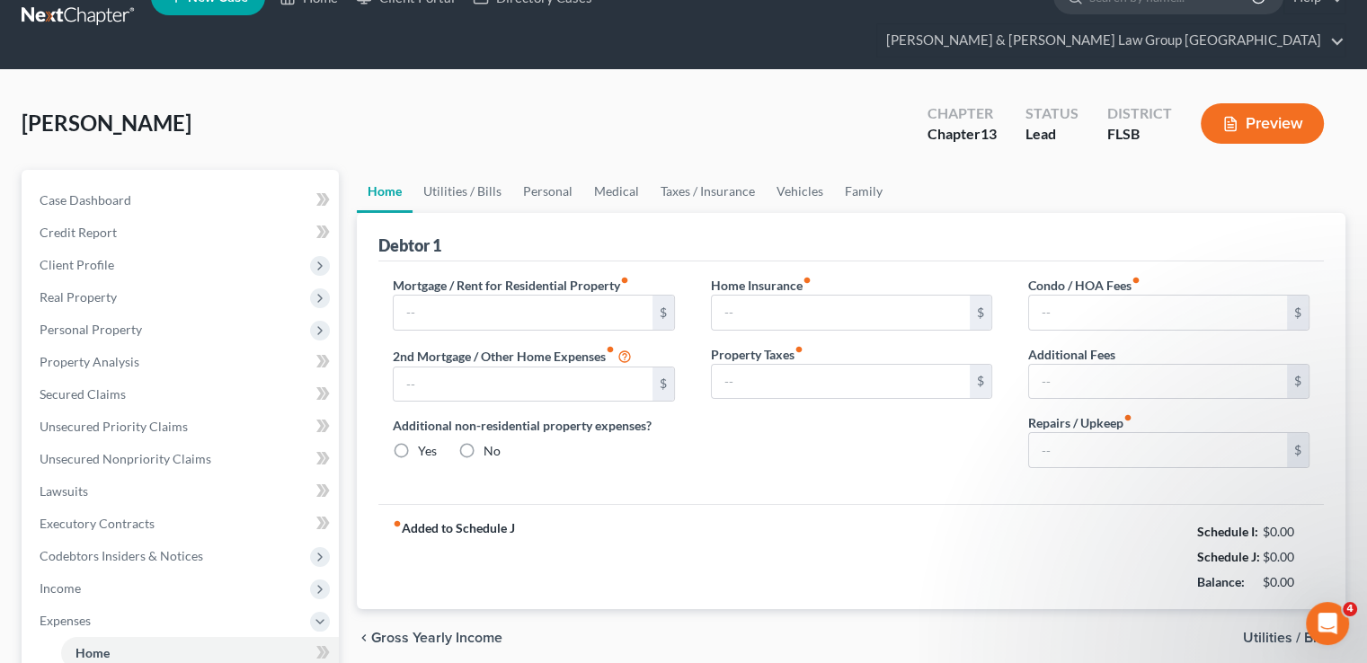
type input "1,277.88"
type input "0.00"
radio input "true"
type input "0.00"
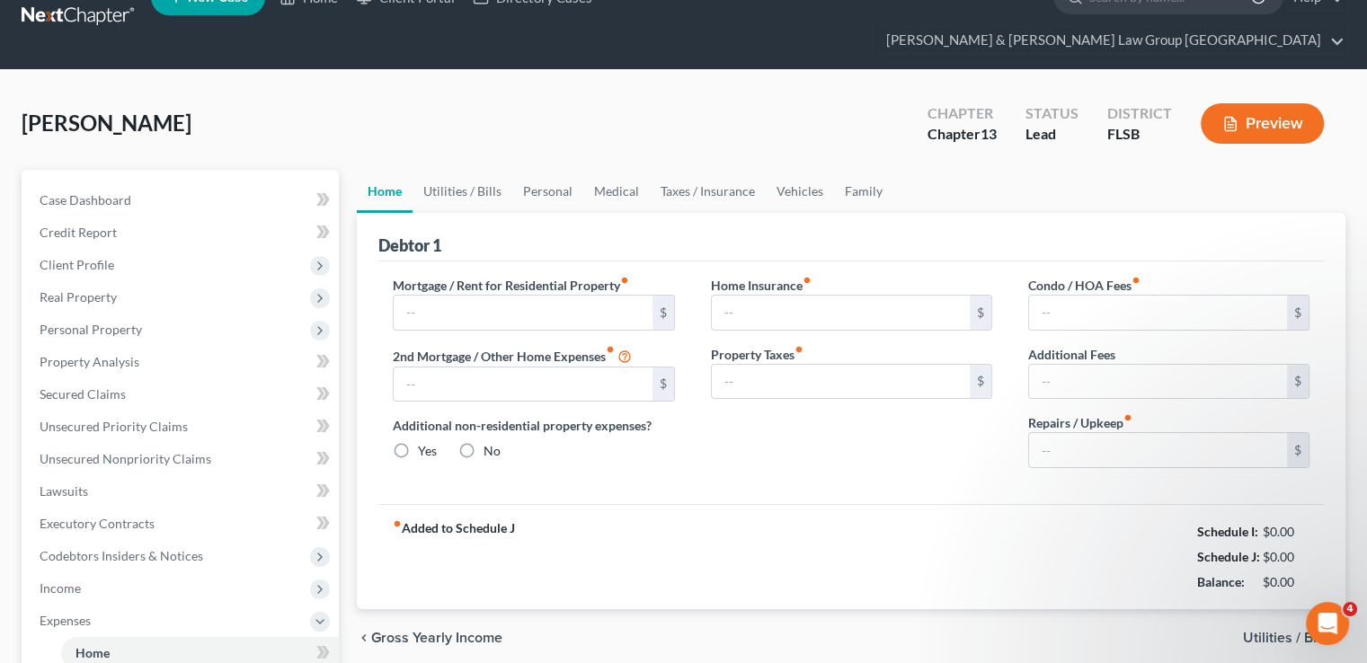
type input "442.37"
type input "0.00"
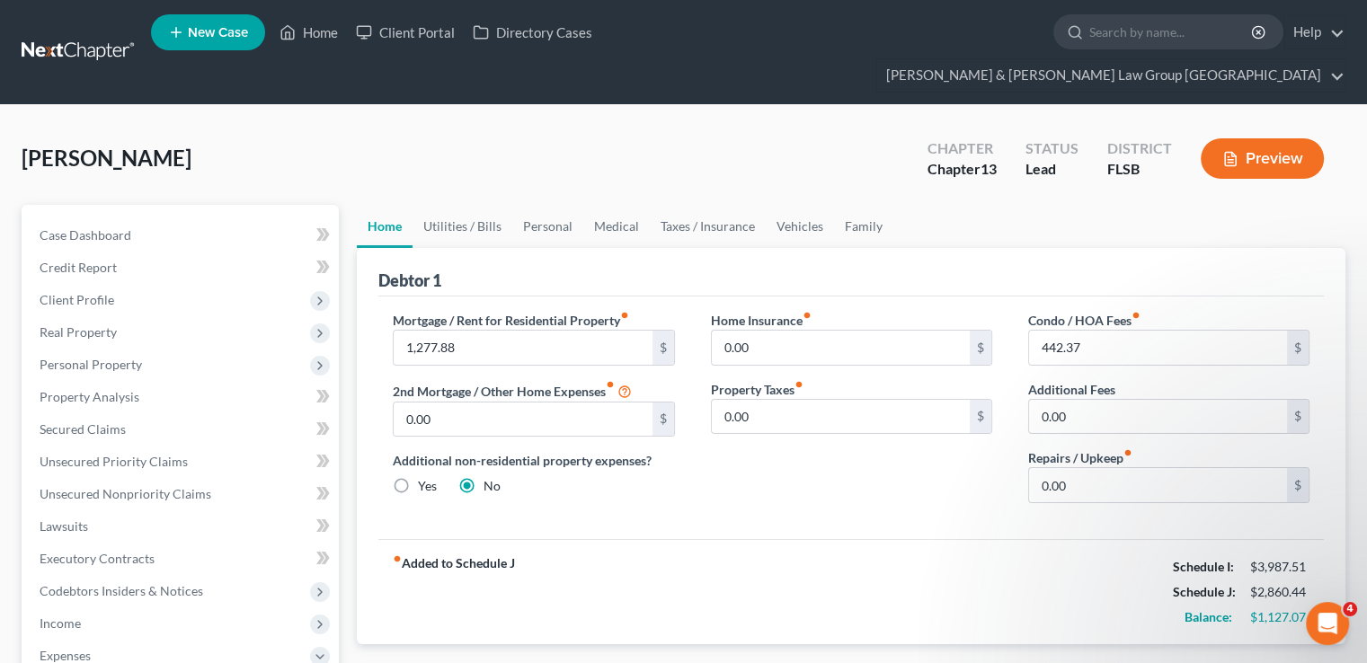
scroll to position [90, 0]
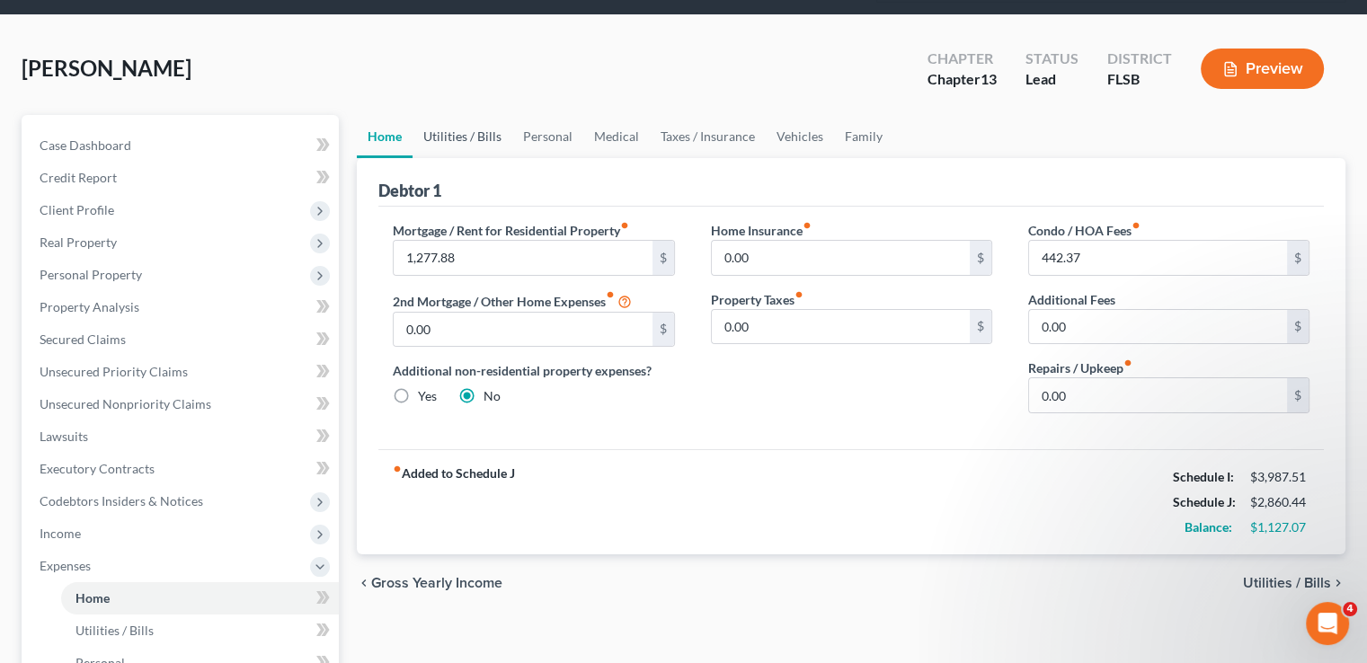
click at [470, 115] on link "Utilities / Bills" at bounding box center [463, 136] width 100 height 43
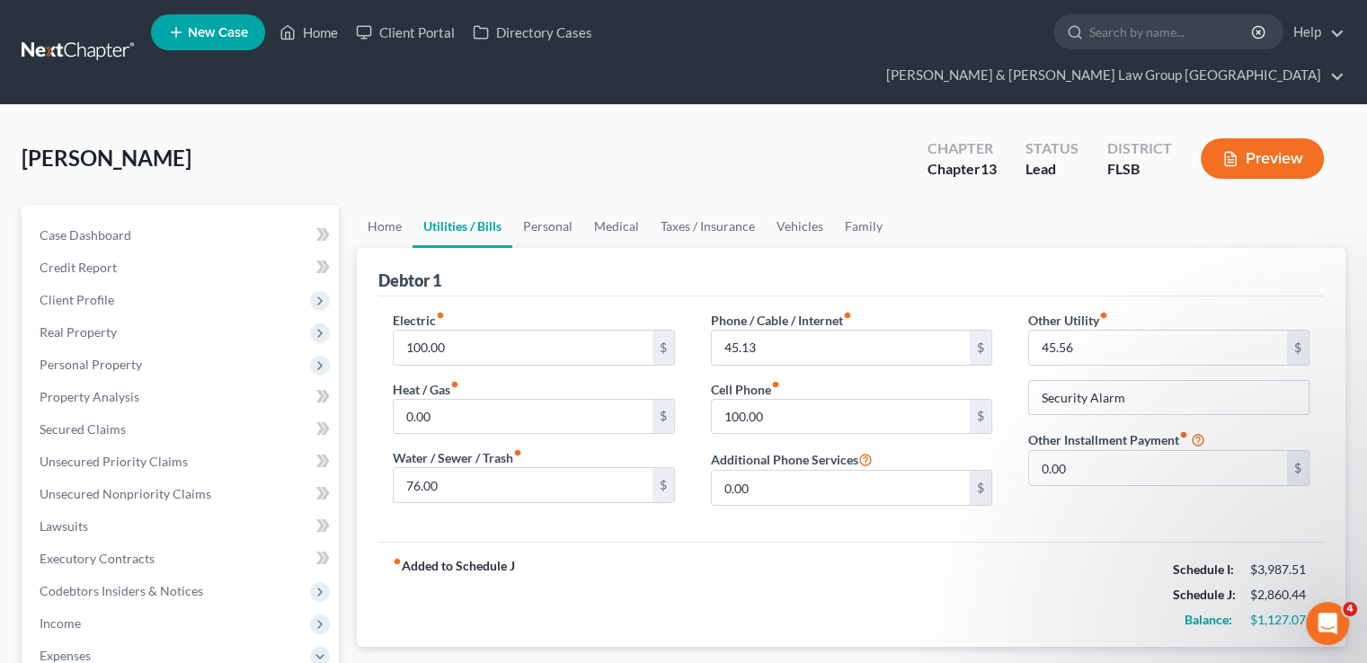
click at [503, 205] on link "Utilities / Bills" at bounding box center [463, 226] width 100 height 43
click at [542, 205] on link "Personal" at bounding box center [547, 226] width 71 height 43
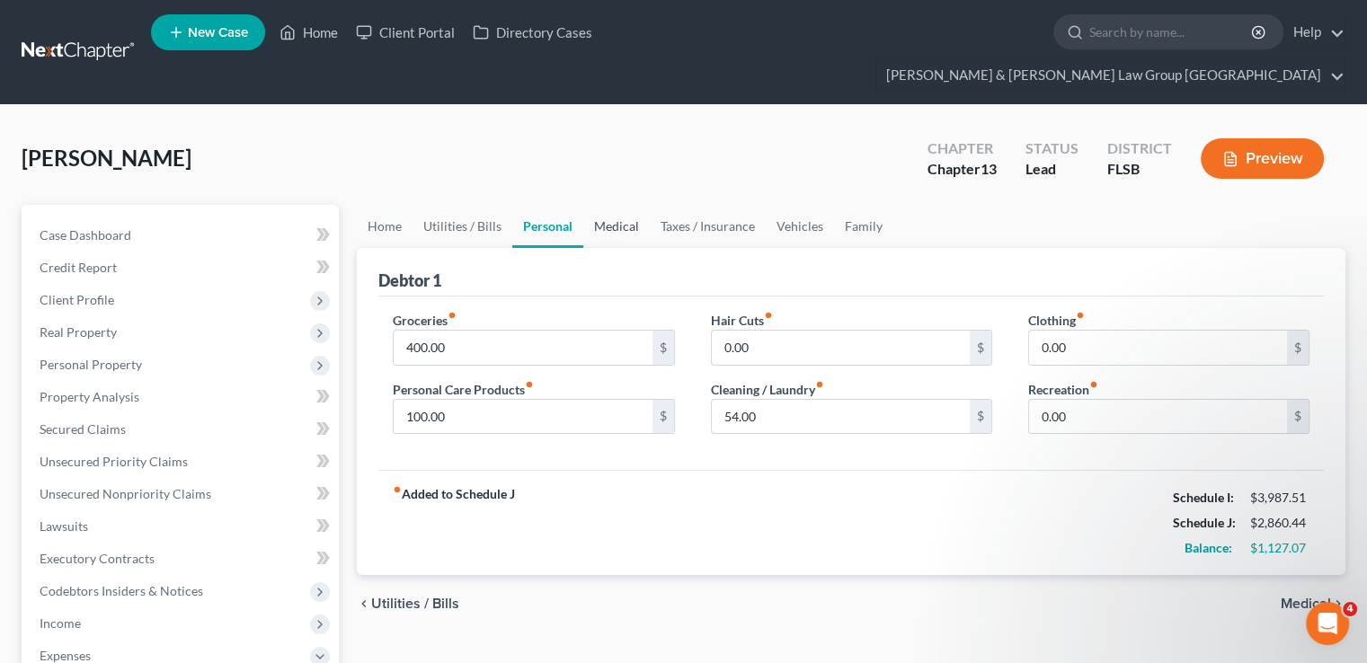
click at [618, 205] on link "Medical" at bounding box center [616, 226] width 67 height 43
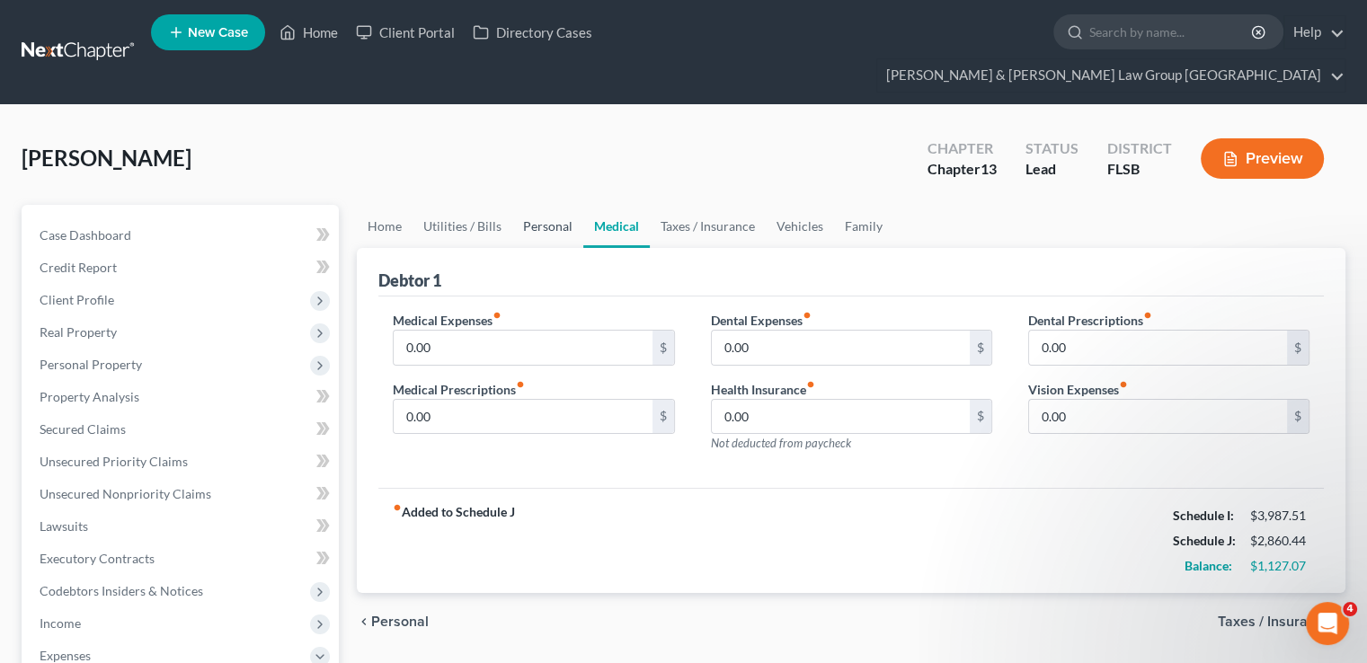
click at [533, 205] on link "Personal" at bounding box center [547, 226] width 71 height 43
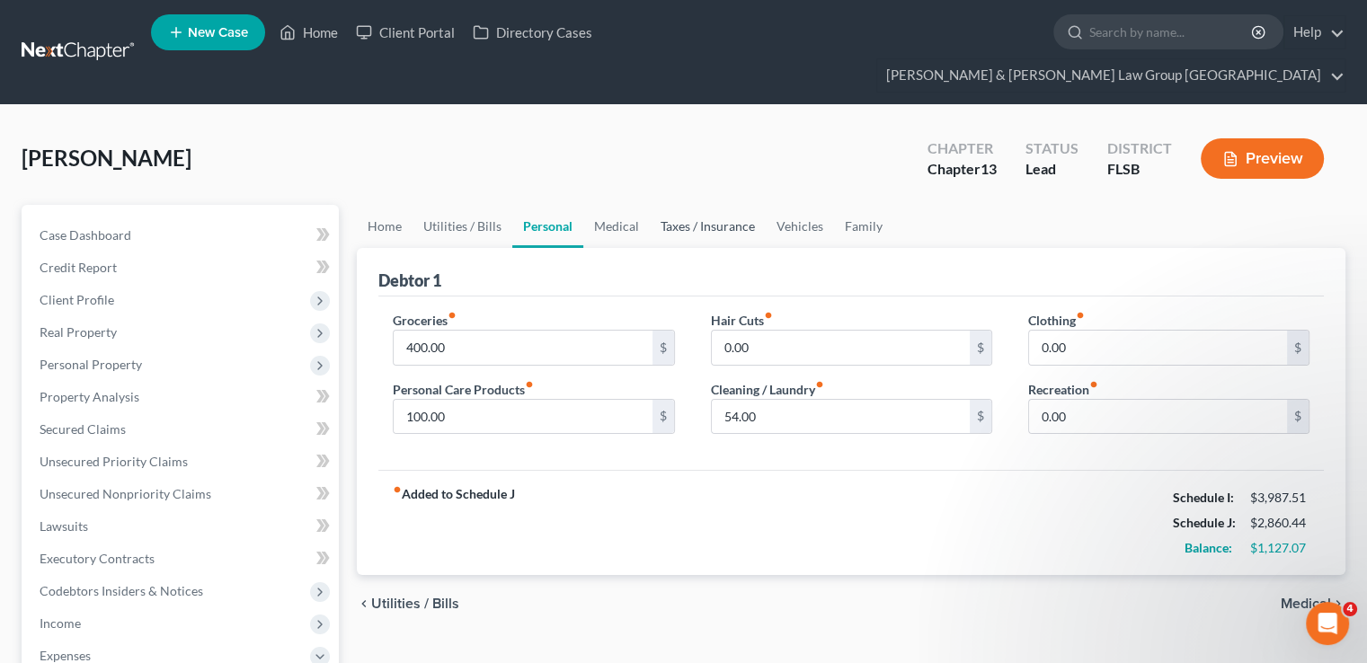
click at [665, 205] on link "Taxes / Insurance" at bounding box center [708, 226] width 116 height 43
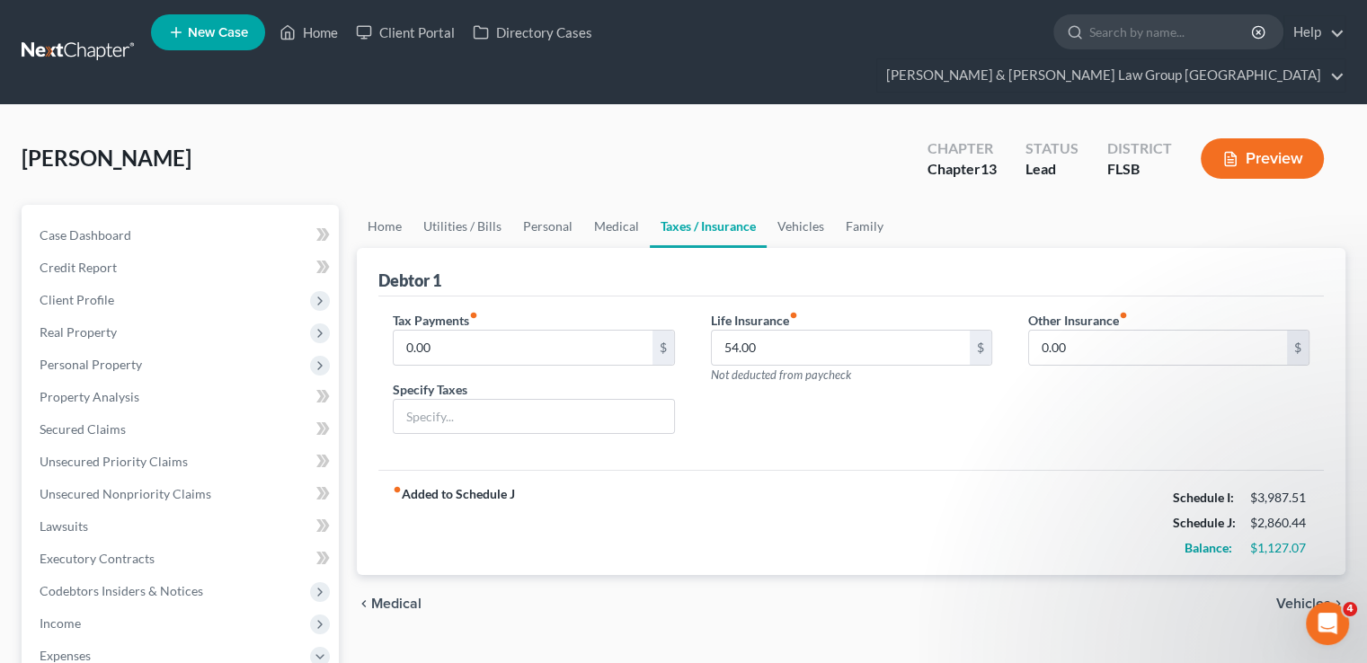
click at [719, 205] on link "Taxes / Insurance" at bounding box center [708, 226] width 117 height 43
click at [803, 205] on link "Vehicles" at bounding box center [801, 226] width 68 height 43
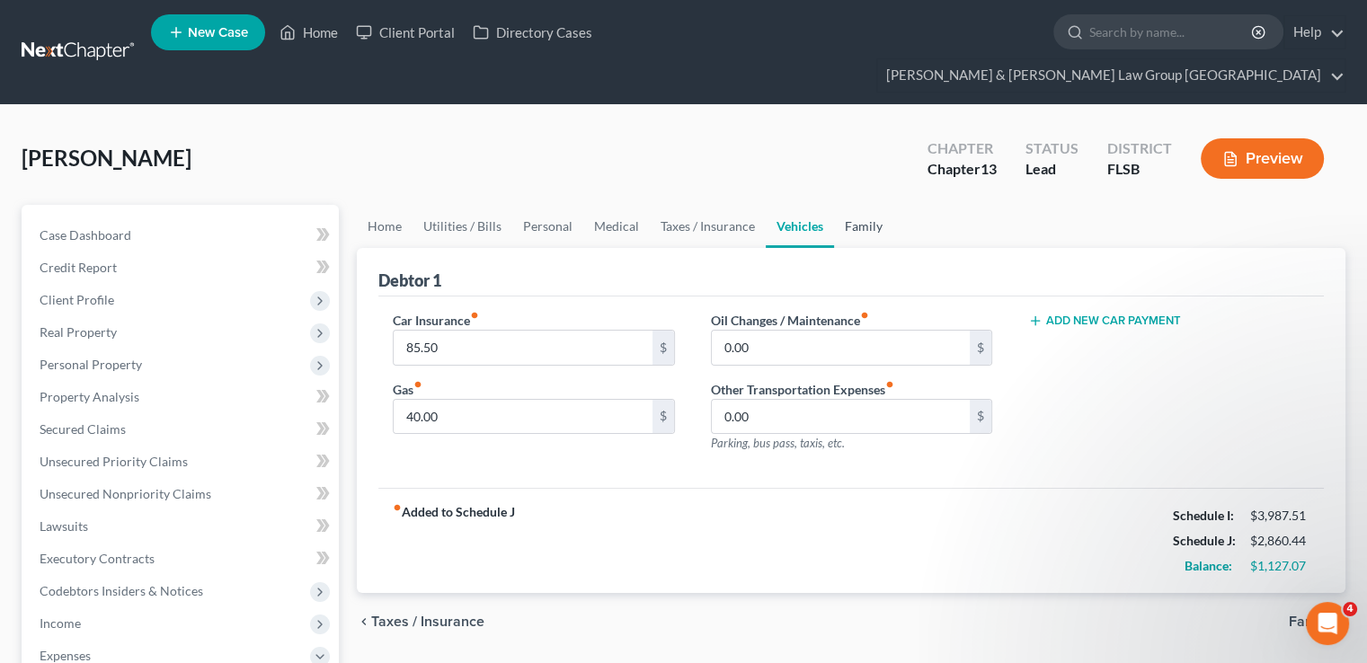
click at [838, 212] on link "Family" at bounding box center [863, 226] width 59 height 43
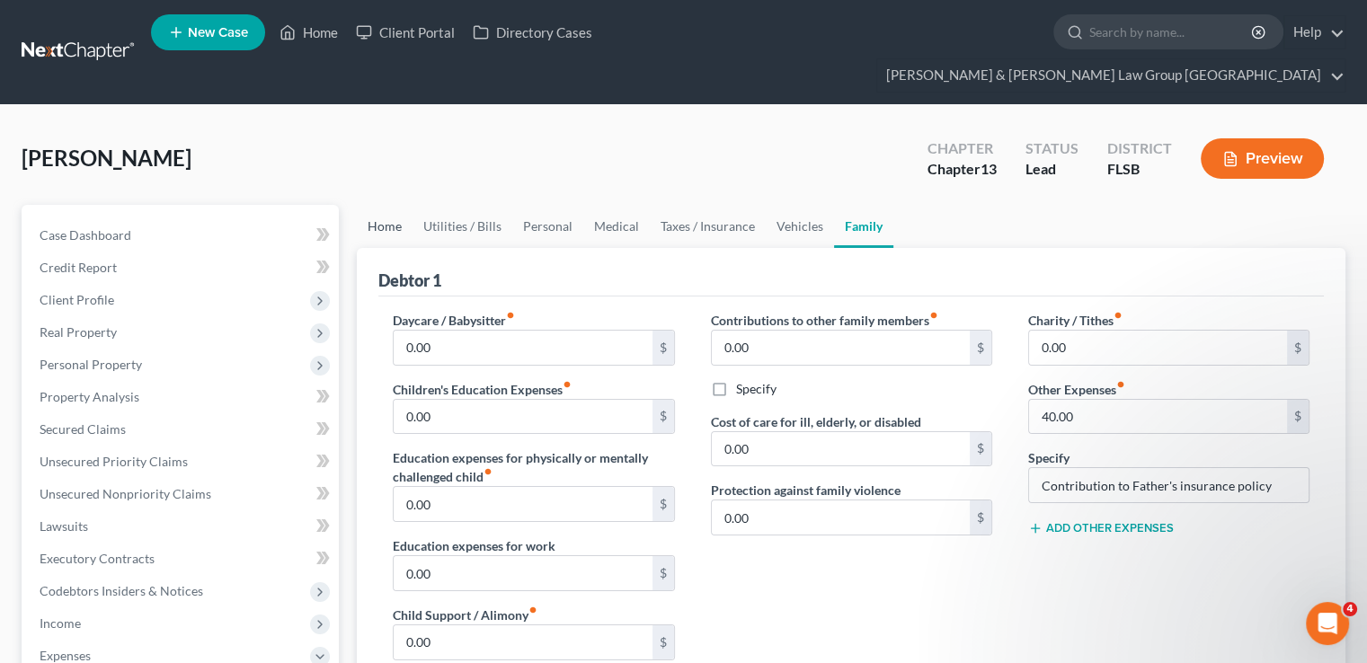
click at [399, 205] on link "Home" at bounding box center [385, 226] width 56 height 43
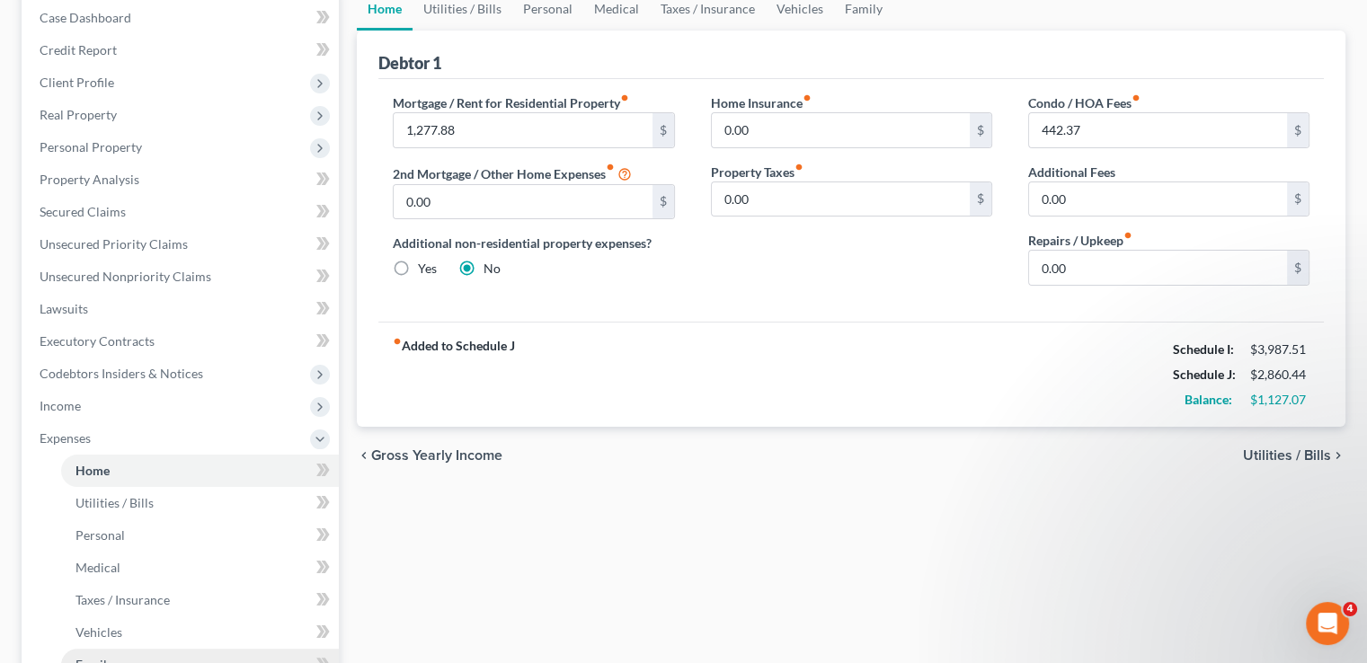
scroll to position [360, 0]
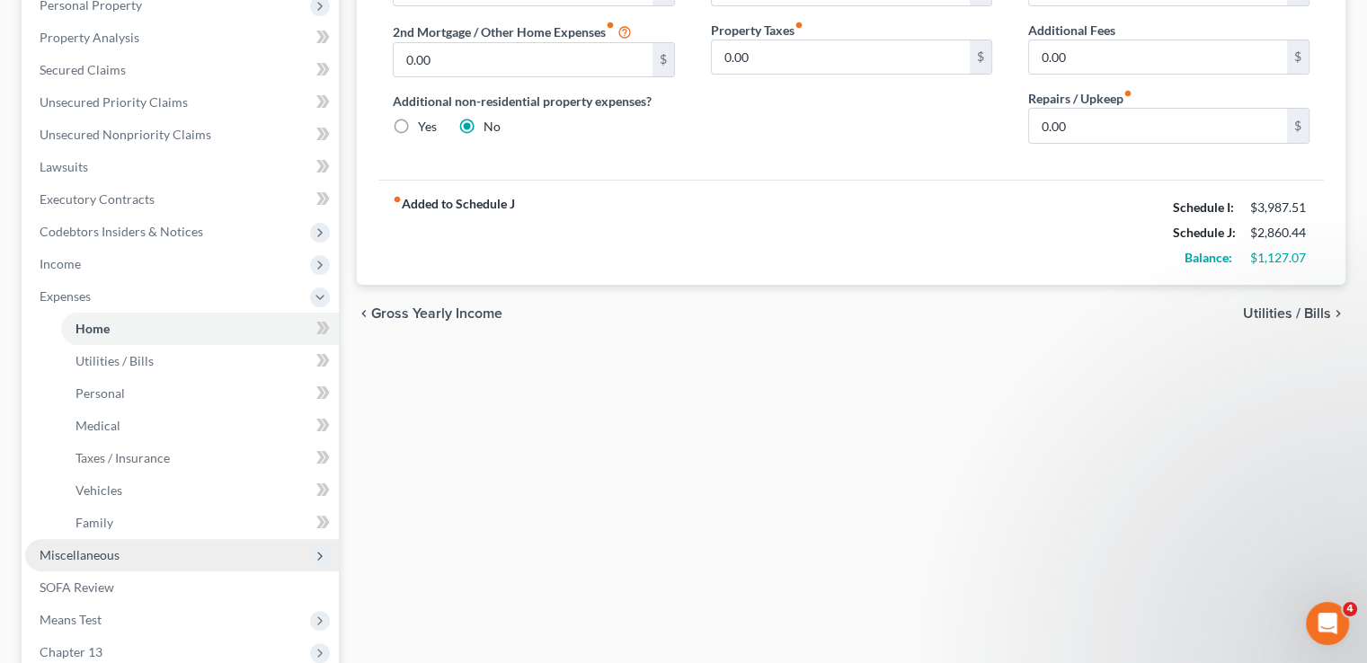
click at [171, 539] on span "Miscellaneous" at bounding box center [182, 555] width 314 height 32
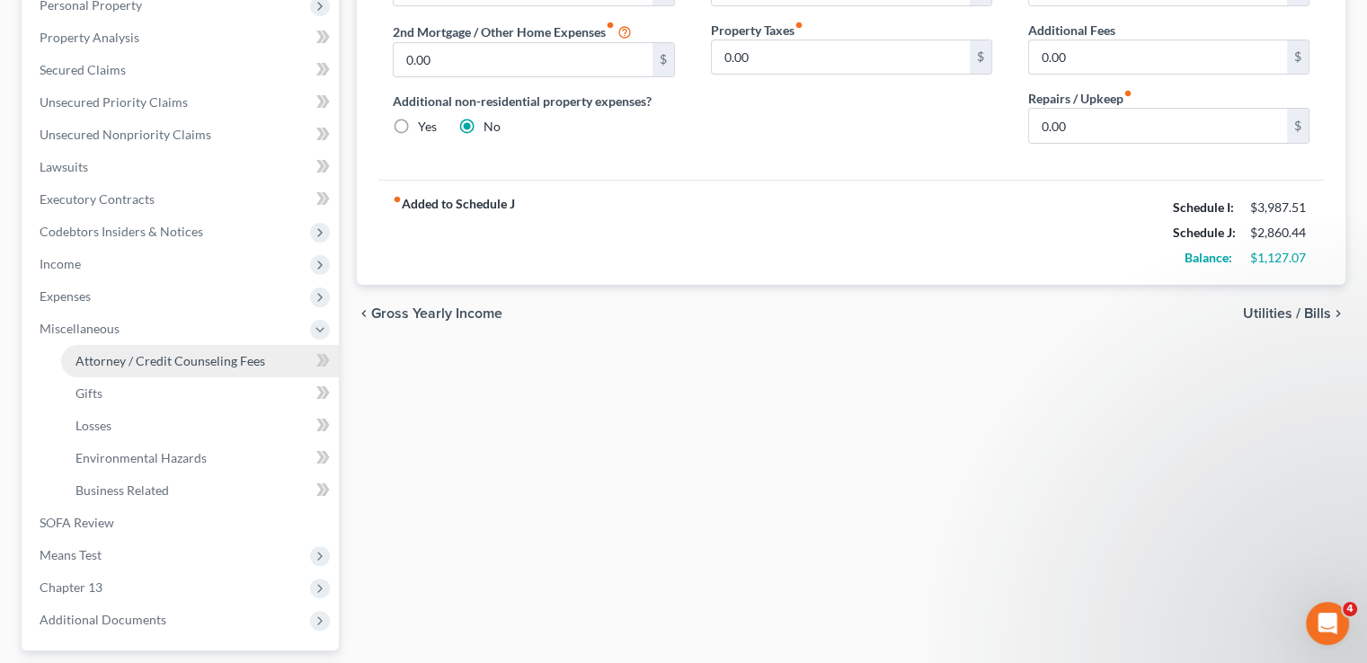
click at [169, 353] on span "Attorney / Credit Counseling Fees" at bounding box center [171, 360] width 190 height 15
select select "5"
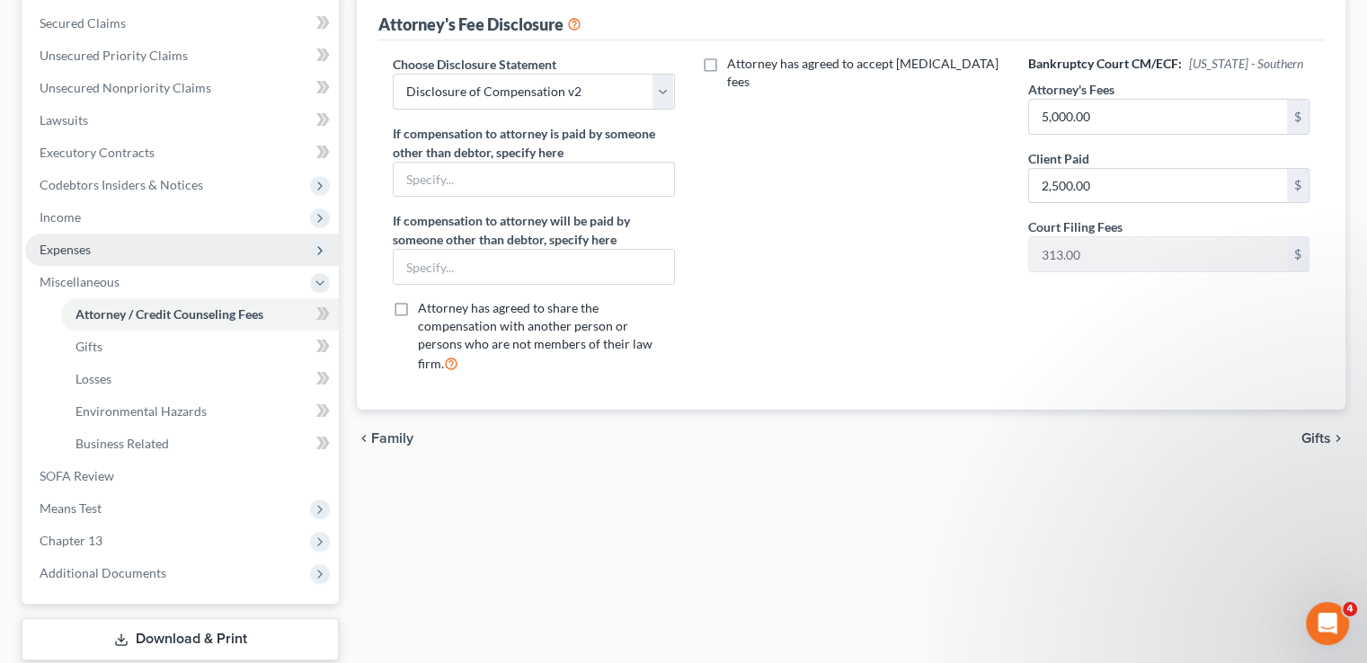
scroll to position [216, 0]
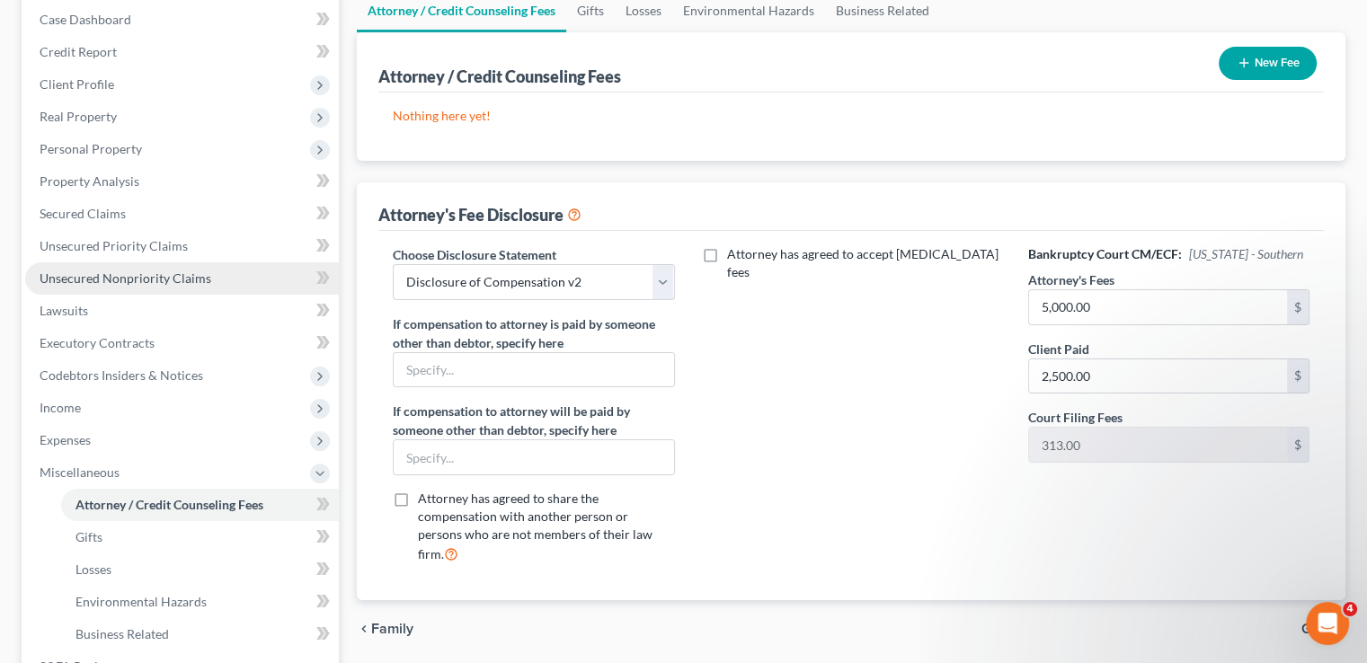
click at [129, 262] on link "Unsecured Nonpriority Claims" at bounding box center [182, 278] width 314 height 32
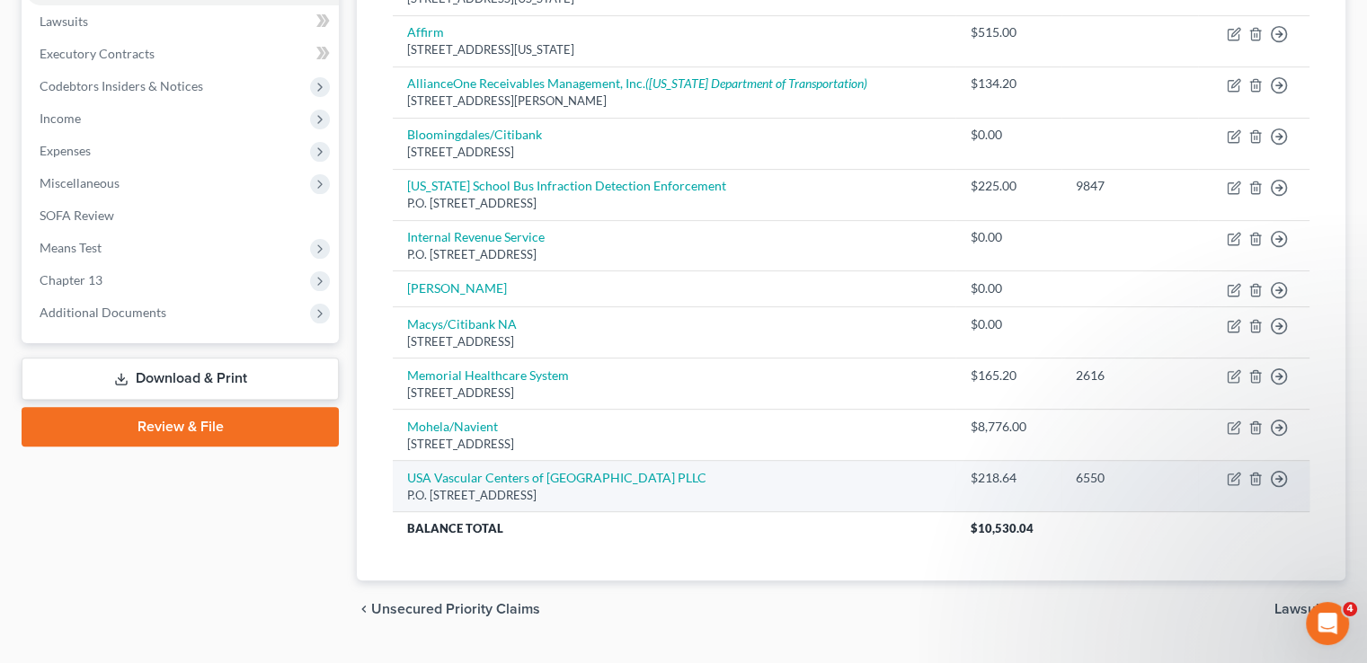
scroll to position [513, 0]
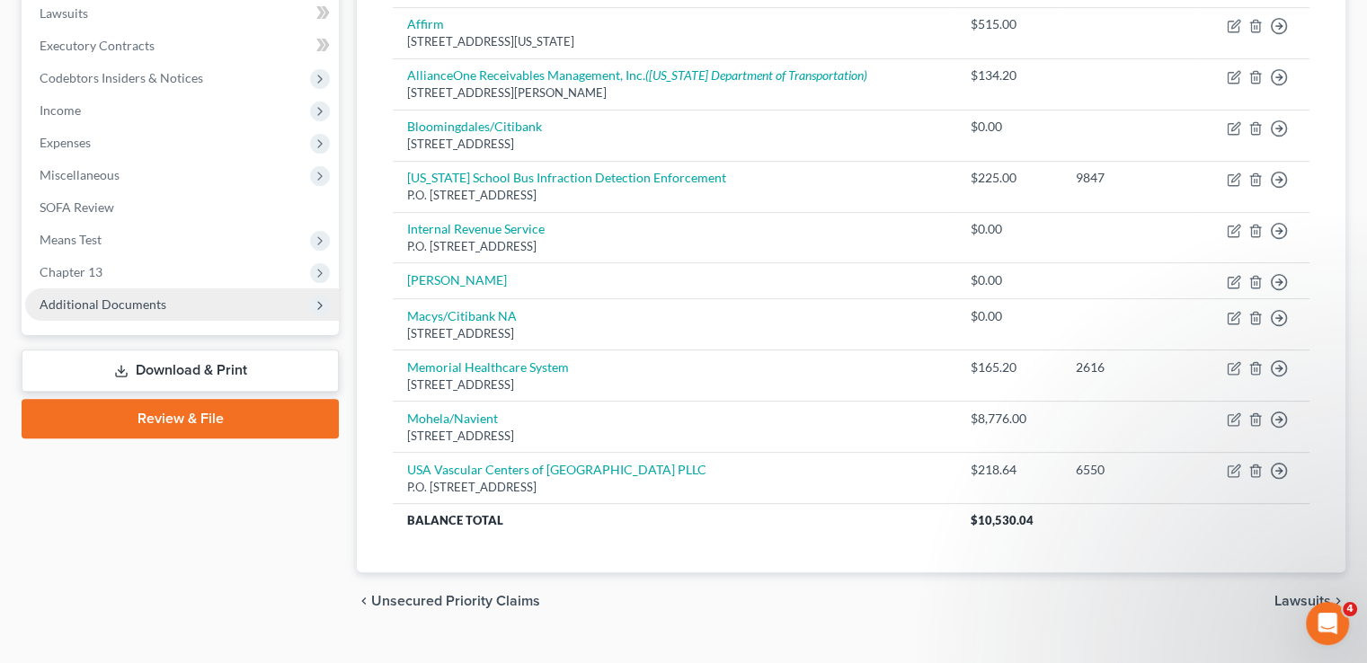
click at [119, 297] on span "Additional Documents" at bounding box center [103, 304] width 127 height 15
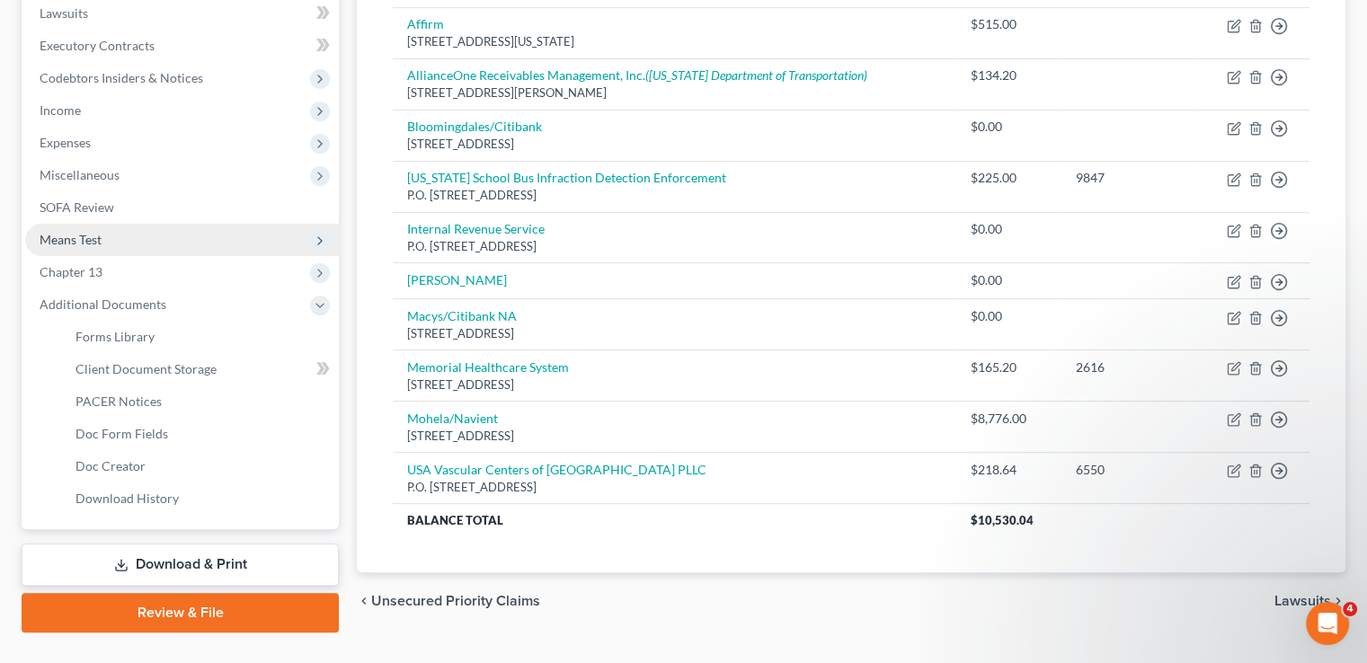
click at [85, 232] on span "Means Test" at bounding box center [71, 239] width 62 height 15
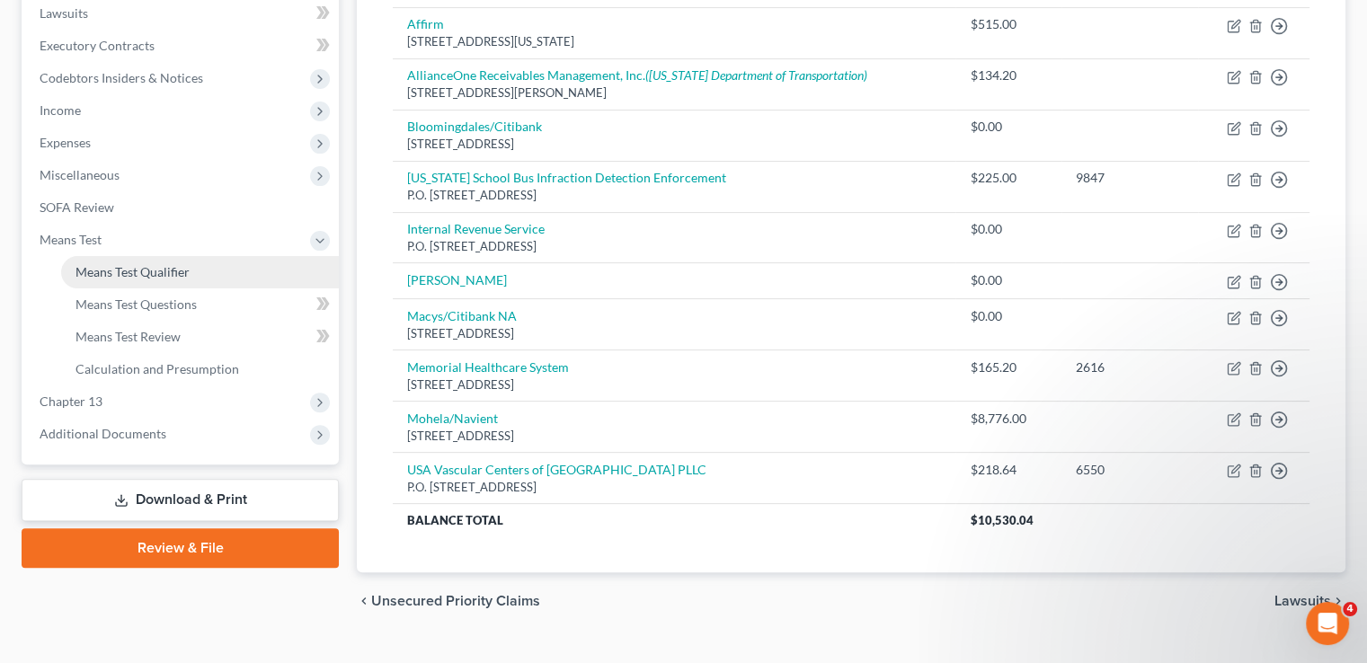
click at [172, 264] on span "Means Test Qualifier" at bounding box center [133, 271] width 114 height 15
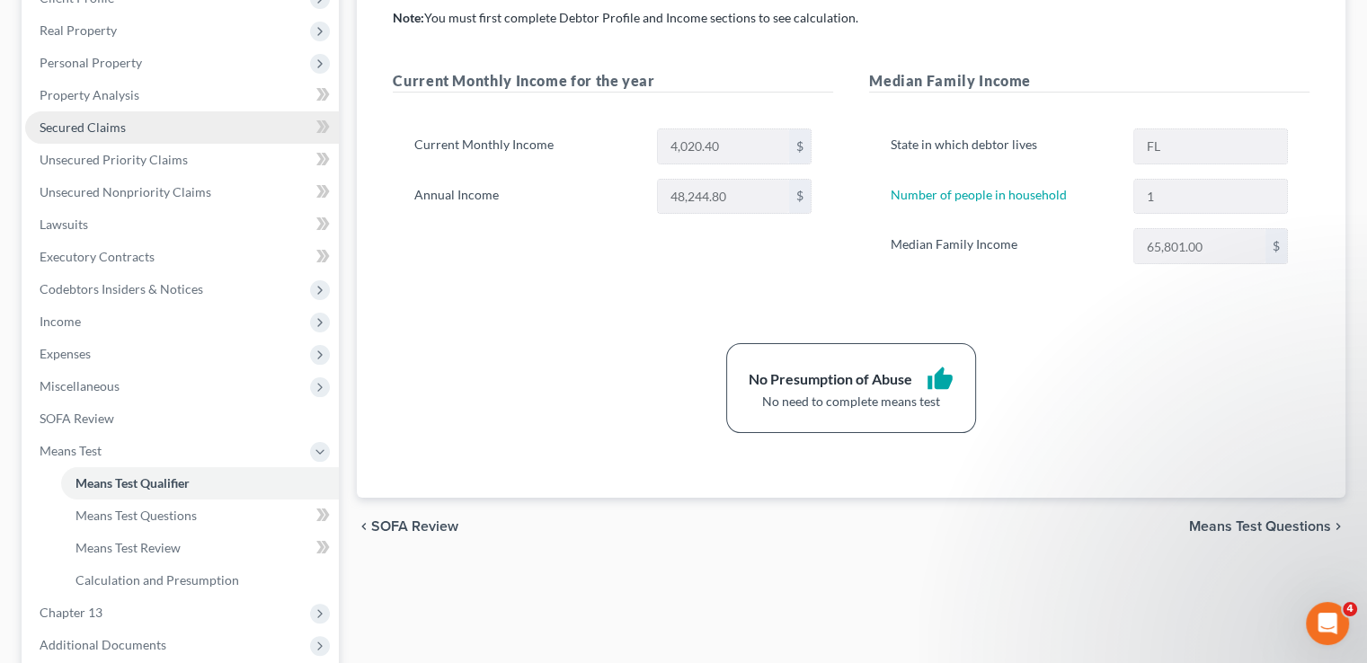
scroll to position [360, 0]
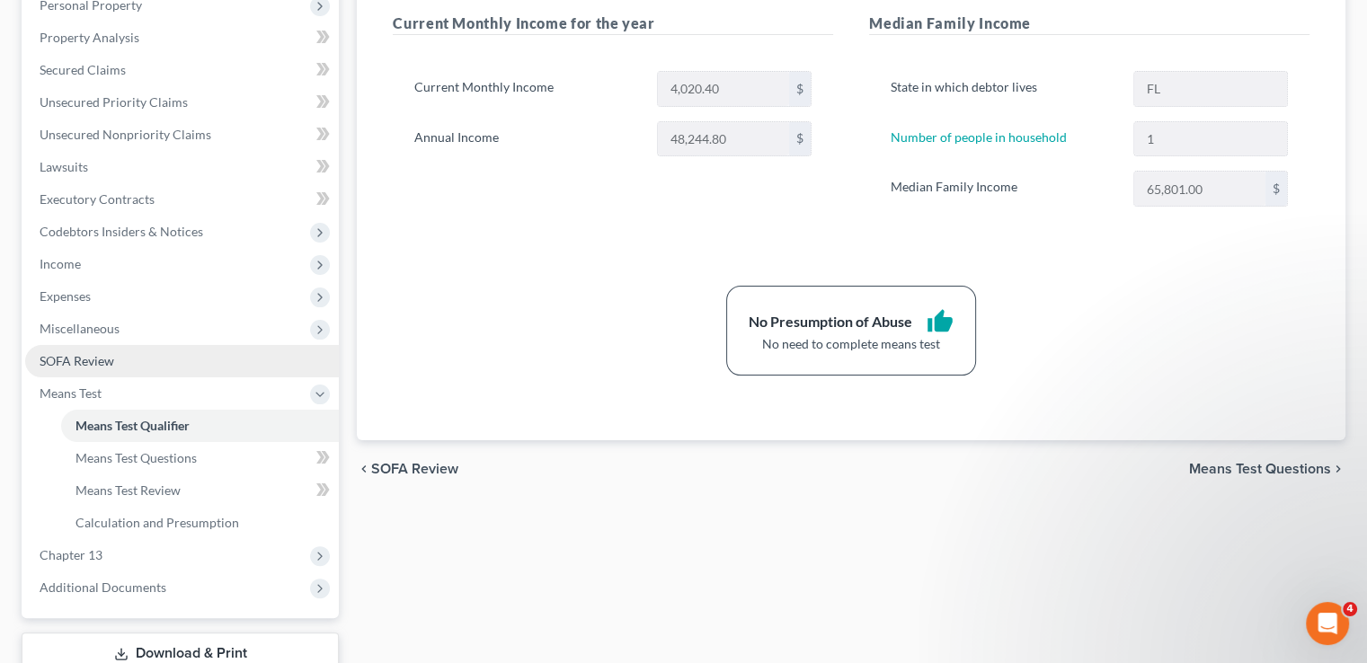
click at [107, 353] on span "SOFA Review" at bounding box center [77, 360] width 75 height 15
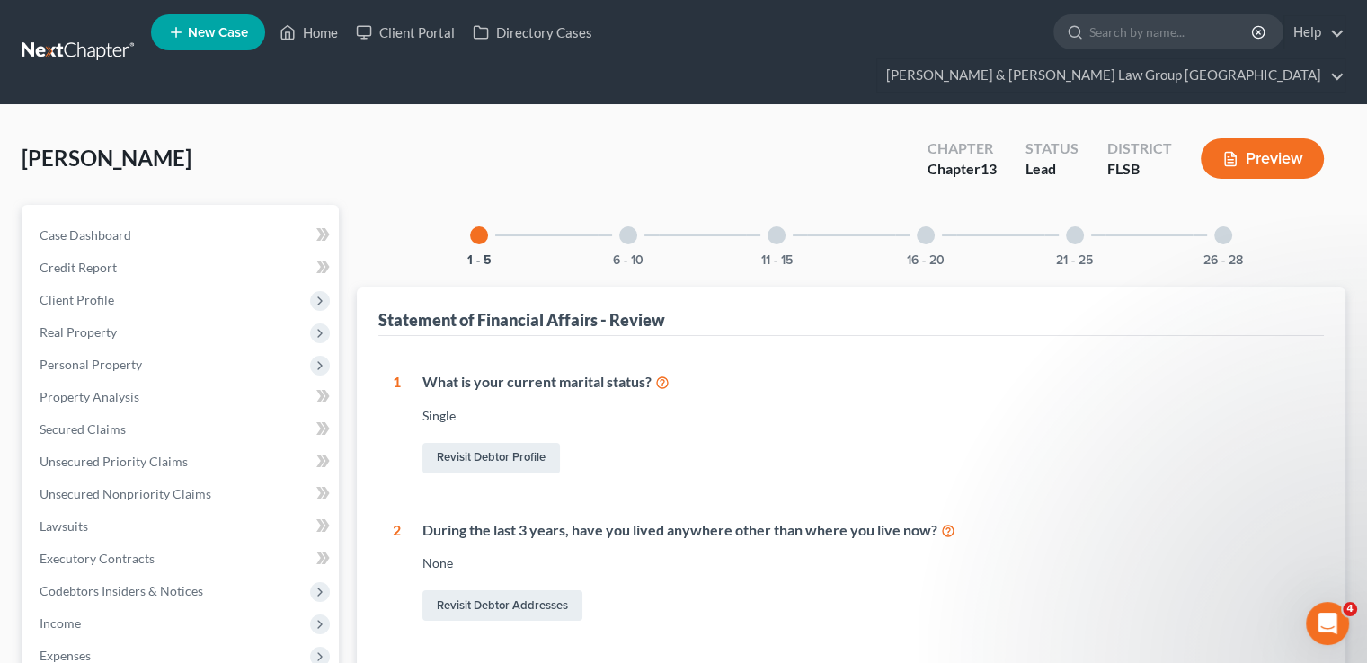
click at [609, 227] on div "6 - 10" at bounding box center [628, 235] width 61 height 61
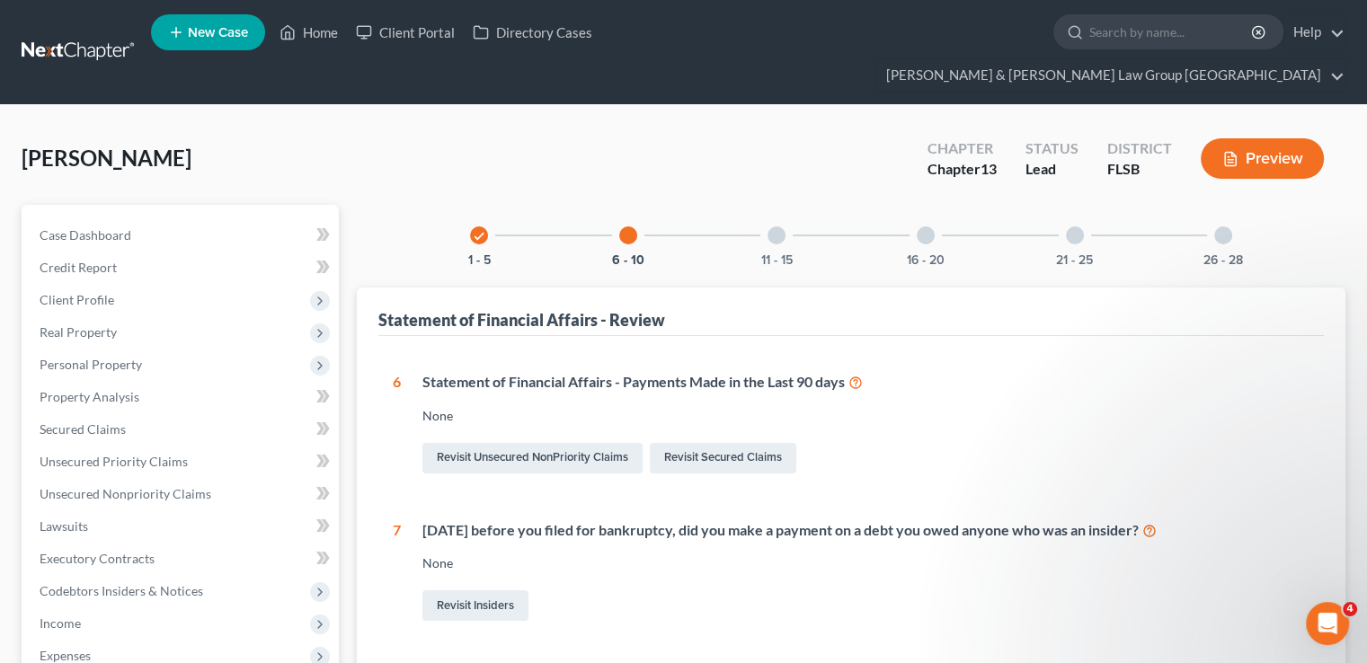
click at [859, 373] on icon at bounding box center [856, 381] width 14 height 17
click at [1285, 43] on link "Help" at bounding box center [1315, 32] width 60 height 32
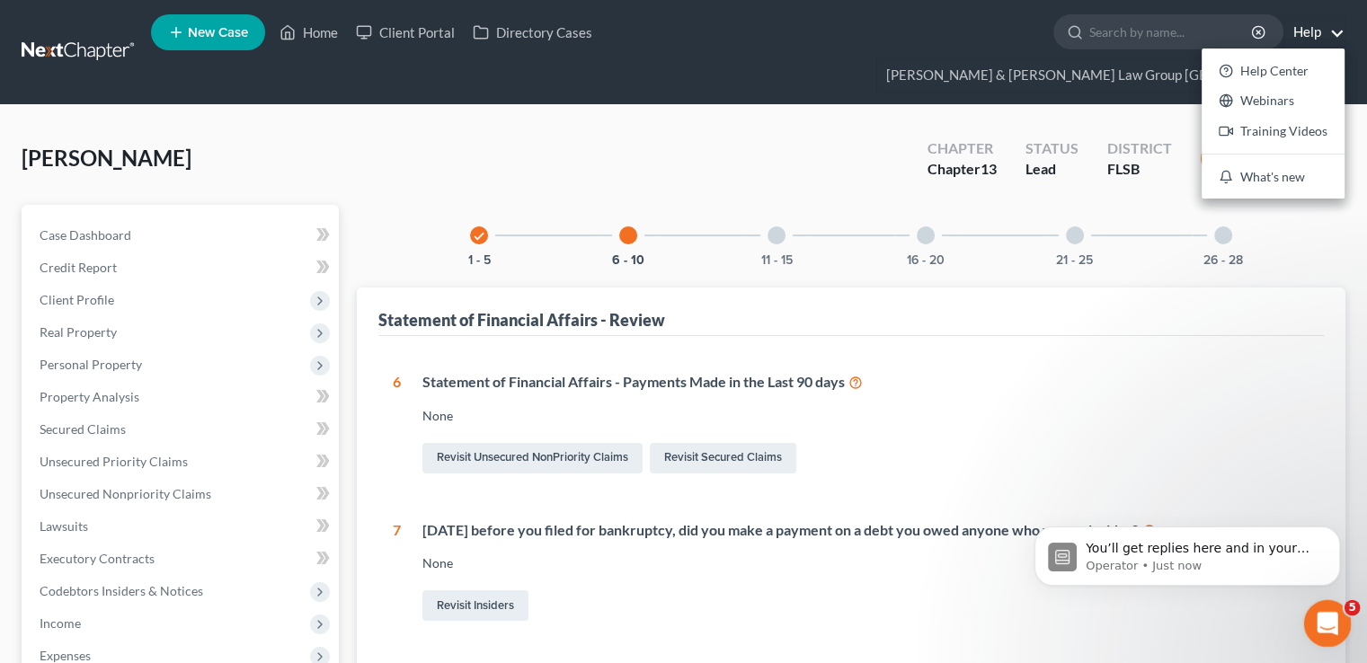
click at [1322, 610] on icon "Open Intercom Messenger" at bounding box center [1326, 622] width 30 height 30
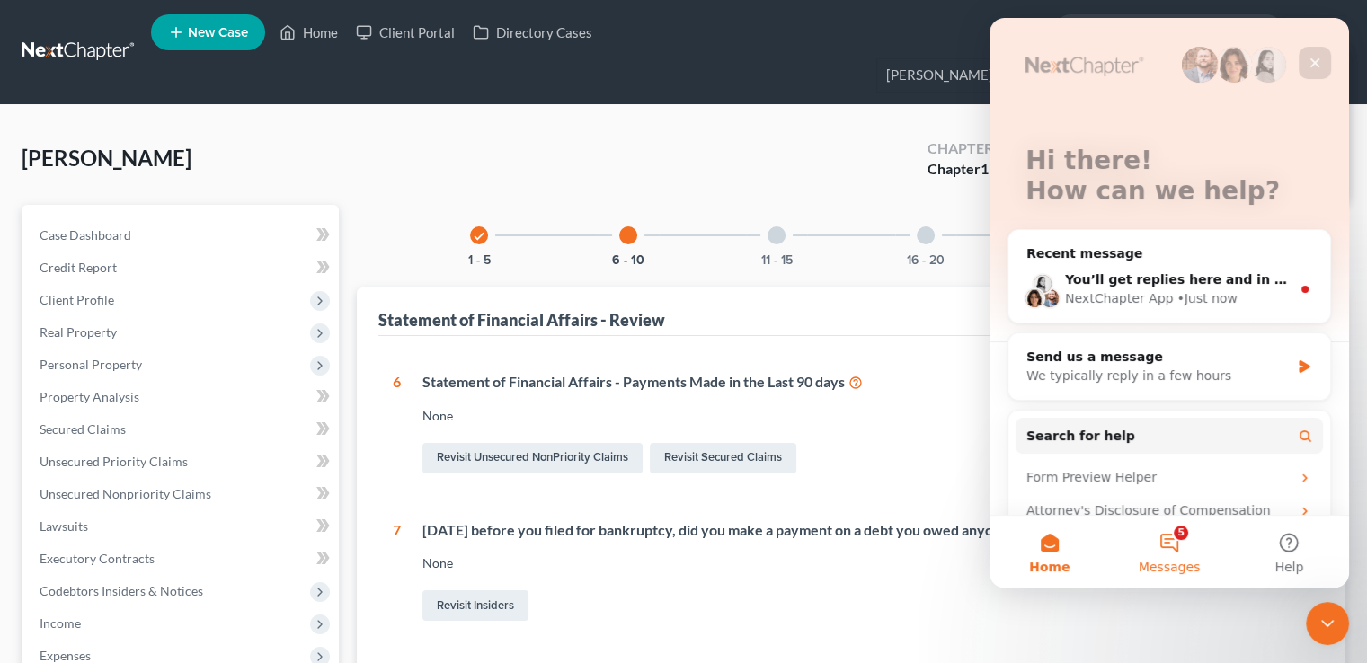
scroll to position [133, 0]
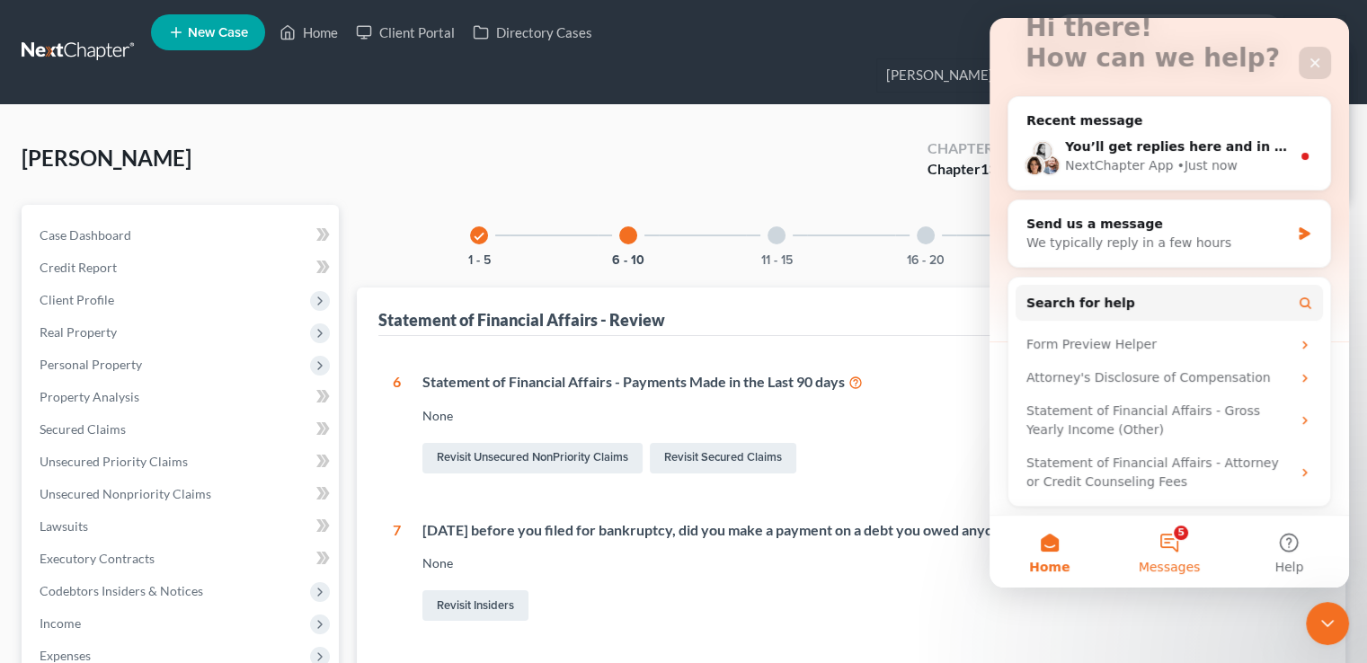
click at [1169, 551] on button "5 Messages" at bounding box center [1169, 552] width 120 height 72
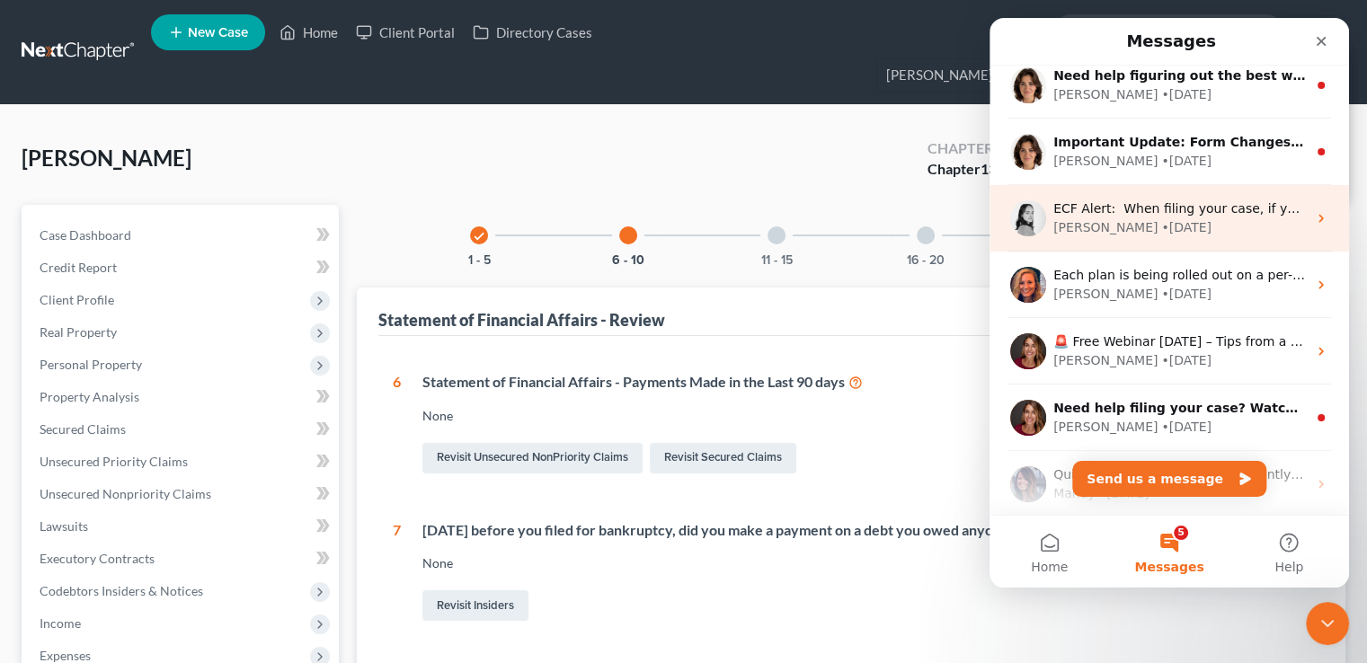
scroll to position [0, 0]
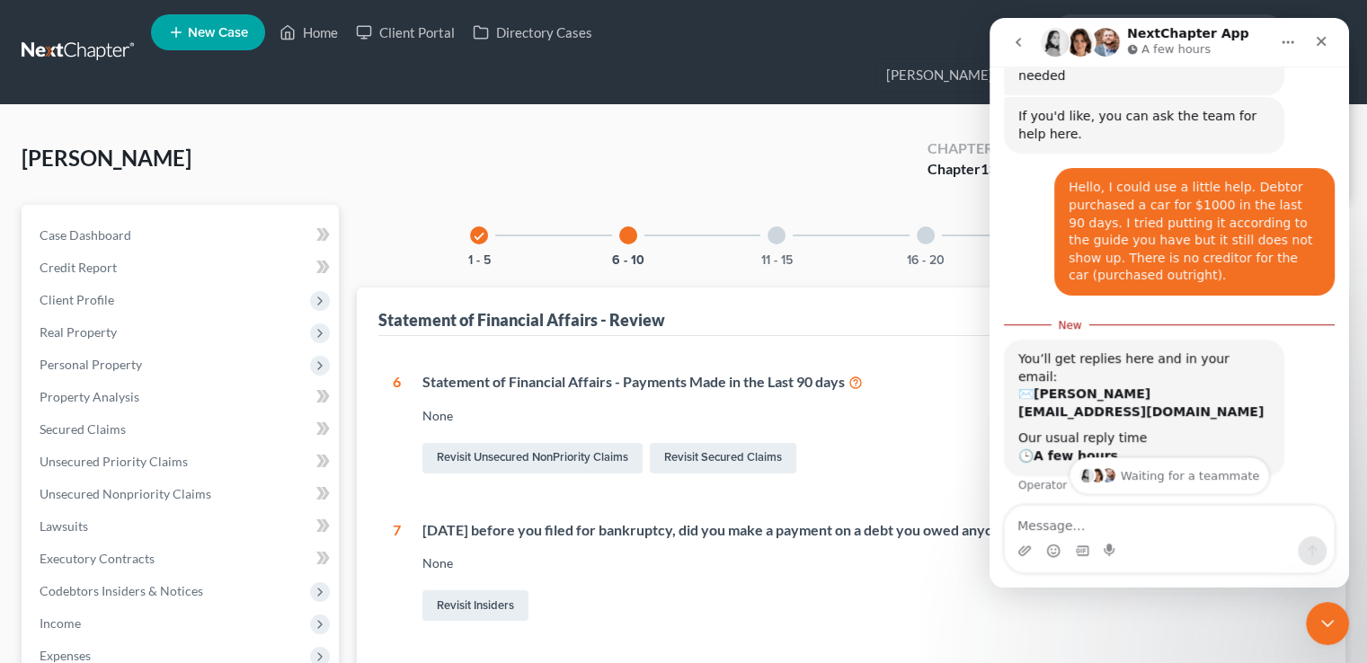
scroll to position [249, 0]
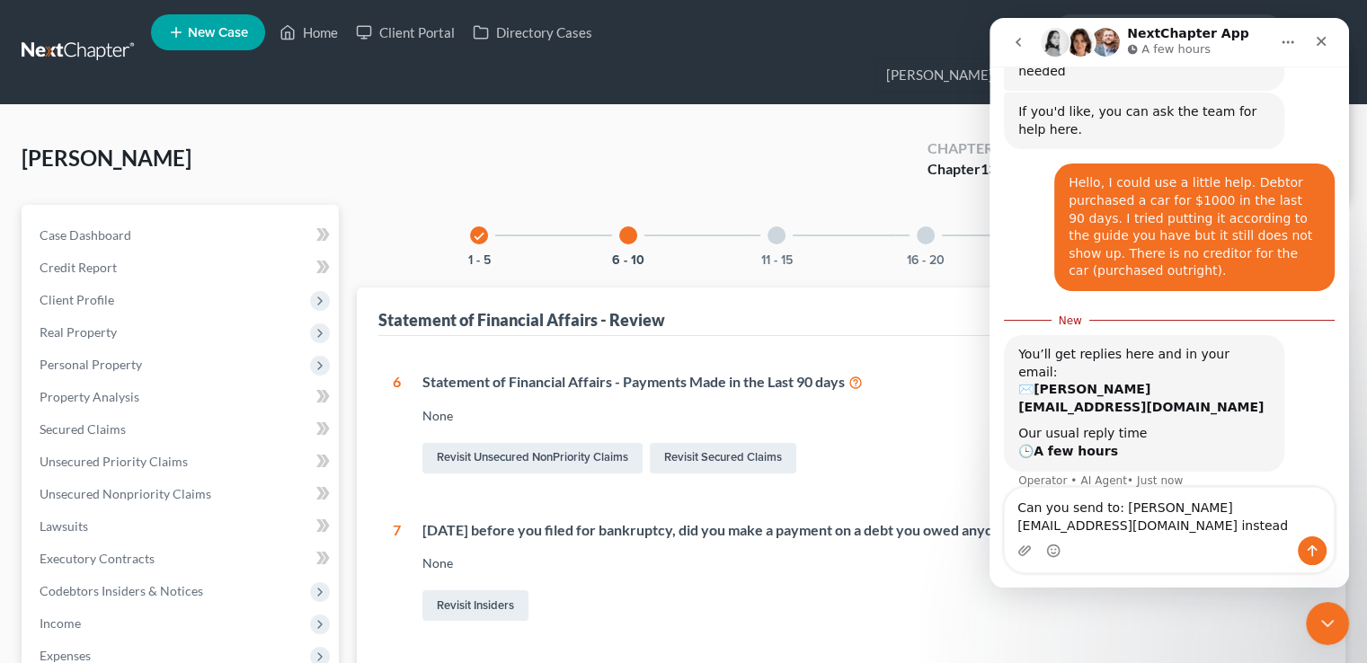
type textarea "Can you send to: johnson@dsouzalegal.com instead?"
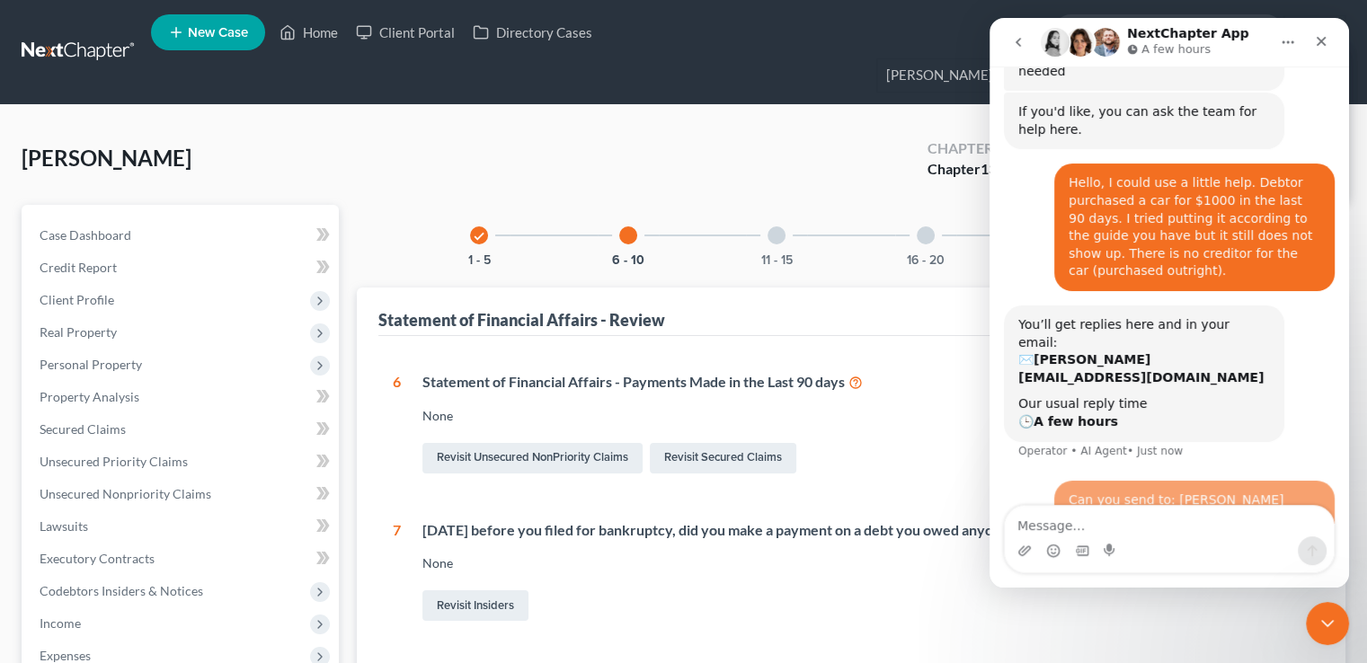
scroll to position [291, 0]
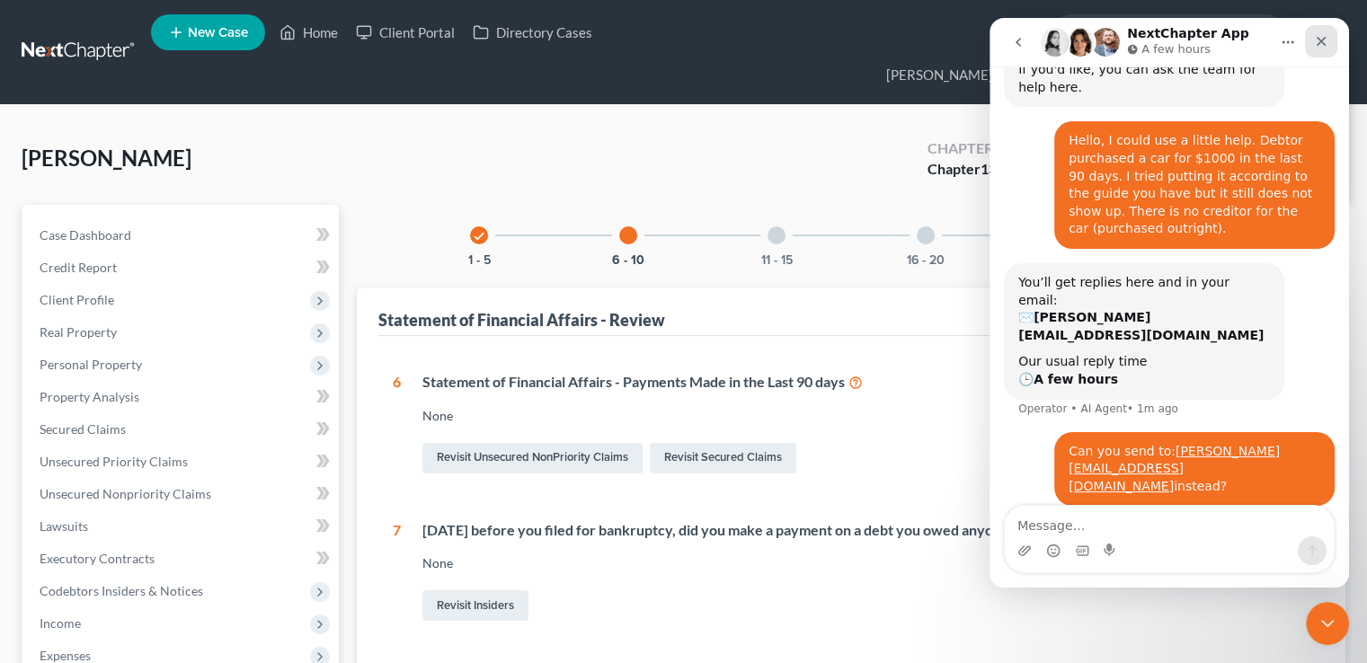
click at [1325, 44] on icon "Close" at bounding box center [1321, 41] width 14 height 14
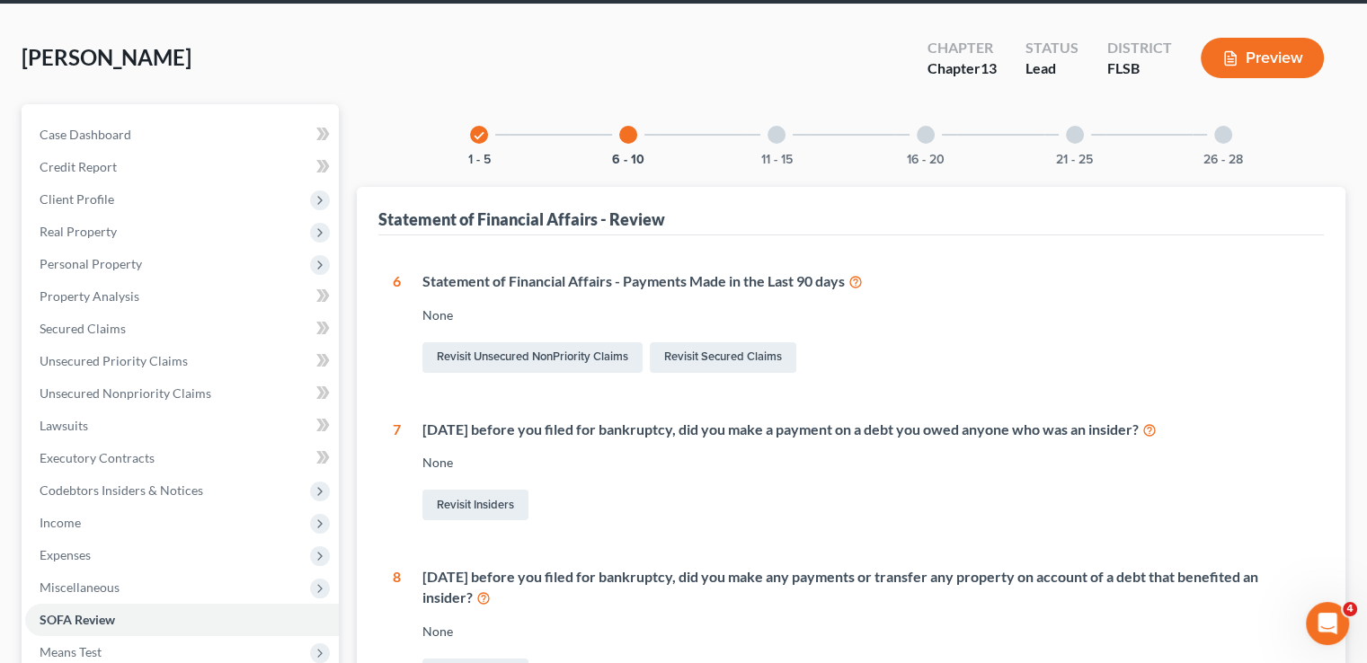
scroll to position [90, 0]
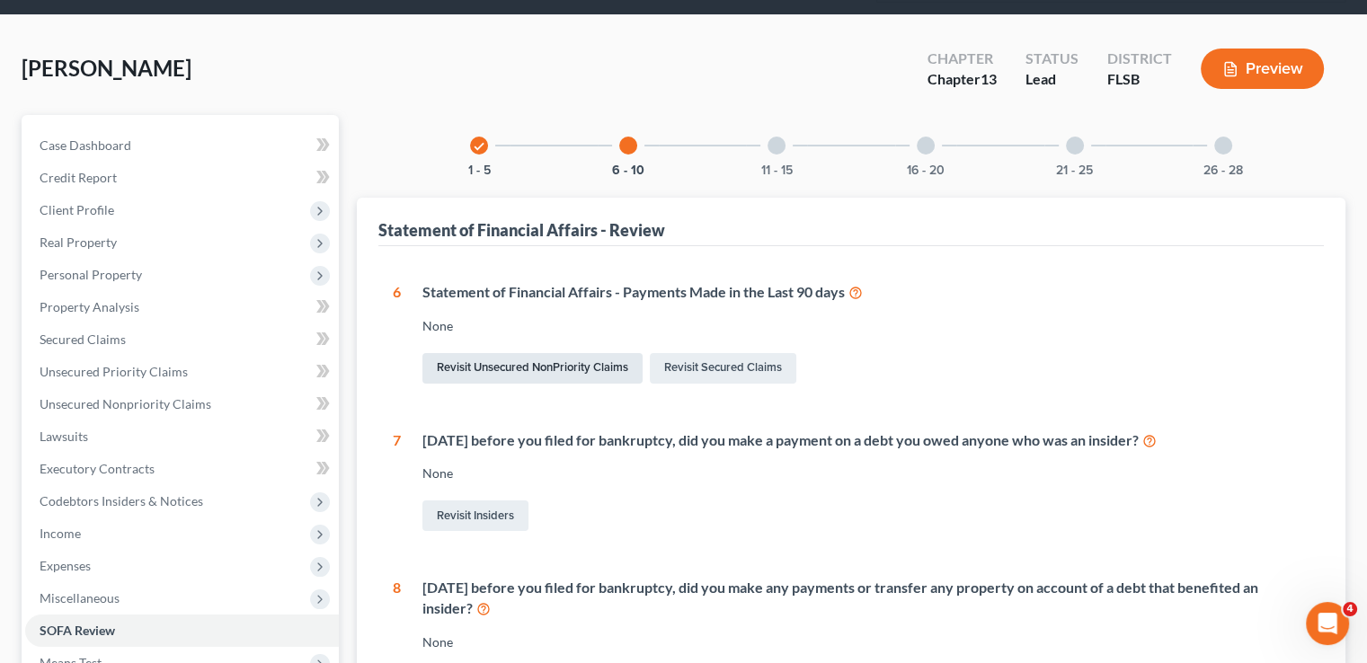
click at [574, 353] on link "Revisit Unsecured NonPriority Claims" at bounding box center [532, 368] width 220 height 31
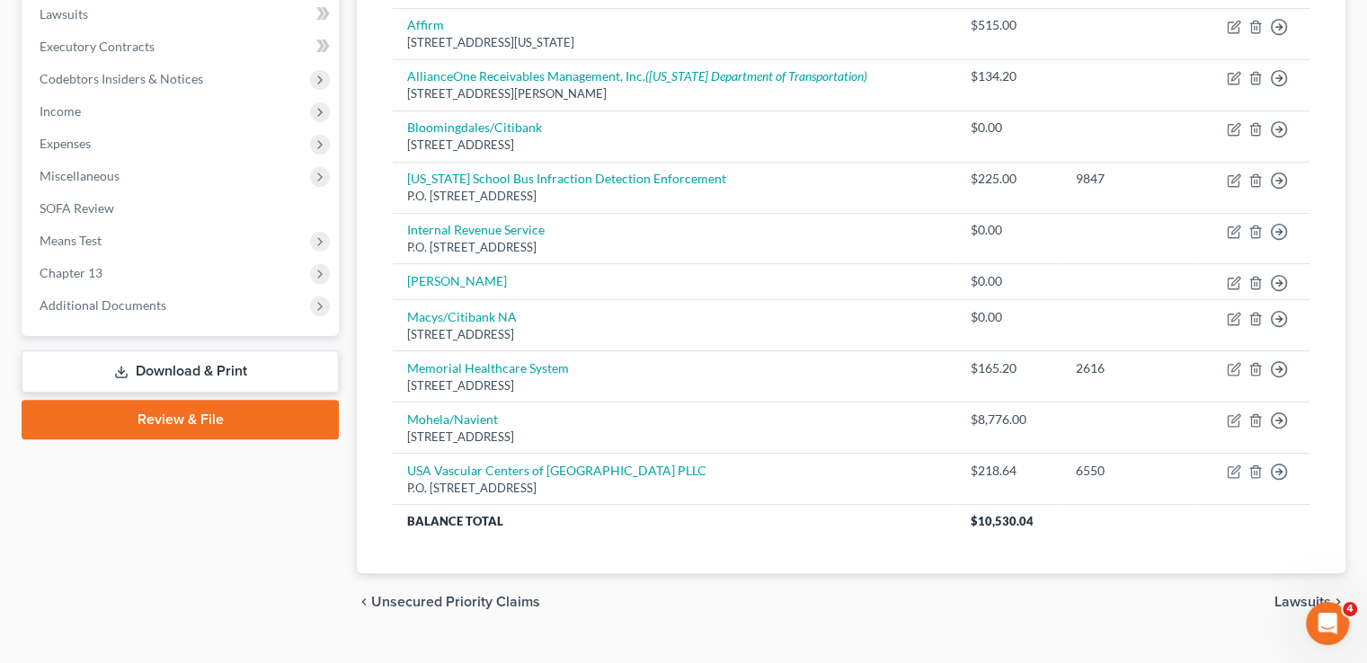
scroll to position [513, 0]
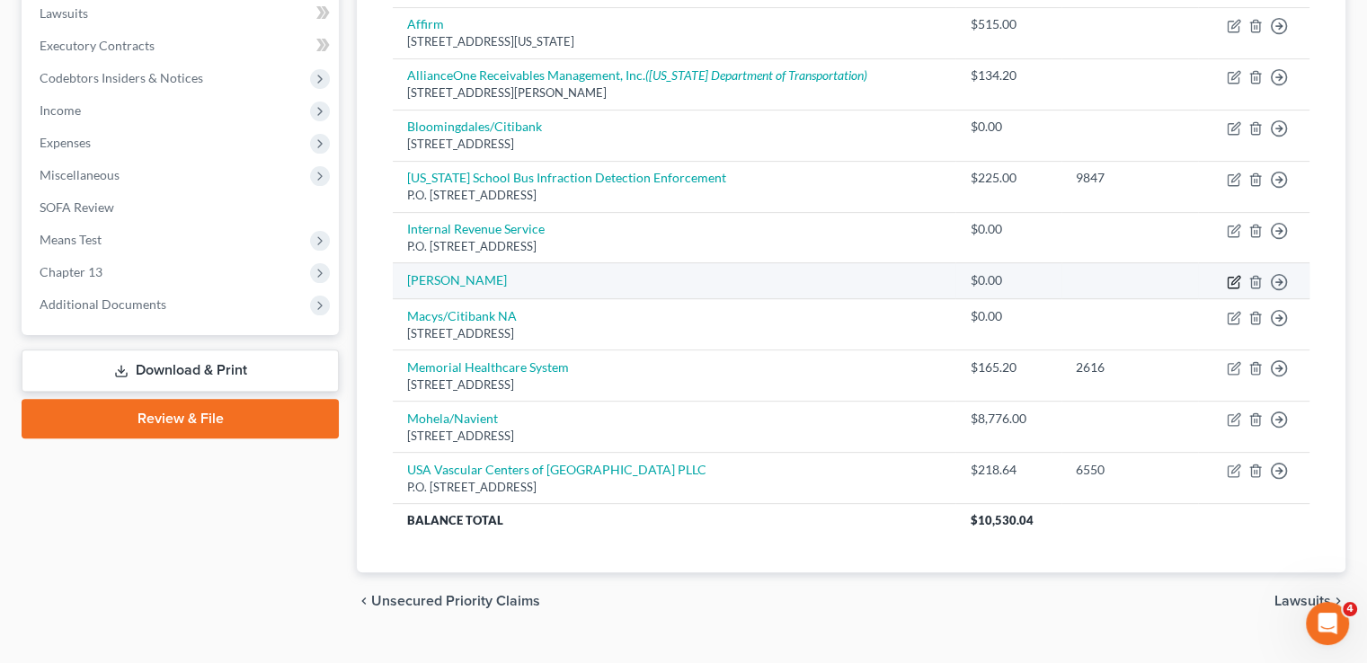
click at [1233, 275] on icon "button" at bounding box center [1234, 282] width 14 height 14
select select "0"
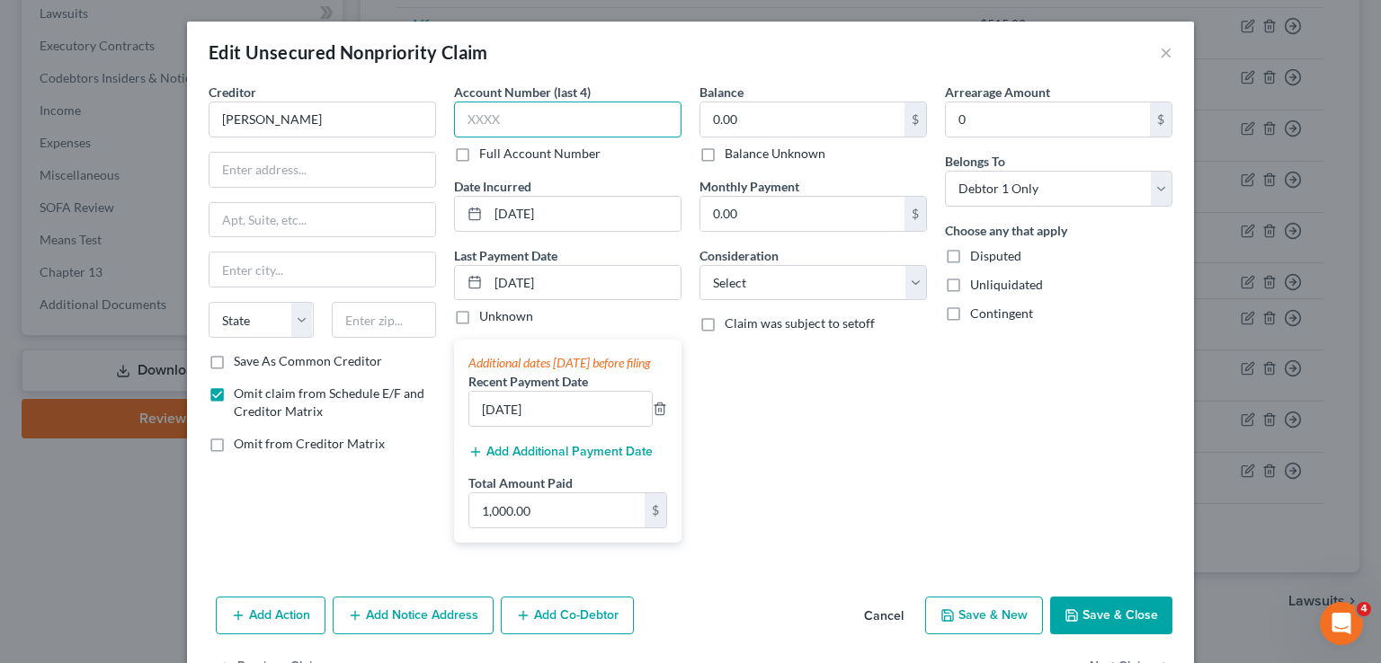
click at [462, 114] on input "text" at bounding box center [567, 120] width 227 height 36
click at [866, 400] on div "Balance 0.00 $ Balance Unknown Balance Undetermined 0.00 $ Balance Unknown Mont…" at bounding box center [812, 320] width 245 height 475
click at [595, 224] on input "07/15/2025" at bounding box center [584, 214] width 192 height 34
drag, startPoint x: 558, startPoint y: 428, endPoint x: 462, endPoint y: 436, distance: 96.5
click at [469, 426] on input "07/15/2025" at bounding box center [560, 409] width 182 height 34
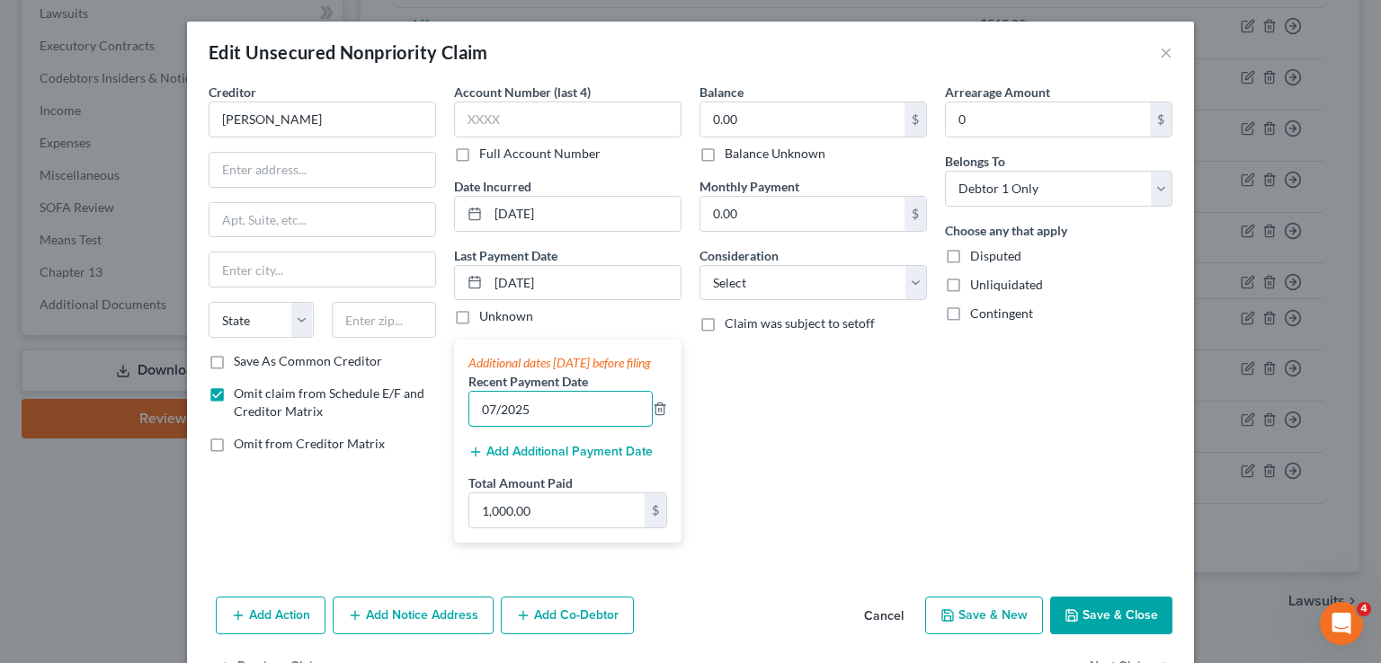
type input "07/2025"
click at [827, 495] on div "Balance 0.00 $ Balance Unknown Balance Undetermined 0.00 $ Balance Unknown Mont…" at bounding box center [812, 320] width 245 height 475
click at [1117, 624] on button "Save & Close" at bounding box center [1111, 616] width 122 height 38
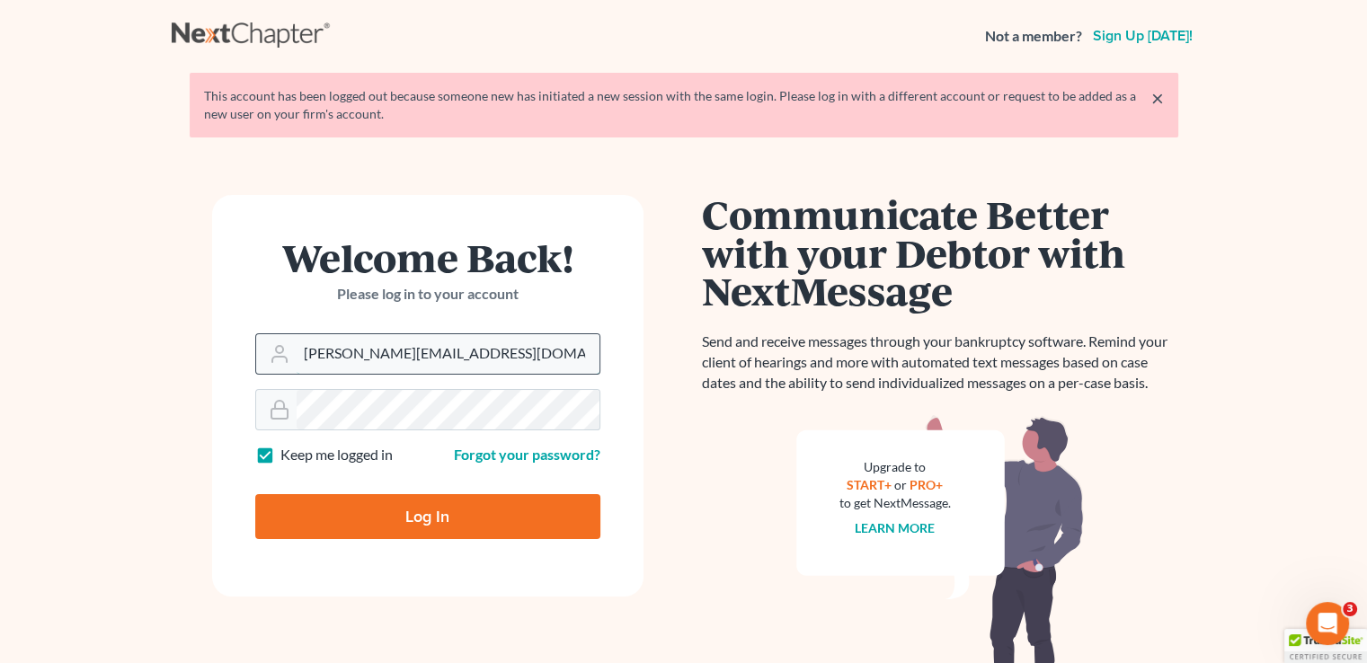
click at [398, 360] on input "[PERSON_NAME][EMAIL_ADDRESS][DOMAIN_NAME]" at bounding box center [448, 354] width 303 height 40
type input "[PERSON_NAME][EMAIL_ADDRESS][DOMAIN_NAME]"
click at [436, 509] on input "Log In" at bounding box center [427, 516] width 345 height 45
type input "Thinking..."
